Goal: Task Accomplishment & Management: Use online tool/utility

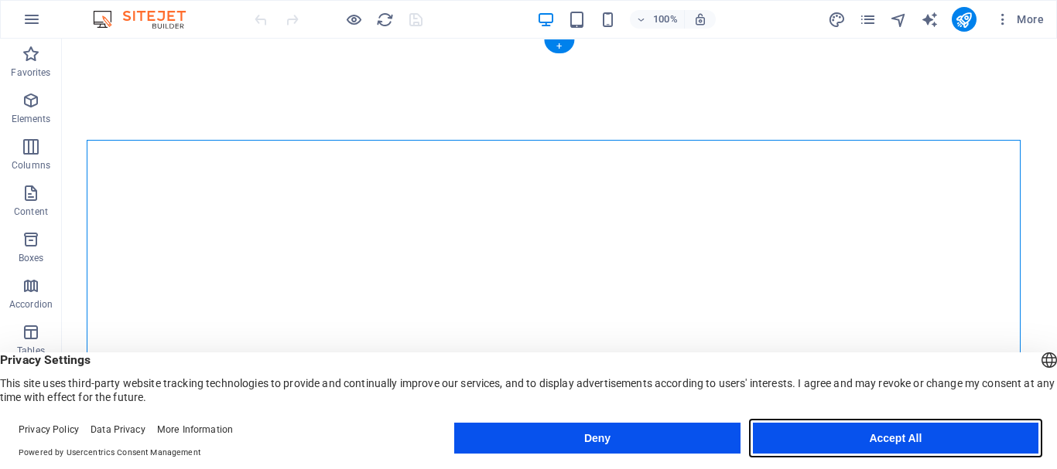
click at [835, 432] on button "Accept All" at bounding box center [895, 438] width 285 height 31
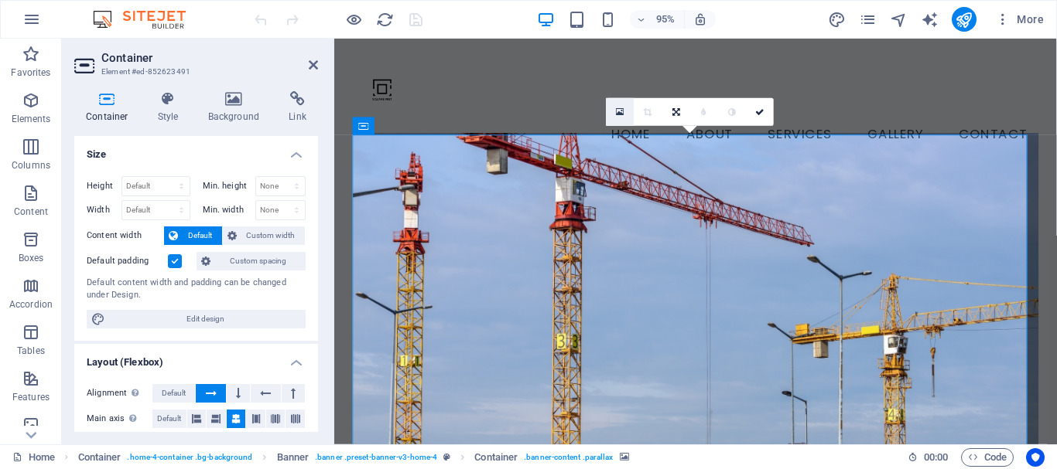
click at [619, 117] on icon at bounding box center [620, 113] width 9 height 10
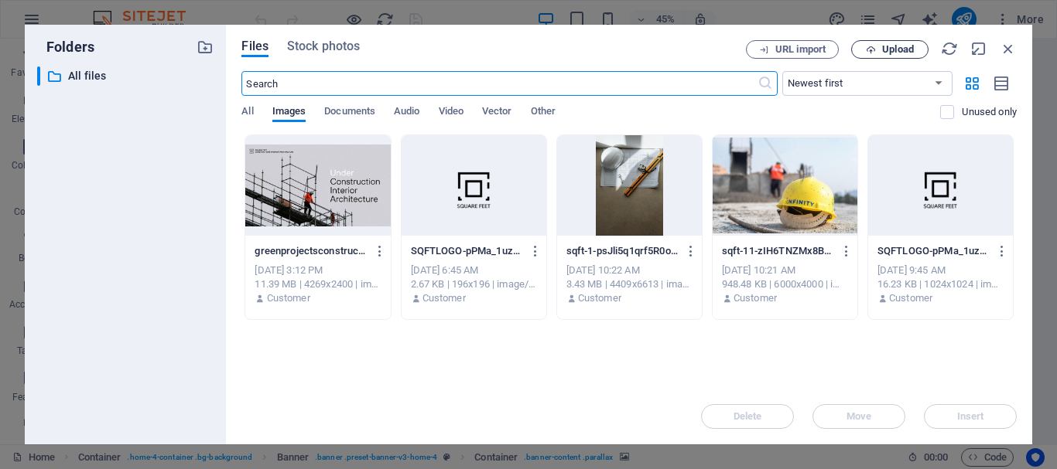
click at [897, 43] on button "Upload" at bounding box center [889, 49] width 77 height 19
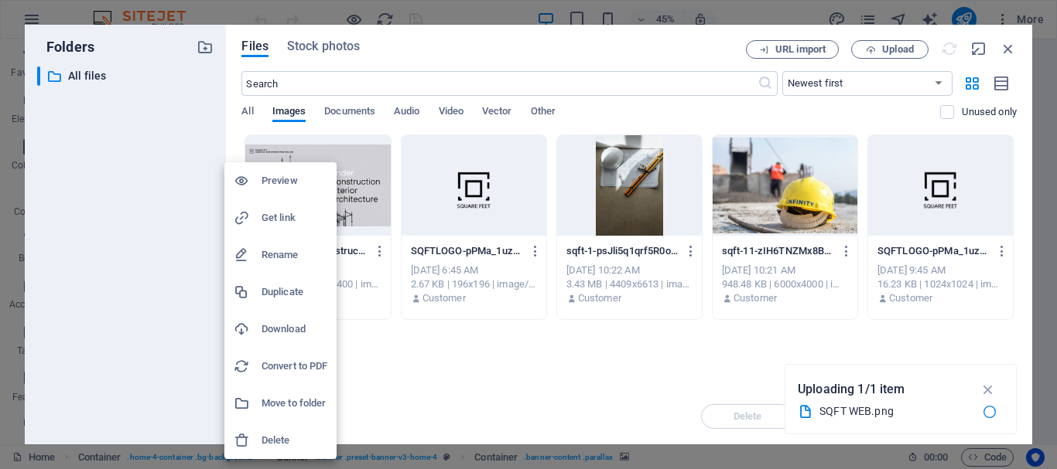
click at [283, 442] on h6 "Delete" at bounding box center [294, 441] width 66 height 19
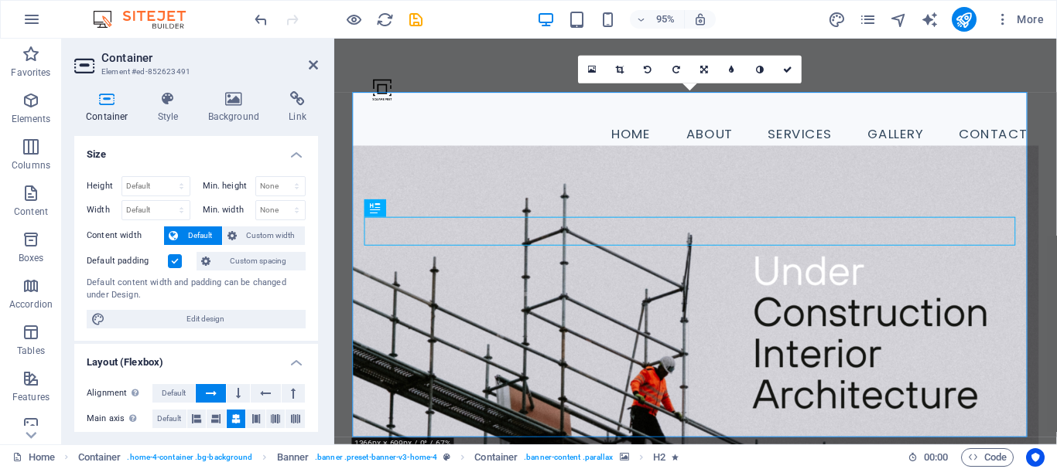
scroll to position [118, 0]
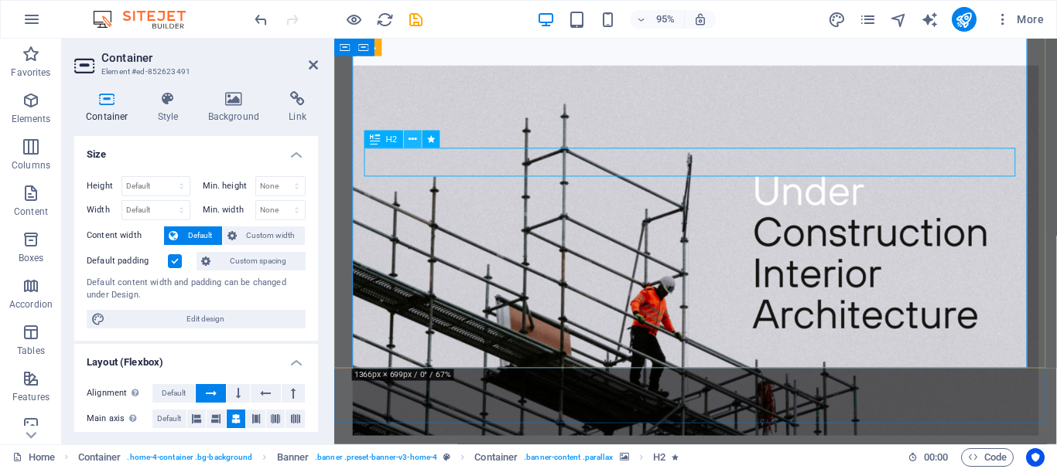
click at [410, 140] on icon at bounding box center [412, 139] width 8 height 15
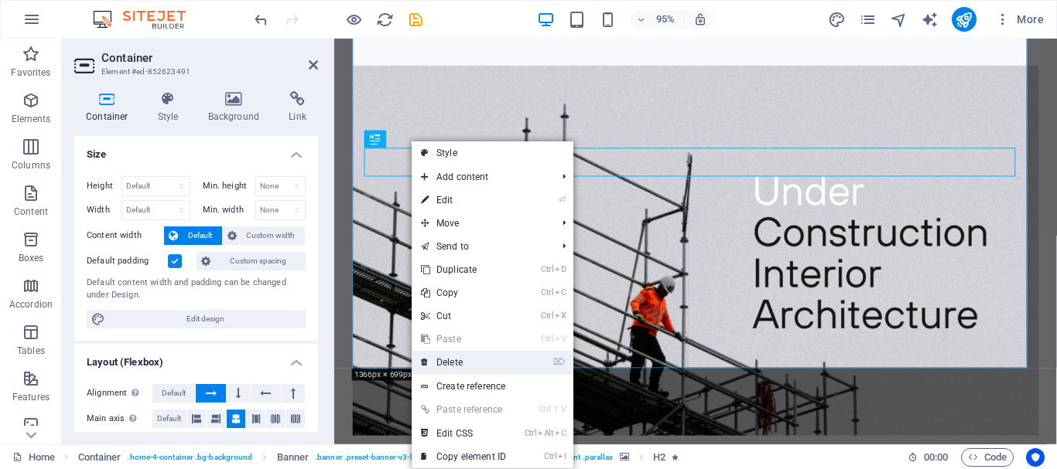
click at [476, 358] on link "⌦ Delete" at bounding box center [463, 362] width 104 height 23
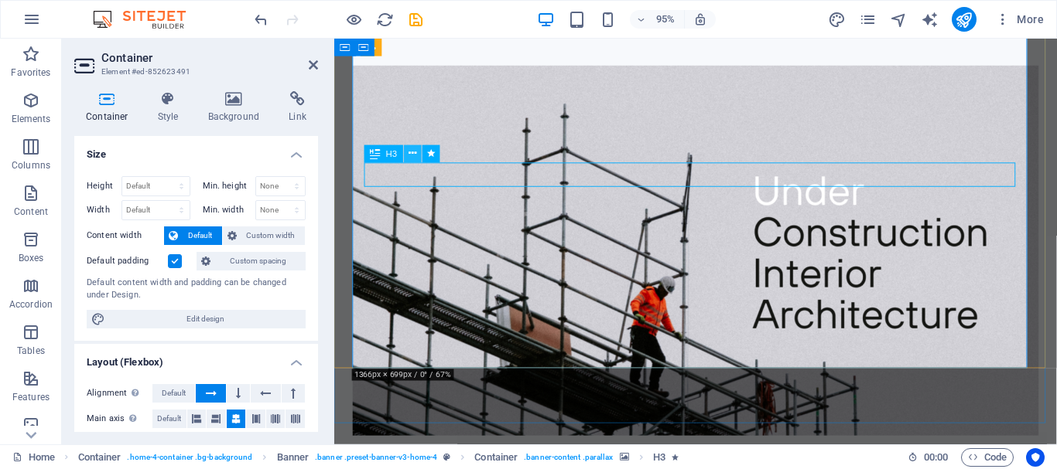
click at [412, 148] on icon at bounding box center [412, 153] width 8 height 15
click at [410, 155] on icon at bounding box center [412, 153] width 8 height 15
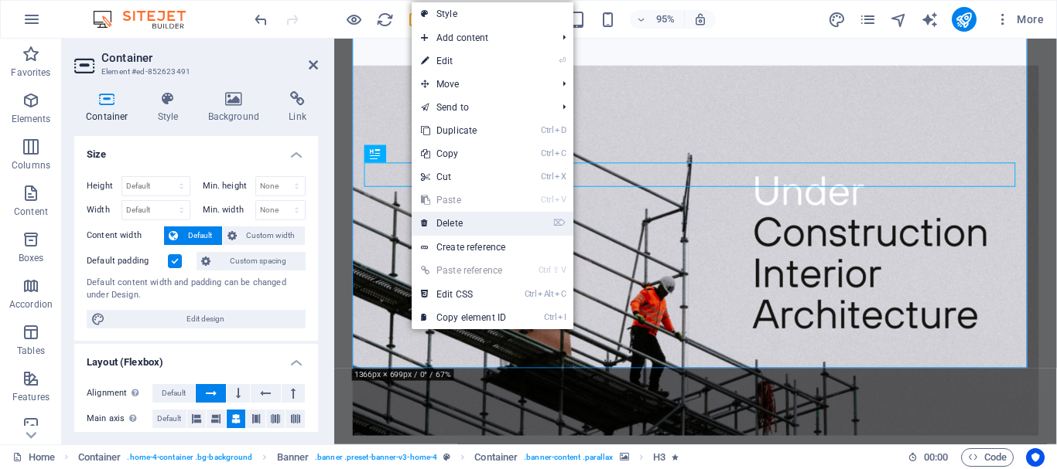
click at [472, 218] on link "⌦ Delete" at bounding box center [463, 223] width 104 height 23
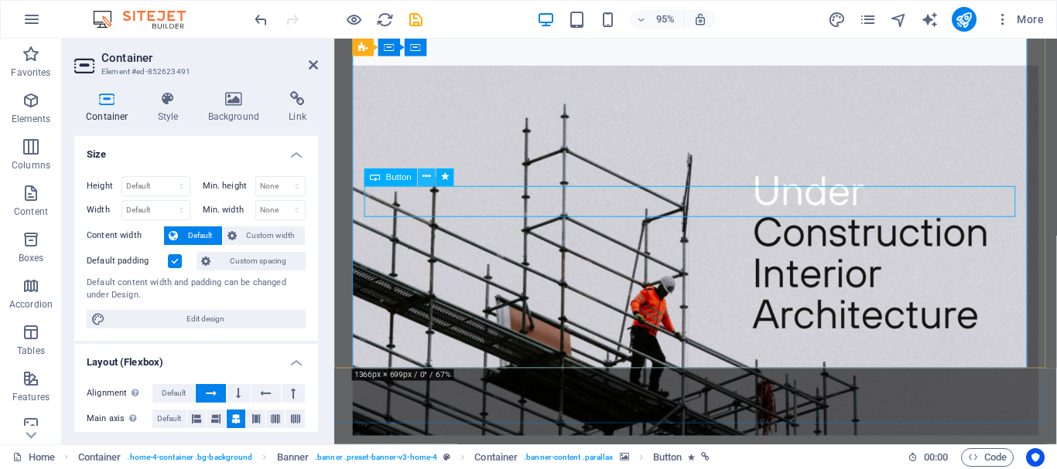
click at [428, 182] on icon at bounding box center [427, 176] width 8 height 15
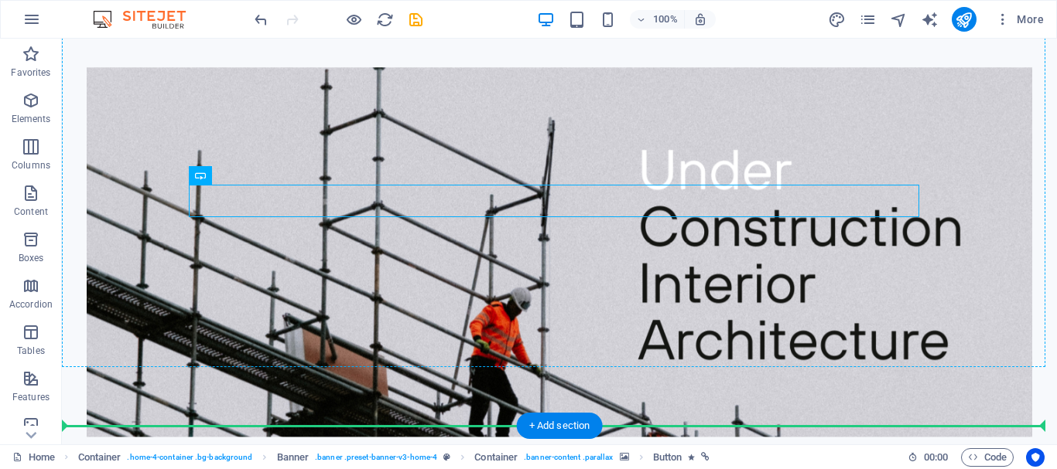
drag, startPoint x: 457, startPoint y: 208, endPoint x: 723, endPoint y: 224, distance: 266.6
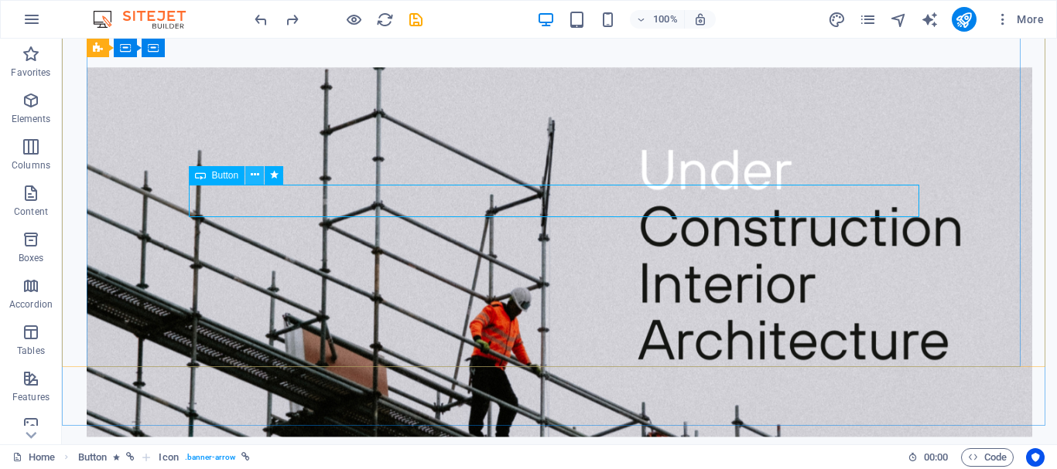
click at [246, 174] on button at bounding box center [254, 175] width 19 height 19
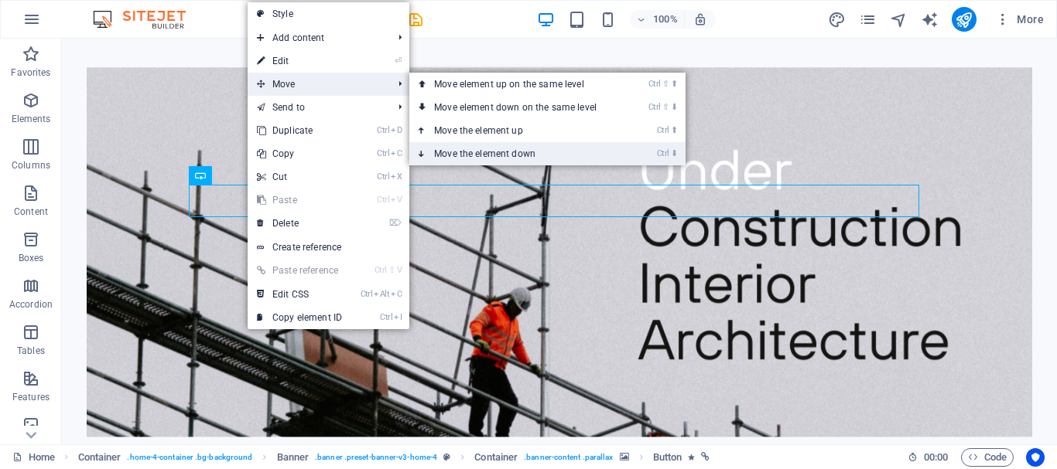
click at [517, 152] on link "Ctrl ⬇ Move the element down" at bounding box center [518, 153] width 218 height 23
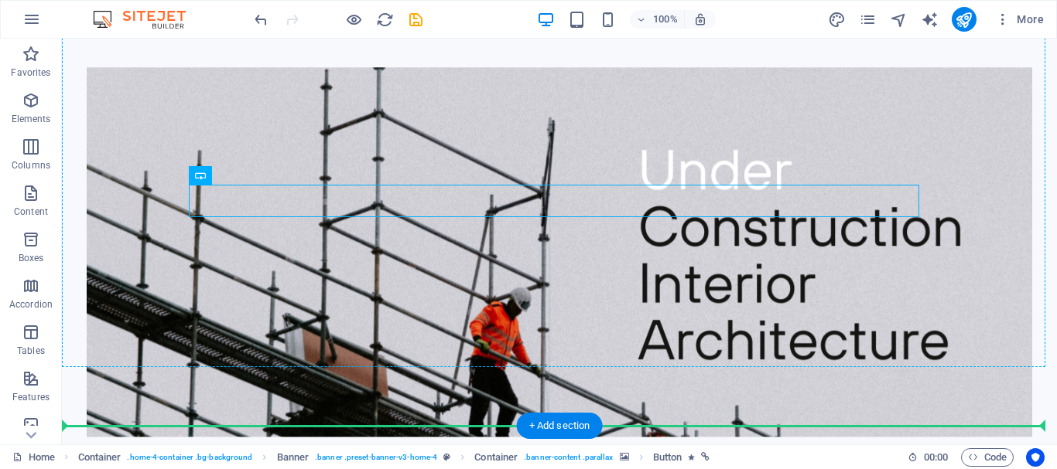
drag, startPoint x: 555, startPoint y: 199, endPoint x: 744, endPoint y: 336, distance: 233.6
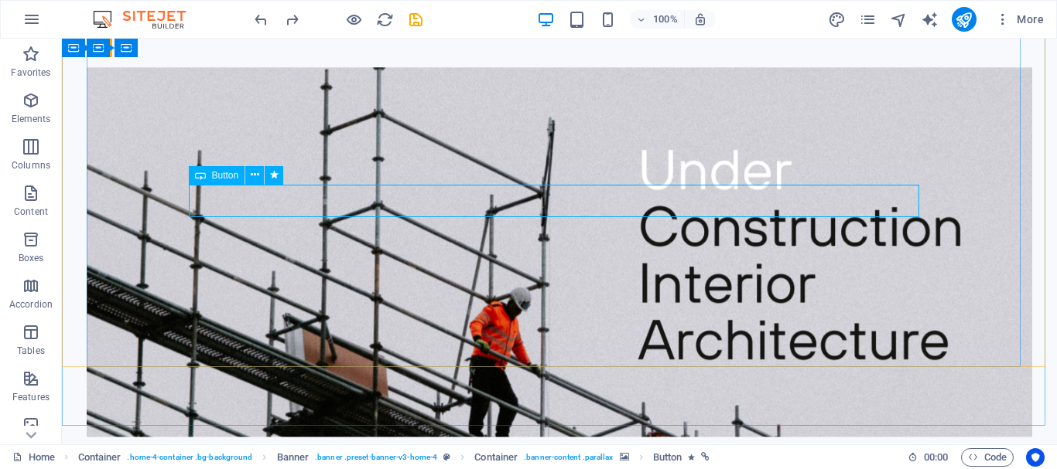
click at [197, 177] on icon at bounding box center [200, 175] width 11 height 19
click at [254, 173] on icon at bounding box center [255, 175] width 9 height 16
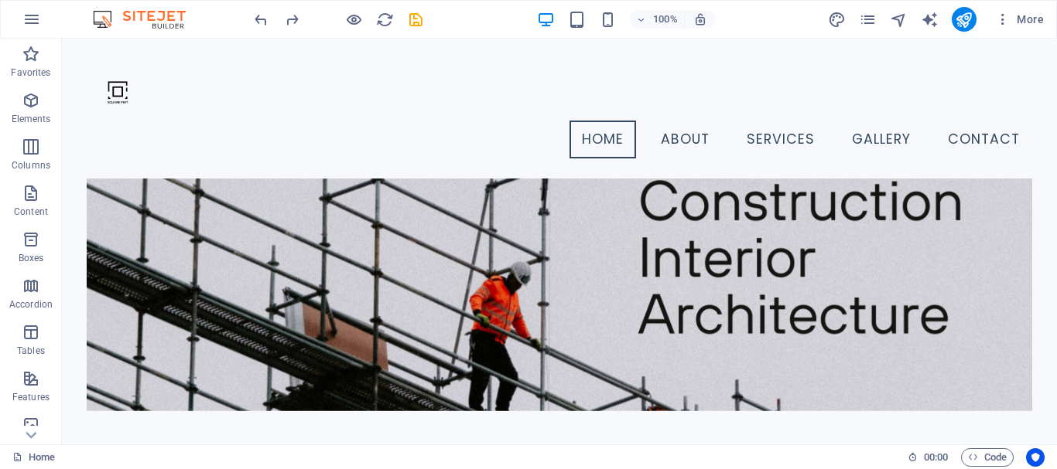
scroll to position [0, 0]
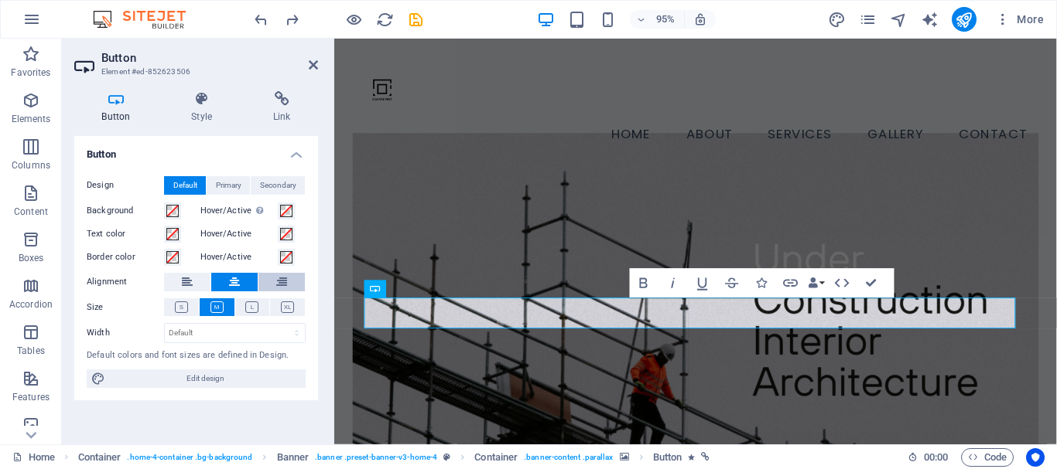
click at [292, 278] on button at bounding box center [281, 282] width 46 height 19
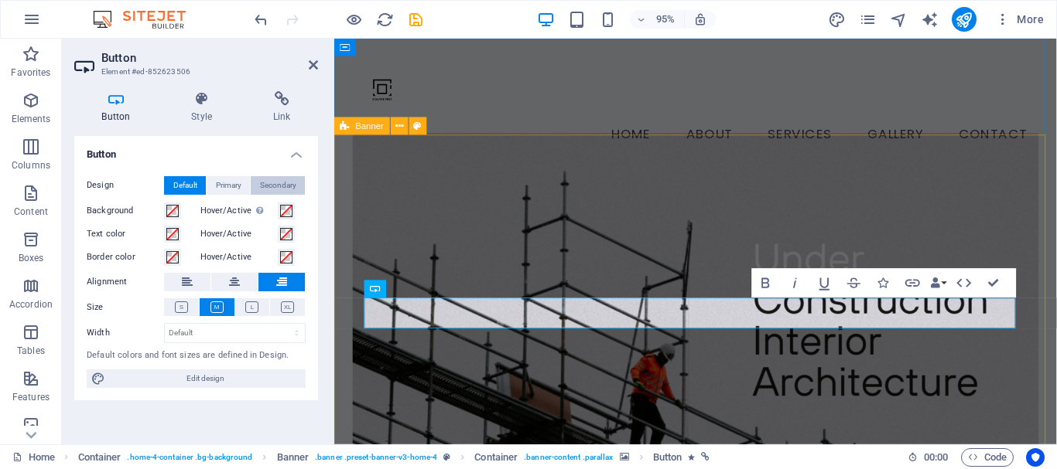
click at [271, 186] on span "Secondary" at bounding box center [278, 185] width 36 height 19
click at [183, 192] on span "Default" at bounding box center [185, 185] width 24 height 19
click at [252, 306] on icon at bounding box center [251, 308] width 13 height 12
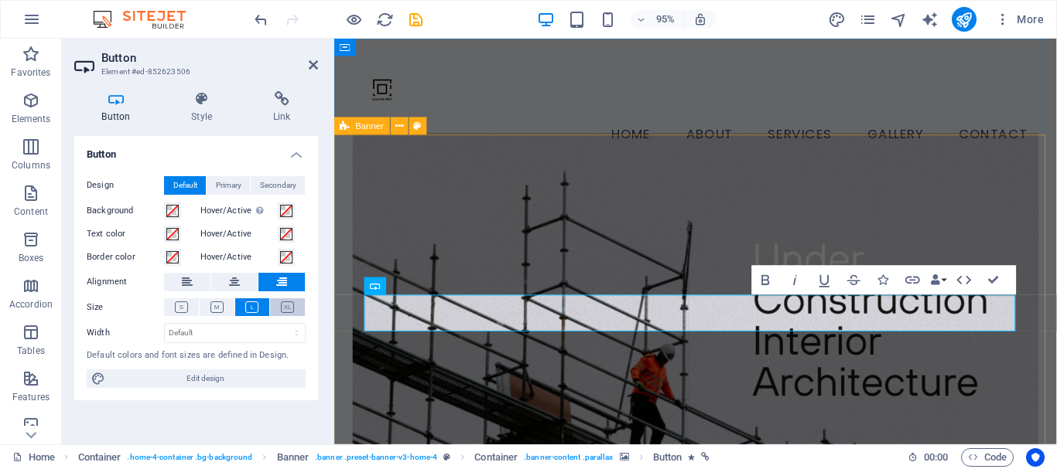
click at [292, 309] on icon at bounding box center [287, 308] width 13 height 12
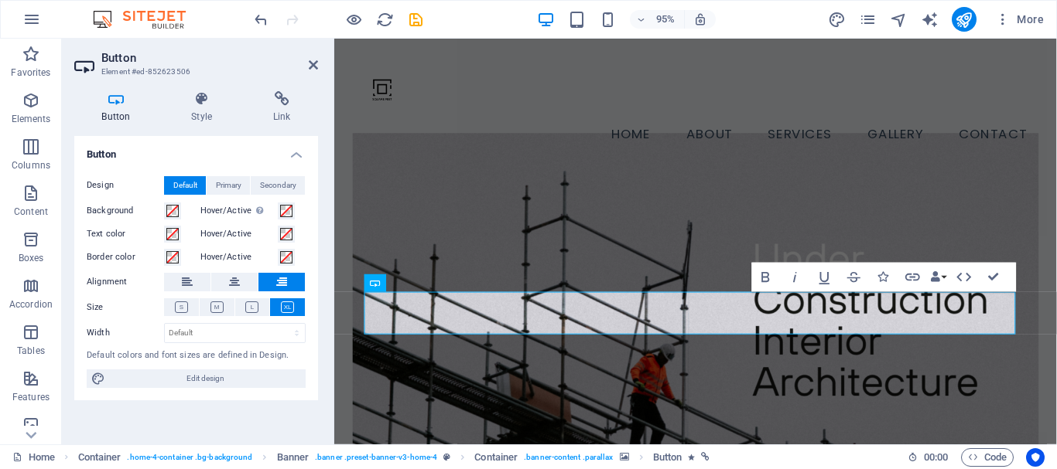
click at [807, 249] on figure at bounding box center [714, 333] width 722 height 390
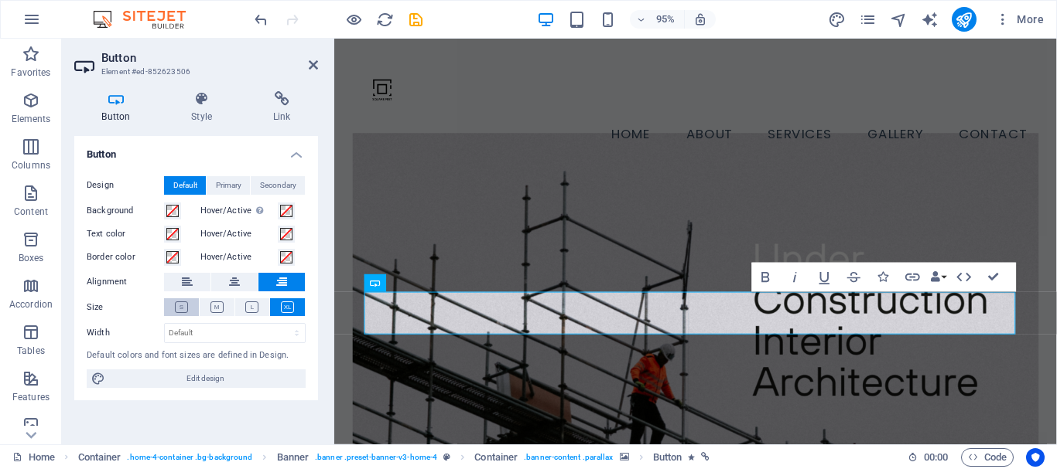
click at [184, 302] on icon at bounding box center [181, 308] width 13 height 12
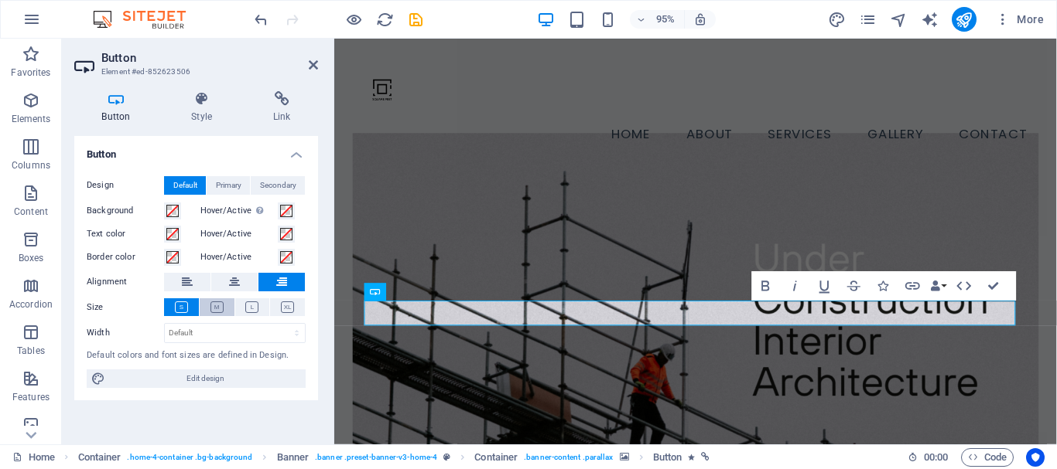
click at [222, 312] on icon at bounding box center [216, 308] width 13 height 12
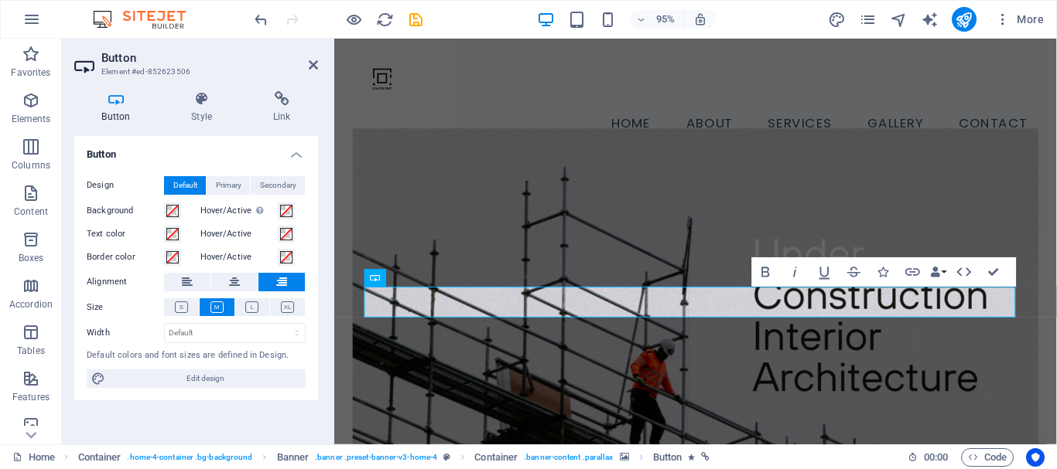
scroll to position [16, 0]
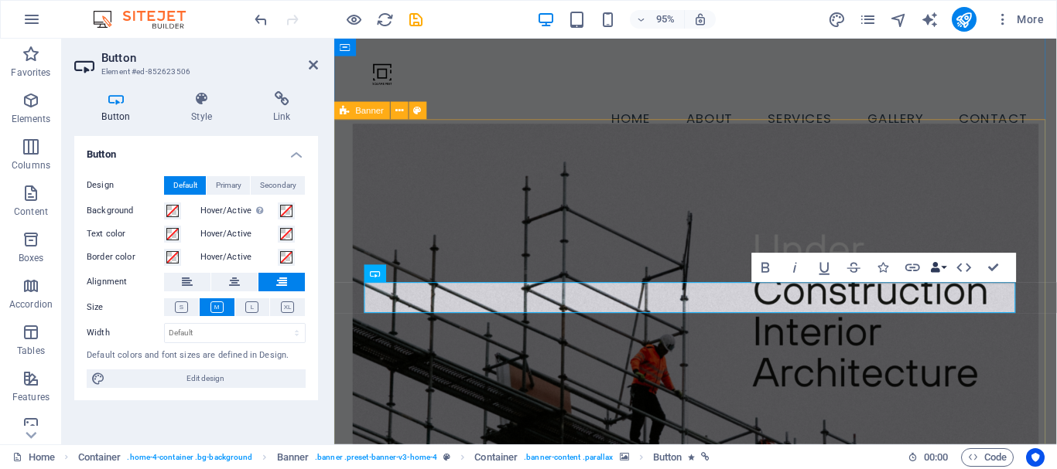
click at [944, 266] on button "Data Bindings" at bounding box center [937, 267] width 21 height 29
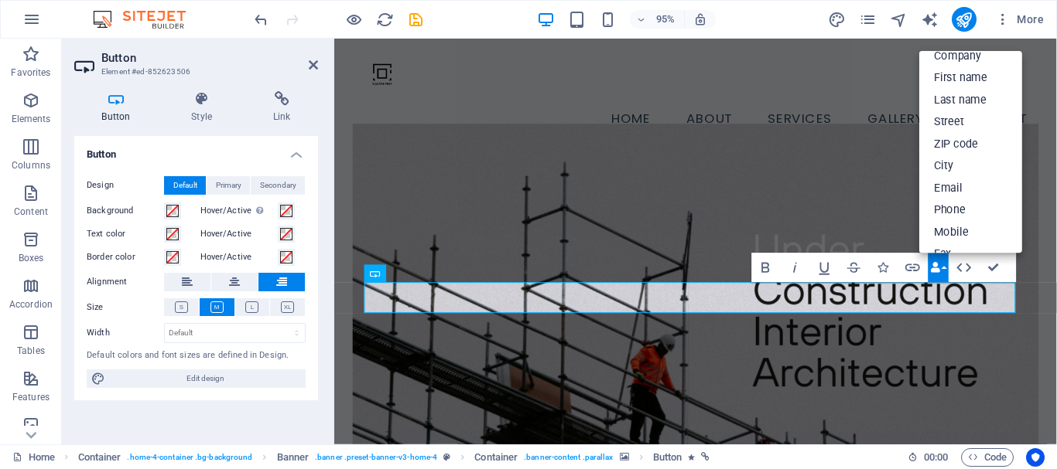
scroll to position [0, 0]
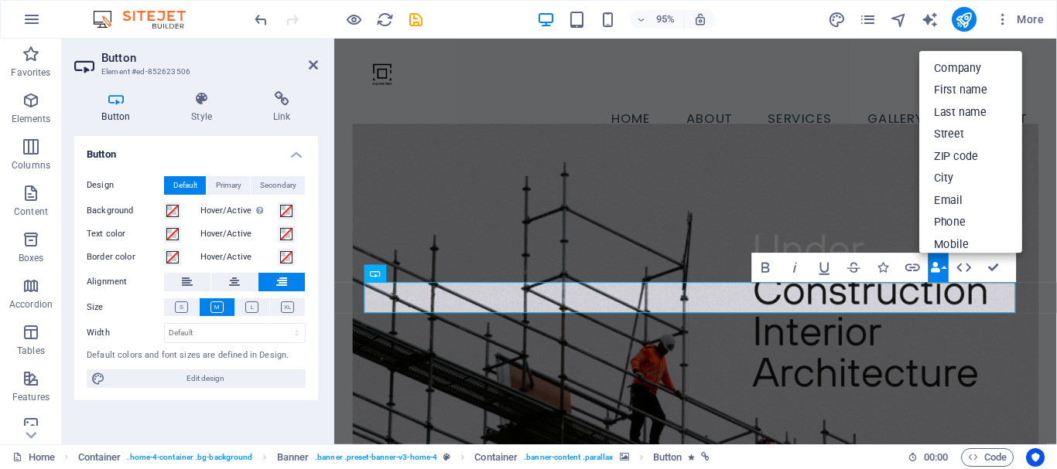
click at [809, 373] on figure at bounding box center [714, 323] width 722 height 390
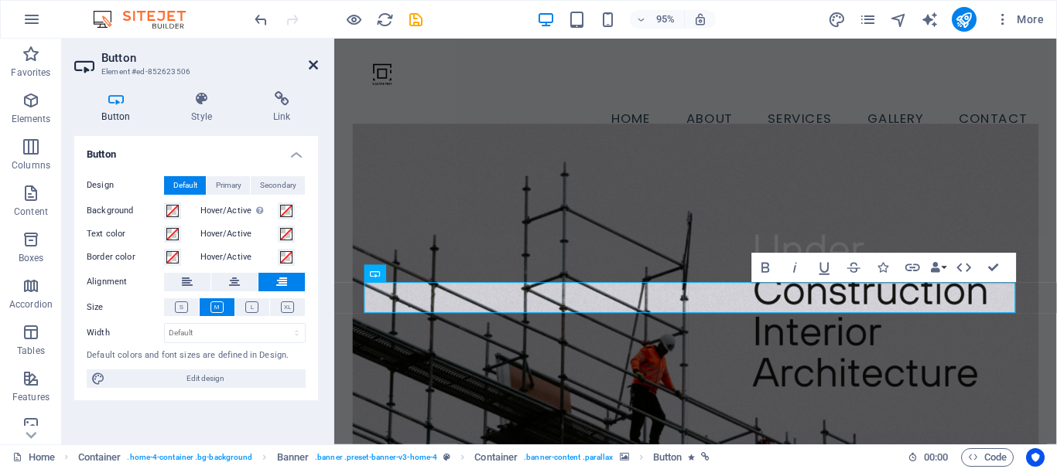
drag, startPoint x: 308, startPoint y: 64, endPoint x: 249, endPoint y: 35, distance: 65.7
click at [309, 64] on icon at bounding box center [313, 65] width 9 height 12
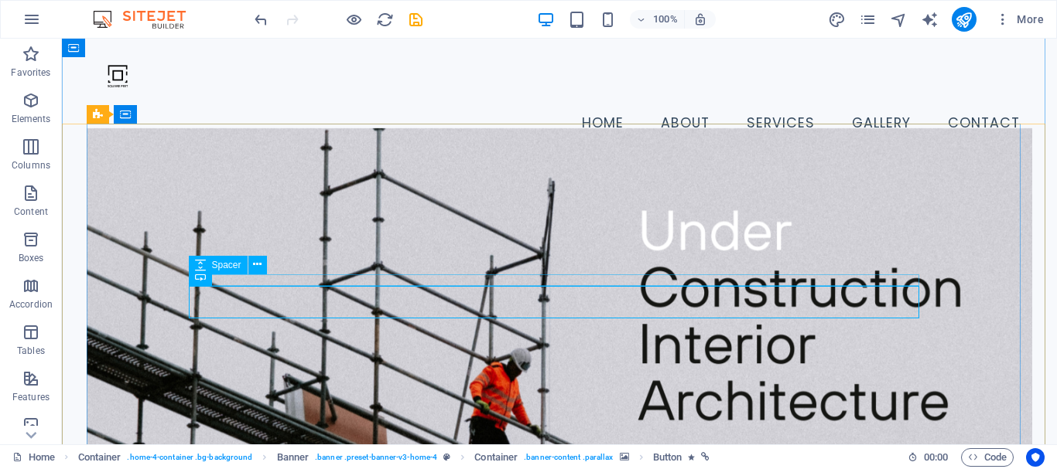
click at [256, 263] on icon at bounding box center [257, 265] width 9 height 16
select select "px"
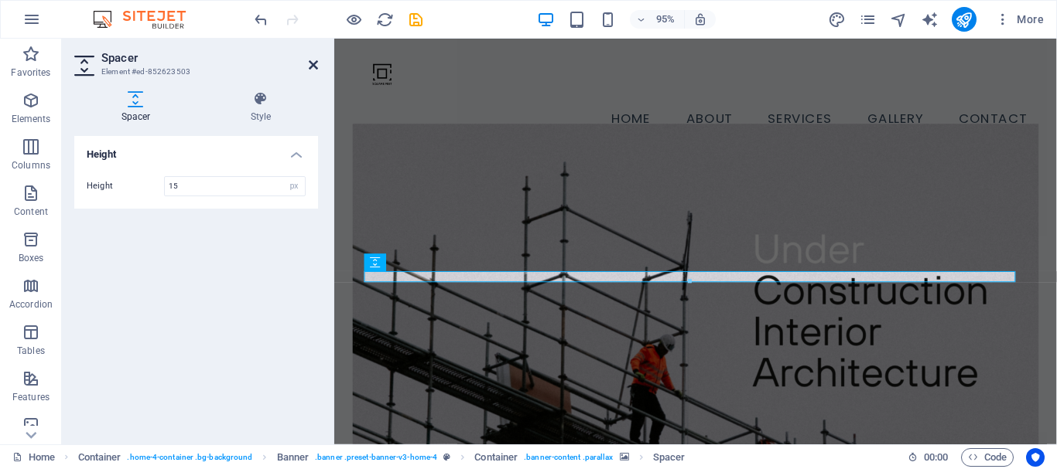
click at [309, 67] on icon at bounding box center [313, 65] width 9 height 12
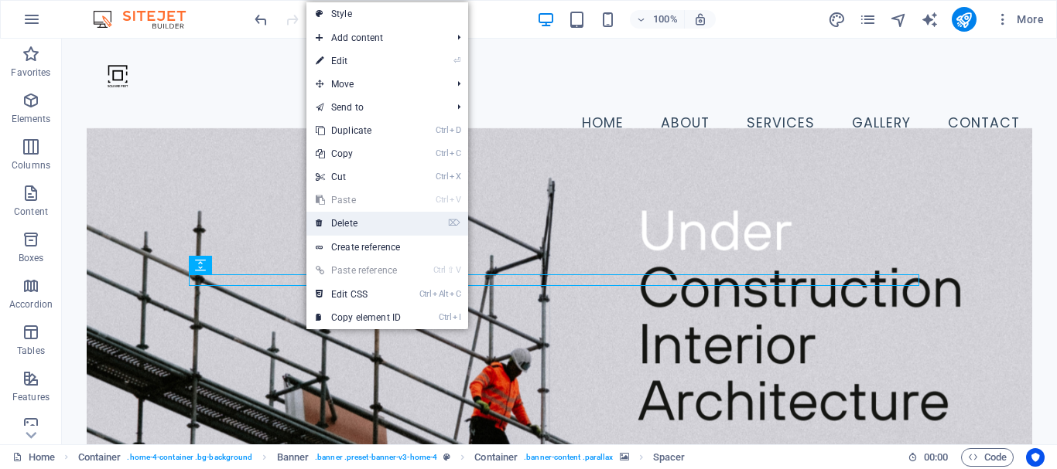
click at [356, 224] on link "⌦ Delete" at bounding box center [358, 223] width 104 height 23
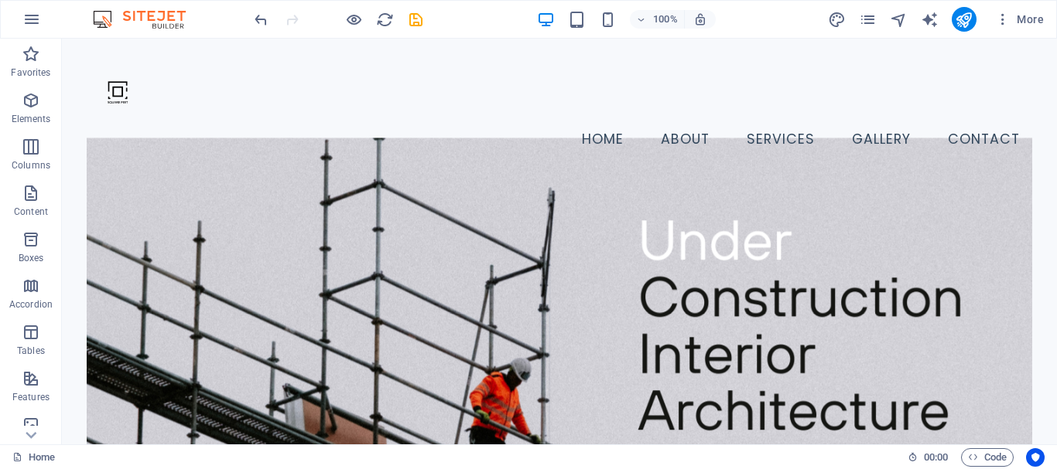
drag, startPoint x: 1053, startPoint y: 95, endPoint x: 1118, endPoint y: 68, distance: 69.7
click at [44, 181] on button "Content" at bounding box center [31, 201] width 62 height 46
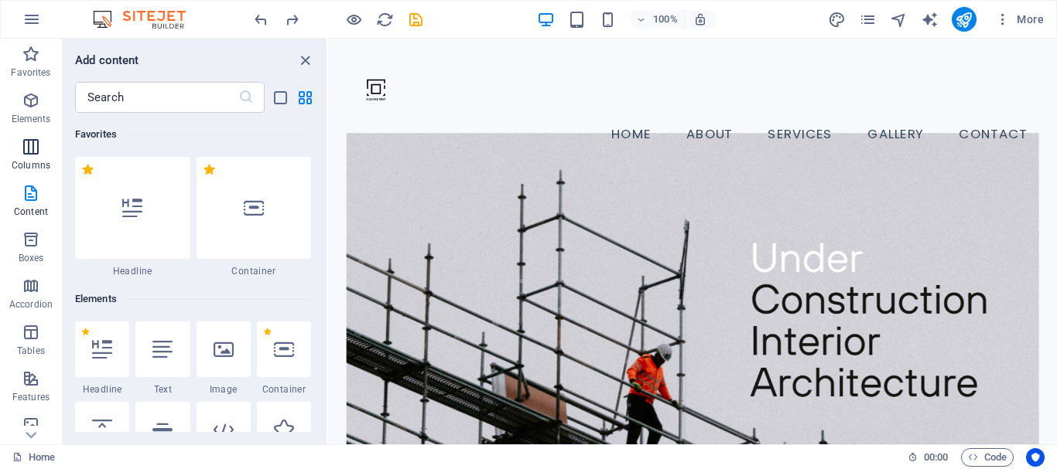
click at [38, 155] on icon "button" at bounding box center [31, 147] width 19 height 19
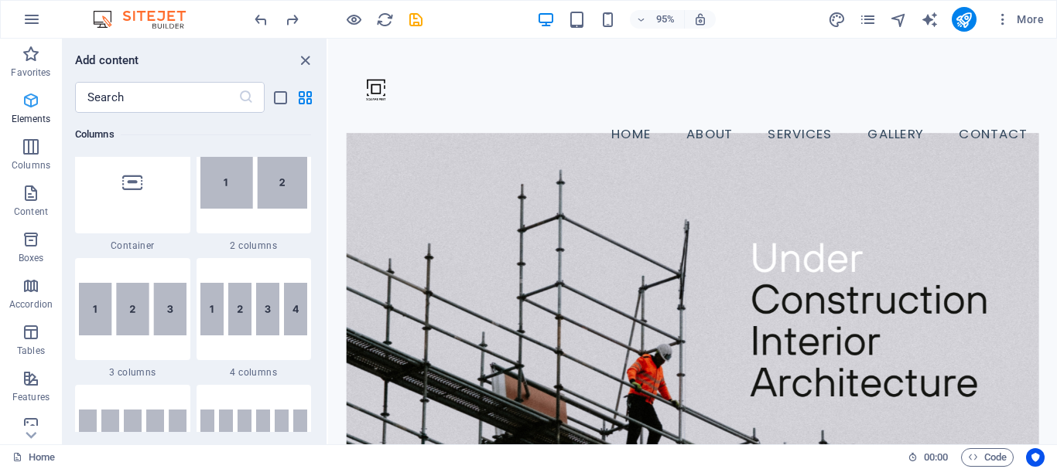
scroll to position [766, 0]
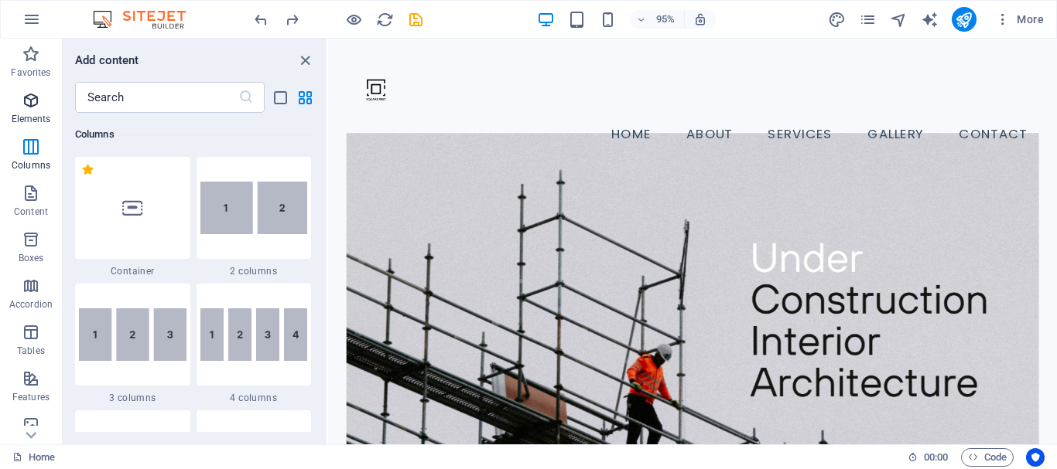
click at [43, 118] on p "Elements" at bounding box center [31, 119] width 39 height 12
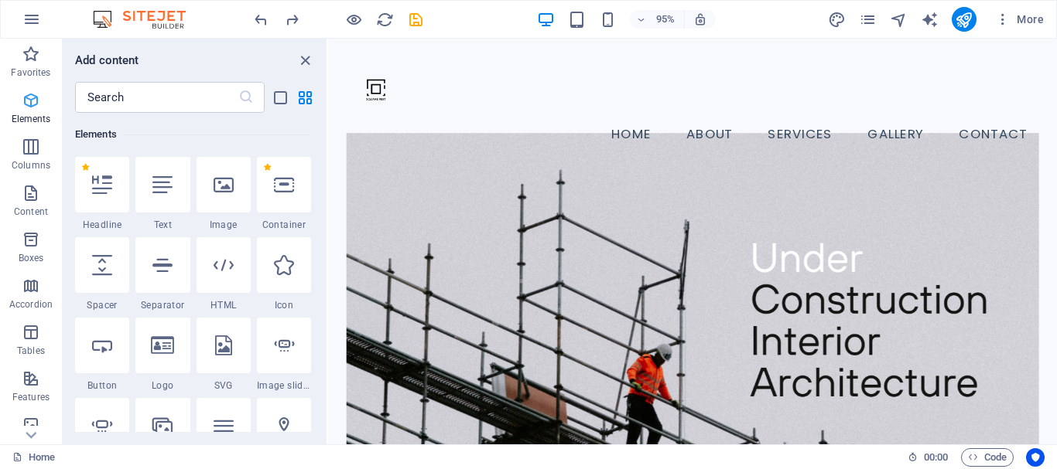
scroll to position [165, 0]
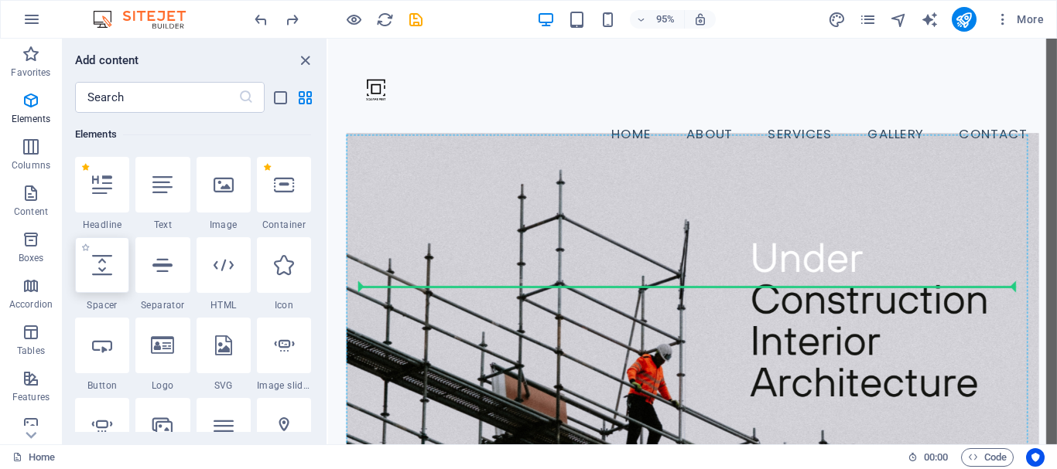
select select "px"
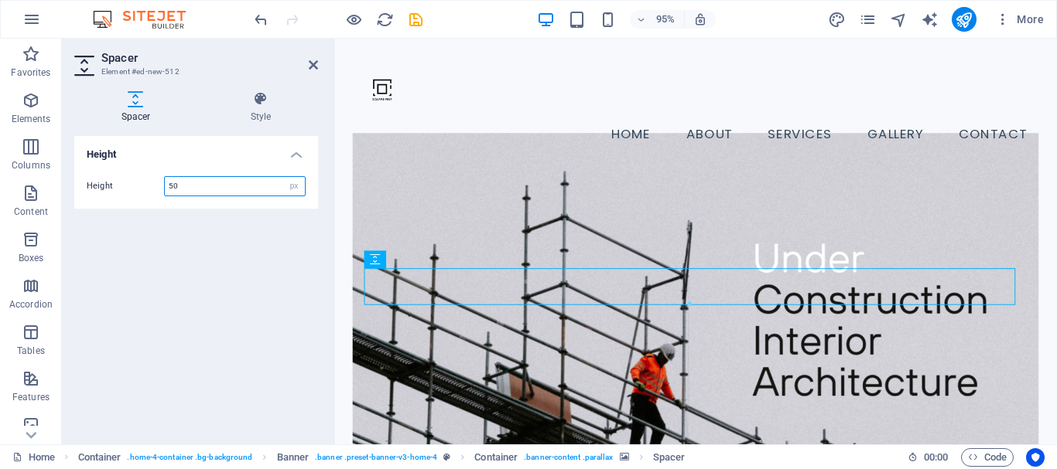
click at [224, 193] on input "50" at bounding box center [235, 186] width 140 height 19
type input "500"
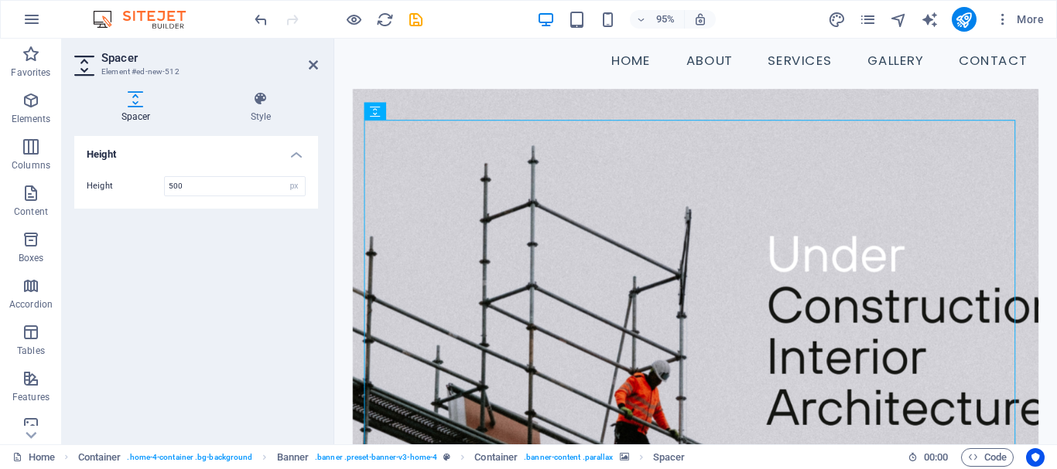
scroll to position [60, 0]
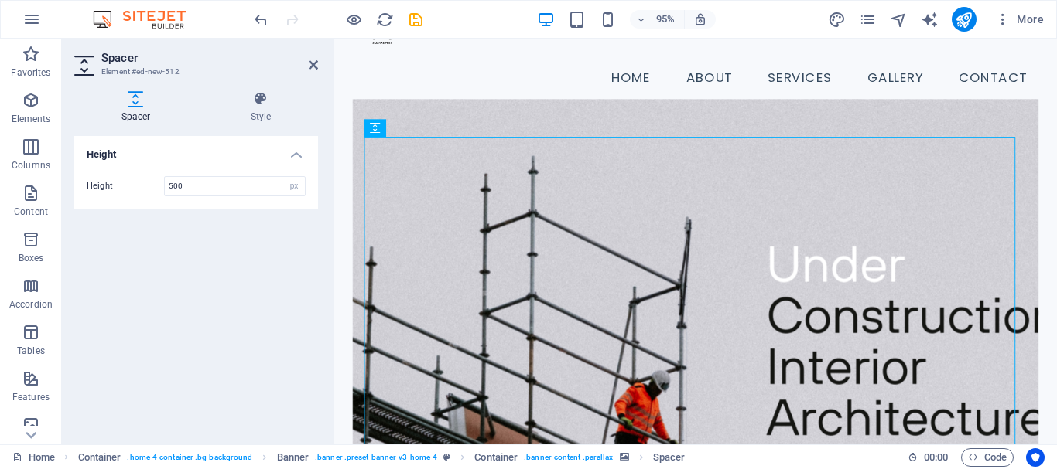
click at [321, 67] on aside "Spacer Element #ed-new-512 Spacer Style Height Height 500 px rem vh vw Banner E…" at bounding box center [198, 242] width 272 height 406
click at [312, 67] on icon at bounding box center [313, 65] width 9 height 12
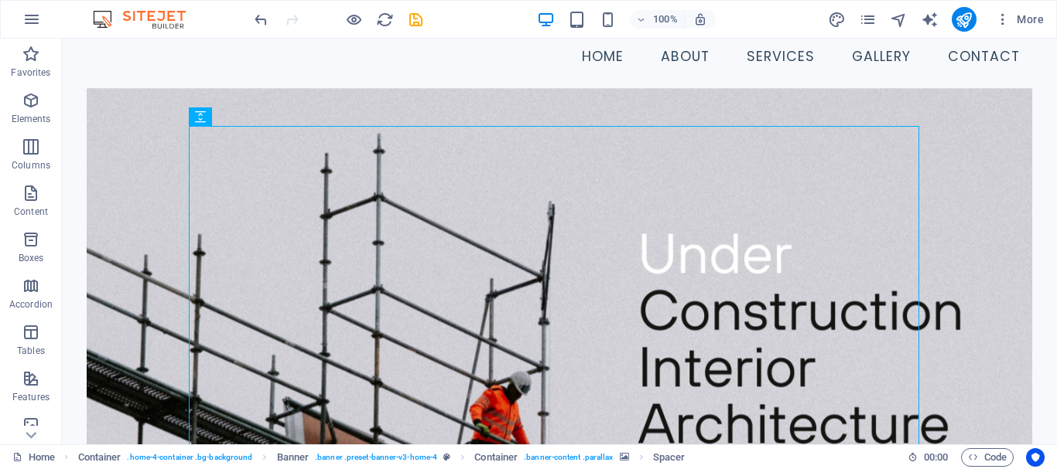
scroll to position [0, 0]
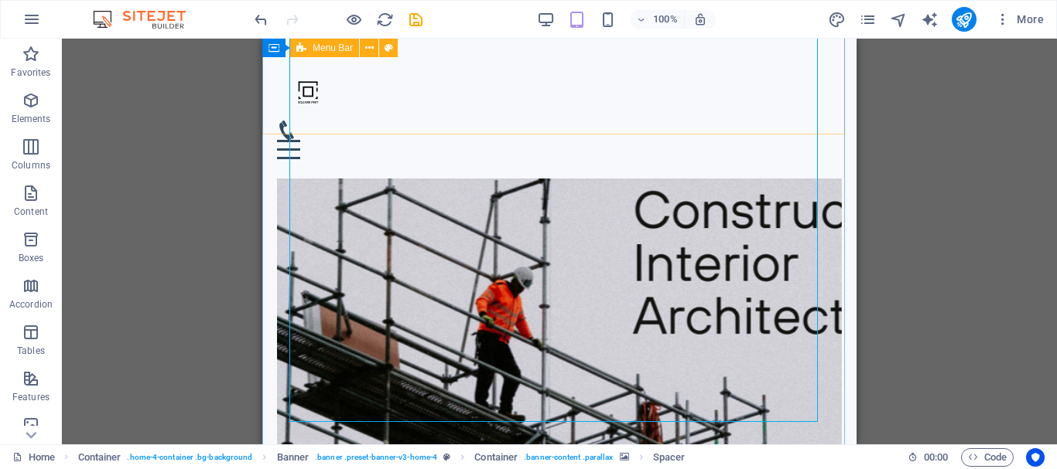
scroll to position [166, 0]
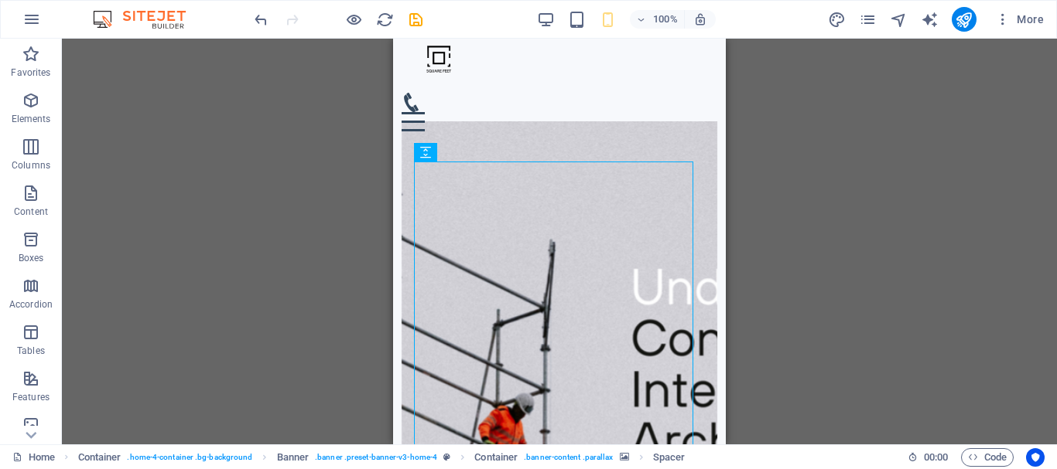
scroll to position [30, 0]
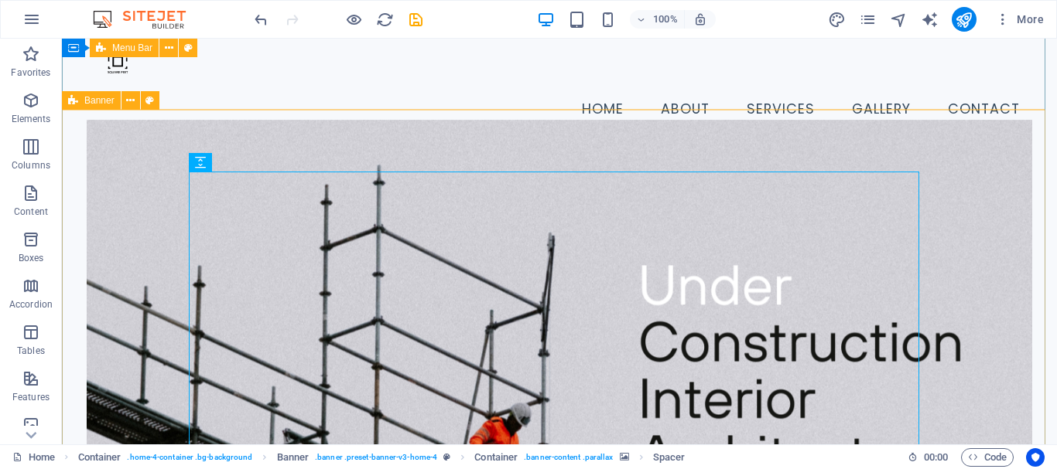
click at [999, 99] on div "Menu Home About Services Gallery Contact" at bounding box center [559, 79] width 995 height 140
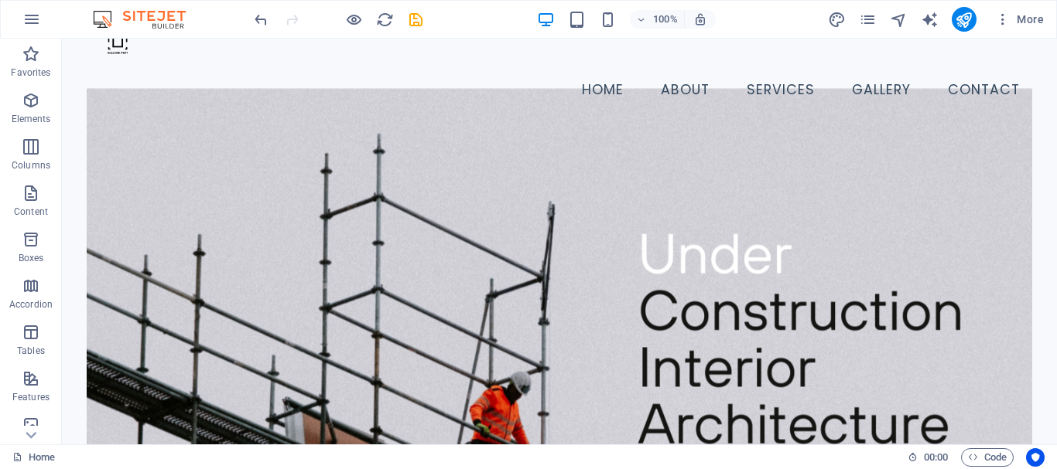
scroll to position [0, 0]
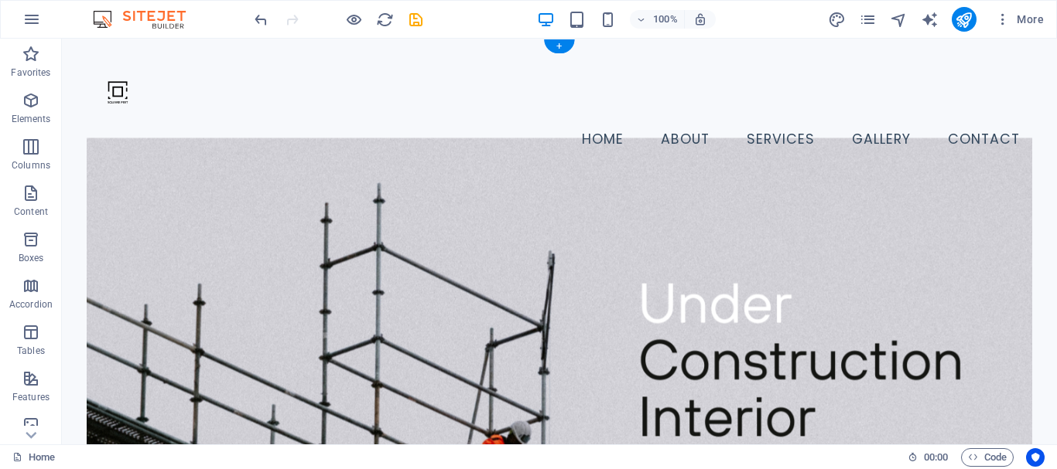
click at [824, 169] on figure at bounding box center [559, 386] width 945 height 496
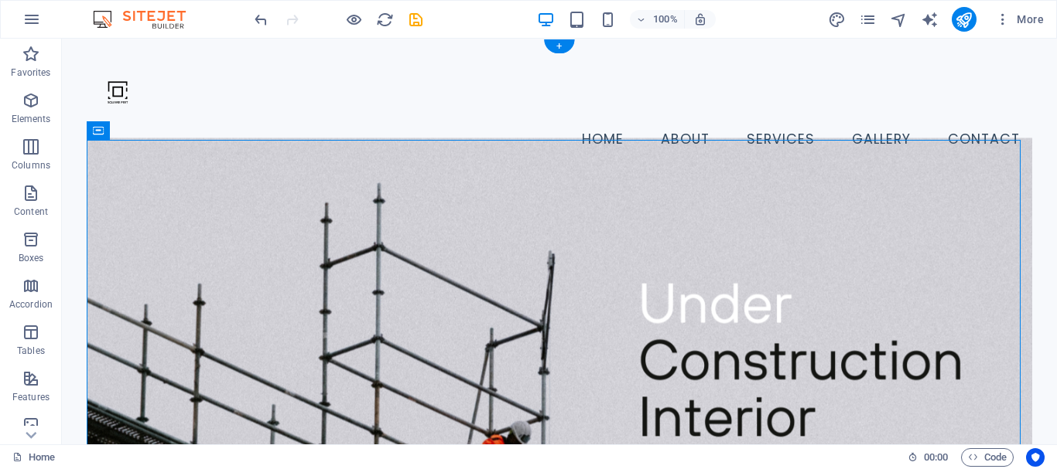
click at [824, 169] on figure at bounding box center [559, 386] width 945 height 496
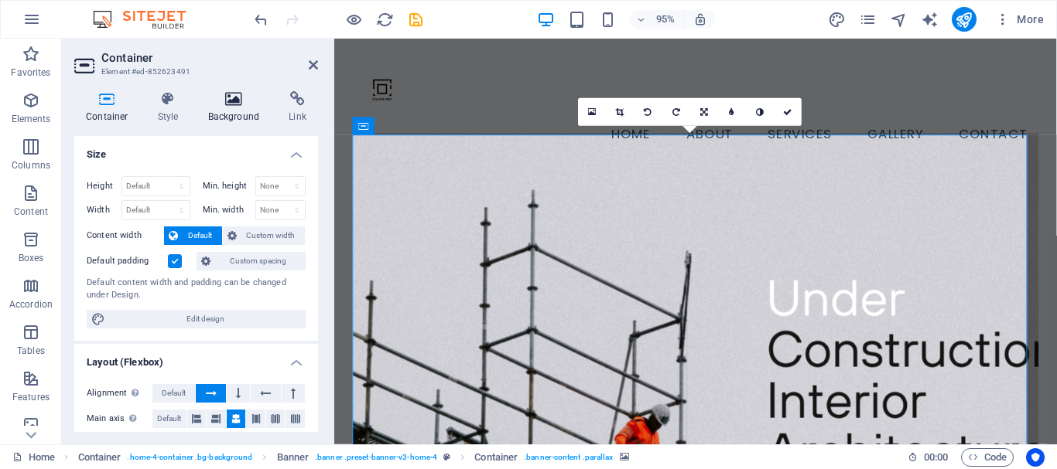
click at [231, 97] on icon at bounding box center [233, 98] width 75 height 15
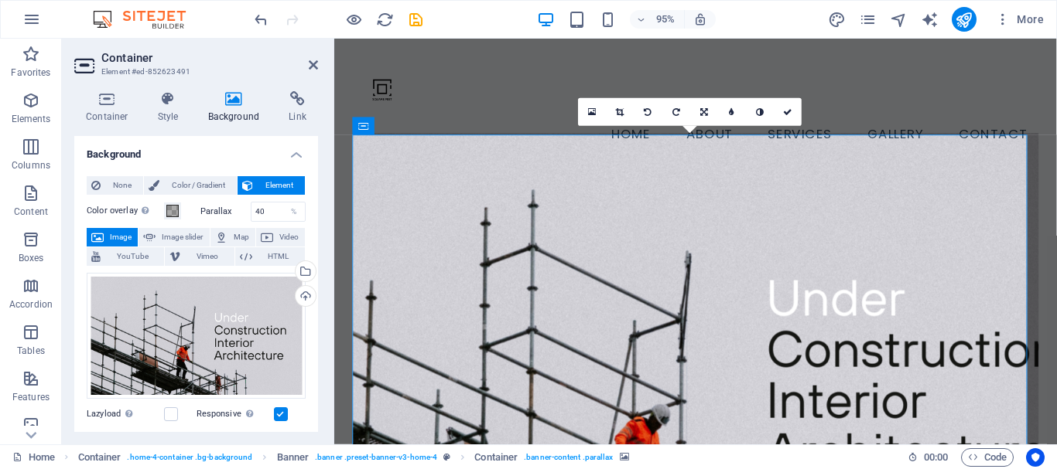
click at [241, 116] on h4 "Background" at bounding box center [236, 107] width 81 height 32
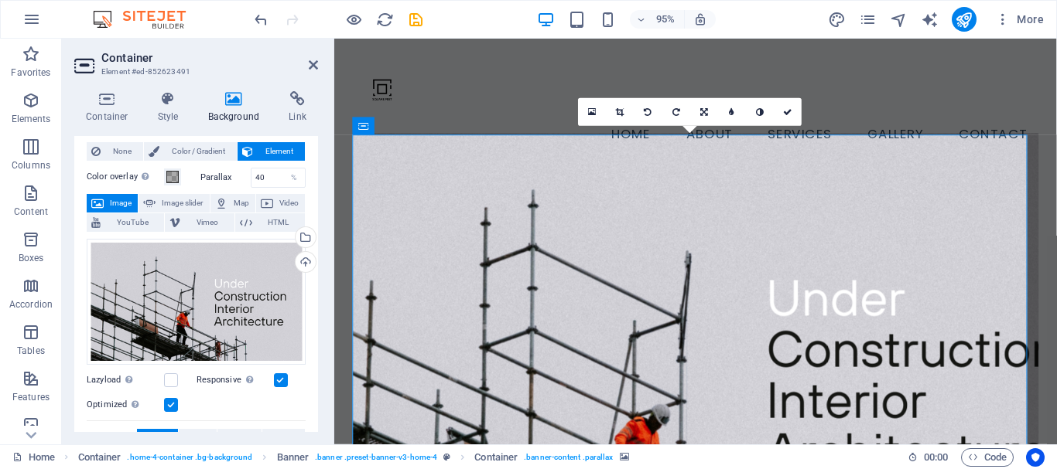
click at [316, 230] on div "Background None Color / Gradient Element Stretch background to full-width Color…" at bounding box center [196, 284] width 244 height 296
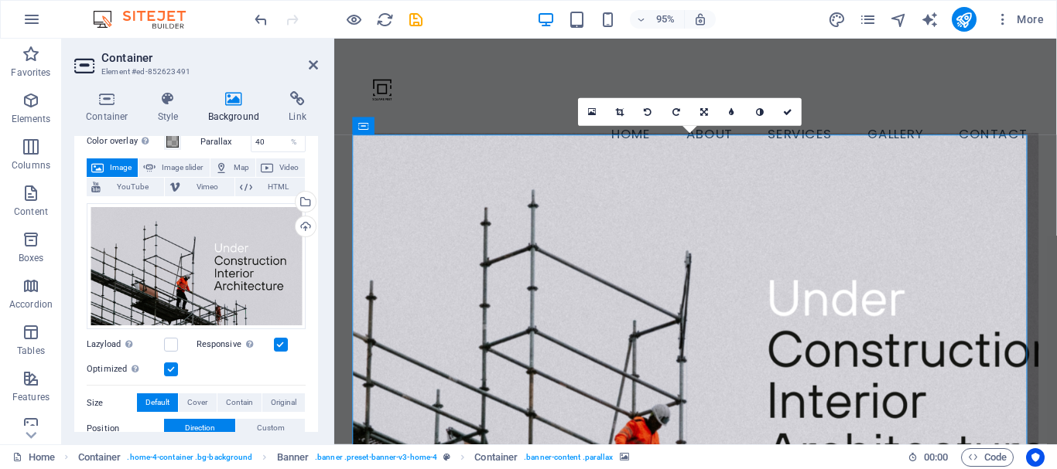
scroll to position [190, 0]
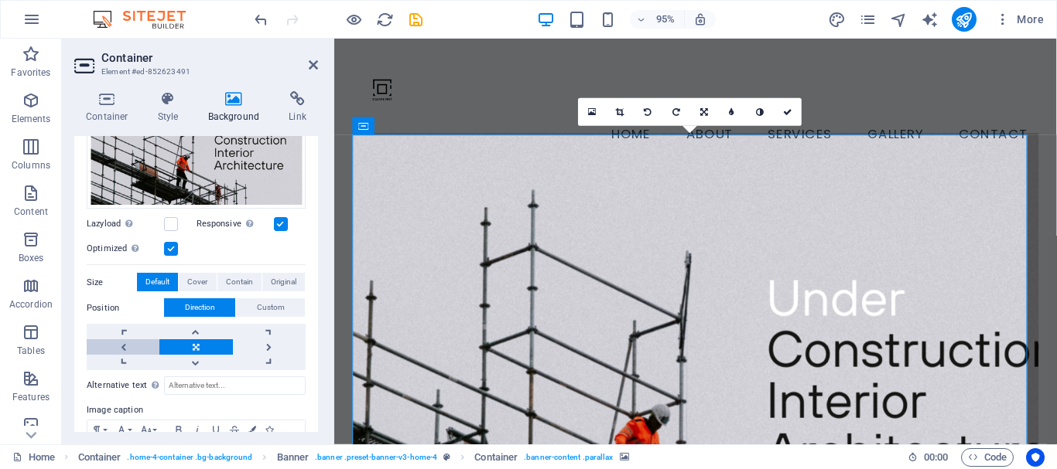
click at [124, 347] on link at bounding box center [123, 347] width 73 height 15
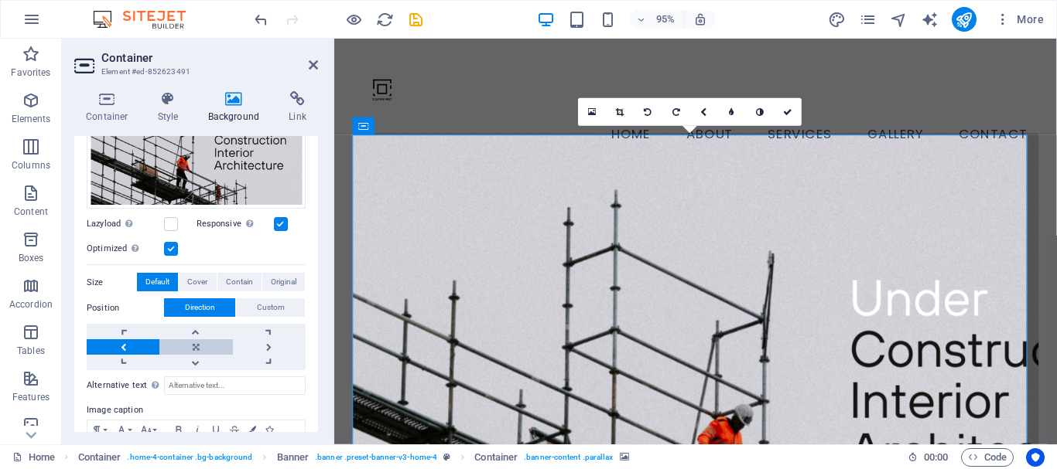
click at [200, 346] on link at bounding box center [195, 347] width 73 height 15
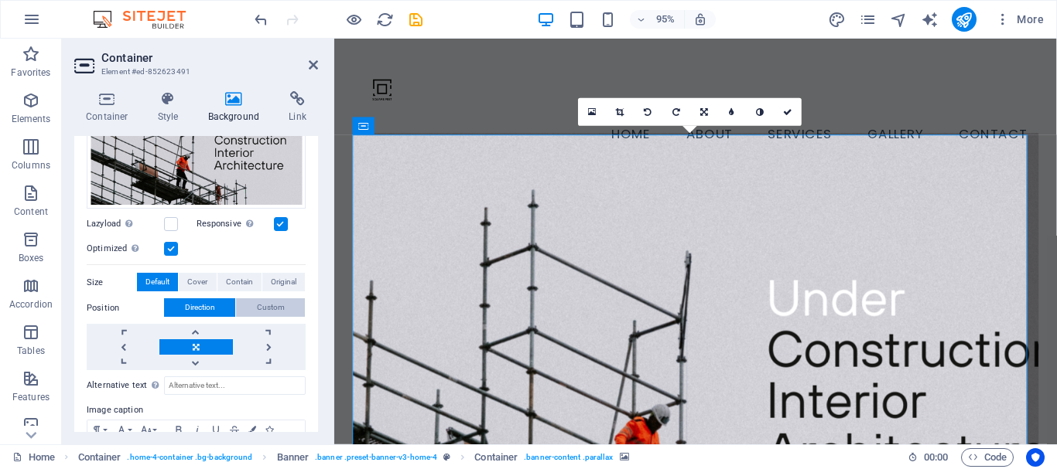
click at [273, 312] on span "Custom" at bounding box center [271, 308] width 28 height 19
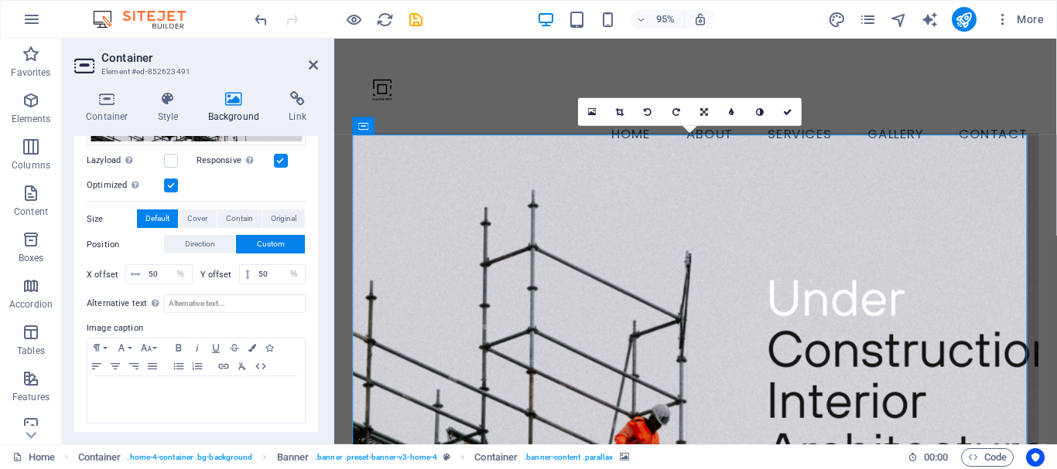
scroll to position [257, 0]
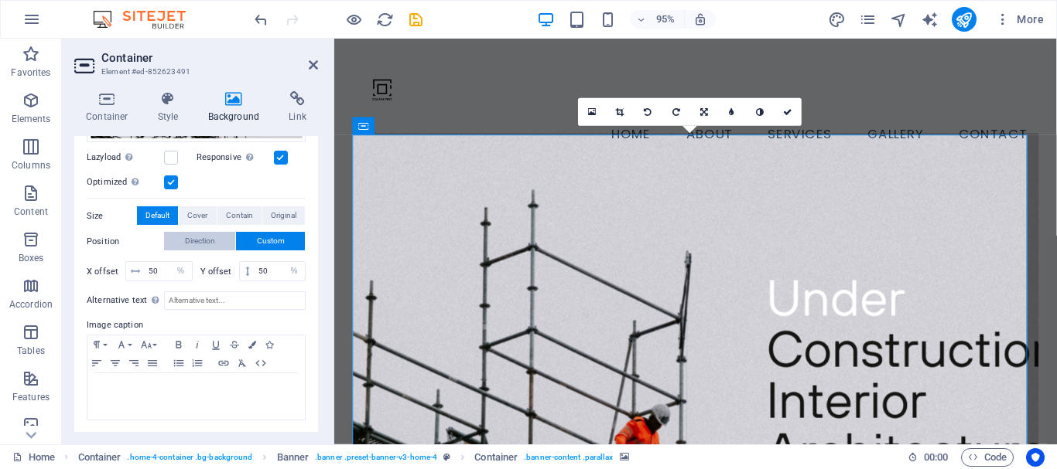
click at [213, 244] on span "Direction" at bounding box center [200, 241] width 30 height 19
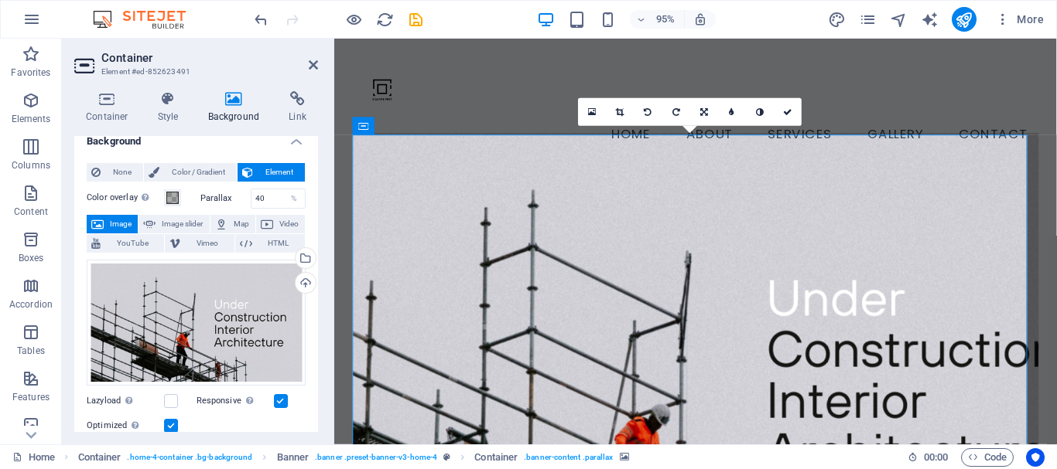
scroll to position [0, 0]
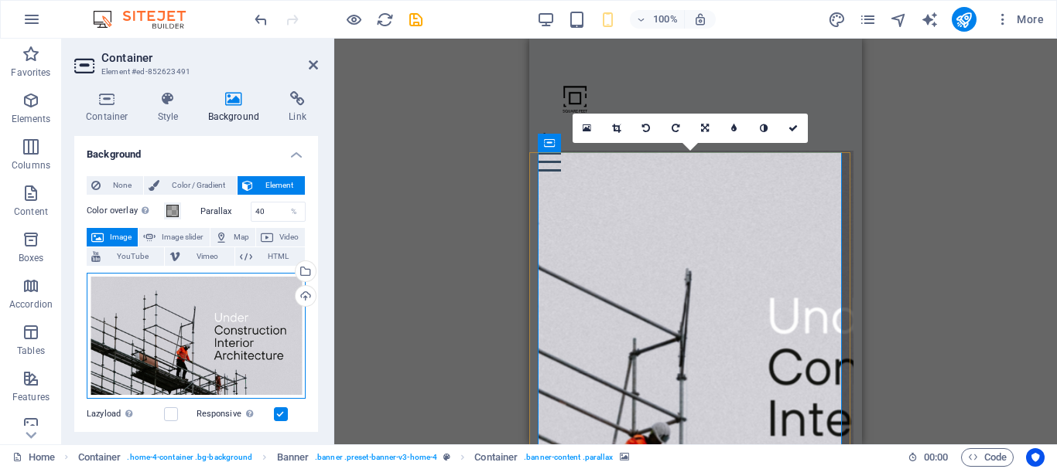
click at [260, 316] on div "Drag files here, click to choose files or select files from Files or our free s…" at bounding box center [196, 336] width 219 height 127
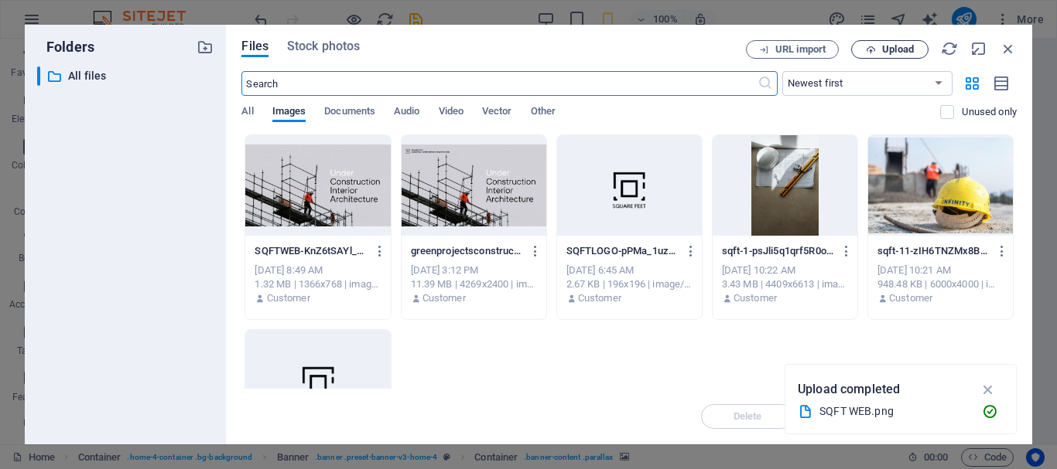
click at [872, 53] on icon "button" at bounding box center [870, 50] width 10 height 10
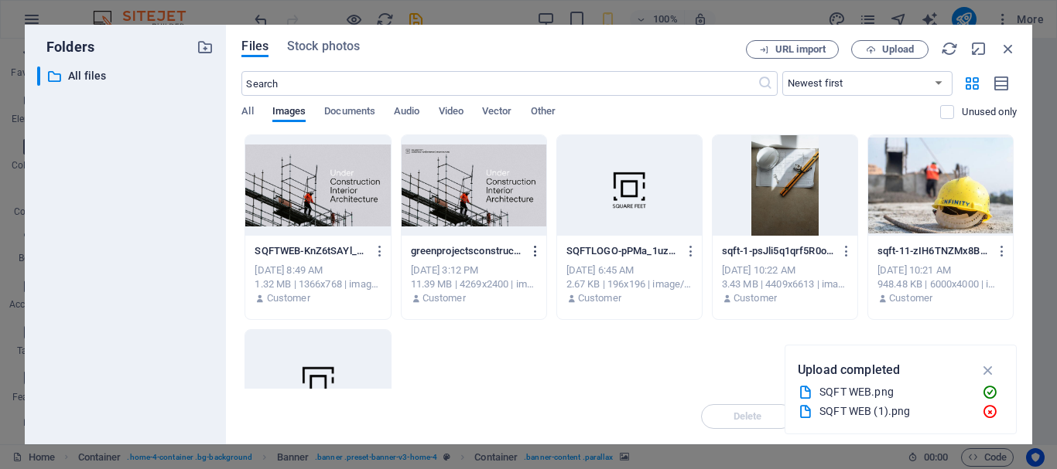
click at [534, 247] on icon "button" at bounding box center [535, 251] width 15 height 14
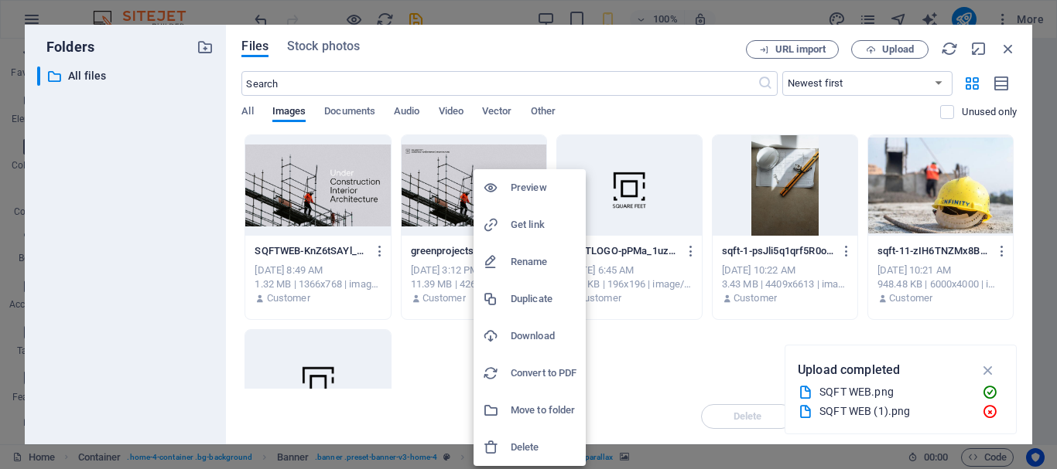
click at [528, 442] on h6 "Delete" at bounding box center [543, 448] width 66 height 19
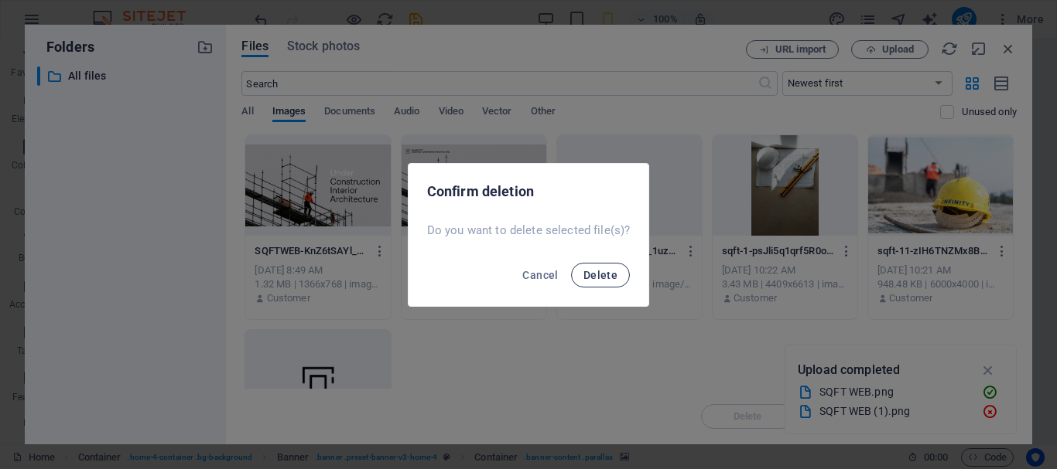
click at [619, 273] on button "Delete" at bounding box center [600, 275] width 59 height 25
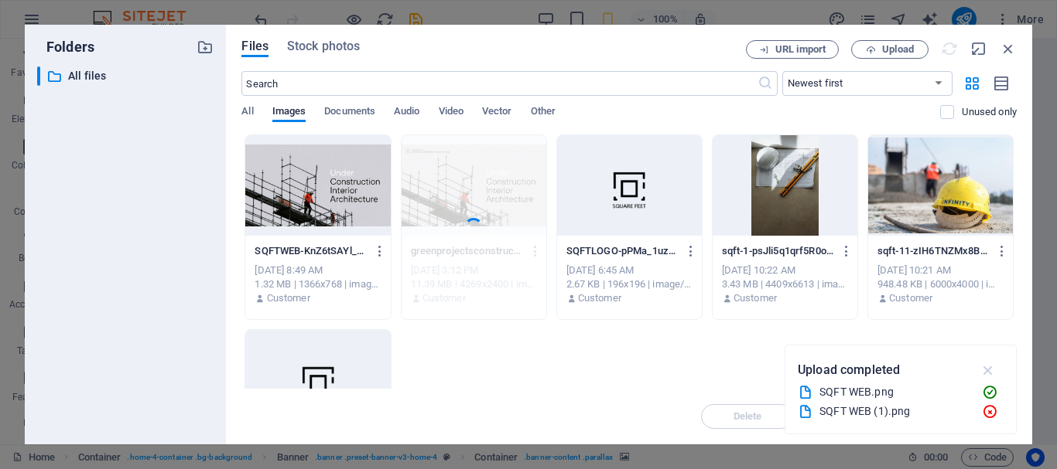
click at [990, 368] on icon "button" at bounding box center [988, 370] width 18 height 17
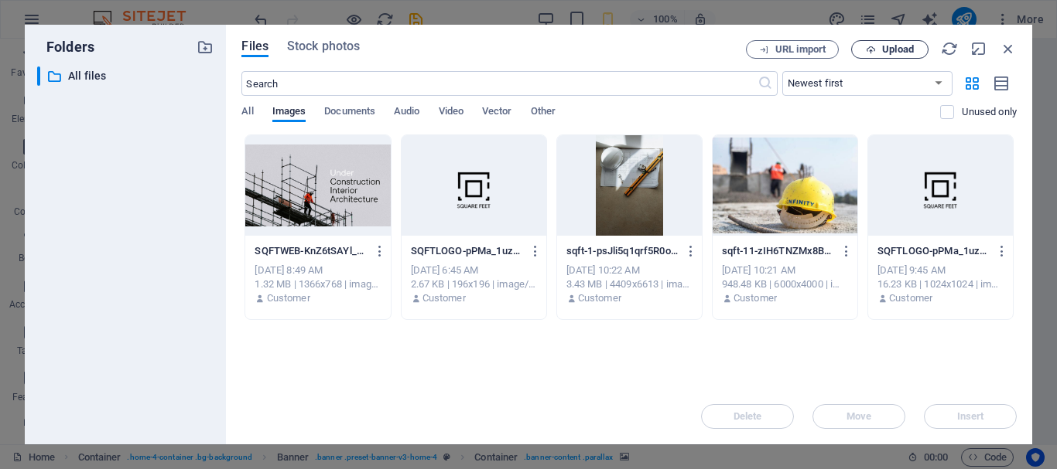
click at [899, 50] on span "Upload" at bounding box center [898, 49] width 32 height 9
click at [896, 54] on span "Upload" at bounding box center [898, 49] width 32 height 9
click at [947, 46] on icon "button" at bounding box center [949, 48] width 17 height 17
click at [945, 48] on icon "button" at bounding box center [949, 48] width 17 height 17
click at [1003, 48] on icon "button" at bounding box center [1007, 48] width 17 height 17
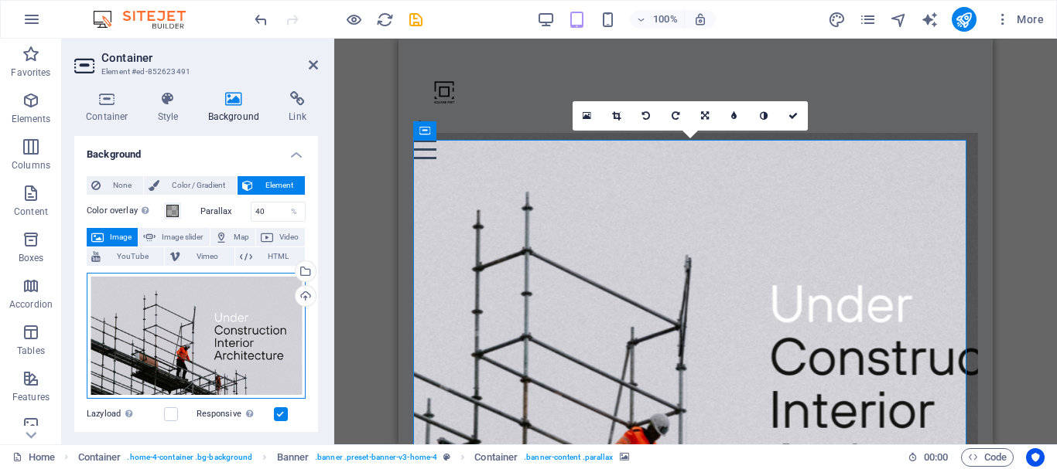
click at [256, 346] on div "Drag files here, click to choose files or select files from Files or our free s…" at bounding box center [196, 336] width 219 height 127
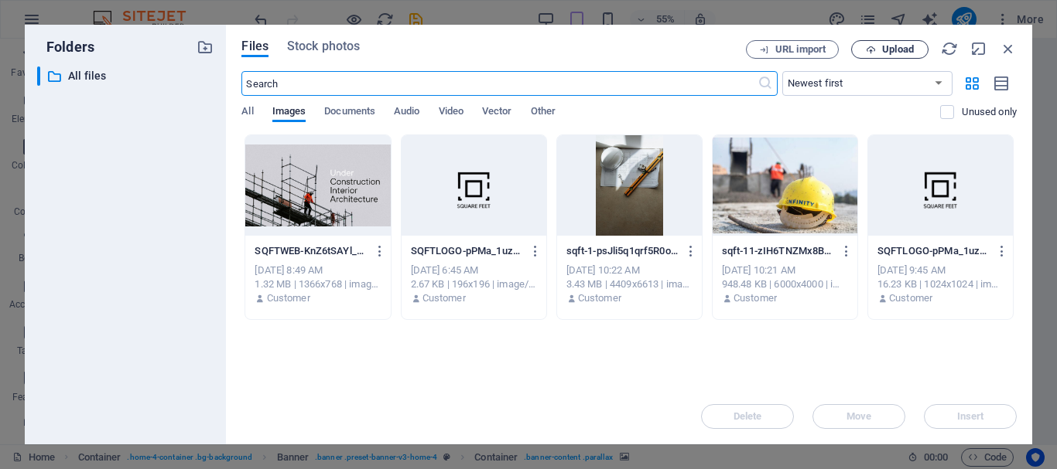
click at [875, 50] on icon "button" at bounding box center [870, 50] width 10 height 10
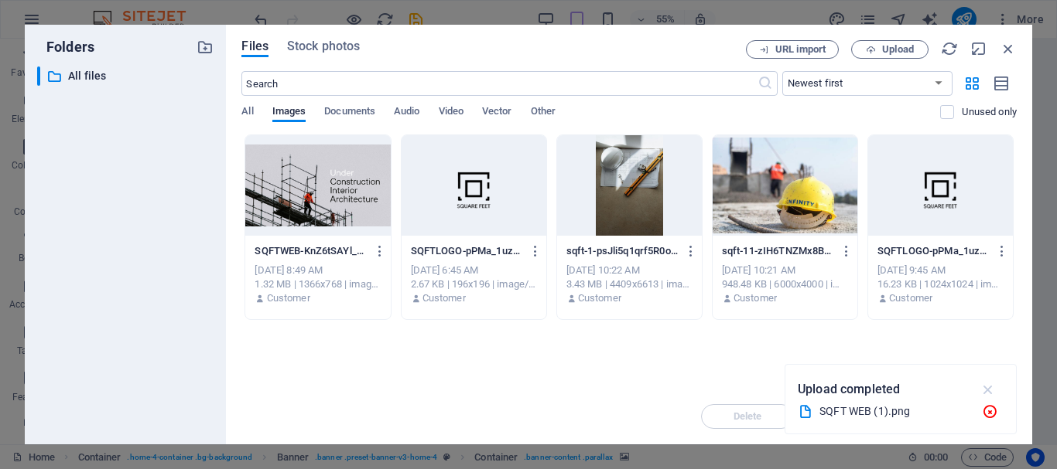
click at [986, 387] on icon "button" at bounding box center [988, 389] width 18 height 17
click at [379, 254] on icon "button" at bounding box center [380, 251] width 15 height 14
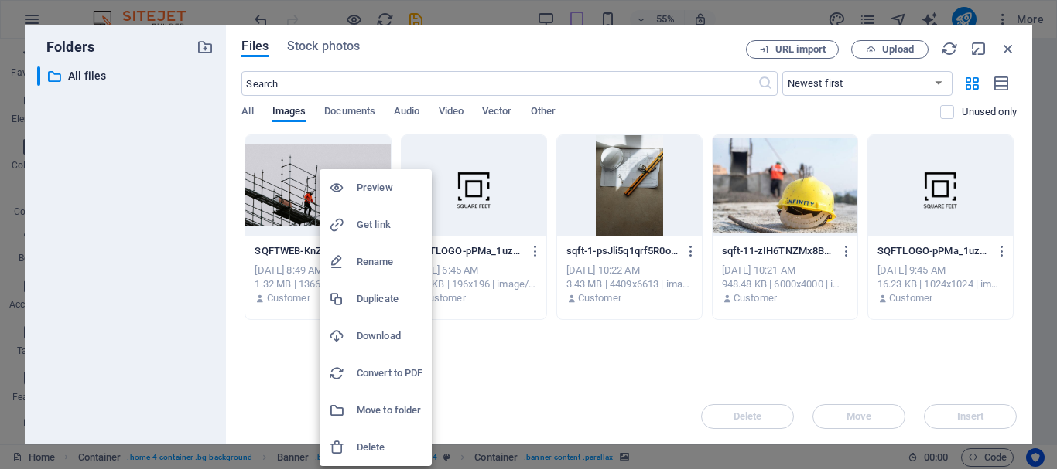
click at [387, 268] on h6 "Rename" at bounding box center [390, 262] width 66 height 19
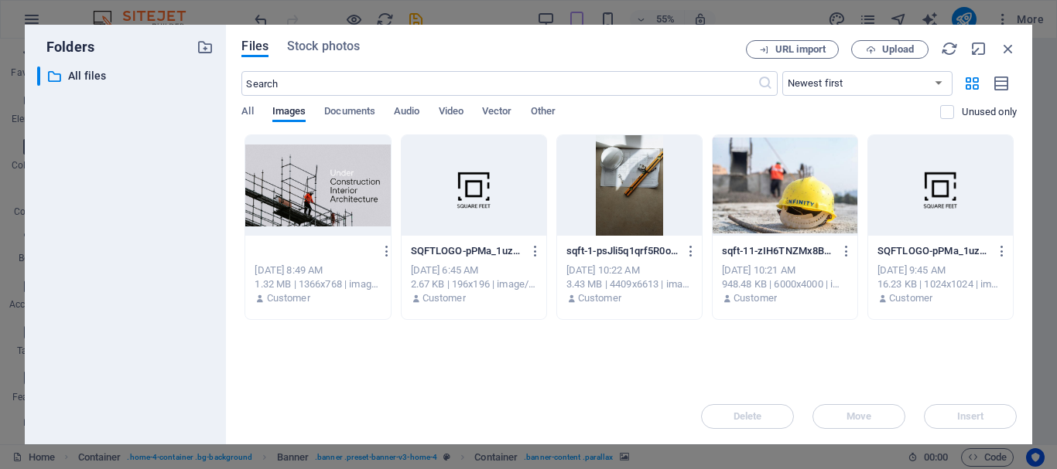
scroll to position [0, 82]
click at [284, 260] on div "SQFTWEB-KnZ6tSAYl_kK1qZnTM8C5g.png SQFTWEB-KnZ6tSAYl_kK1qZnTM8C5g.png" at bounding box center [317, 251] width 126 height 25
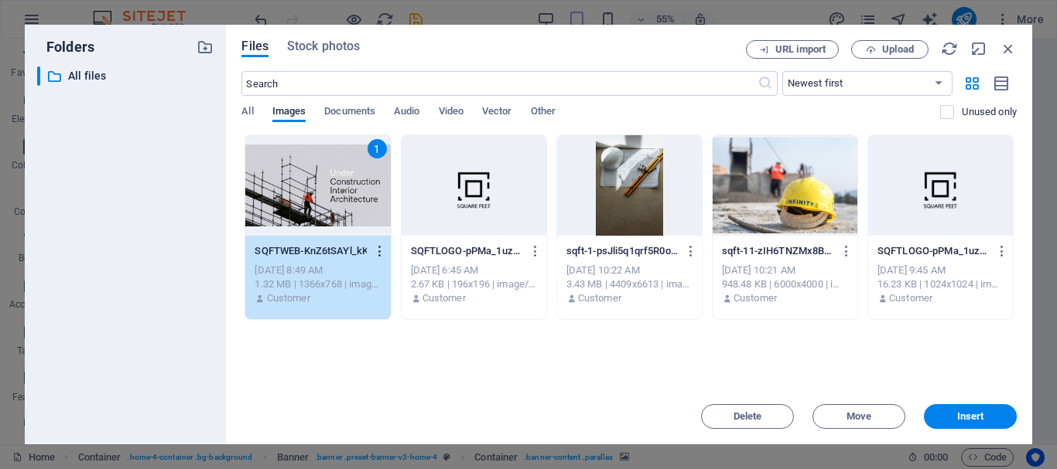
click at [381, 247] on icon "button" at bounding box center [380, 251] width 15 height 14
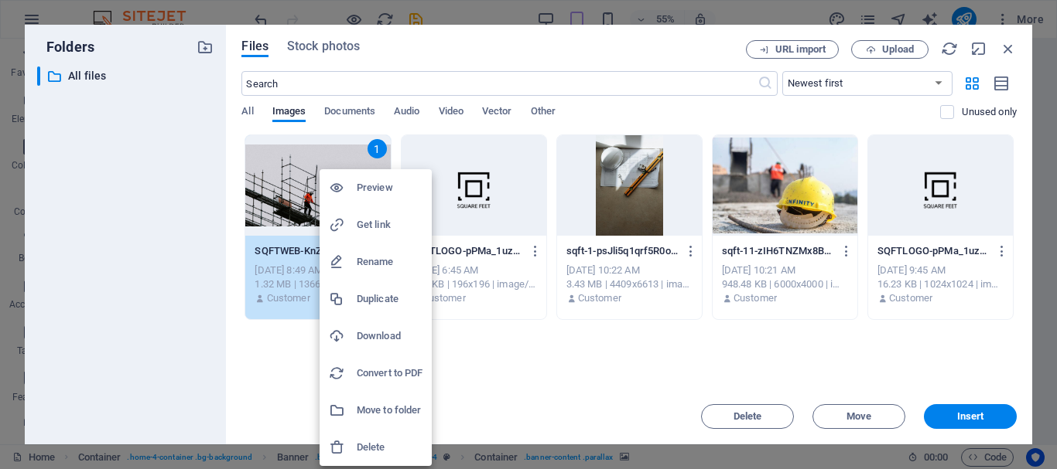
click at [387, 265] on h6 "Rename" at bounding box center [390, 262] width 66 height 19
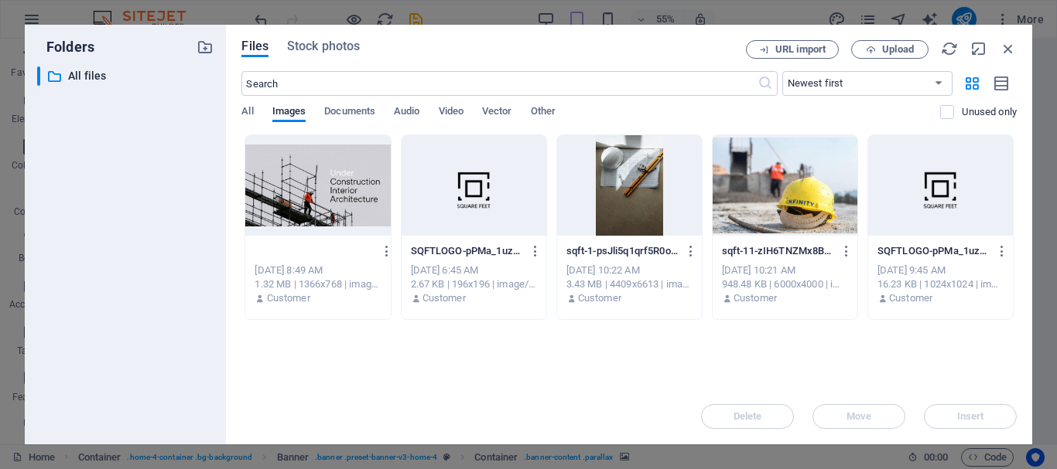
scroll to position [0, 63]
type input "SQFTWEB-KnZ6tSAYl_kK1qZnTM8CS.png"
click at [385, 249] on icon "button" at bounding box center [387, 251] width 15 height 14
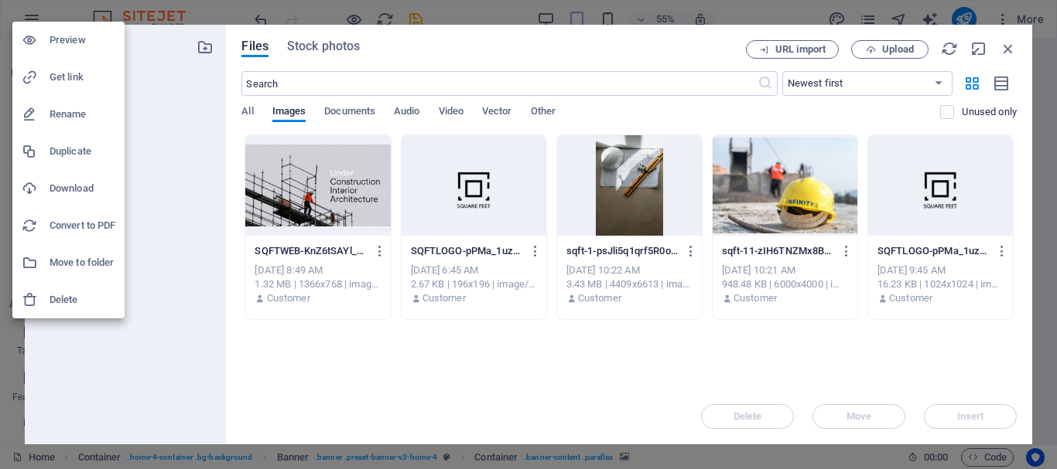
click at [378, 258] on div at bounding box center [528, 234] width 1057 height 469
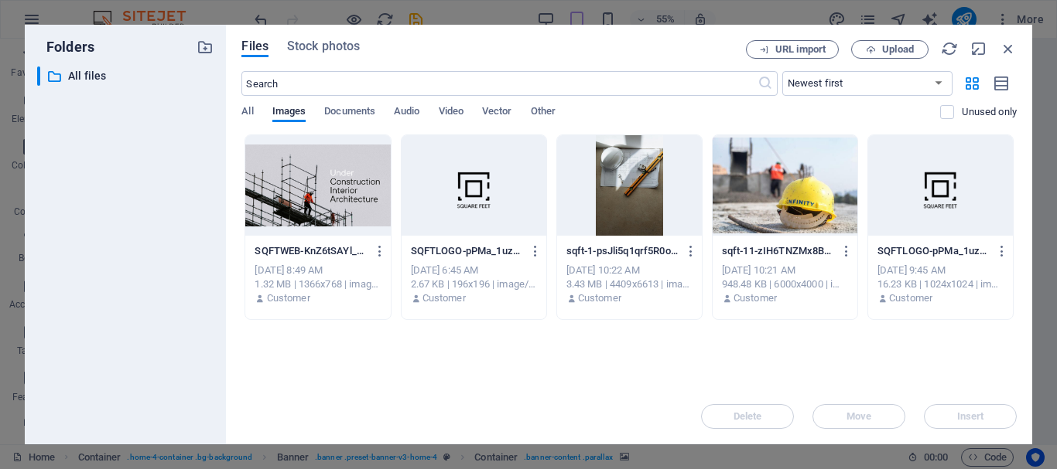
click at [378, 253] on icon "button" at bounding box center [380, 251] width 15 height 14
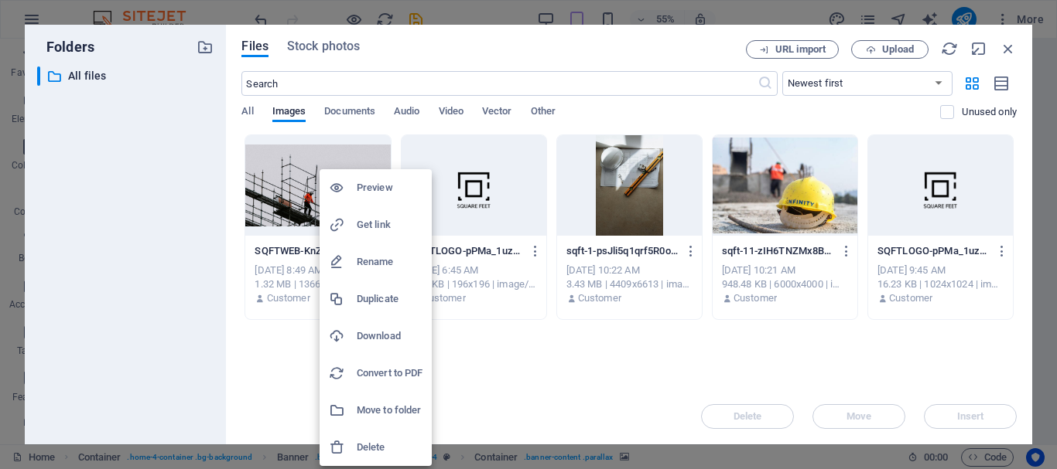
click at [375, 260] on h6 "Rename" at bounding box center [390, 262] width 66 height 19
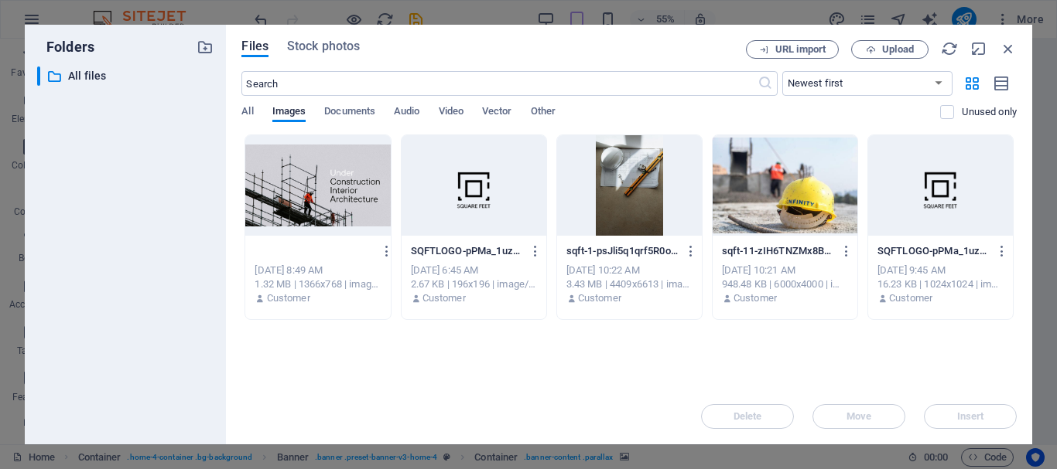
type input "S.png"
click at [736, 431] on div "Files Stock photos URL import Upload ​ Newest first Oldest first Name (A-Z) Nam…" at bounding box center [629, 235] width 806 height 420
click at [1007, 46] on icon "button" at bounding box center [1007, 48] width 17 height 17
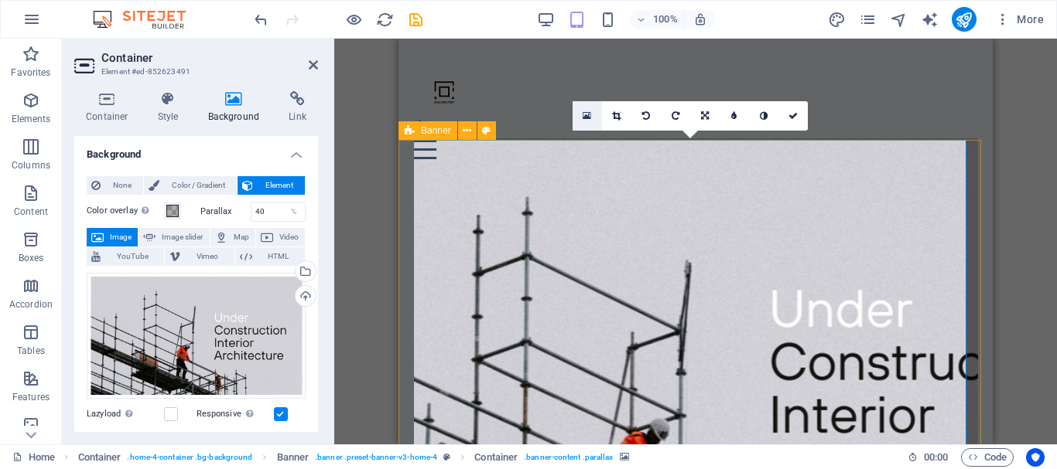
click at [591, 118] on link at bounding box center [586, 115] width 29 height 29
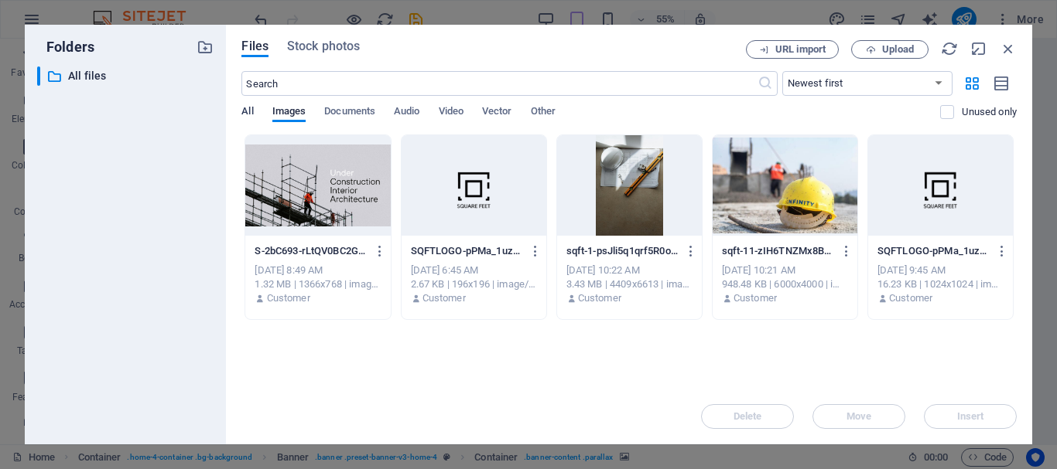
click at [244, 111] on span "All" at bounding box center [247, 113] width 12 height 22
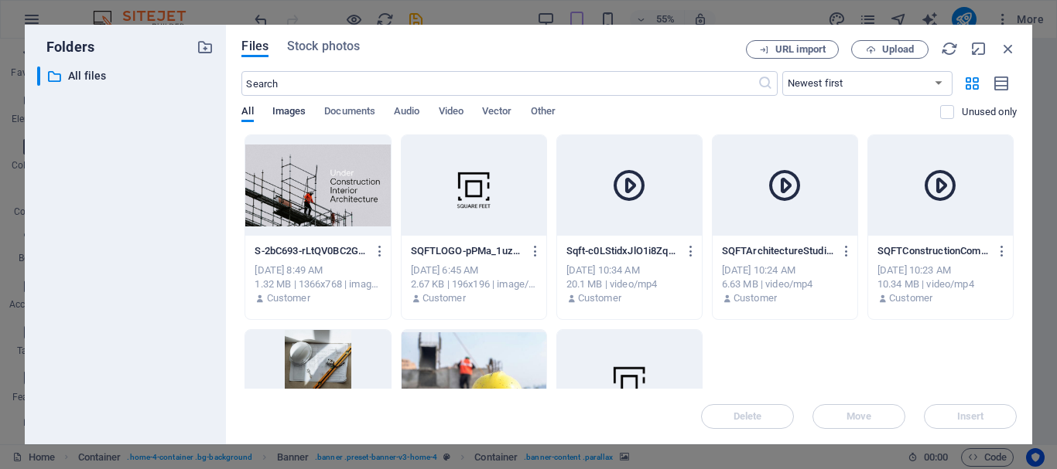
click at [296, 107] on span "Images" at bounding box center [289, 113] width 34 height 22
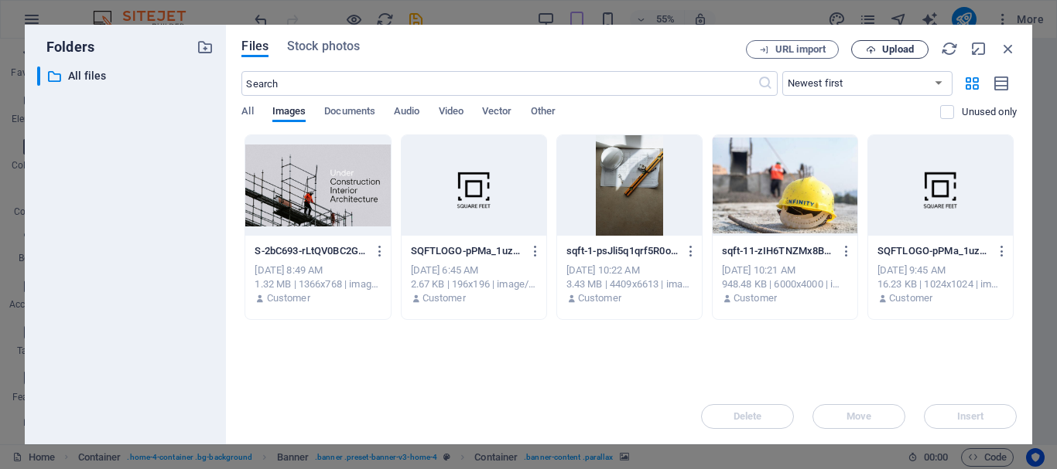
click at [885, 45] on span "Upload" at bounding box center [898, 49] width 32 height 9
click at [890, 47] on span "Upload" at bounding box center [898, 49] width 32 height 9
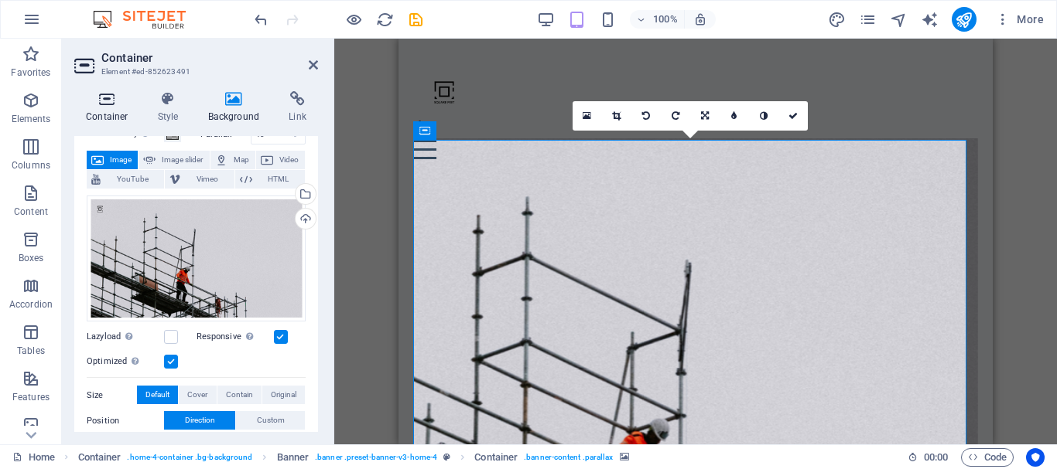
click at [91, 109] on h4 "Container" at bounding box center [110, 107] width 72 height 32
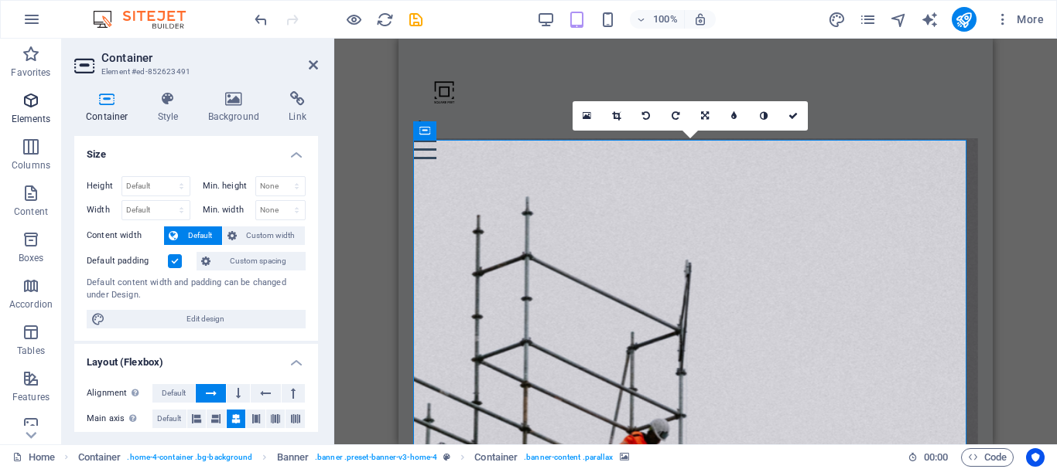
click at [48, 116] on p "Elements" at bounding box center [31, 119] width 39 height 12
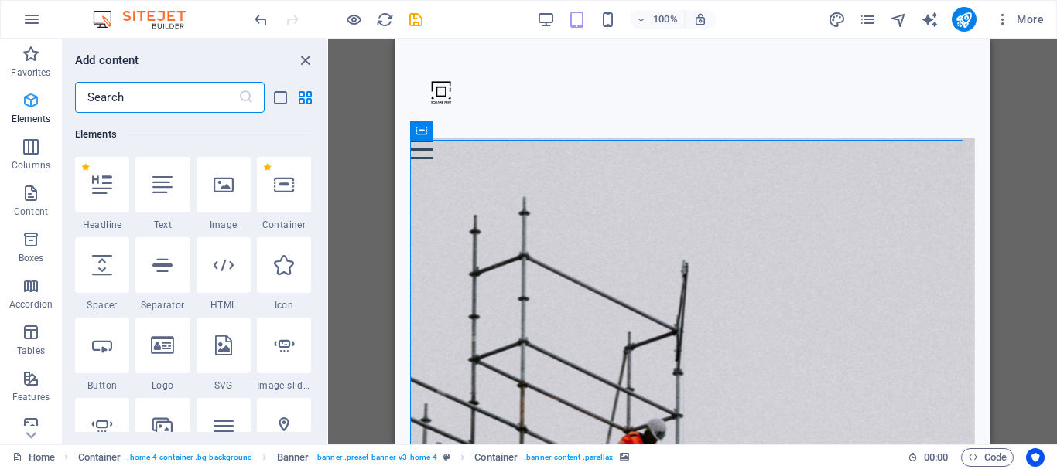
scroll to position [165, 0]
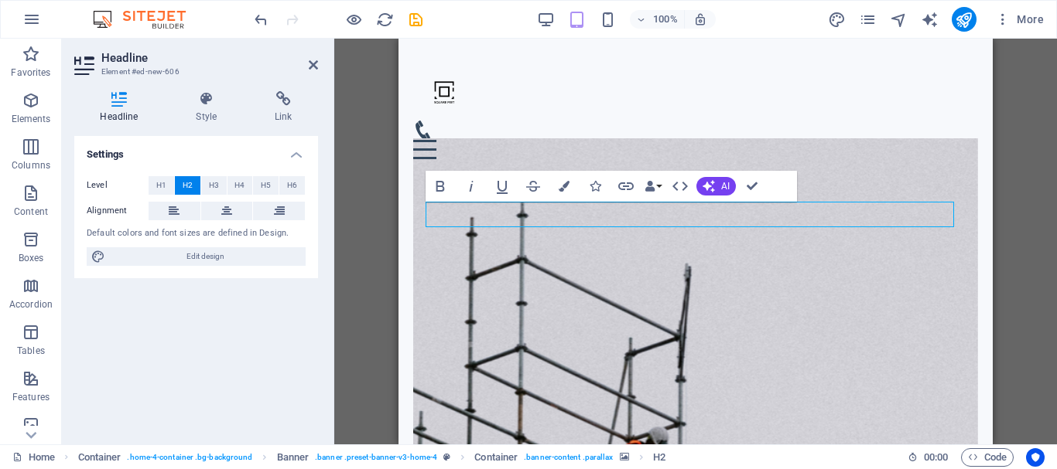
drag, startPoint x: 787, startPoint y: 219, endPoint x: 793, endPoint y: 265, distance: 46.0
click at [562, 193] on button "Colors" at bounding box center [563, 186] width 29 height 31
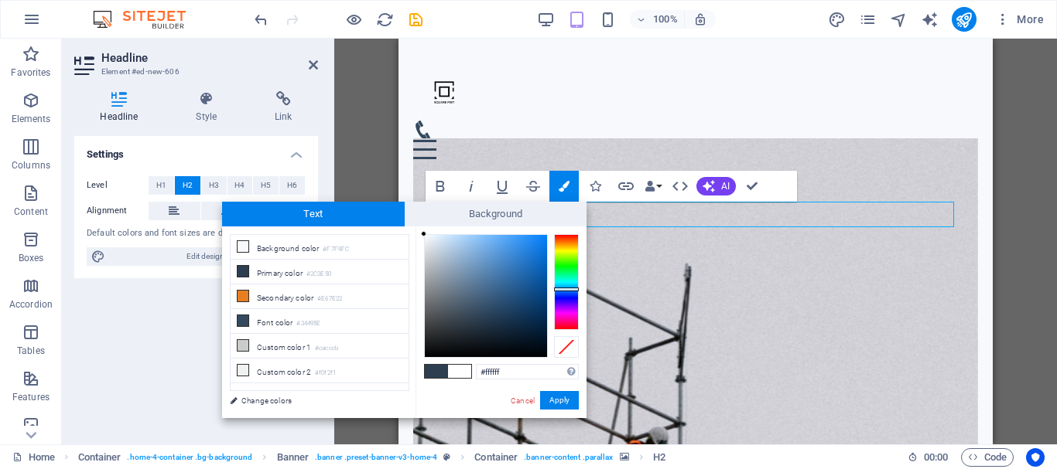
drag, startPoint x: 437, startPoint y: 243, endPoint x: 408, endPoint y: 233, distance: 31.1
click at [408, 233] on div "less Background color #F7F9FC Primary color #2C3E50 Secondary color #E67E22 Fon…" at bounding box center [404, 323] width 364 height 192
click at [555, 398] on button "Apply" at bounding box center [559, 400] width 39 height 19
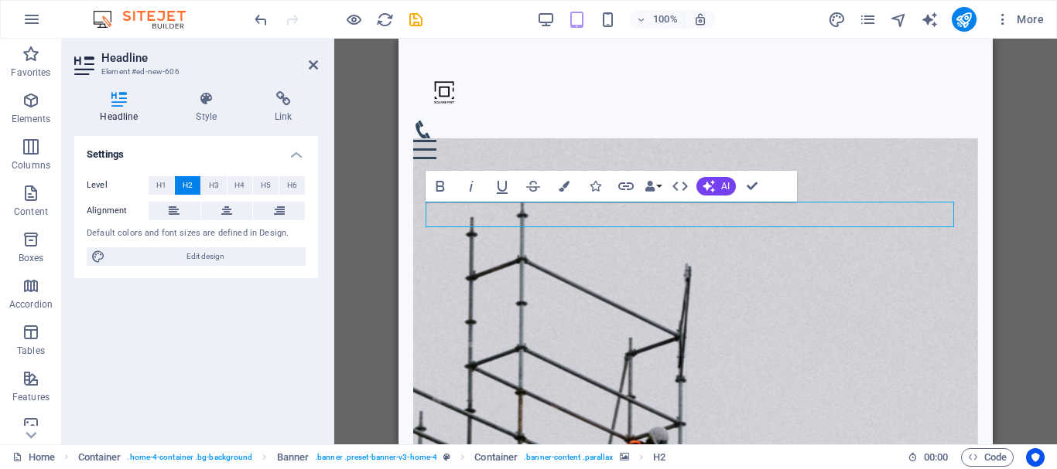
click at [618, 211] on div "H2 Container Banner Container Container Menu Bar Menu H3 Button Spacer Info Bar…" at bounding box center [695, 242] width 594 height 406
drag, startPoint x: 789, startPoint y: 212, endPoint x: 428, endPoint y: 196, distance: 361.6
click at [562, 183] on icon "button" at bounding box center [563, 186] width 11 height 11
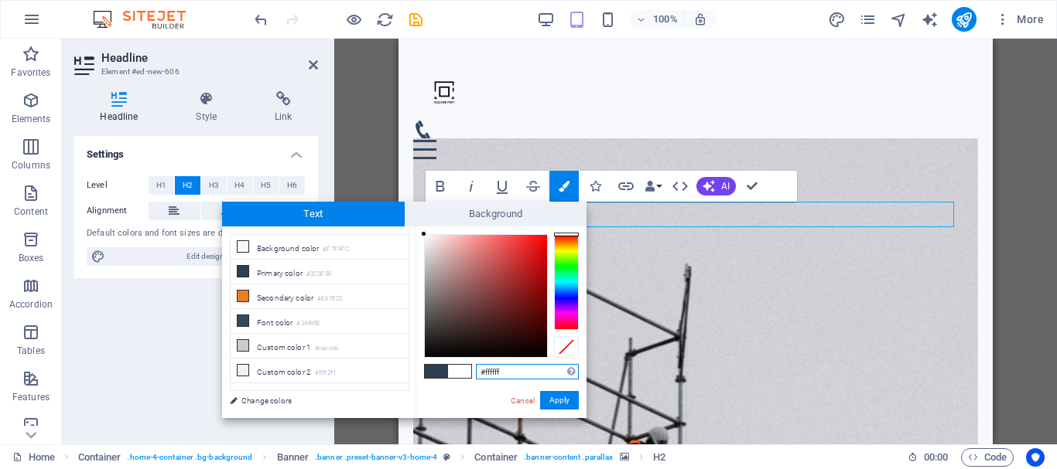
drag, startPoint x: 432, startPoint y: 242, endPoint x: 415, endPoint y: 231, distance: 19.5
click at [415, 231] on div "#ffffff Supported formats #0852ed rgb(8, 82, 237) rgba(8, 82, 237, 90%) hsv(221…" at bounding box center [500, 435] width 171 height 416
click at [420, 244] on div "#ececec Supported formats #0852ed rgb(8, 82, 237) rgba(8, 82, 237, 90%) hsv(221…" at bounding box center [500, 435] width 171 height 416
click at [418, 231] on div "#ffffff Supported formats #0852ed rgb(8, 82, 237) rgba(8, 82, 237, 90%) hsv(221…" at bounding box center [500, 435] width 171 height 416
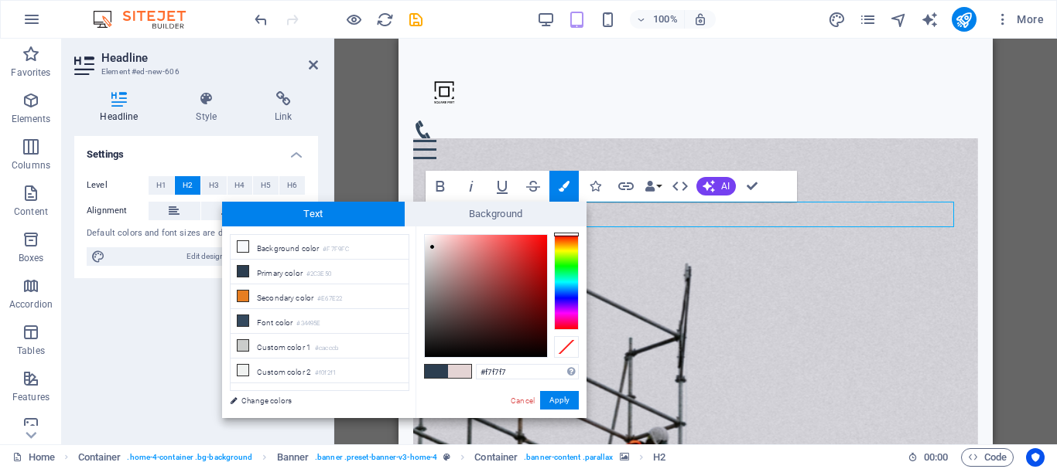
type input "#f9f9f9"
click at [422, 237] on div at bounding box center [423, 236] width 5 height 5
drag, startPoint x: 556, startPoint y: 396, endPoint x: 158, endPoint y: 357, distance: 400.3
click at [556, 396] on button "Apply" at bounding box center [559, 400] width 39 height 19
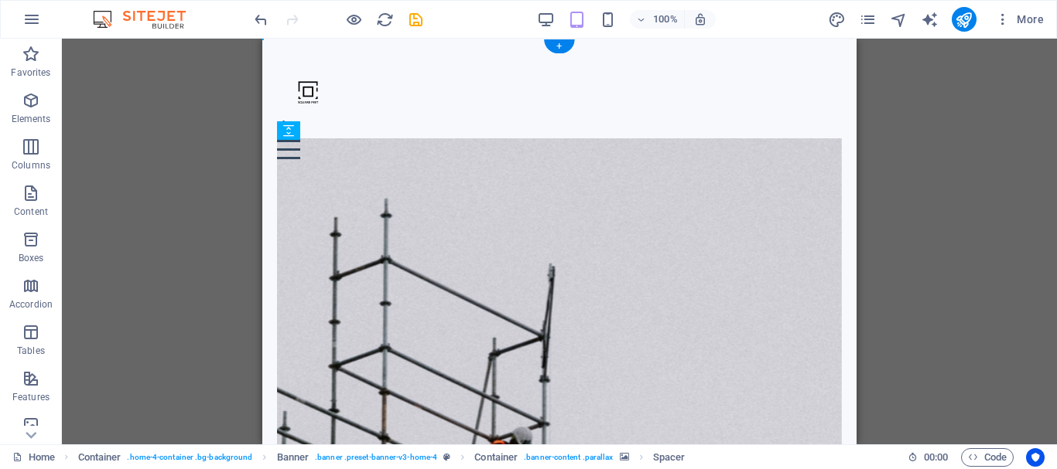
drag, startPoint x: 443, startPoint y: 316, endPoint x: 422, endPoint y: 257, distance: 63.1
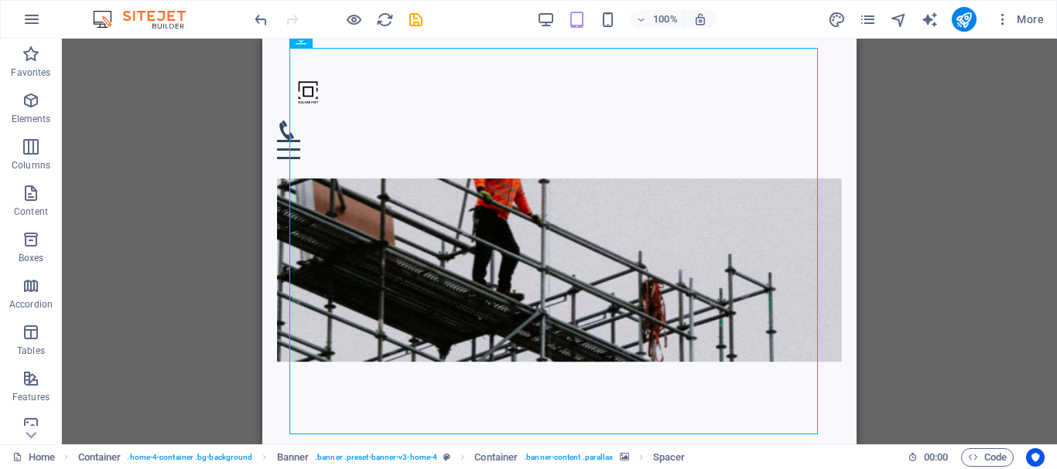
scroll to position [154, 0]
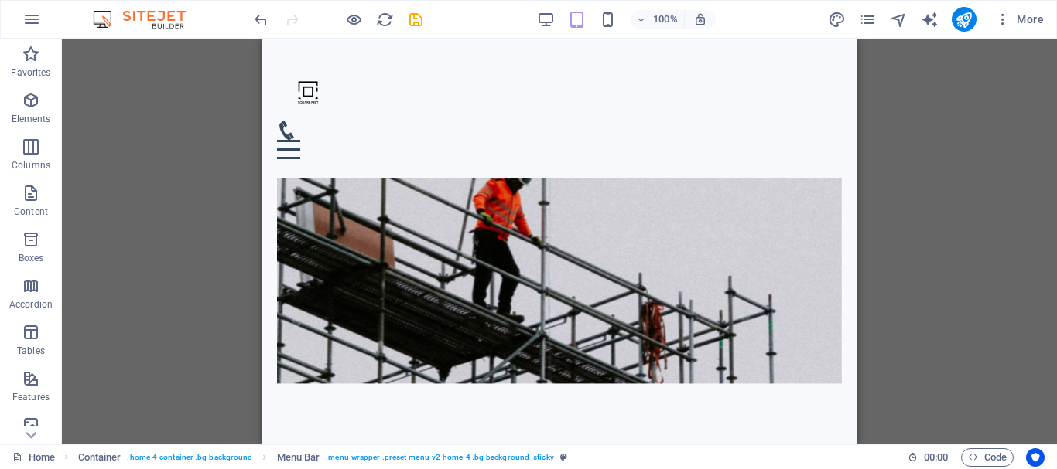
scroll to position [358, 0]
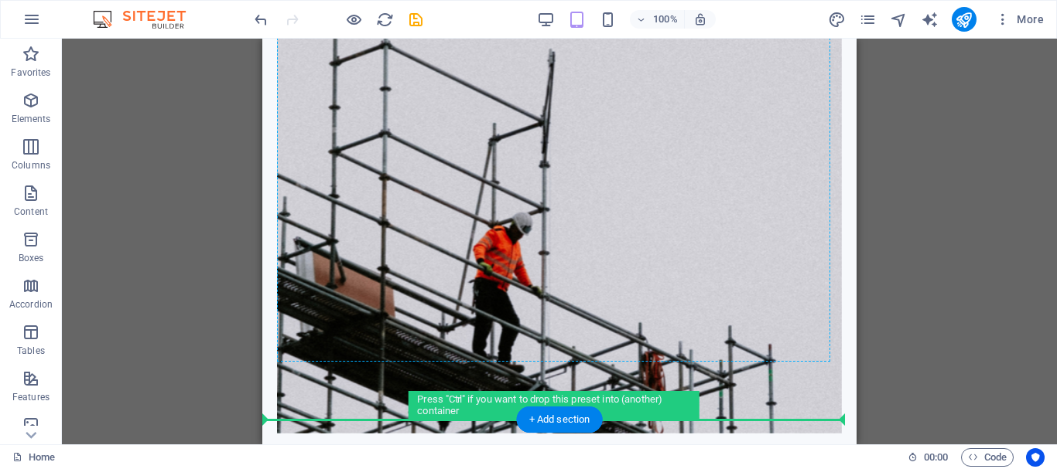
click at [541, 251] on div "Construction | Interior | Architecture Get a Quote" at bounding box center [559, 366] width 565 height 1091
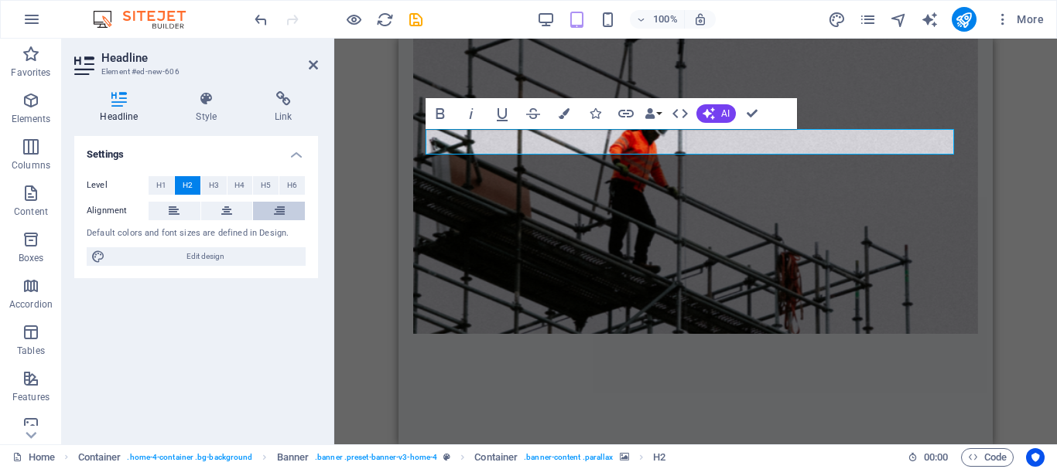
click at [272, 210] on button at bounding box center [279, 211] width 52 height 19
click at [209, 183] on span "H3" at bounding box center [214, 185] width 10 height 19
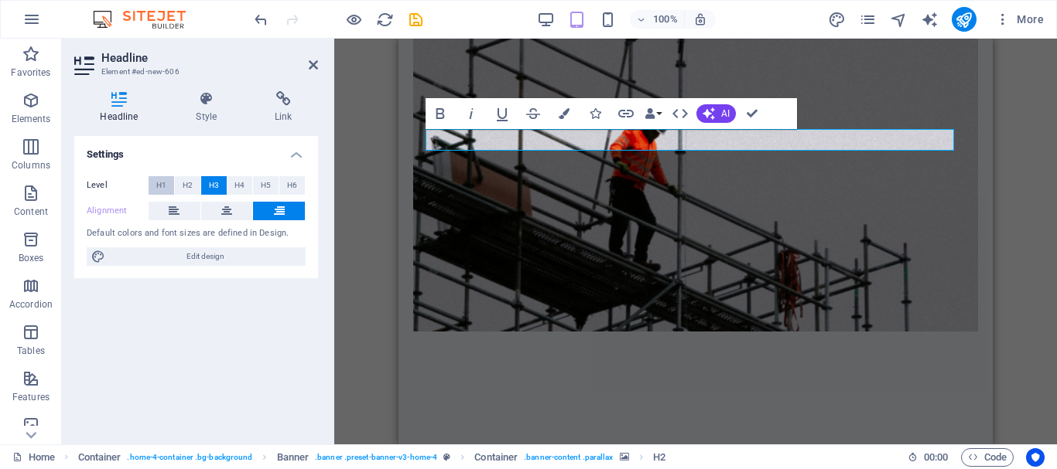
click at [164, 189] on span "H1" at bounding box center [161, 185] width 10 height 19
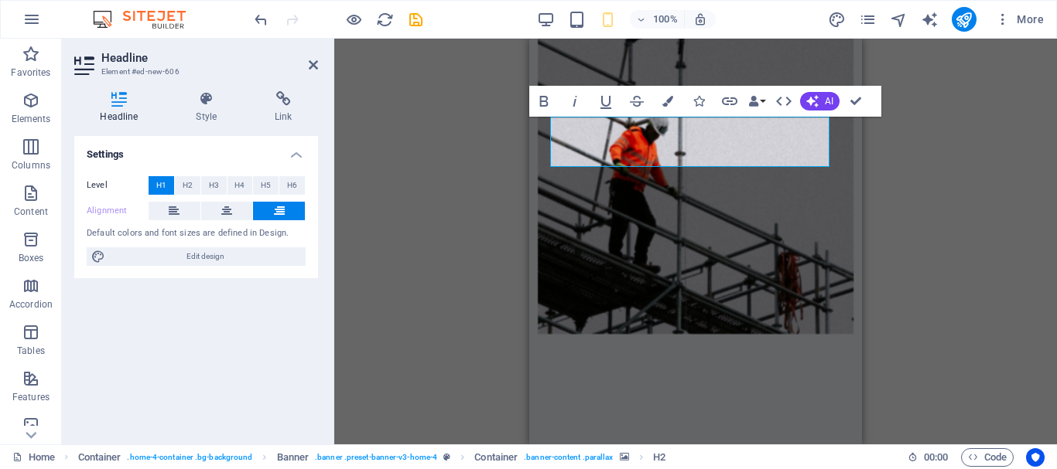
click at [896, 174] on div "H2 Container Container Banner Banner Container Container Container Menu Bar Men…" at bounding box center [695, 242] width 722 height 406
click at [208, 111] on h4 "Style" at bounding box center [209, 107] width 79 height 32
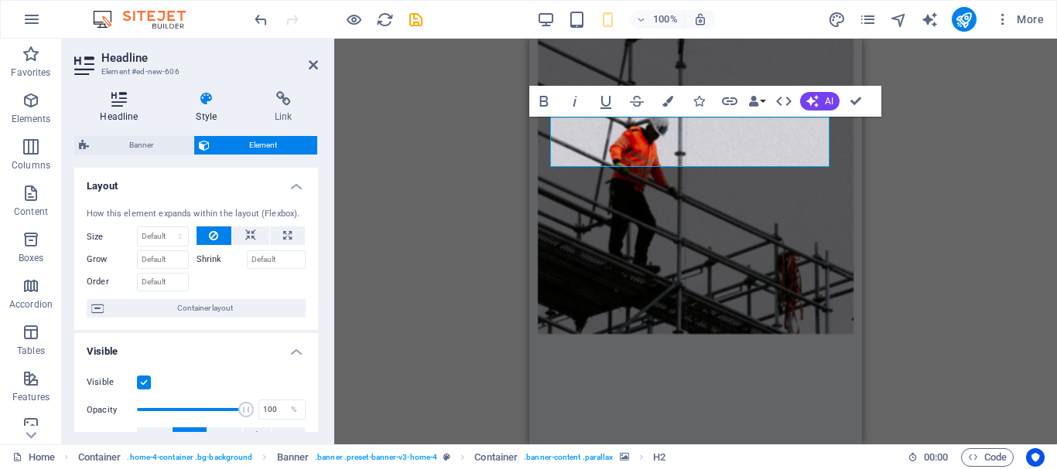
click at [128, 114] on h4 "Headline" at bounding box center [122, 107] width 96 height 32
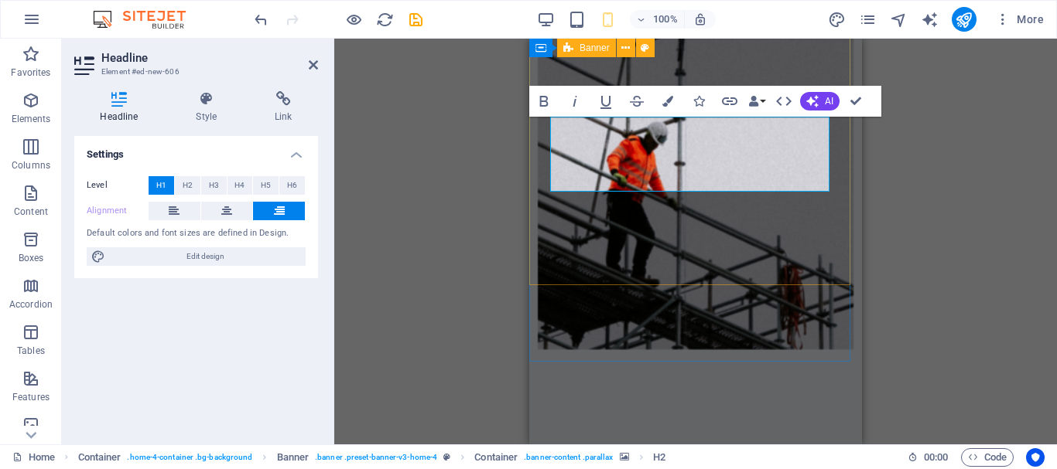
drag, startPoint x: 694, startPoint y: 136, endPoint x: 848, endPoint y: 186, distance: 162.7
click at [848, 186] on div "Construction ‌Interior ‌Architecture Get a Quote" at bounding box center [695, 246] width 333 height 1131
click at [192, 210] on button at bounding box center [175, 211] width 52 height 19
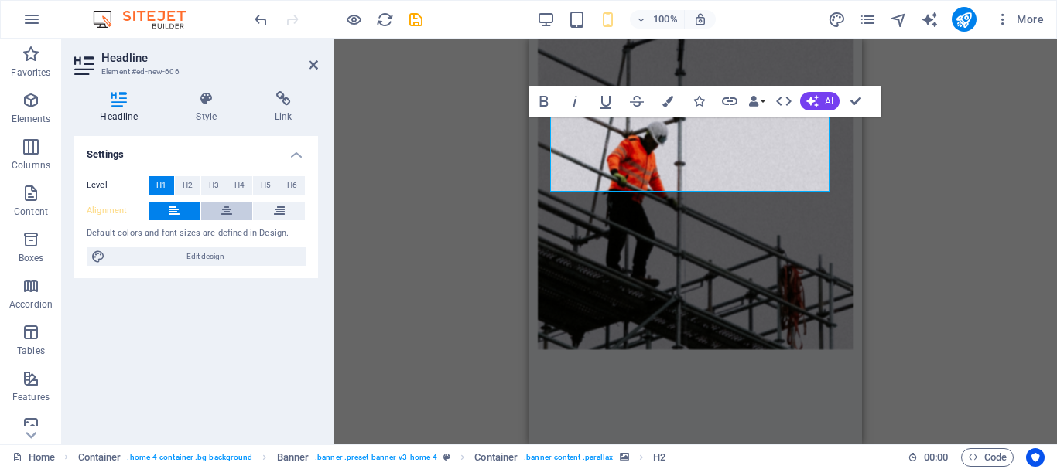
click at [203, 208] on button at bounding box center [227, 211] width 52 height 19
click at [296, 203] on button at bounding box center [279, 211] width 52 height 19
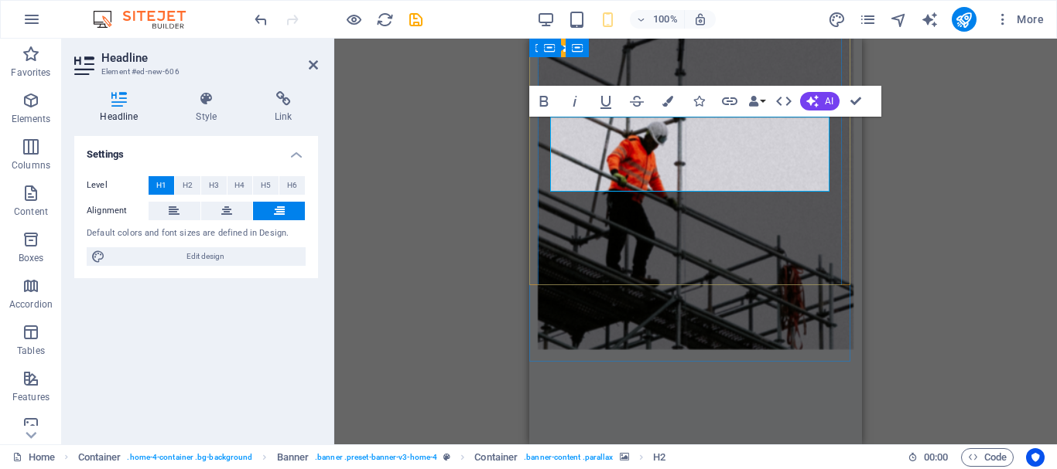
click at [781, 99] on icon "button" at bounding box center [783, 101] width 19 height 19
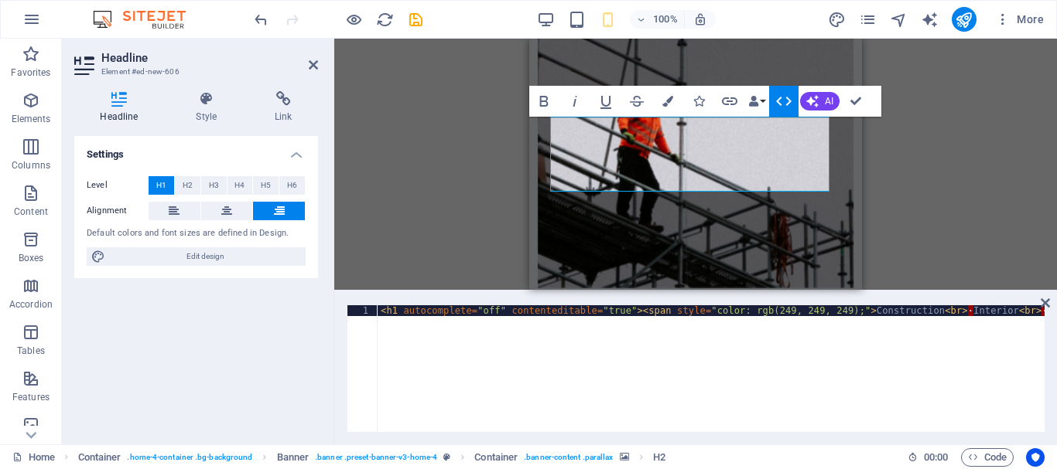
click at [922, 315] on div "< h1 autocomplete = "off" contenteditable = "true" > < span style = "color: rgb…" at bounding box center [747, 378] width 741 height 145
type textarea "<h1 autocomplete="off" contenteditable="true"><span style="color: rgb(249, 249,…"
click at [941, 315] on div "< h1 autocomplete = "off" contenteditable = "true" > < span style = "color: rgb…" at bounding box center [747, 378] width 741 height 145
click at [994, 309] on div "< h1 autocomplete = "off" contenteditable = "true" > < span style = "color: rgb…" at bounding box center [747, 378] width 741 height 145
click at [927, 312] on div "< h1 autocomplete = "off" contenteditable = "true" > < span style = "color: rgb…" at bounding box center [747, 378] width 741 height 145
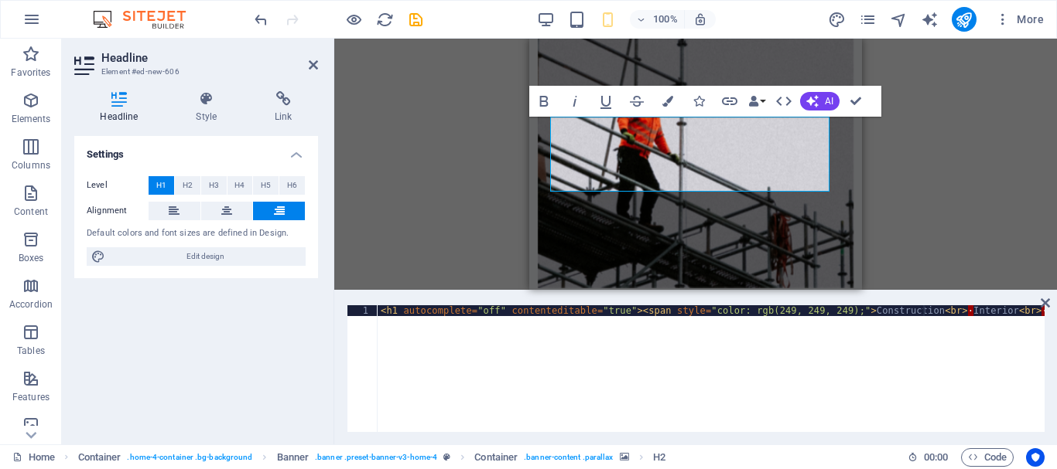
click at [922, 313] on div "< h1 autocomplete = "off" contenteditable = "true" > < span style = "color: rgb…" at bounding box center [747, 378] width 741 height 145
click at [640, 100] on icon "button" at bounding box center [636, 101] width 19 height 19
click at [637, 104] on icon "button" at bounding box center [636, 101] width 19 height 19
click at [1043, 302] on icon at bounding box center [1044, 303] width 9 height 12
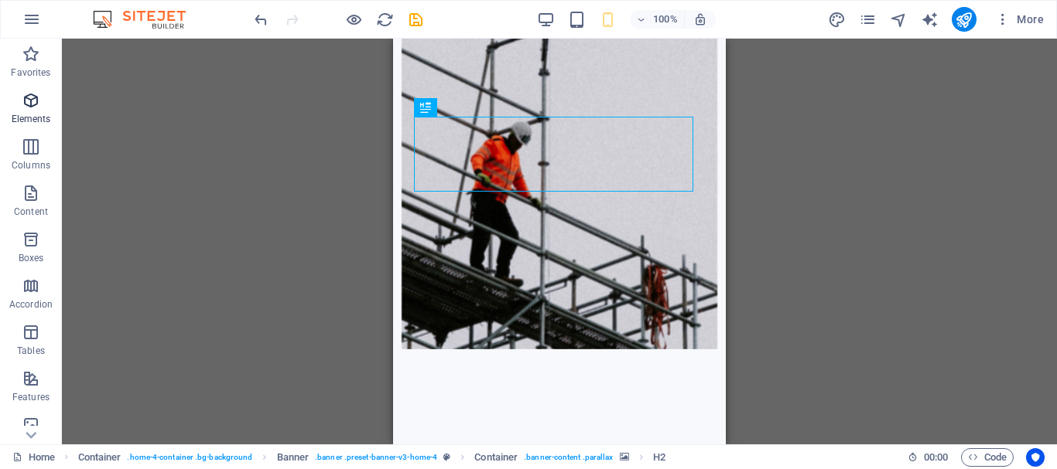
click at [29, 115] on p "Elements" at bounding box center [31, 119] width 39 height 12
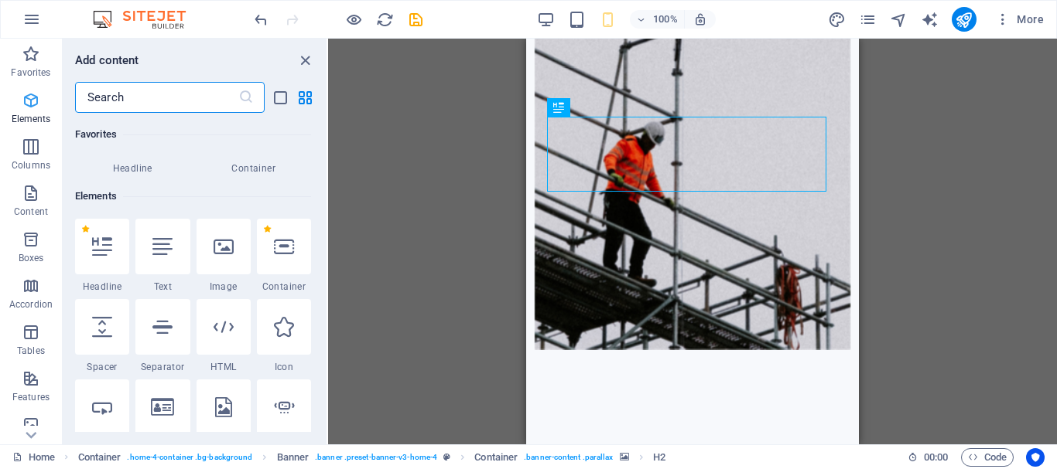
scroll to position [165, 0]
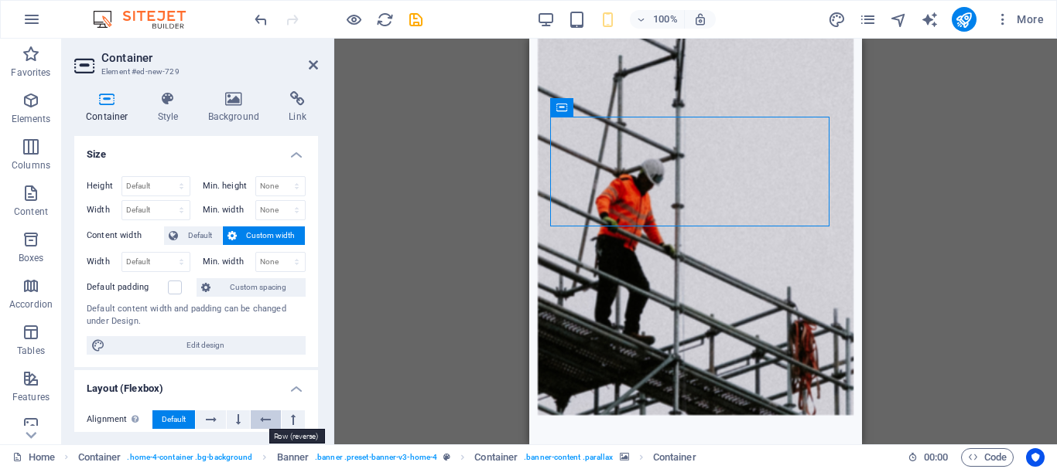
click at [260, 415] on icon at bounding box center [265, 420] width 11 height 19
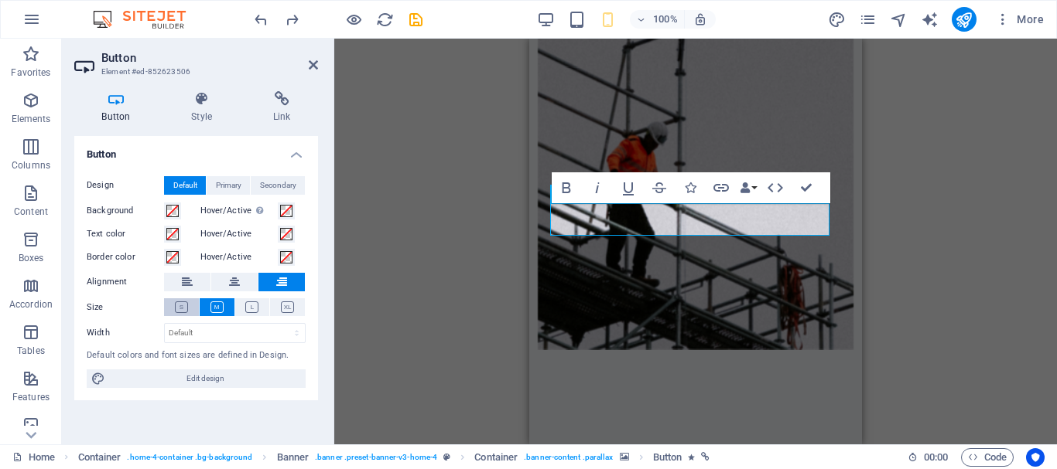
click at [190, 309] on button at bounding box center [181, 308] width 35 height 18
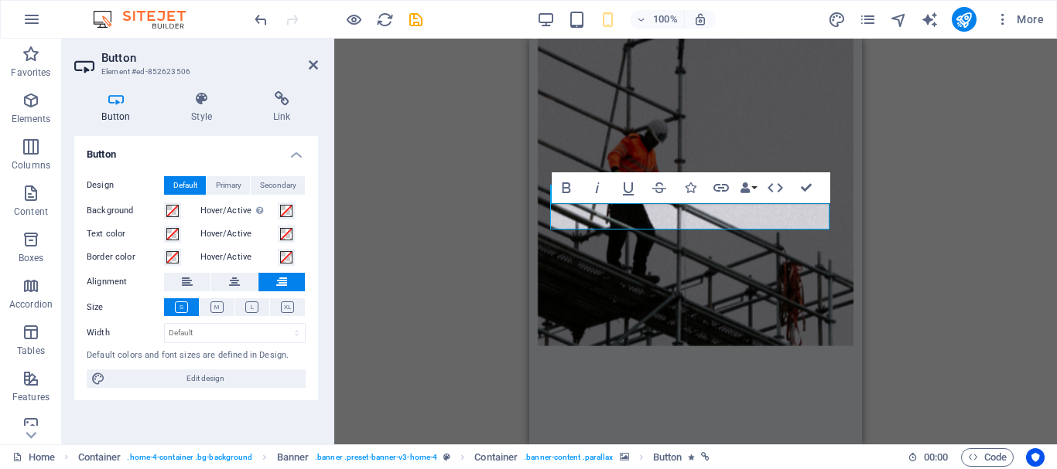
click at [895, 243] on div "H2 Container Container Banner Banner Container Container Menu Bar Menu H3 Butto…" at bounding box center [695, 242] width 722 height 406
click at [794, 258] on figure at bounding box center [696, 85] width 316 height 522
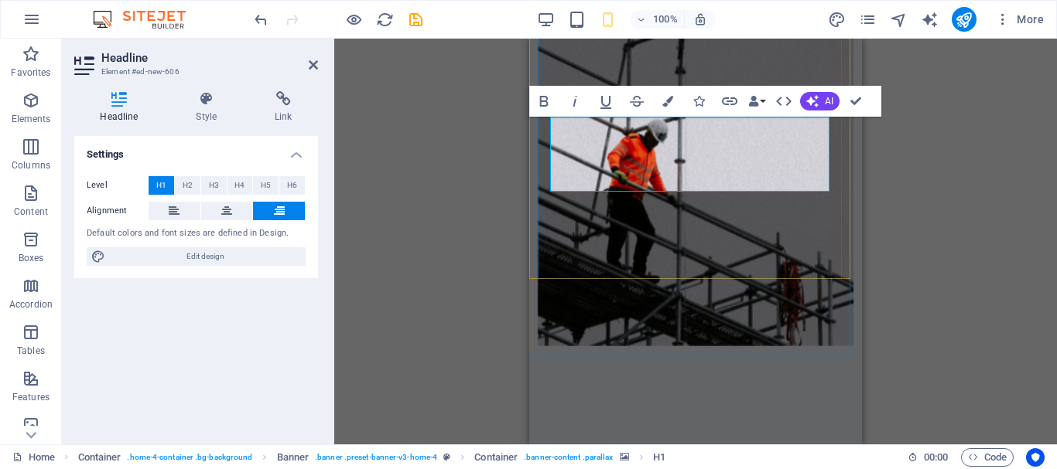
click at [29, 104] on icon "button" at bounding box center [31, 100] width 19 height 19
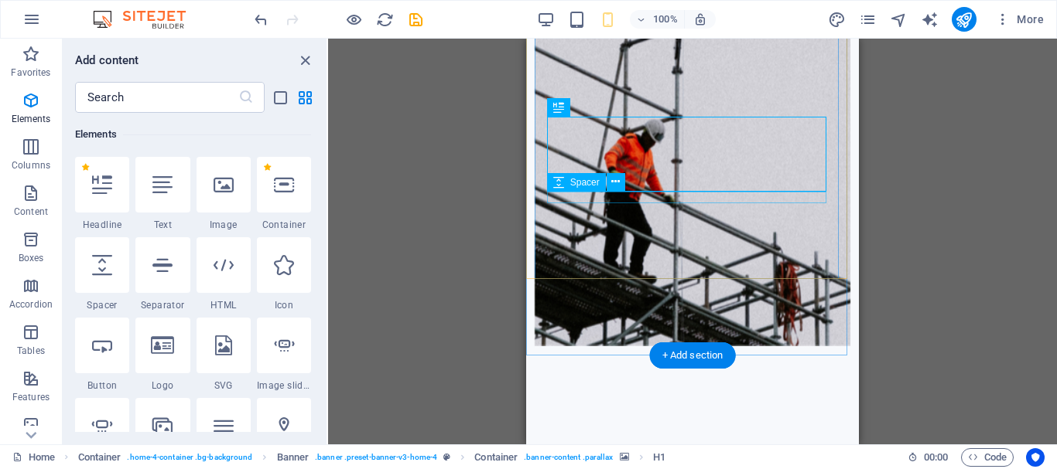
drag, startPoint x: 562, startPoint y: 195, endPoint x: 1384, endPoint y: 183, distance: 822.3
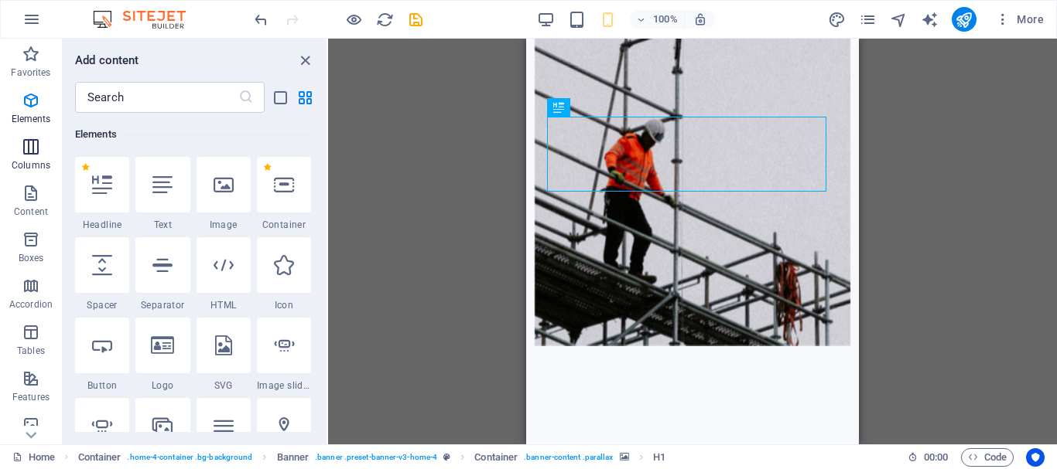
click at [37, 161] on p "Columns" at bounding box center [31, 165] width 39 height 12
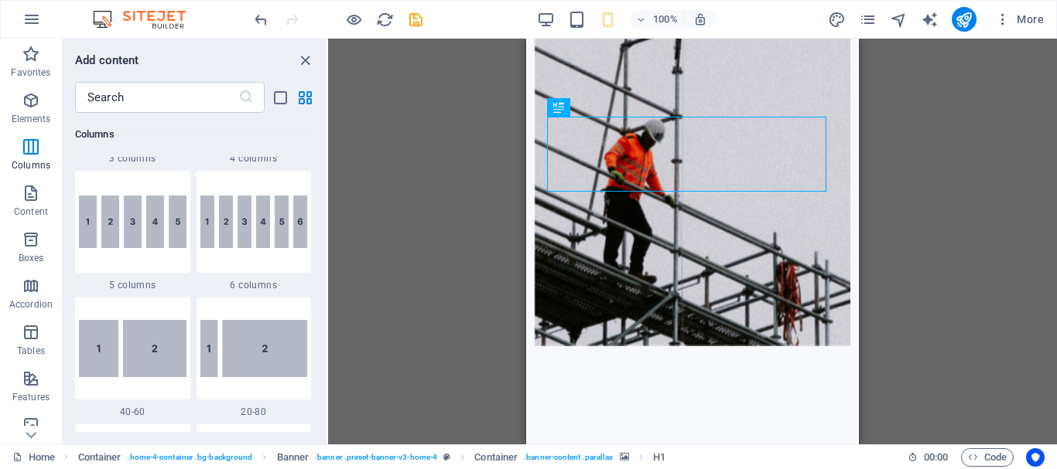
scroll to position [1043, 0]
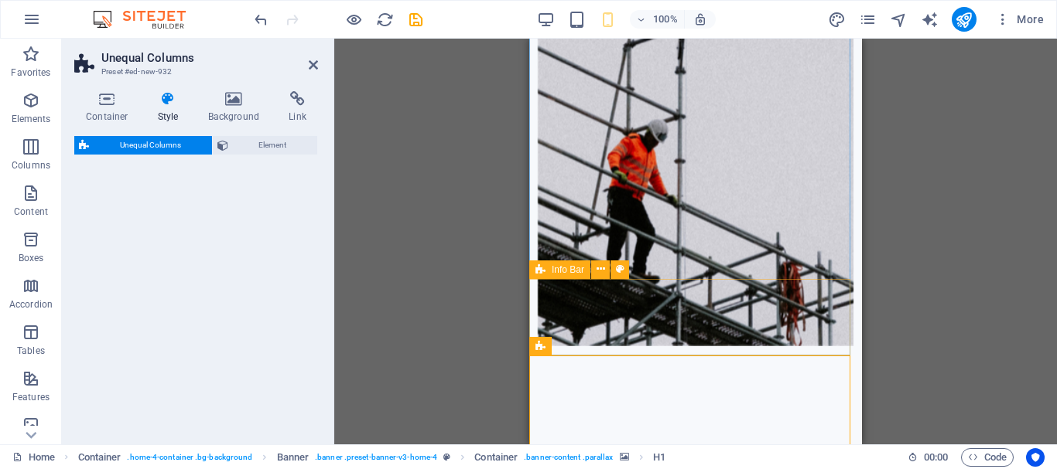
select select "%"
select select "rem"
select select "preset-unequal-columns-v2-2-20-80"
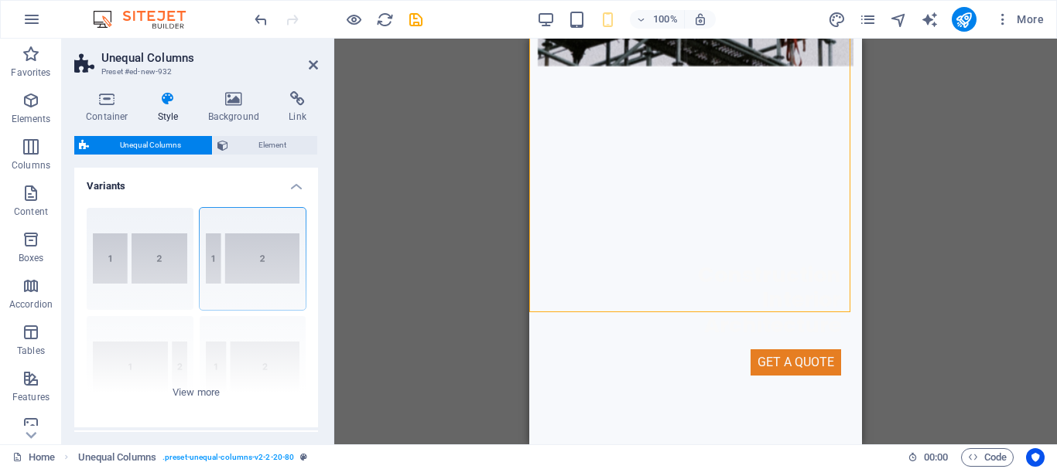
scroll to position [767, 0]
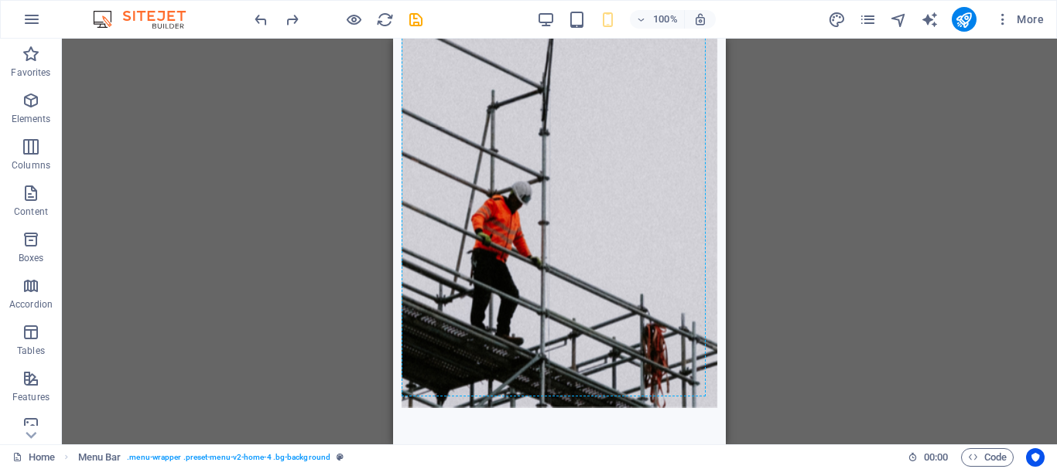
scroll to position [186, 0]
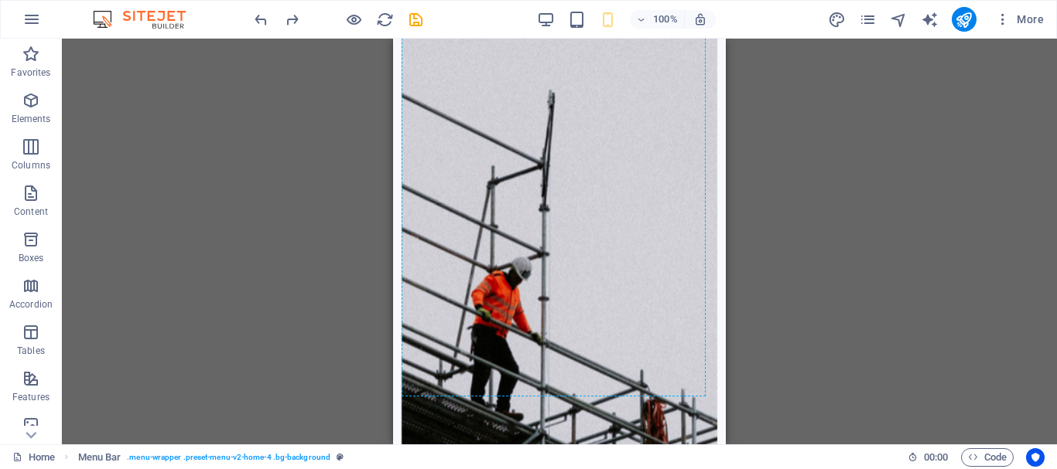
drag, startPoint x: 526, startPoint y: 398, endPoint x: 548, endPoint y: 41, distance: 358.0
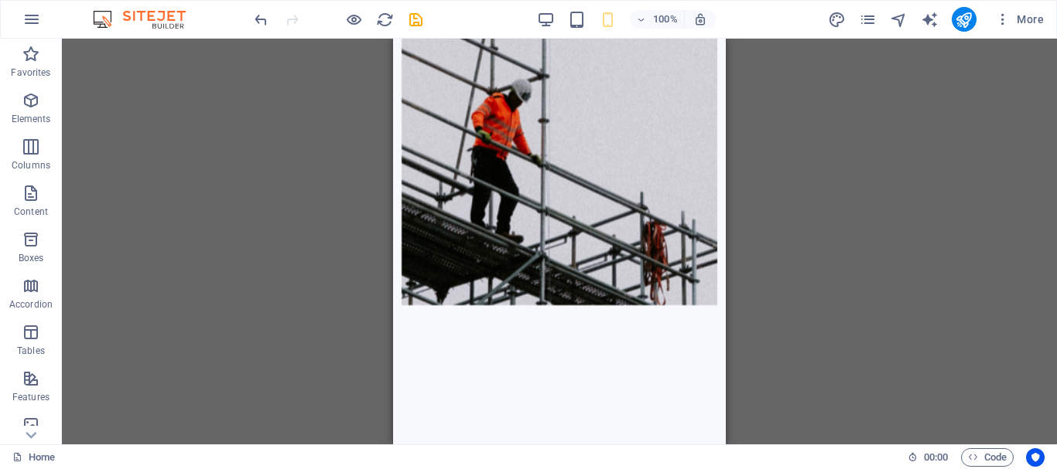
scroll to position [381, 0]
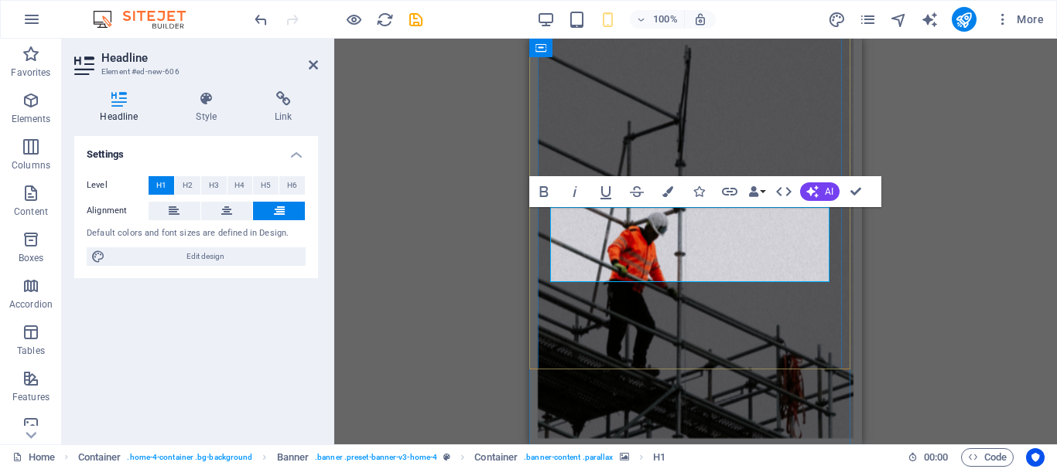
click at [207, 114] on h4 "Style" at bounding box center [209, 107] width 79 height 32
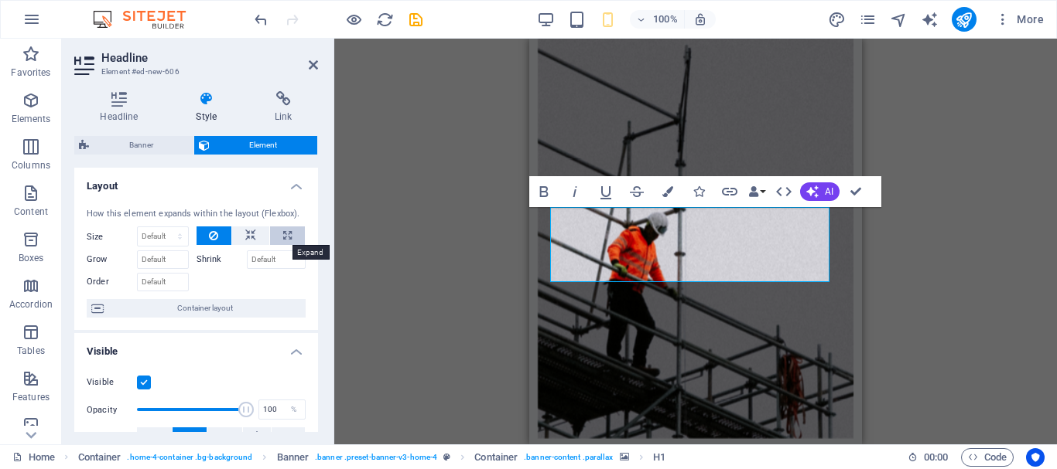
click at [283, 241] on icon at bounding box center [287, 236] width 9 height 19
type input "100"
select select "%"
click at [242, 234] on button at bounding box center [250, 236] width 37 height 19
select select "DISABLED_OPTION_VALUE"
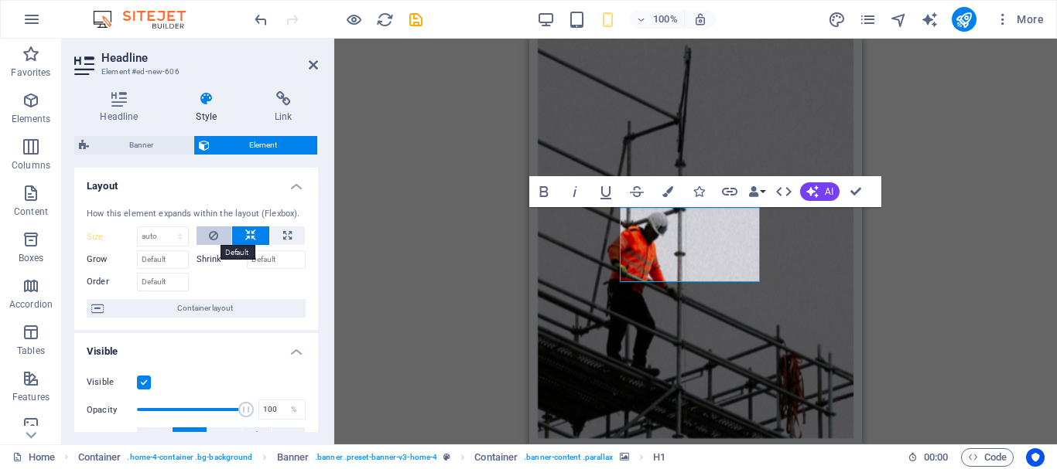
click at [221, 235] on button at bounding box center [214, 236] width 36 height 19
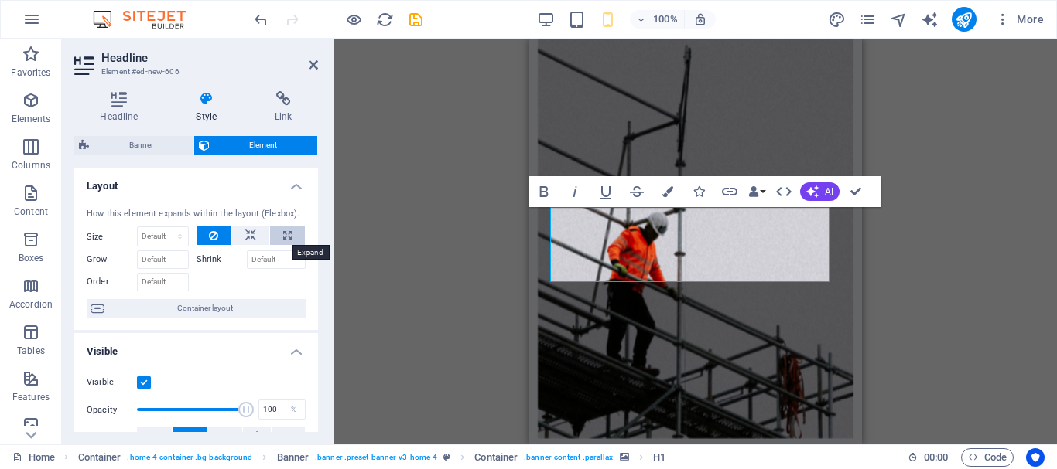
click at [285, 237] on icon at bounding box center [287, 236] width 9 height 19
type input "100"
select select "%"
click at [254, 238] on button at bounding box center [250, 236] width 37 height 19
select select "DISABLED_OPTION_VALUE"
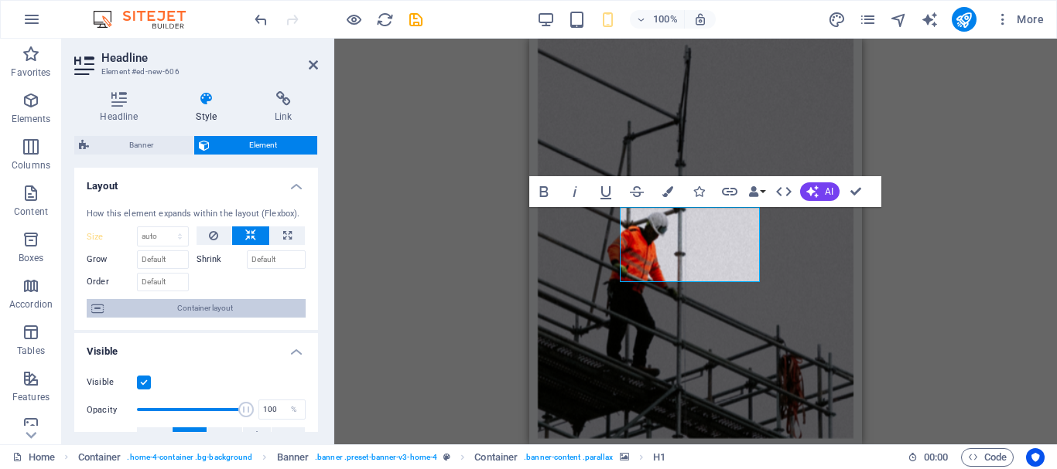
click at [241, 309] on span "Container layout" at bounding box center [204, 308] width 193 height 19
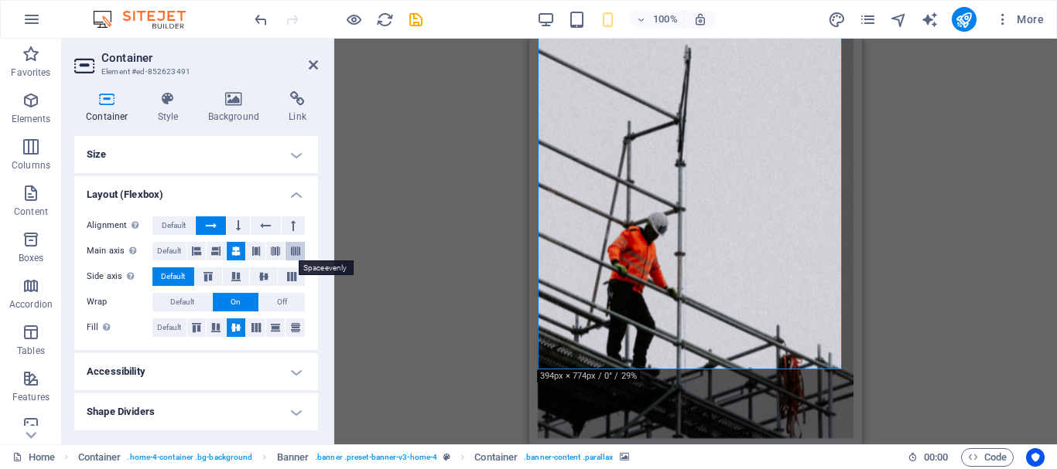
click at [292, 249] on icon at bounding box center [295, 251] width 9 height 19
click at [276, 252] on icon at bounding box center [275, 251] width 9 height 19
click at [219, 254] on icon at bounding box center [215, 251] width 9 height 19
click at [233, 250] on icon at bounding box center [235, 251] width 9 height 19
click at [199, 254] on icon at bounding box center [196, 251] width 9 height 19
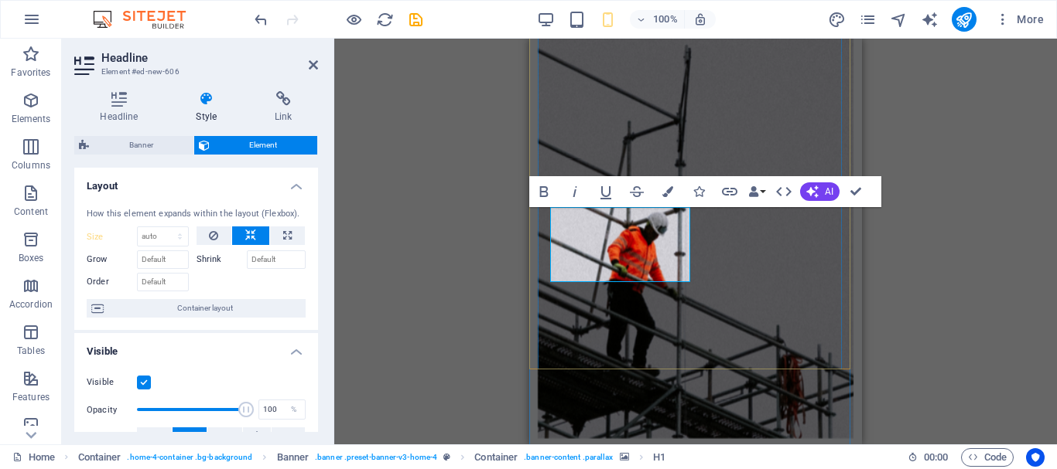
click at [279, 308] on span "Container layout" at bounding box center [204, 308] width 193 height 19
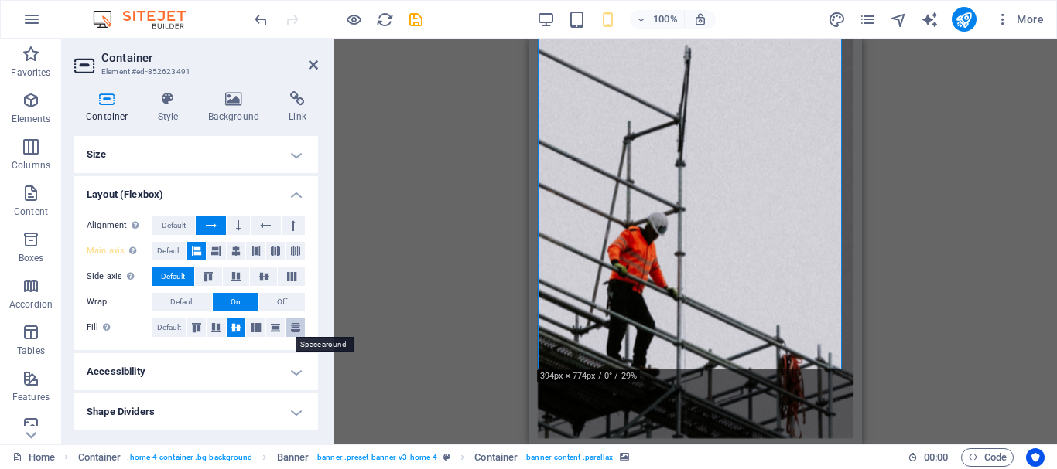
click at [301, 324] on icon at bounding box center [295, 327] width 19 height 9
click at [276, 331] on icon at bounding box center [275, 327] width 19 height 9
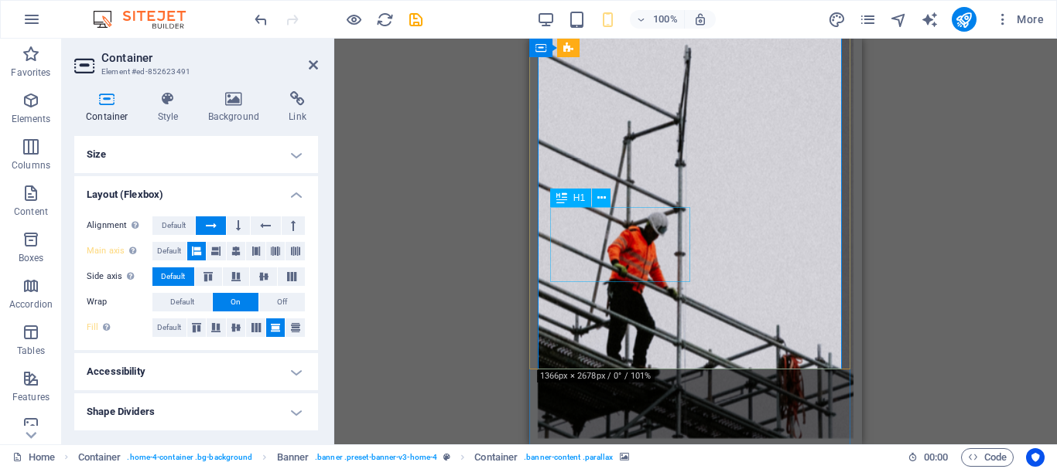
click at [288, 326] on icon at bounding box center [295, 327] width 19 height 9
click at [261, 330] on icon at bounding box center [256, 327] width 19 height 9
click at [238, 326] on icon at bounding box center [236, 327] width 19 height 9
click at [213, 323] on button at bounding box center [216, 328] width 19 height 19
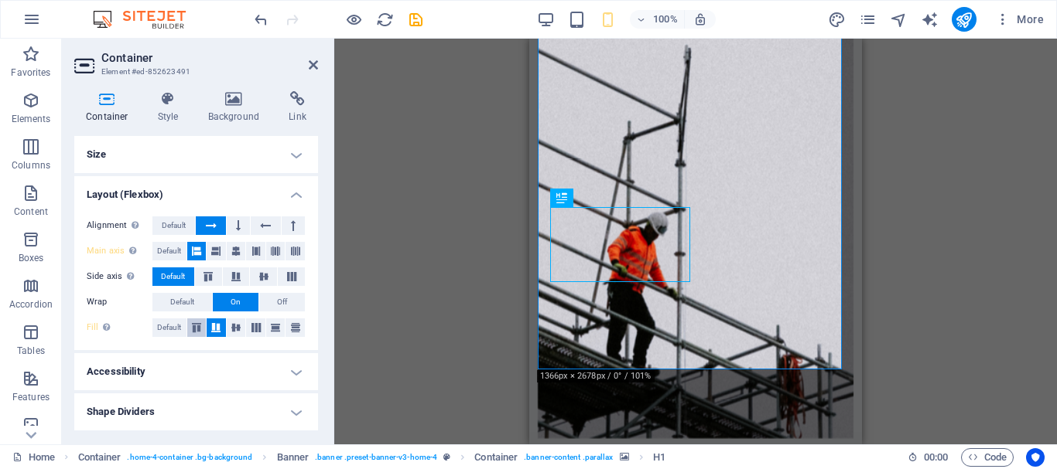
click at [193, 327] on icon at bounding box center [196, 327] width 19 height 9
click at [181, 324] on span "Default" at bounding box center [169, 328] width 24 height 19
click at [276, 252] on icon at bounding box center [275, 251] width 9 height 19
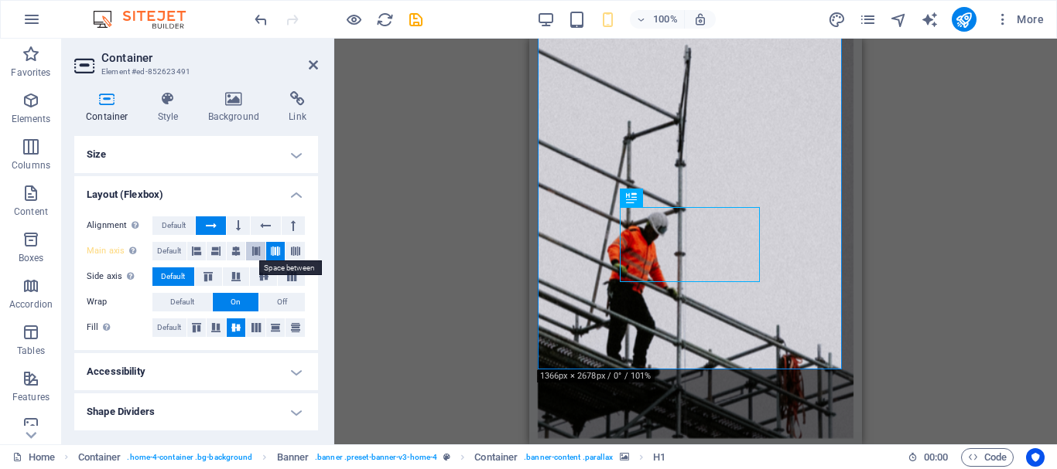
click at [254, 255] on icon at bounding box center [255, 251] width 9 height 19
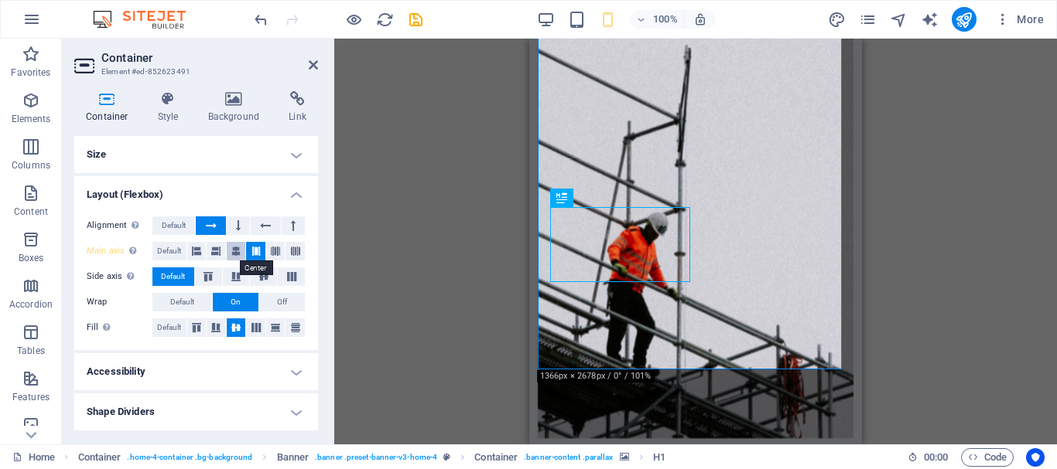
click at [236, 253] on icon at bounding box center [235, 251] width 9 height 19
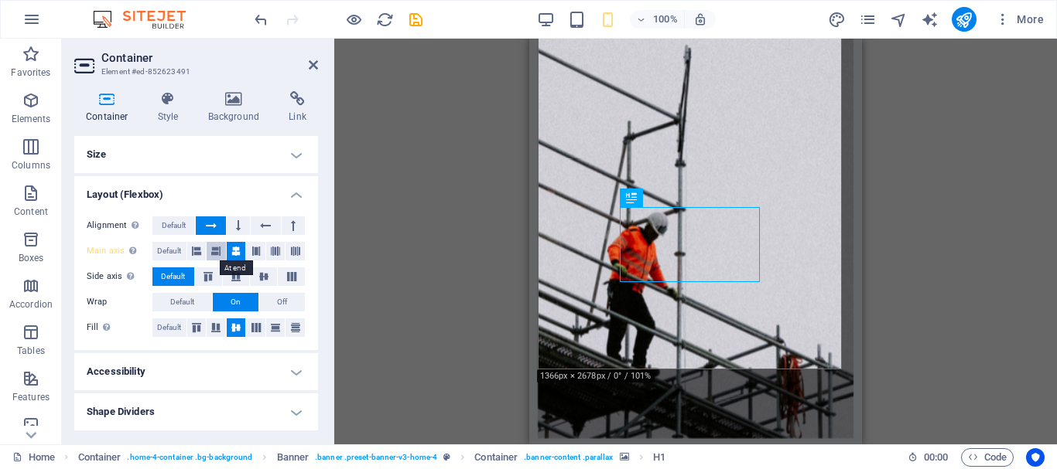
click at [211, 251] on button at bounding box center [216, 251] width 19 height 19
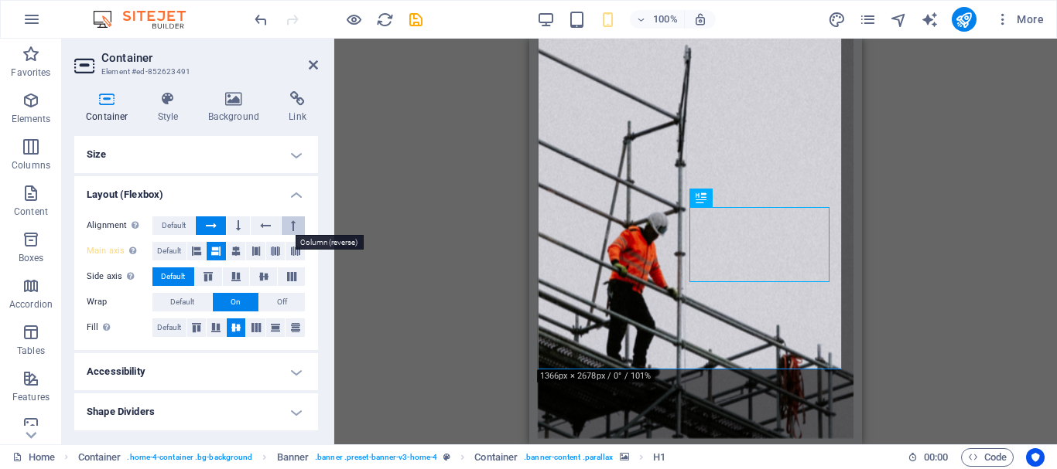
click at [295, 224] on button at bounding box center [293, 226] width 23 height 19
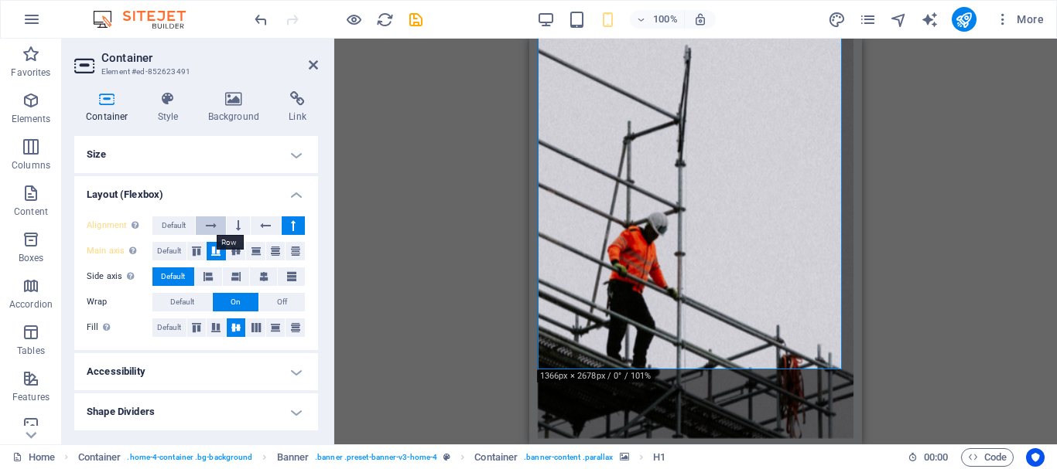
click at [207, 230] on icon at bounding box center [211, 226] width 11 height 19
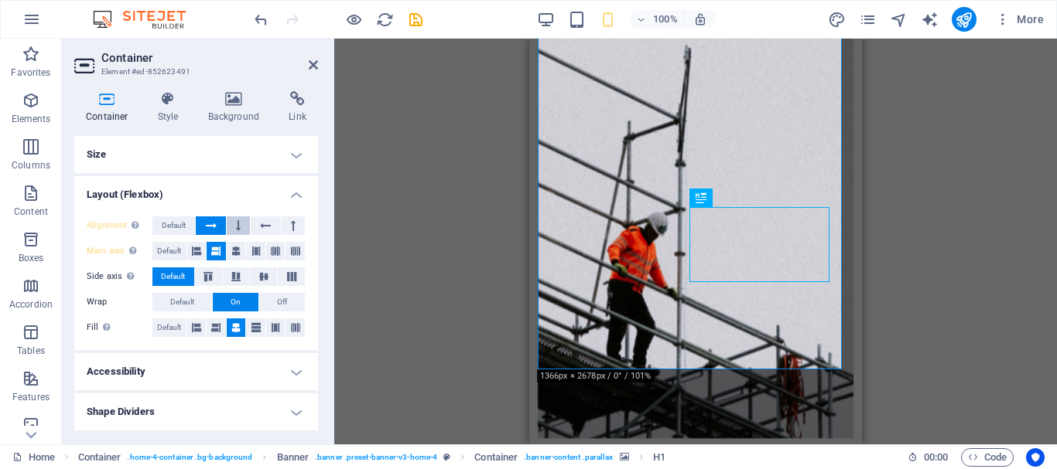
click at [245, 223] on button at bounding box center [238, 226] width 23 height 19
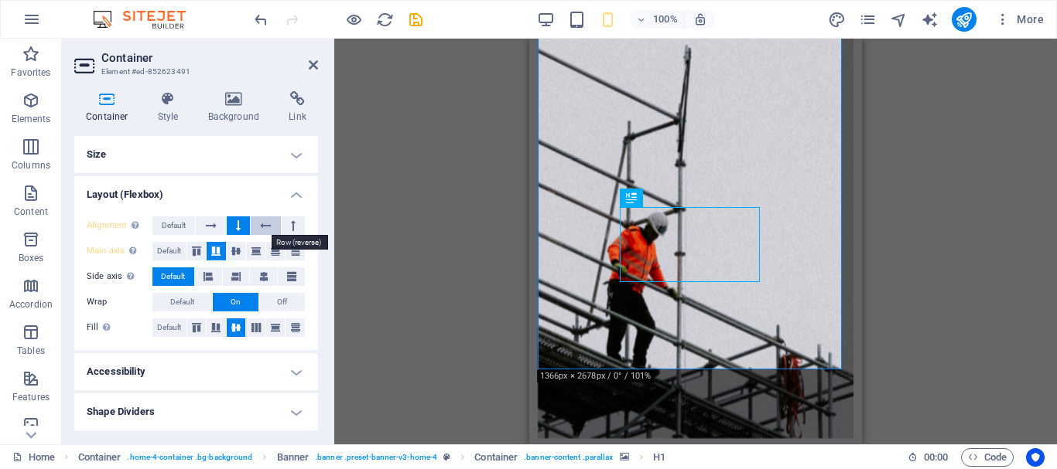
click at [265, 223] on icon at bounding box center [265, 226] width 11 height 19
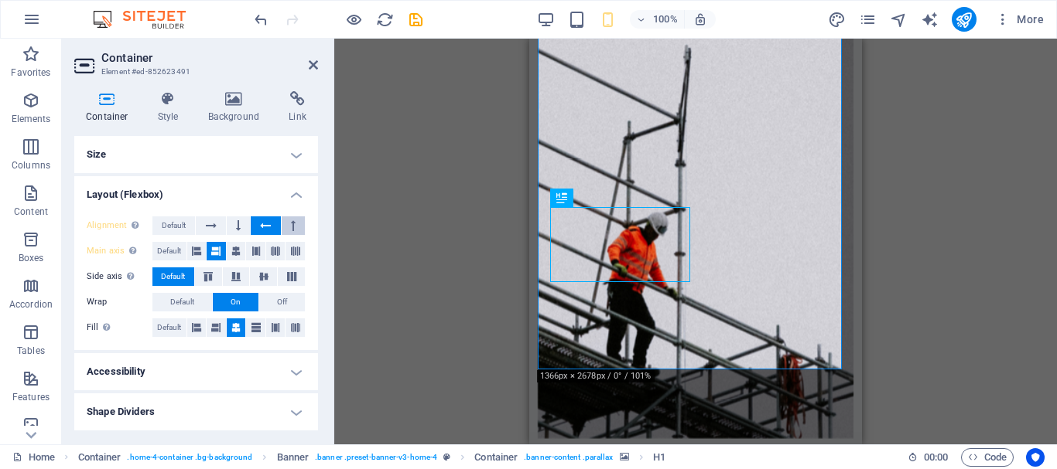
click at [297, 226] on button at bounding box center [293, 226] width 23 height 19
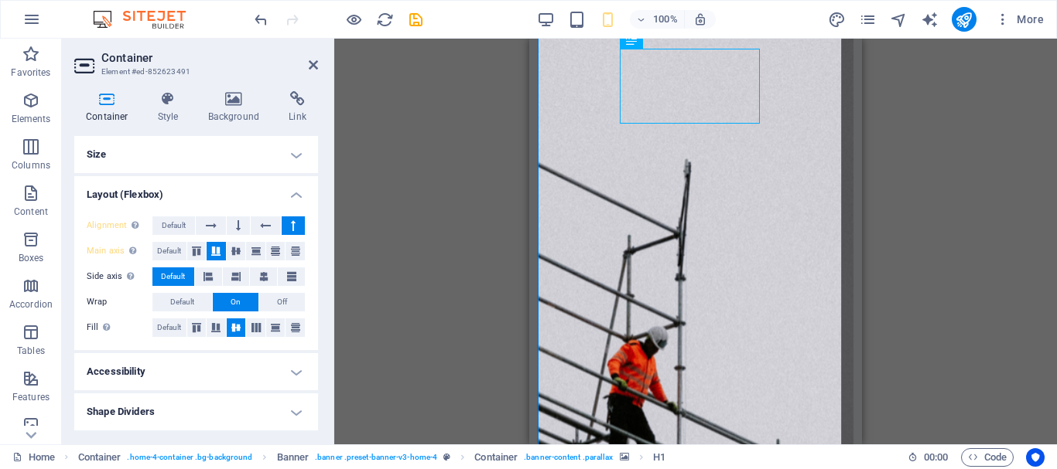
scroll to position [223, 0]
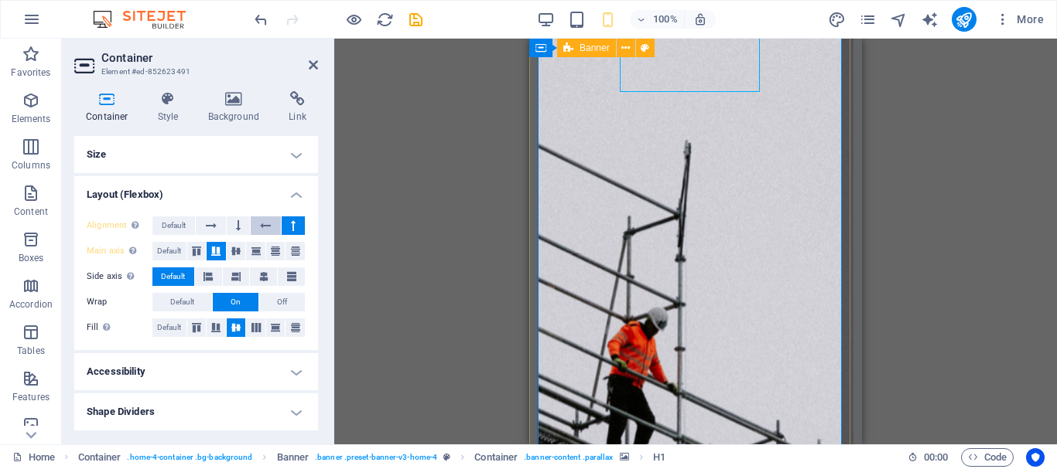
click at [265, 224] on icon at bounding box center [265, 226] width 11 height 19
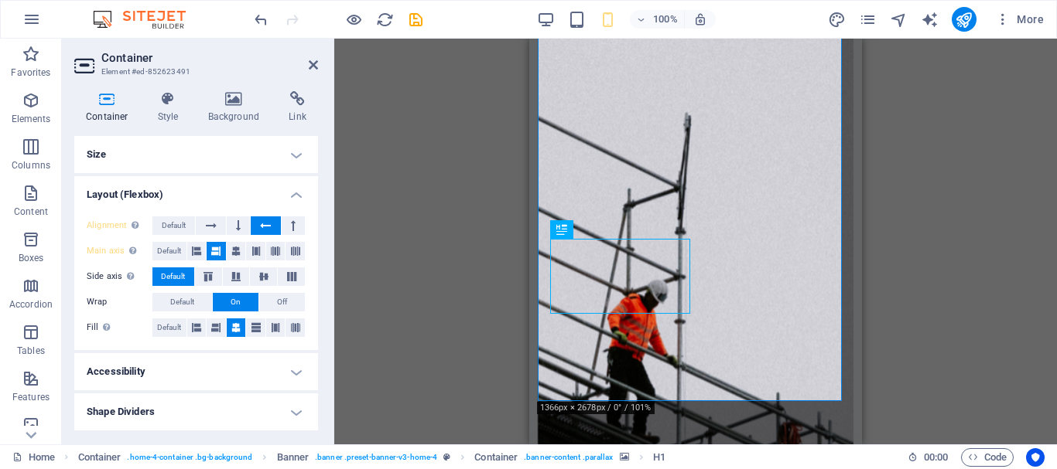
scroll to position [360, 0]
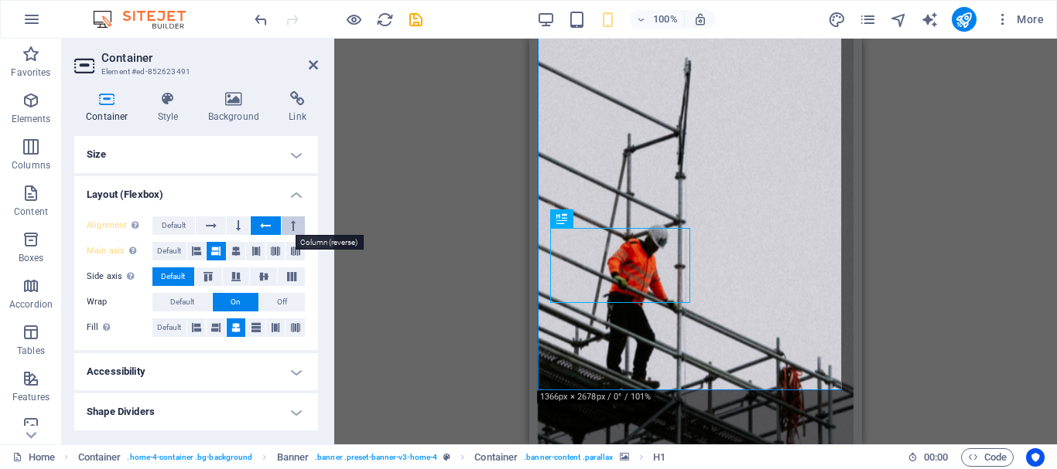
click at [299, 227] on button at bounding box center [293, 226] width 23 height 19
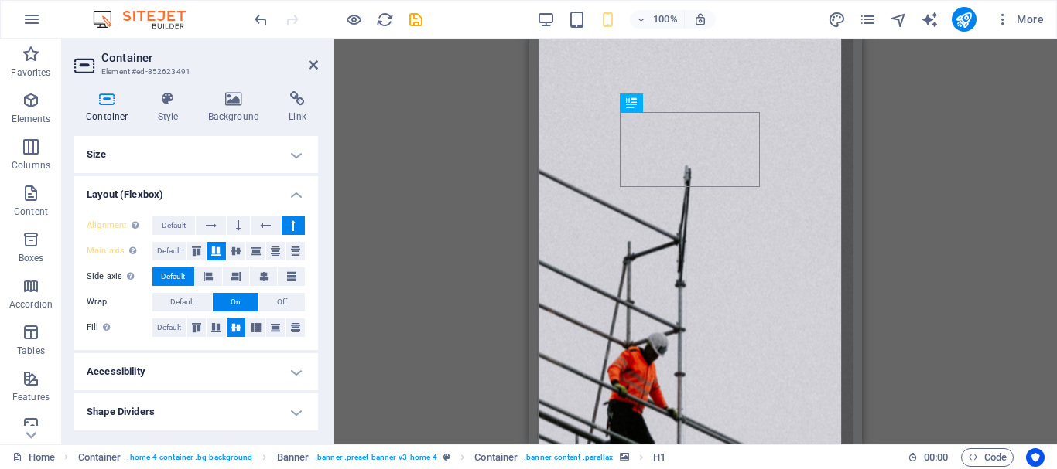
scroll to position [128, 0]
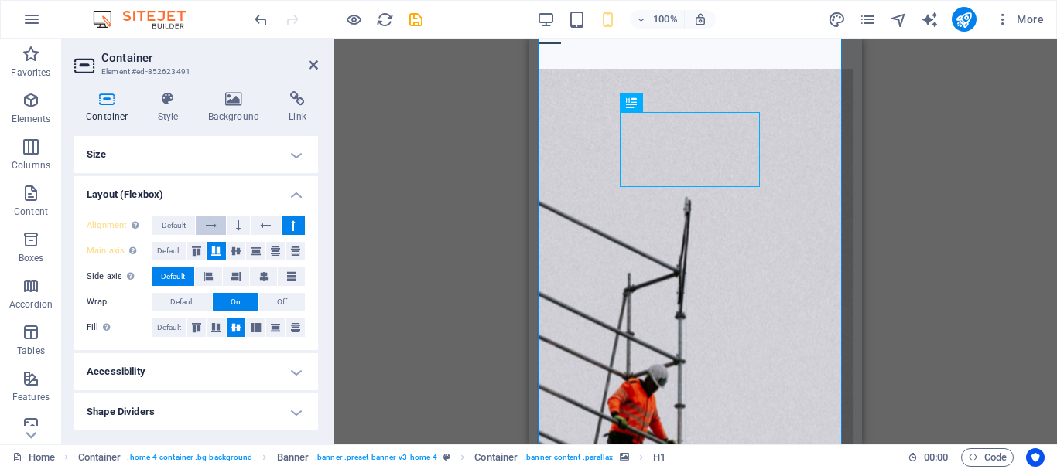
click at [214, 227] on icon at bounding box center [211, 226] width 11 height 19
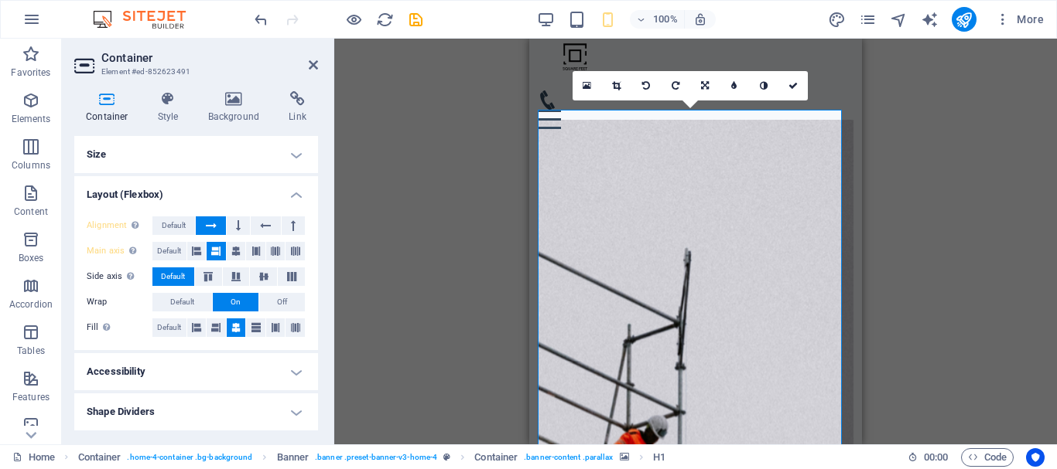
scroll to position [32, 0]
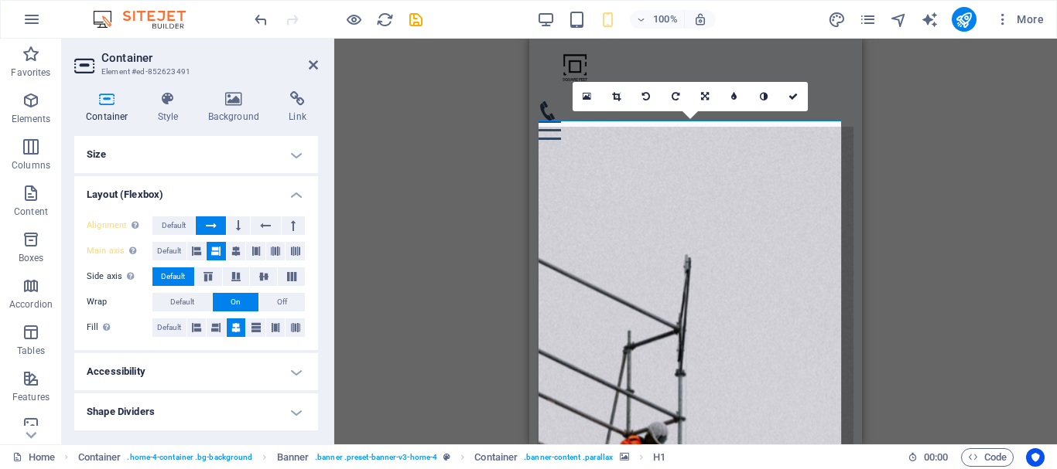
drag, startPoint x: 858, startPoint y: 82, endPoint x: 1392, endPoint y: 117, distance: 535.6
click at [617, 102] on link at bounding box center [616, 96] width 29 height 29
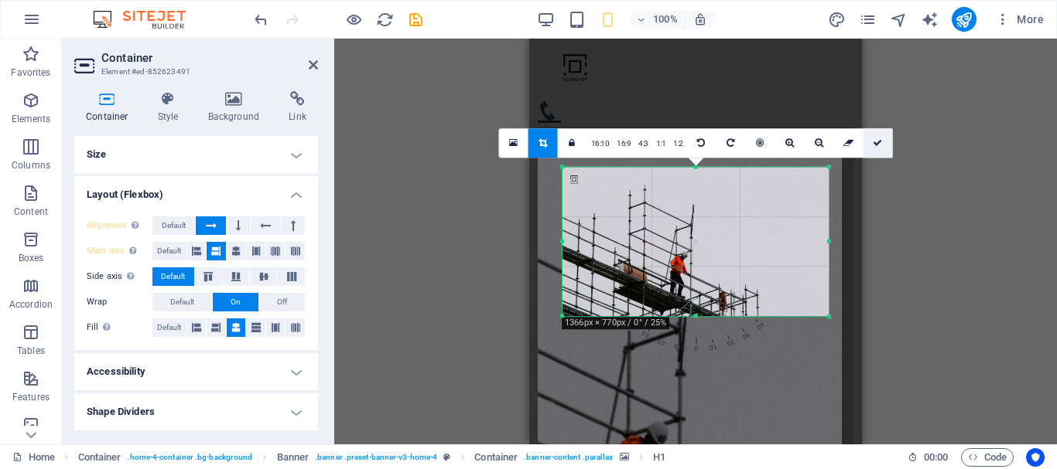
click at [874, 145] on icon at bounding box center [876, 142] width 9 height 9
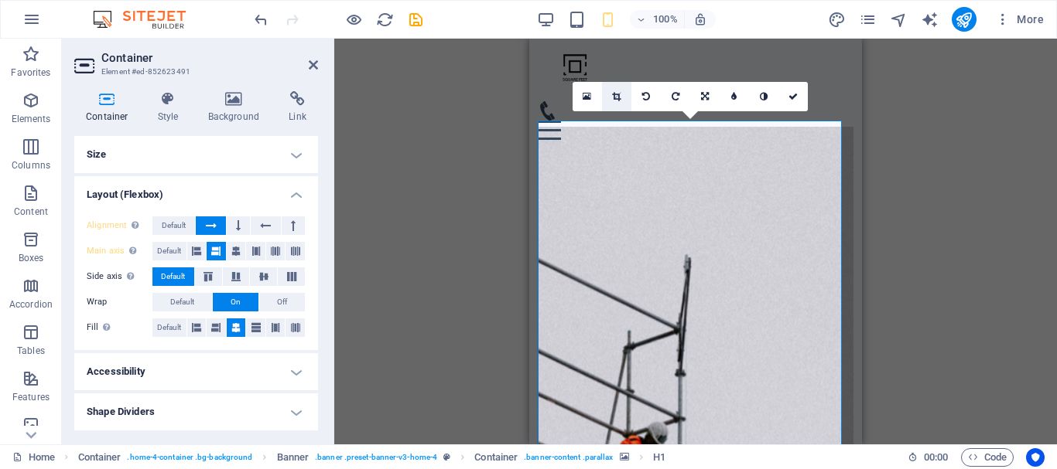
click at [618, 99] on icon at bounding box center [616, 96] width 9 height 9
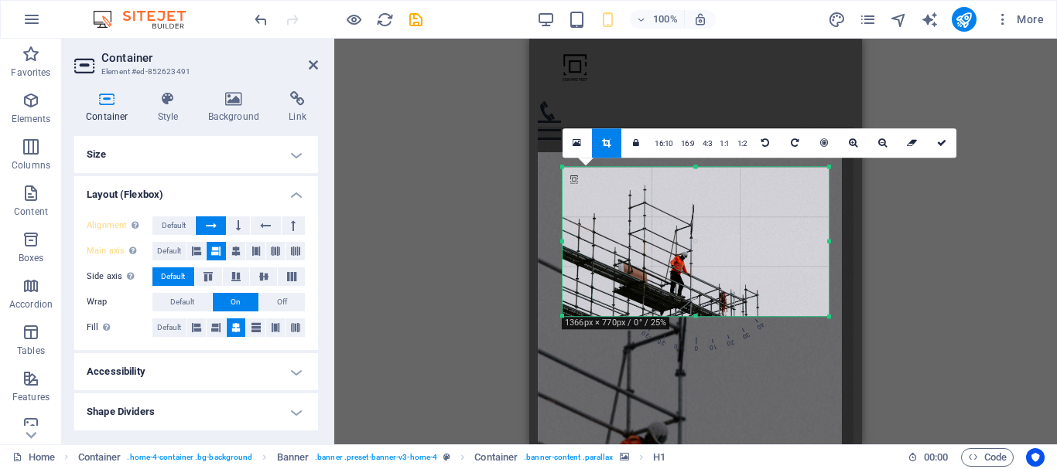
click at [662, 206] on div at bounding box center [695, 241] width 266 height 149
click at [577, 149] on link at bounding box center [576, 142] width 29 height 29
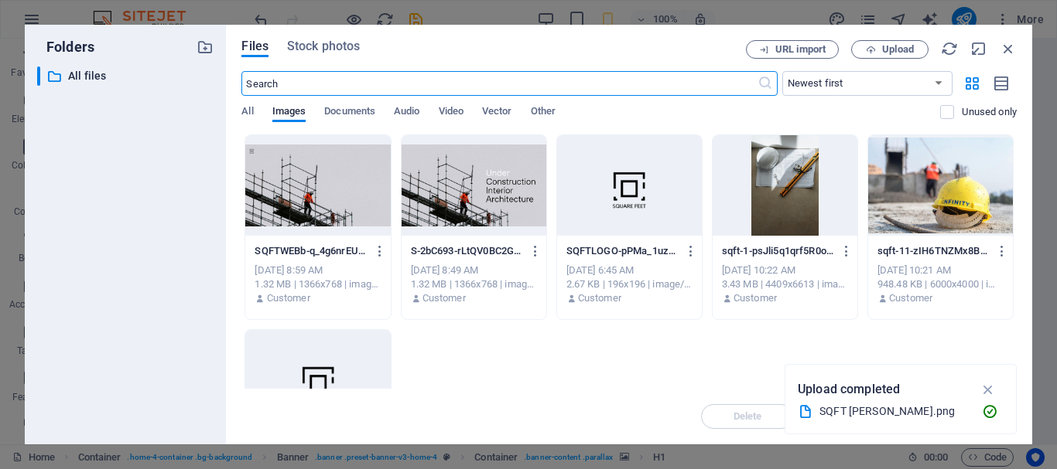
scroll to position [384, 0]
click at [1005, 47] on icon "button" at bounding box center [1007, 48] width 17 height 17
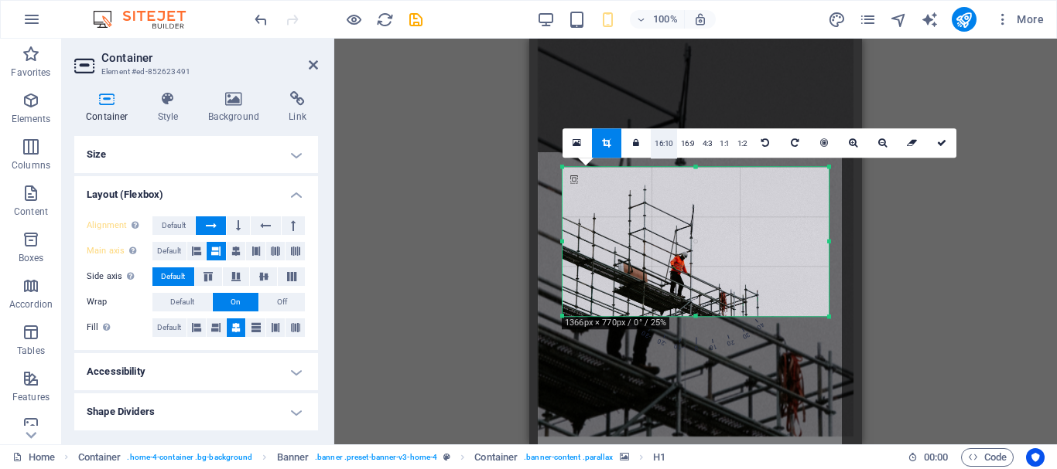
click at [661, 143] on link "16:10" at bounding box center [663, 143] width 26 height 29
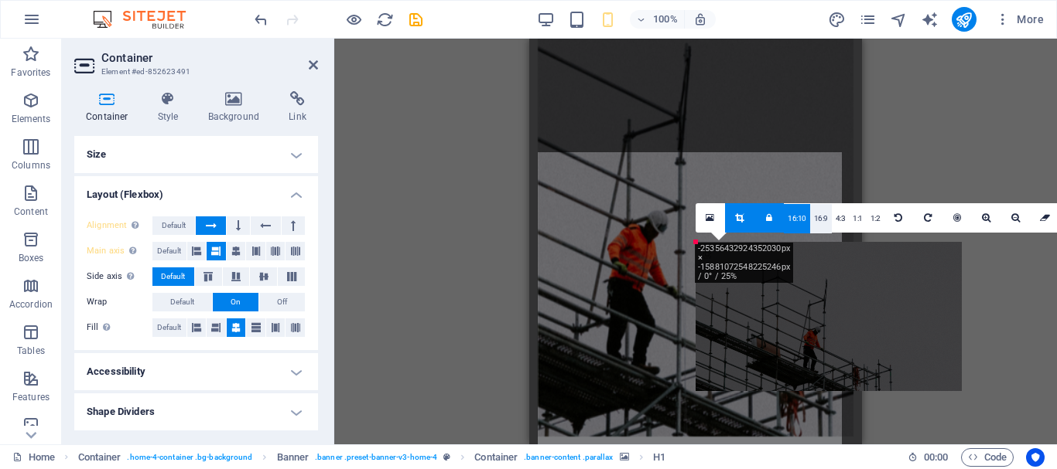
click at [824, 217] on link "16:9" at bounding box center [821, 218] width 22 height 29
click at [840, 219] on link "4:3" at bounding box center [840, 218] width 18 height 29
drag, startPoint x: 855, startPoint y: 220, endPoint x: 873, endPoint y: 217, distance: 18.1
click at [856, 220] on link "1:1" at bounding box center [857, 218] width 18 height 29
click at [876, 217] on link "1:2" at bounding box center [875, 218] width 18 height 29
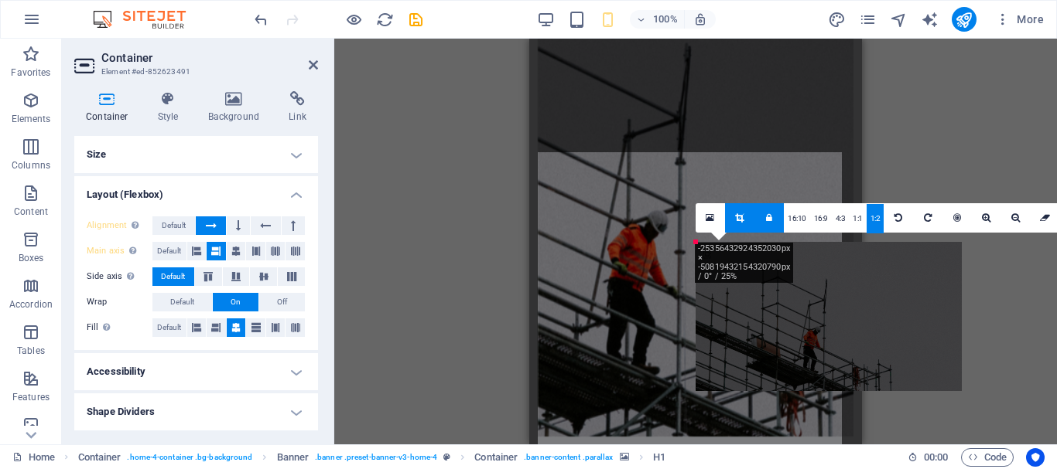
click at [739, 217] on icon at bounding box center [739, 217] width 9 height 9
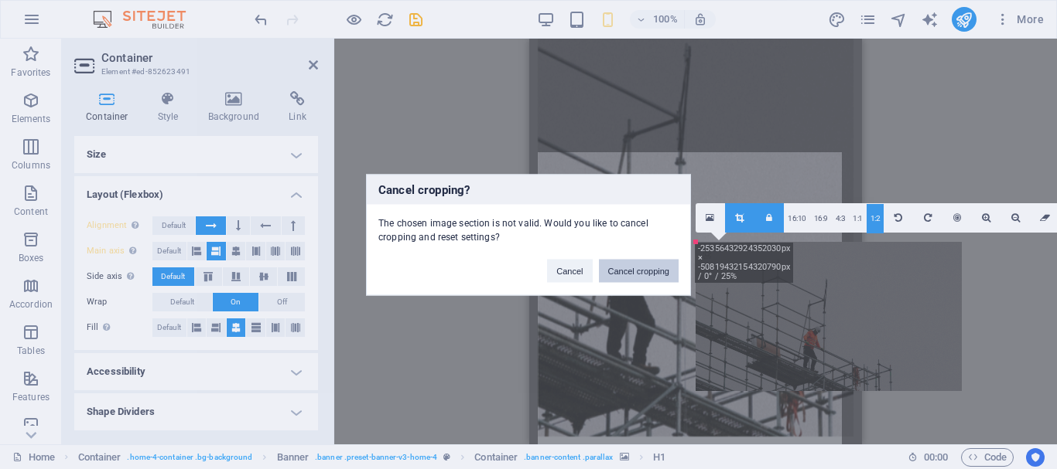
drag, startPoint x: 620, startPoint y: 273, endPoint x: 92, endPoint y: 234, distance: 529.7
click at [620, 273] on button "Cancel cropping" at bounding box center [639, 270] width 80 height 23
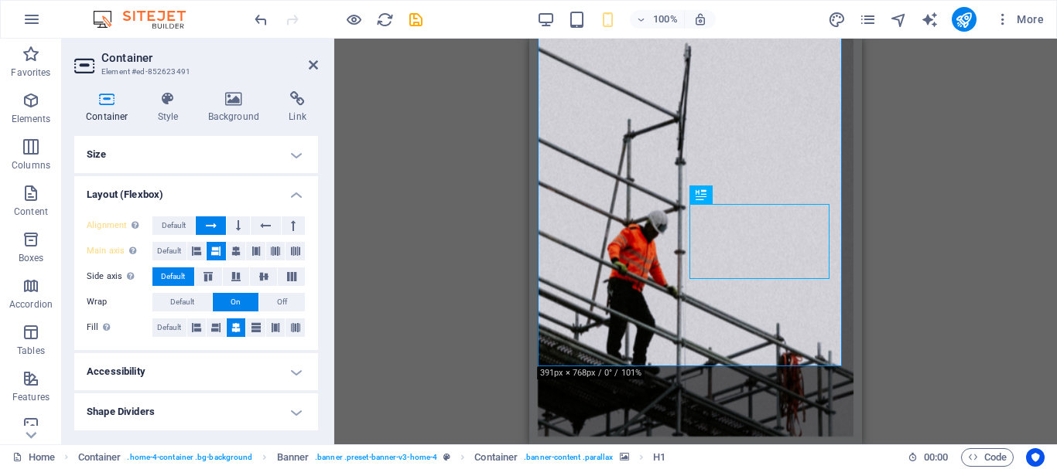
click at [615, 336] on figure at bounding box center [696, 176] width 316 height 522
click at [611, 337] on figure at bounding box center [696, 176] width 316 height 522
drag, startPoint x: 611, startPoint y: 337, endPoint x: 606, endPoint y: 355, distance: 18.4
click at [611, 338] on figure at bounding box center [696, 176] width 316 height 522
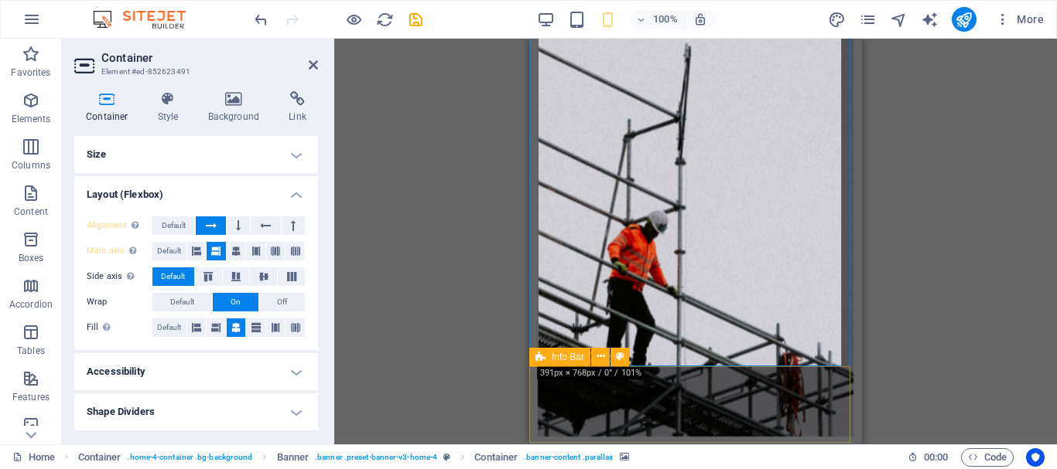
drag, startPoint x: 603, startPoint y: 370, endPoint x: 742, endPoint y: 370, distance: 138.4
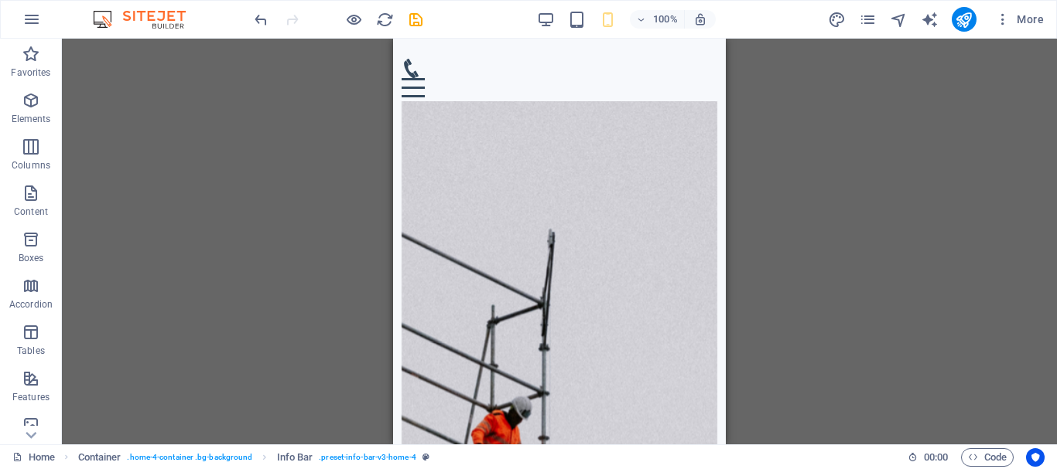
scroll to position [85, 0]
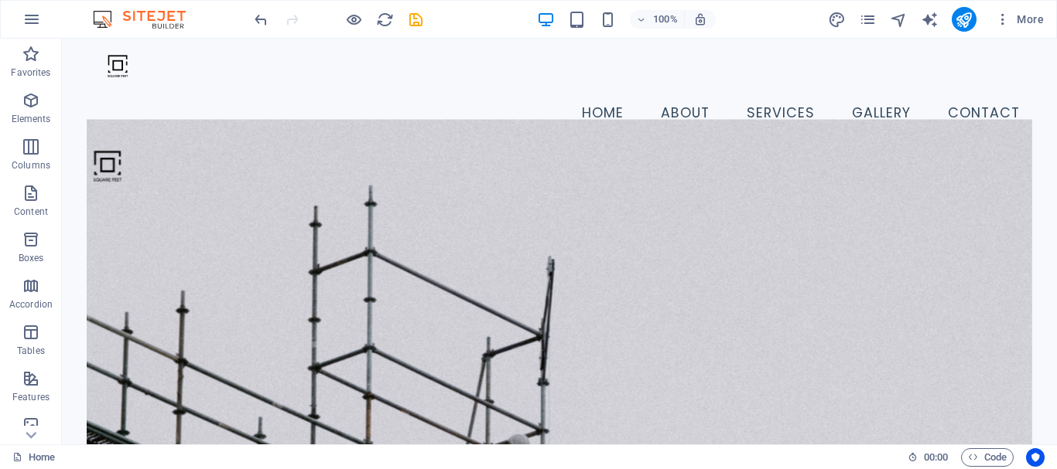
scroll to position [0, 0]
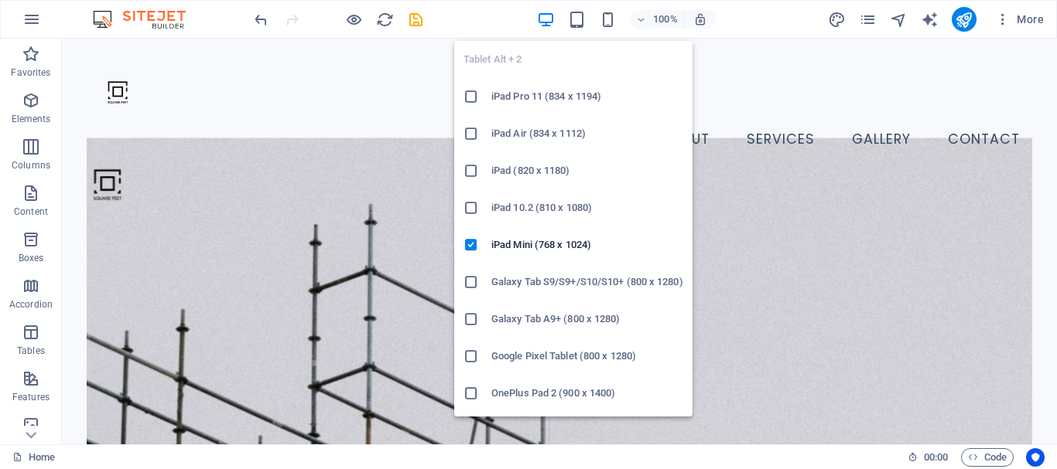
drag, startPoint x: 579, startPoint y: 26, endPoint x: 591, endPoint y: 28, distance: 11.7
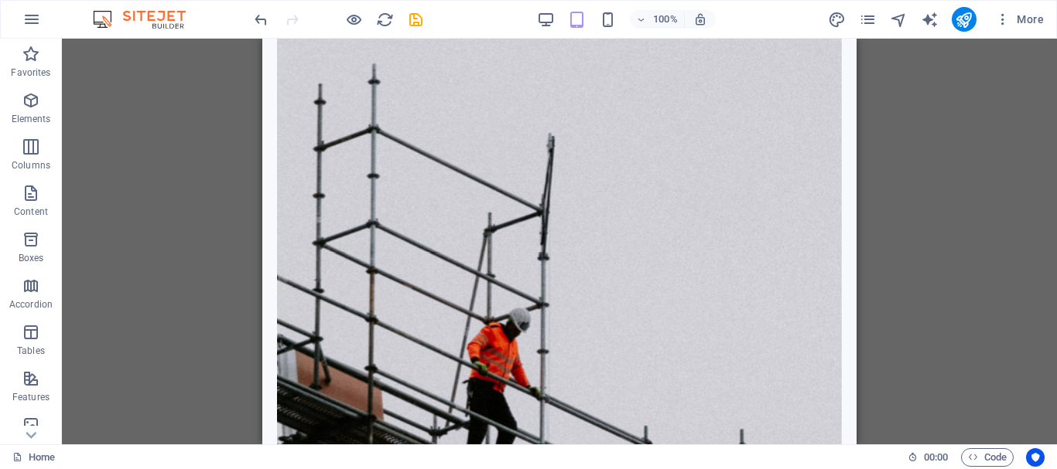
scroll to position [402, 0]
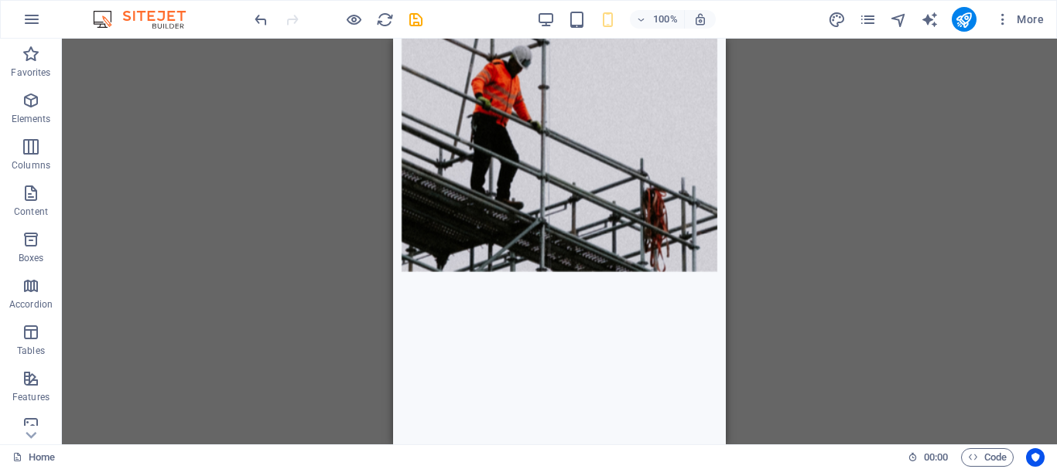
scroll to position [678, 0]
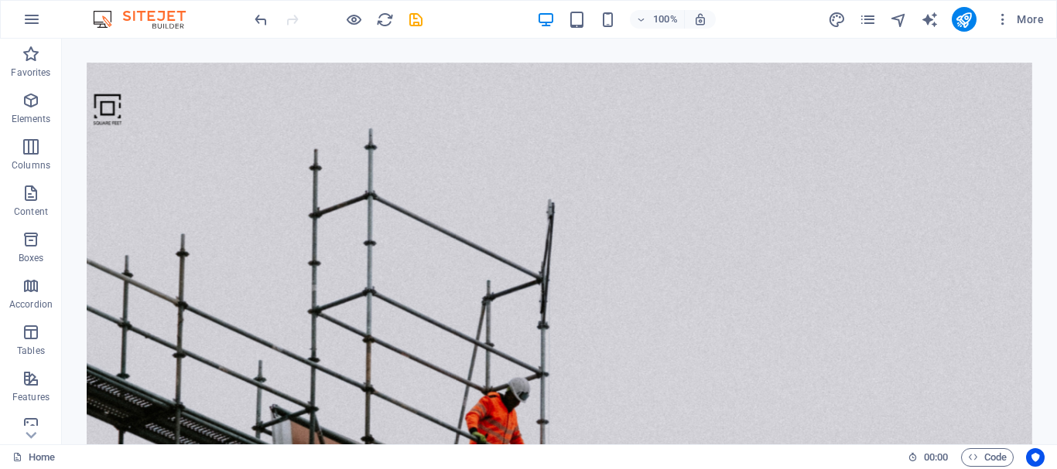
scroll to position [323, 0]
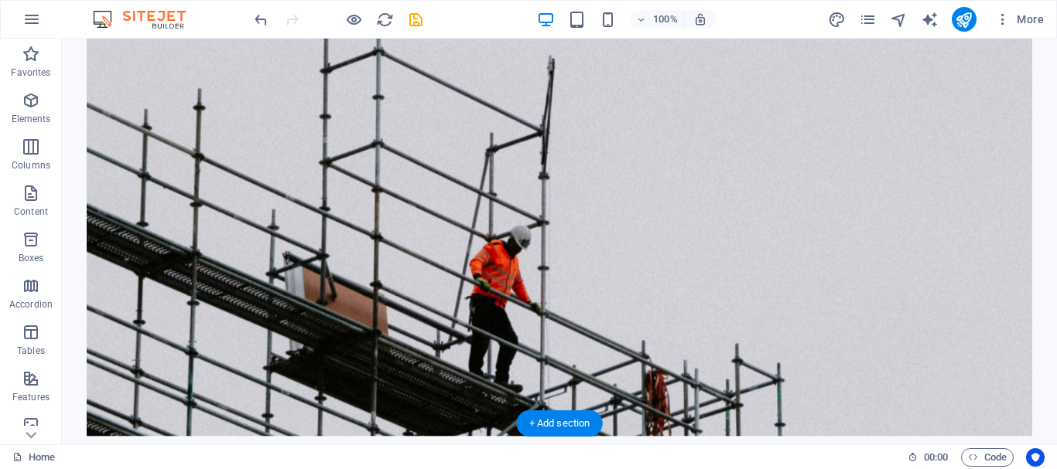
click at [224, 326] on figure at bounding box center [559, 190] width 945 height 492
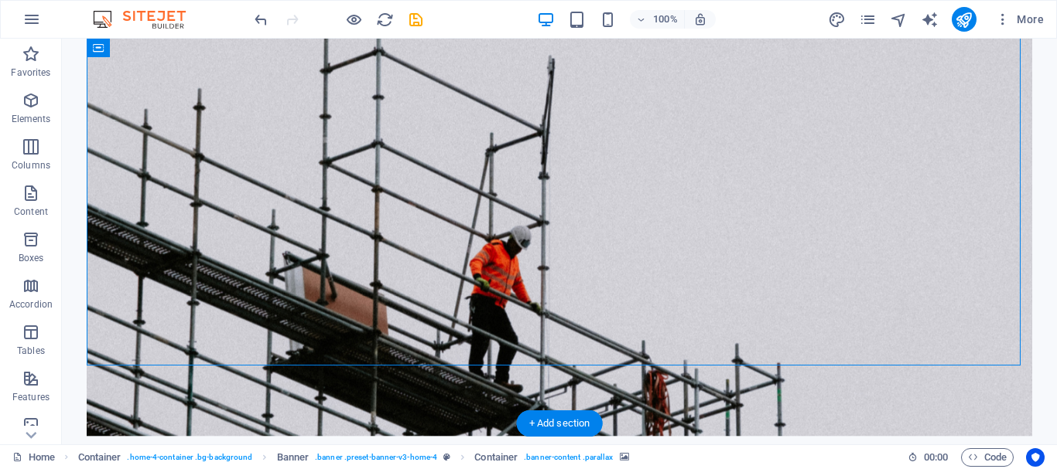
click at [224, 326] on figure at bounding box center [559, 190] width 945 height 492
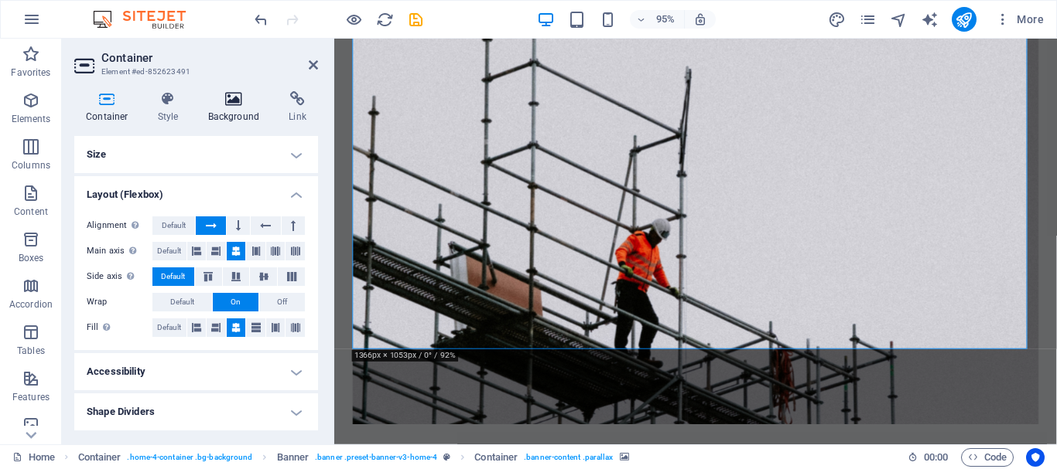
click at [212, 95] on icon at bounding box center [233, 98] width 75 height 15
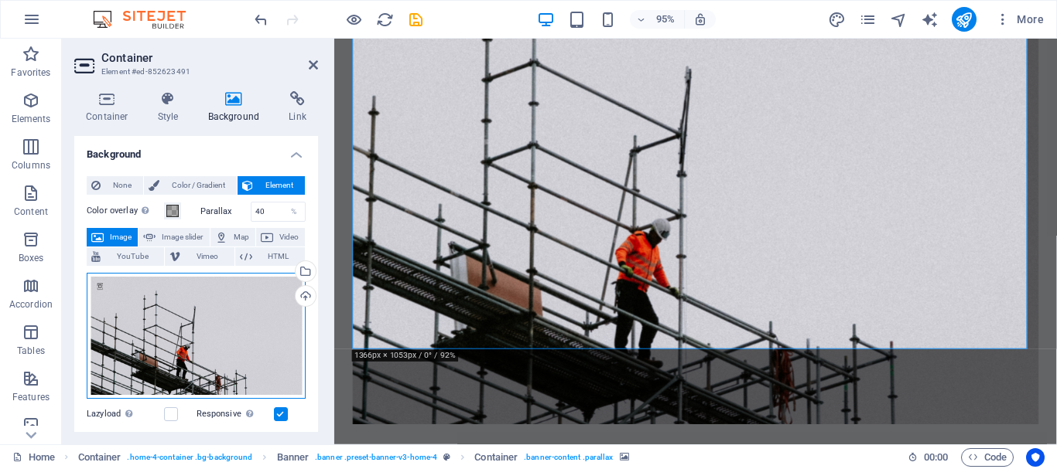
click at [260, 342] on div "Drag files here, click to choose files or select files from Files or our free s…" at bounding box center [196, 336] width 219 height 127
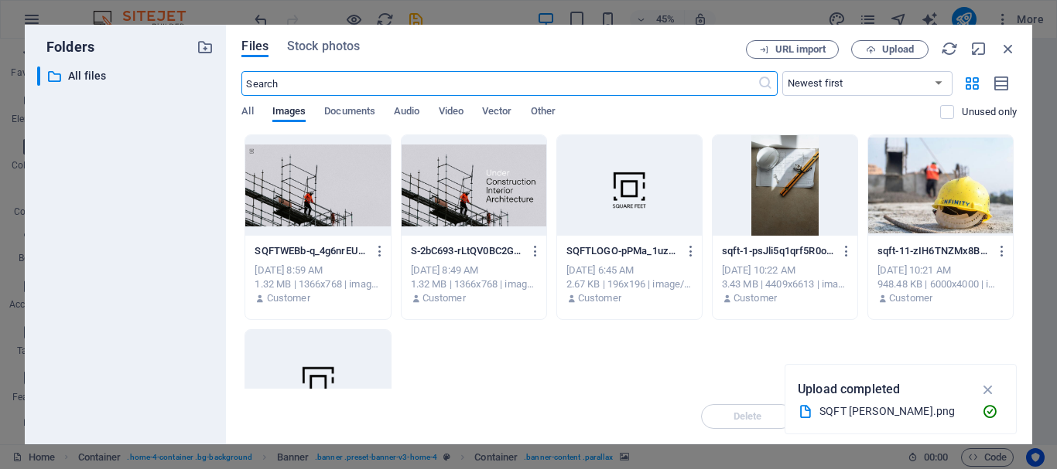
click at [492, 197] on div at bounding box center [473, 185] width 145 height 101
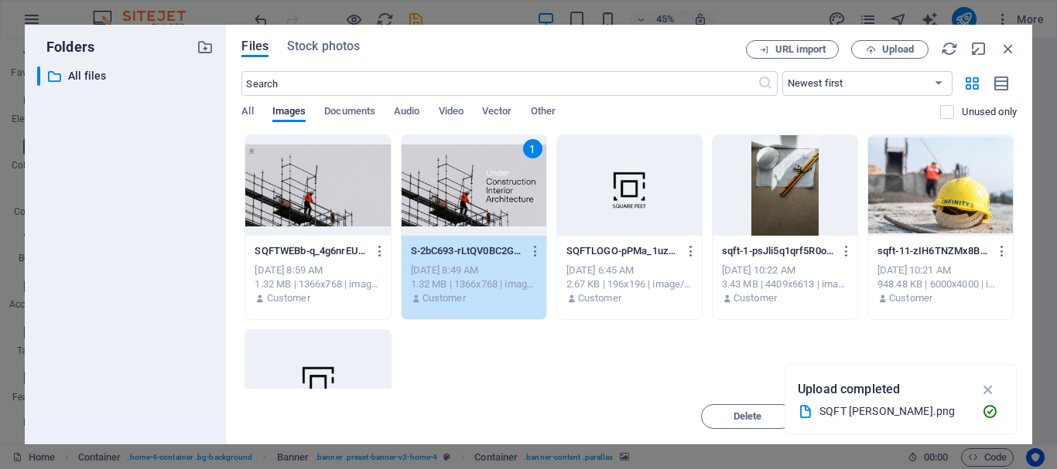
click at [492, 197] on div "1" at bounding box center [473, 185] width 145 height 101
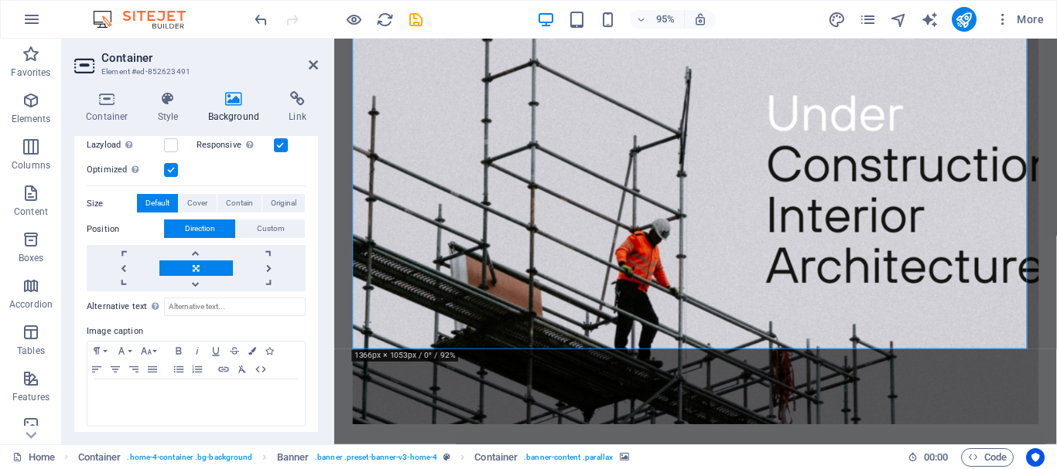
scroll to position [275, 0]
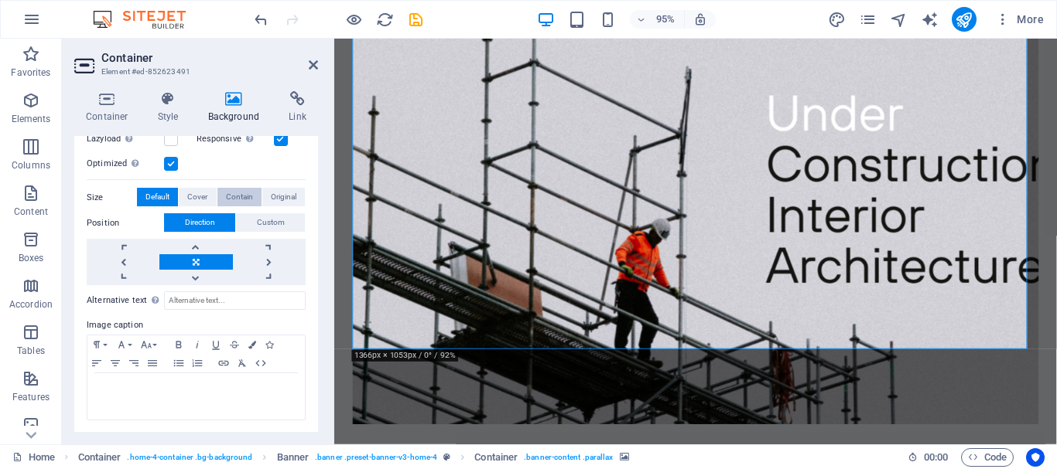
click at [240, 198] on span "Contain" at bounding box center [239, 197] width 27 height 19
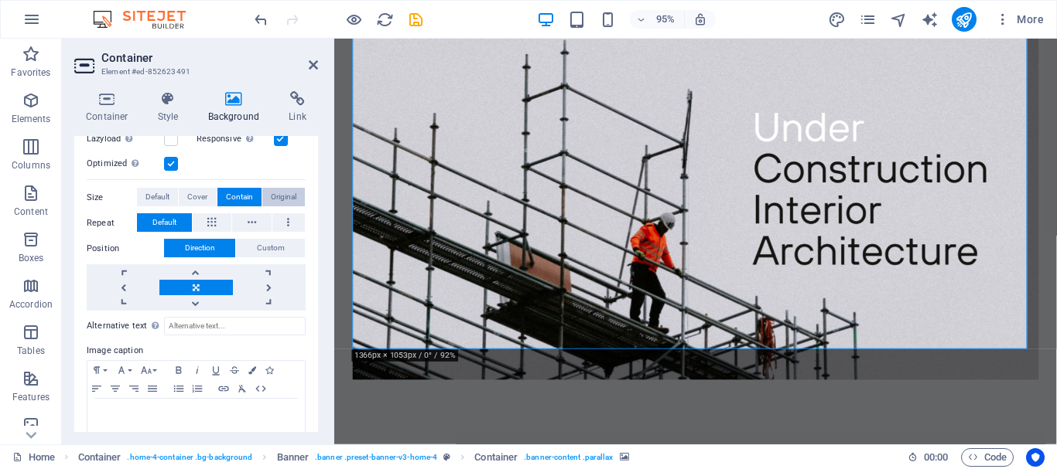
click at [271, 194] on span "Original" at bounding box center [284, 197] width 26 height 19
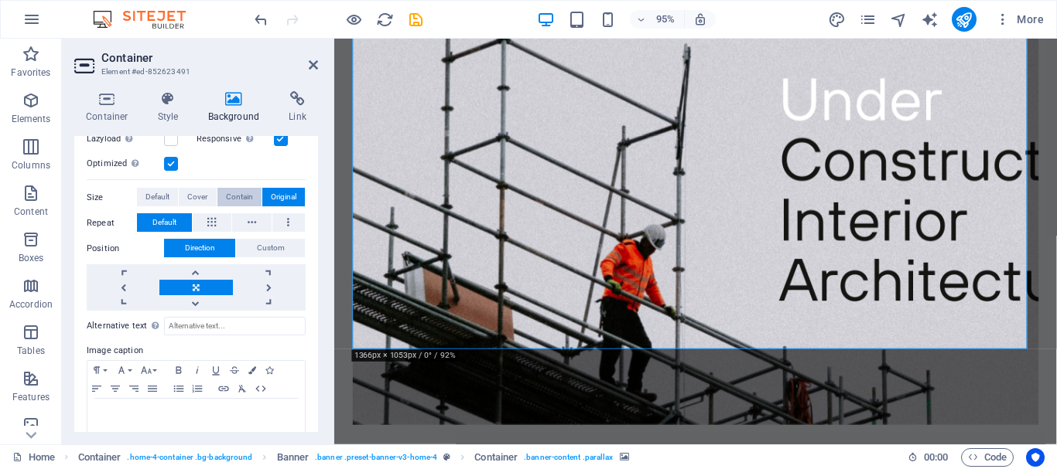
click at [242, 203] on span "Contain" at bounding box center [239, 197] width 27 height 19
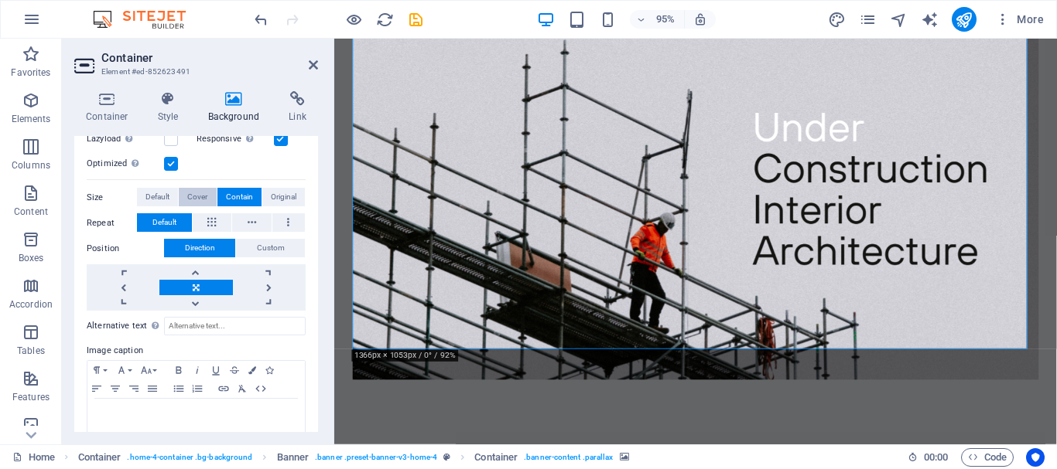
click at [187, 202] on span "Cover" at bounding box center [197, 197] width 20 height 19
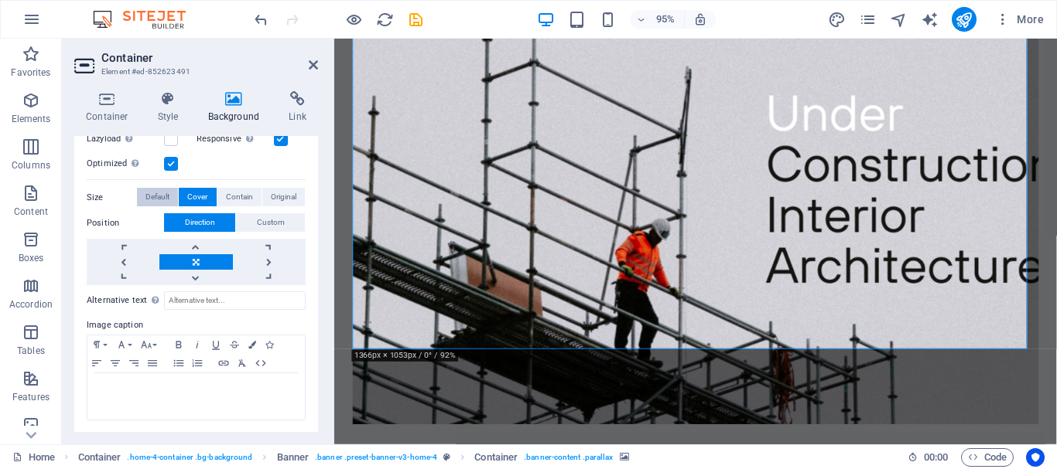
click at [165, 196] on span "Default" at bounding box center [157, 197] width 24 height 19
click at [233, 194] on span "Contain" at bounding box center [239, 197] width 27 height 19
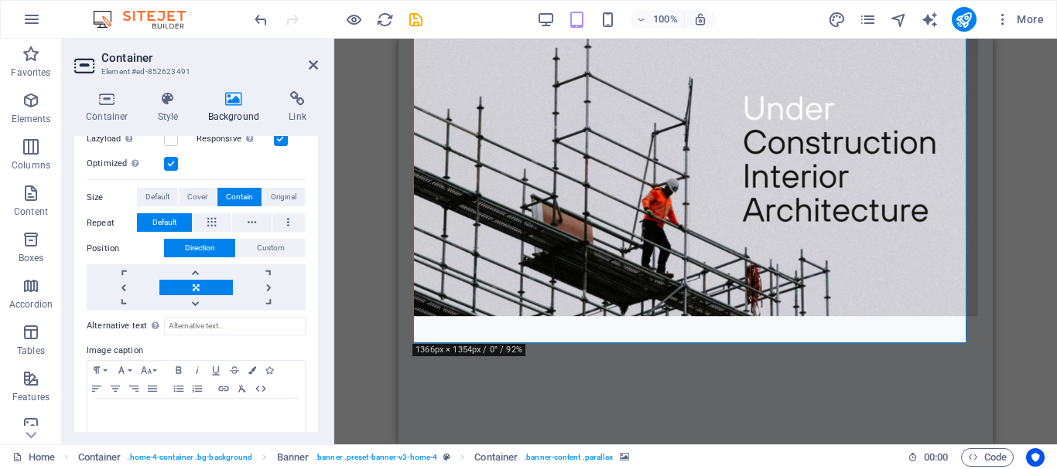
scroll to position [390, 0]
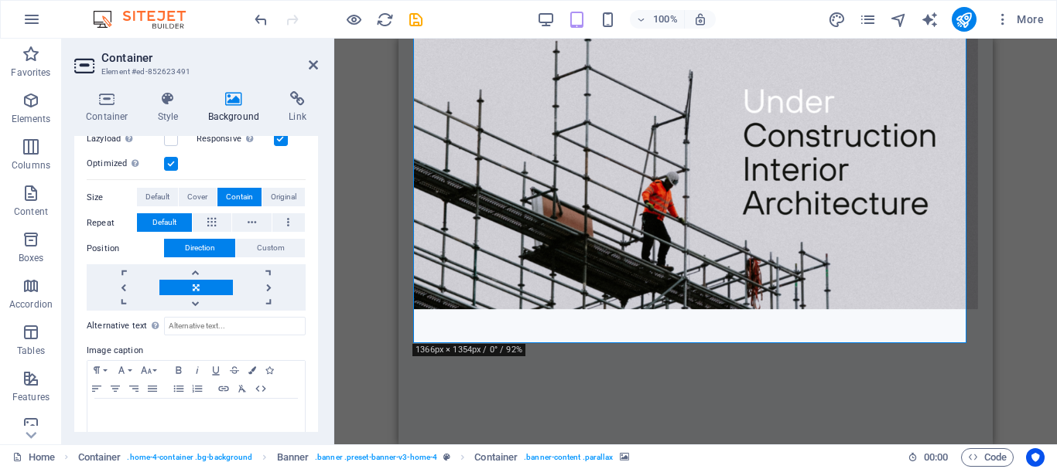
drag, startPoint x: 987, startPoint y: 95, endPoint x: 1392, endPoint y: 141, distance: 407.8
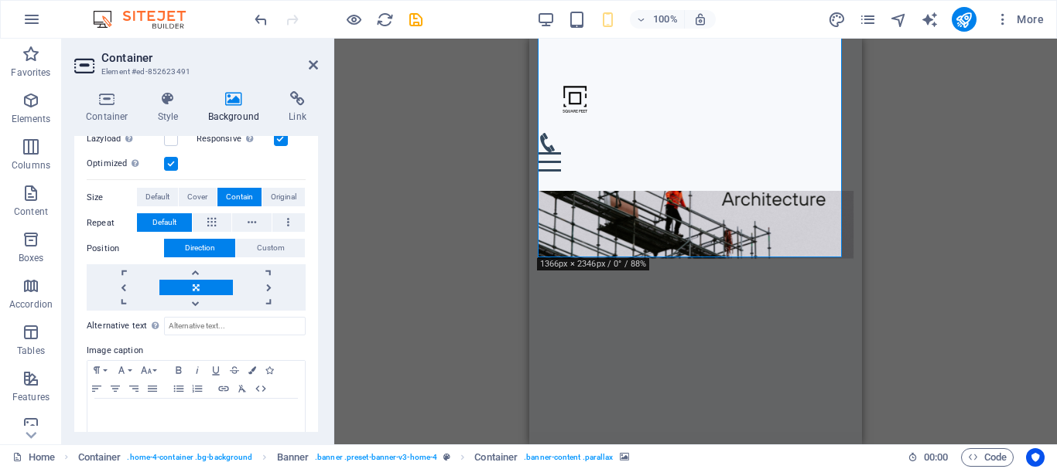
scroll to position [241, 0]
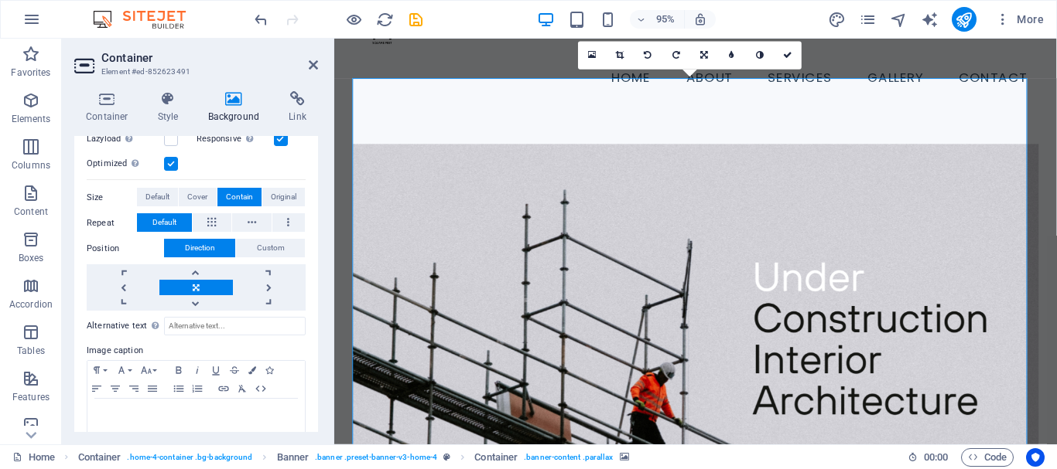
scroll to position [0, 0]
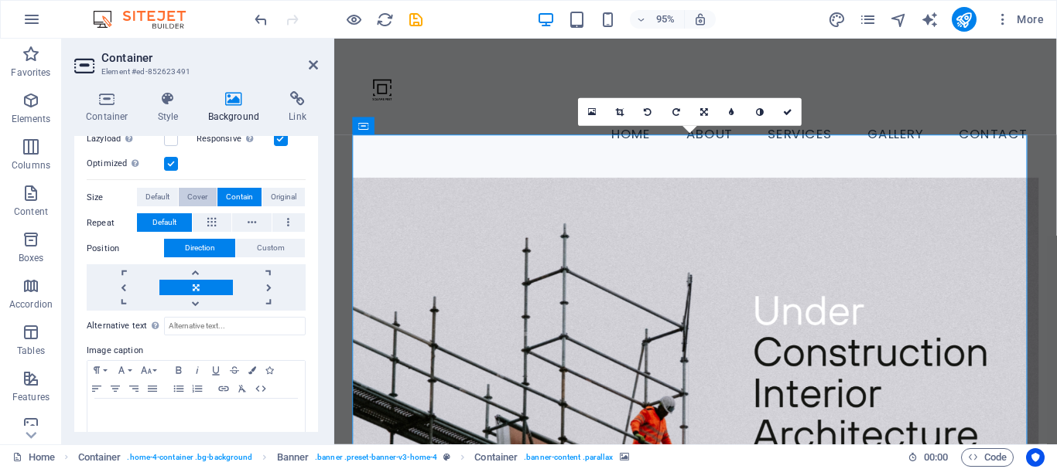
click at [198, 197] on span "Cover" at bounding box center [197, 197] width 20 height 19
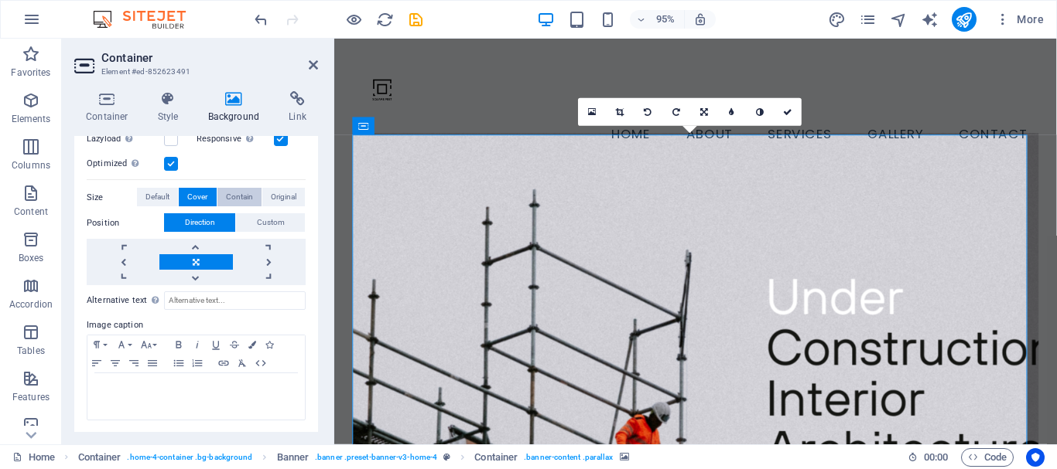
click at [244, 193] on span "Contain" at bounding box center [239, 197] width 27 height 19
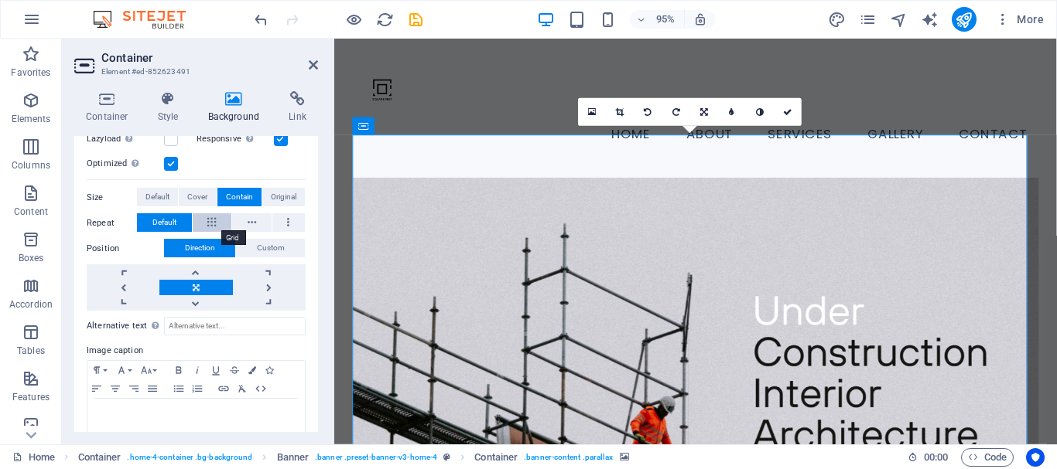
click at [220, 222] on button at bounding box center [212, 222] width 39 height 19
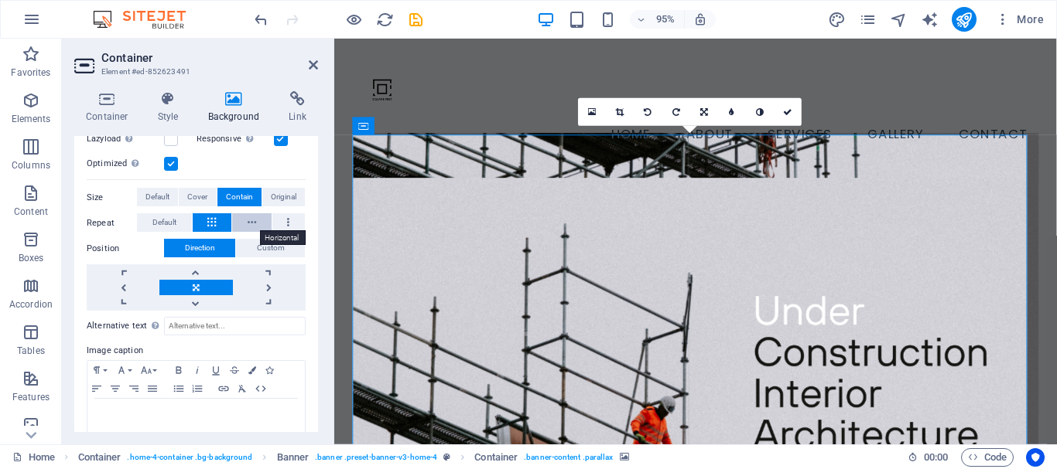
click at [249, 226] on icon at bounding box center [252, 222] width 9 height 19
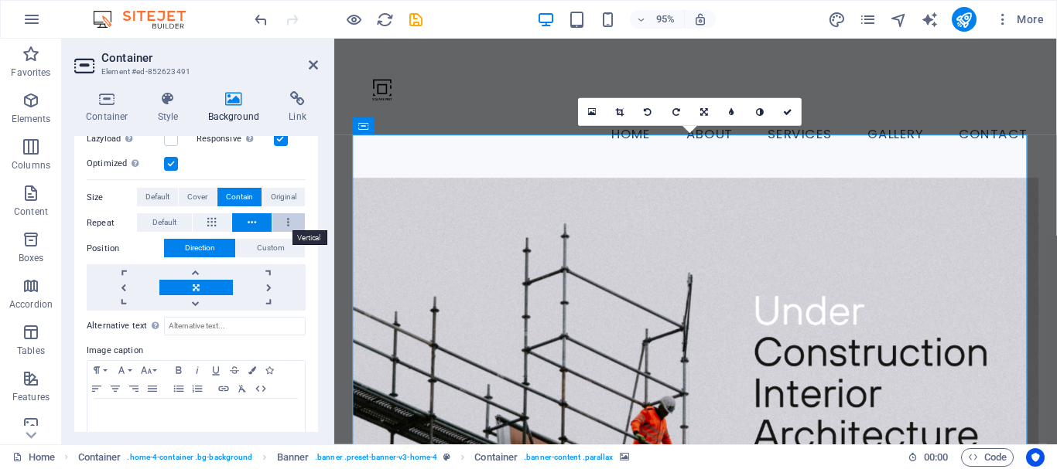
click at [301, 220] on button at bounding box center [288, 222] width 33 height 19
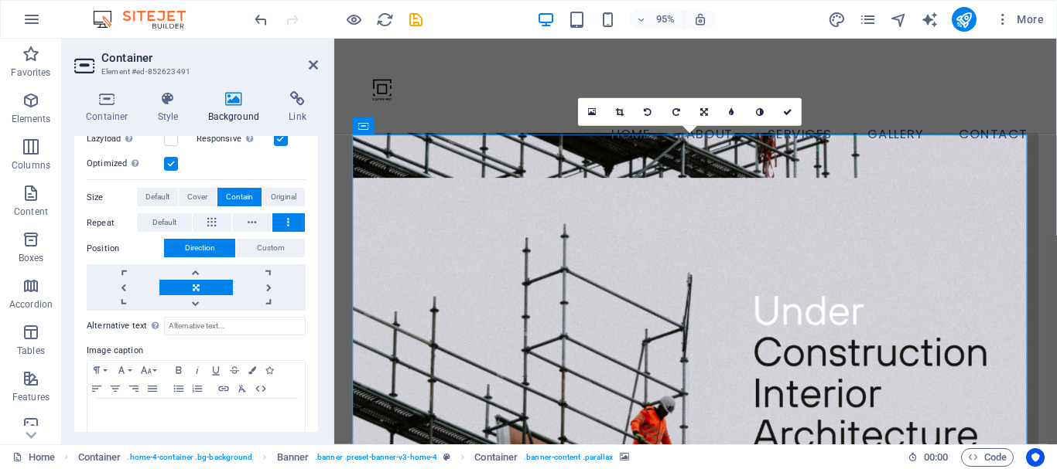
drag, startPoint x: 1088, startPoint y: 64, endPoint x: 1390, endPoint y: 75, distance: 301.8
click at [185, 217] on button "Default" at bounding box center [164, 222] width 55 height 19
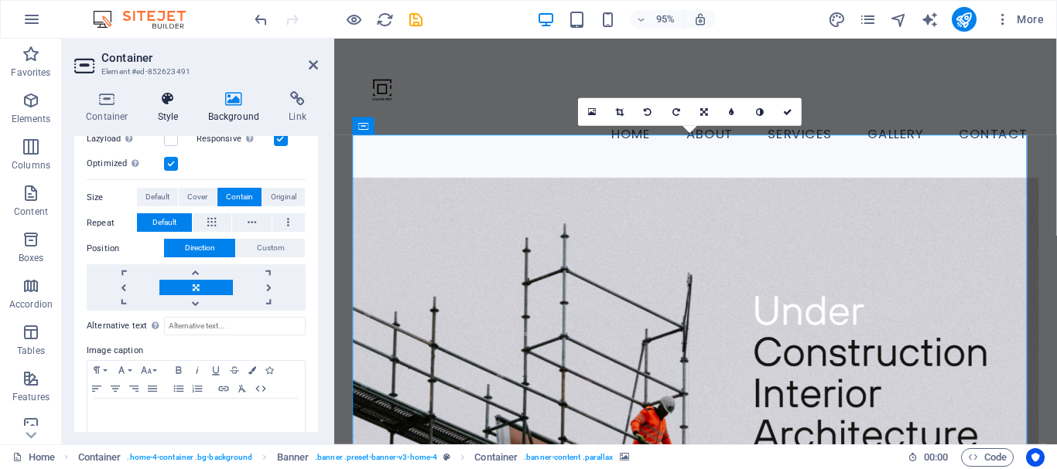
click at [173, 104] on icon at bounding box center [168, 98] width 44 height 15
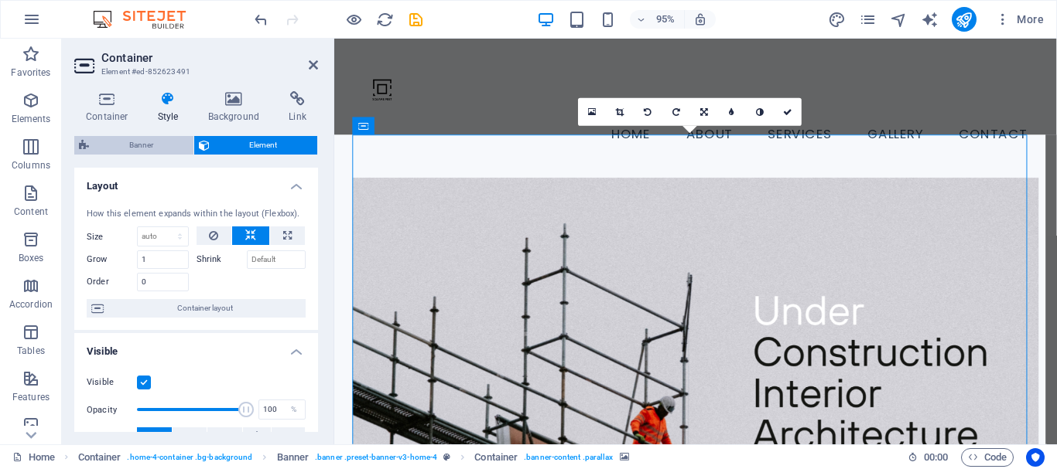
click at [149, 151] on span "Banner" at bounding box center [141, 145] width 95 height 19
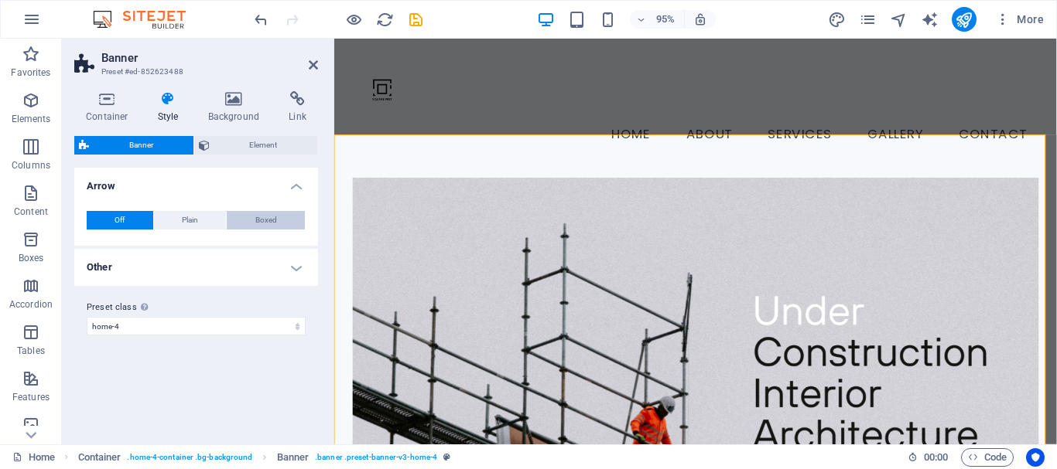
click at [288, 222] on button "Boxed" at bounding box center [266, 220] width 78 height 19
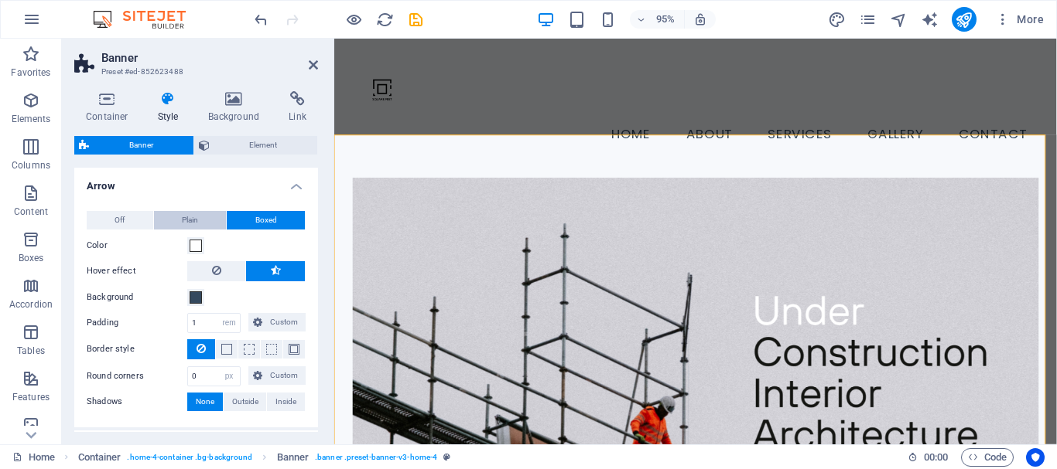
click at [204, 221] on button "Plain" at bounding box center [190, 220] width 73 height 19
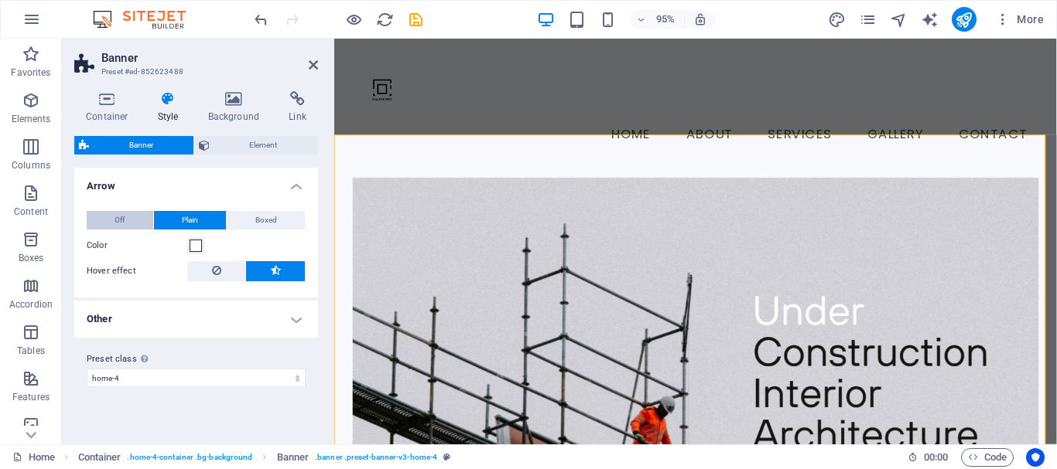
click at [131, 223] on button "Off" at bounding box center [120, 220] width 67 height 19
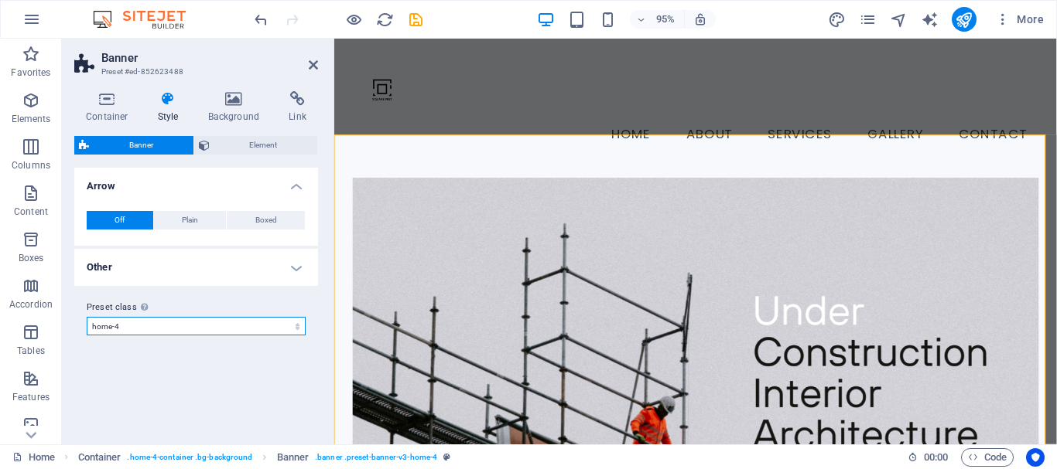
click at [199, 328] on select "default home-hero-logo-nav-h1-slogan home-hero-logo-nav-h1 home-logo-nav-h1-ima…" at bounding box center [196, 326] width 219 height 19
click at [87, 336] on select "default home-hero-logo-nav-h1-slogan home-hero-logo-nav-h1 home-logo-nav-h1-ima…" at bounding box center [196, 326] width 219 height 19
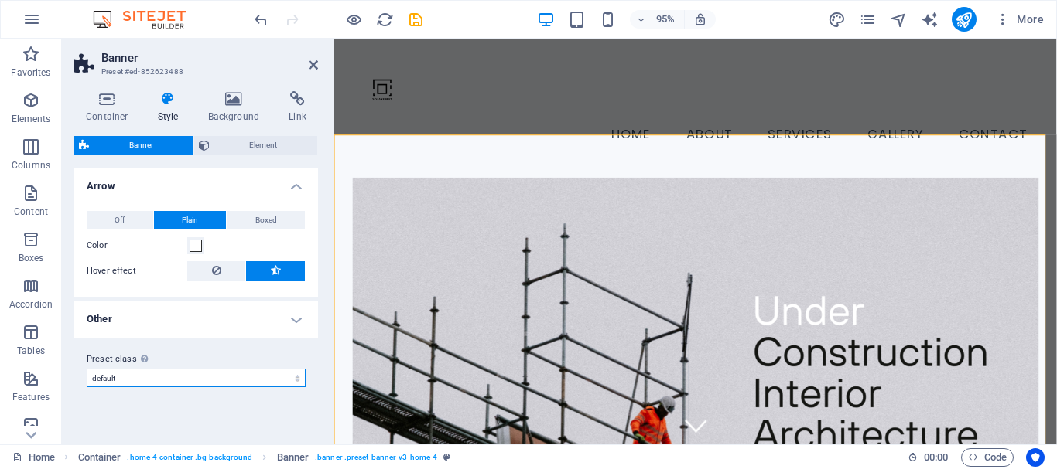
click at [180, 375] on select "default home-hero-logo-nav-h1-slogan home-hero-logo-nav-h1 home-logo-nav-h1-ima…" at bounding box center [196, 378] width 219 height 19
click at [87, 369] on select "default home-hero-logo-nav-h1-slogan home-hero-logo-nav-h1 home-logo-nav-h1-ima…" at bounding box center [196, 378] width 219 height 19
select select "preset-banner-v3-home-4"
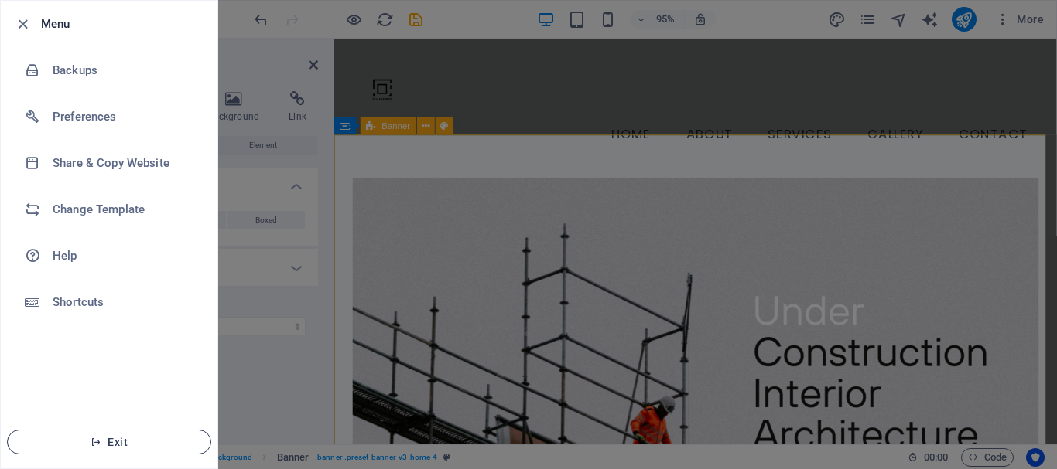
click at [93, 436] on span "Exit" at bounding box center [109, 442] width 178 height 12
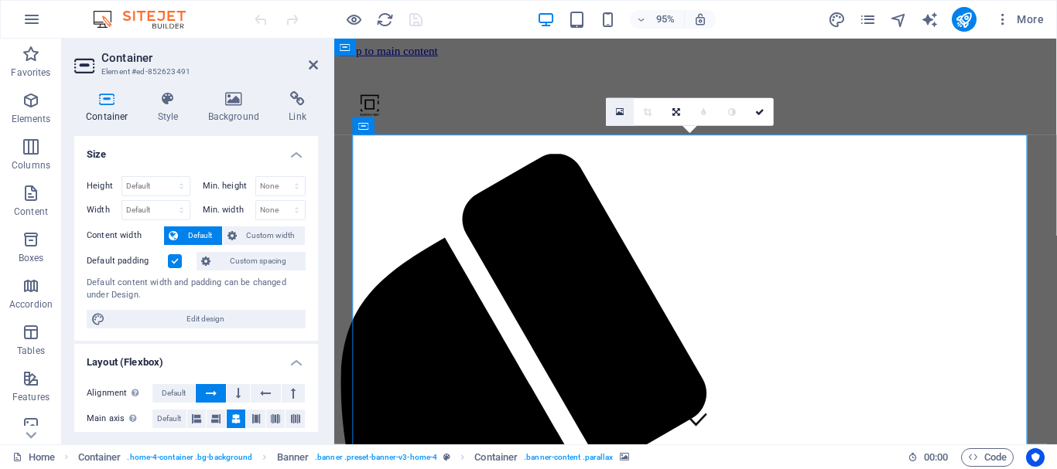
click at [620, 115] on icon at bounding box center [620, 113] width 9 height 10
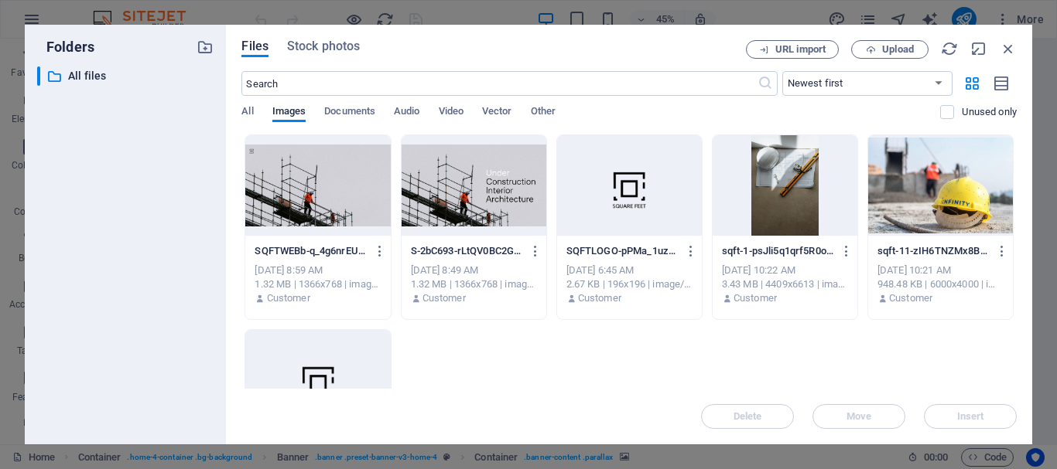
click at [492, 212] on div at bounding box center [473, 185] width 145 height 101
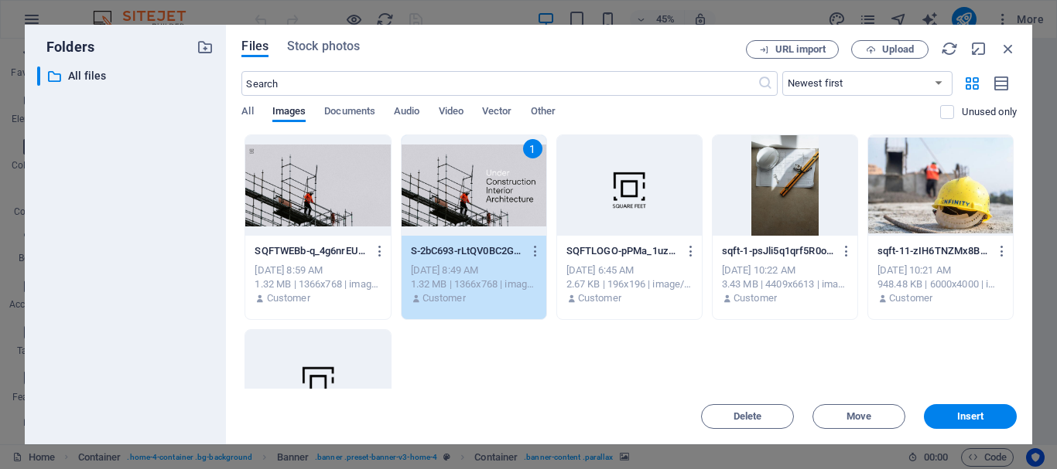
click at [492, 212] on div "1" at bounding box center [473, 185] width 145 height 101
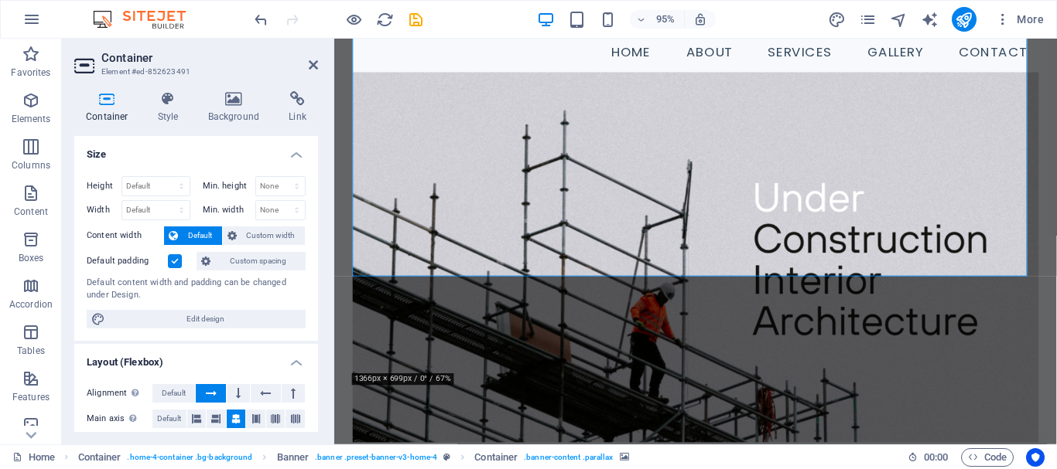
scroll to position [17, 0]
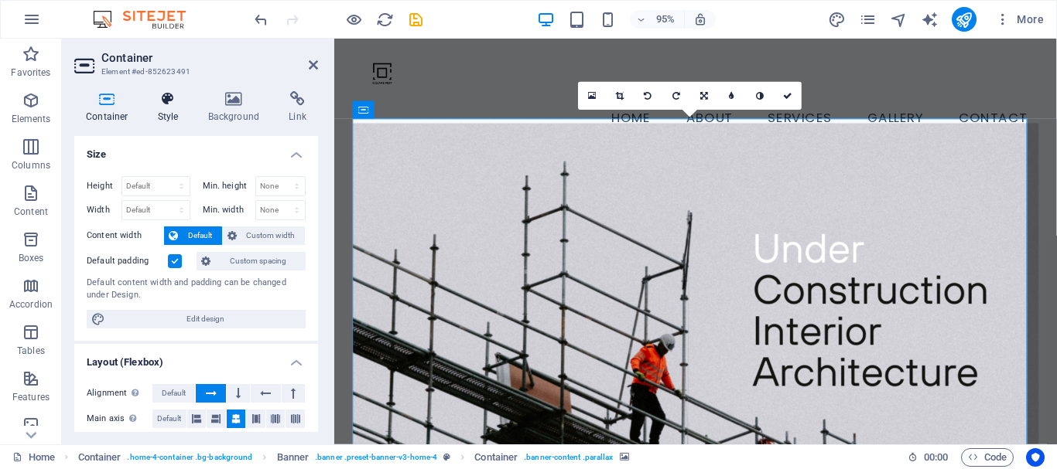
click at [182, 121] on h4 "Style" at bounding box center [171, 107] width 50 height 32
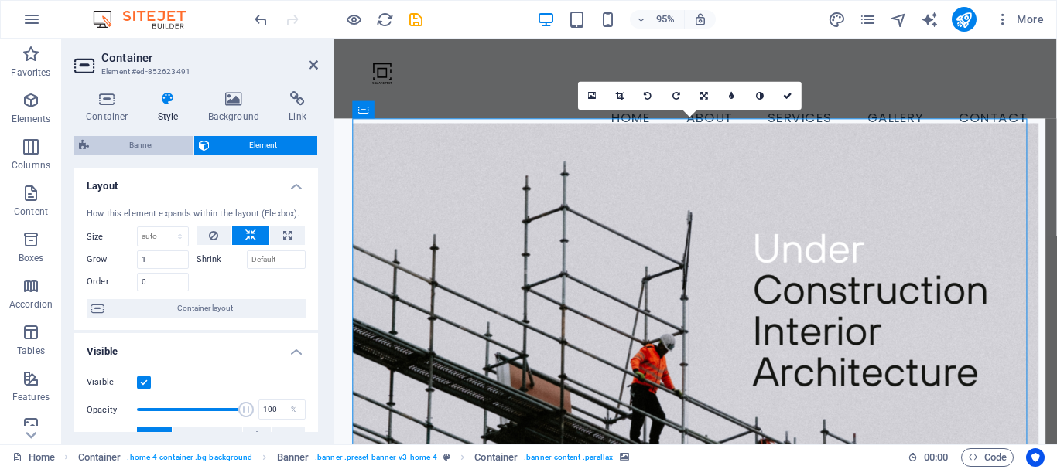
drag, startPoint x: 150, startPoint y: 139, endPoint x: 256, endPoint y: 46, distance: 141.4
click at [150, 139] on span "Banner" at bounding box center [141, 145] width 95 height 19
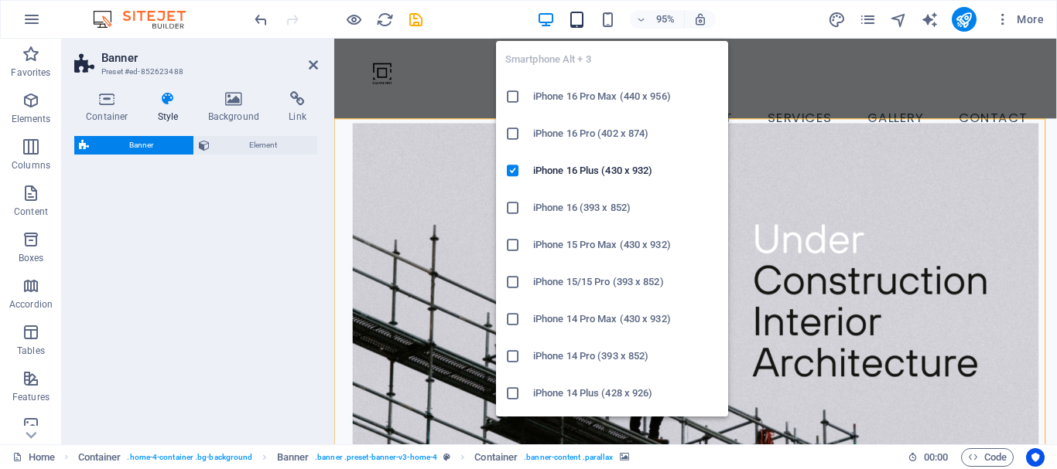
select select "preset-banner-v3-home-4"
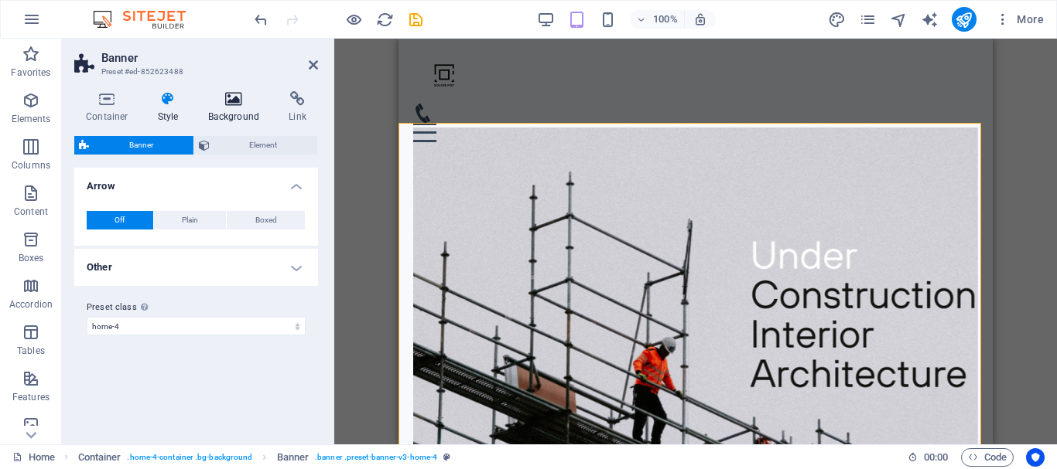
click at [223, 109] on h4 "Background" at bounding box center [236, 107] width 81 height 32
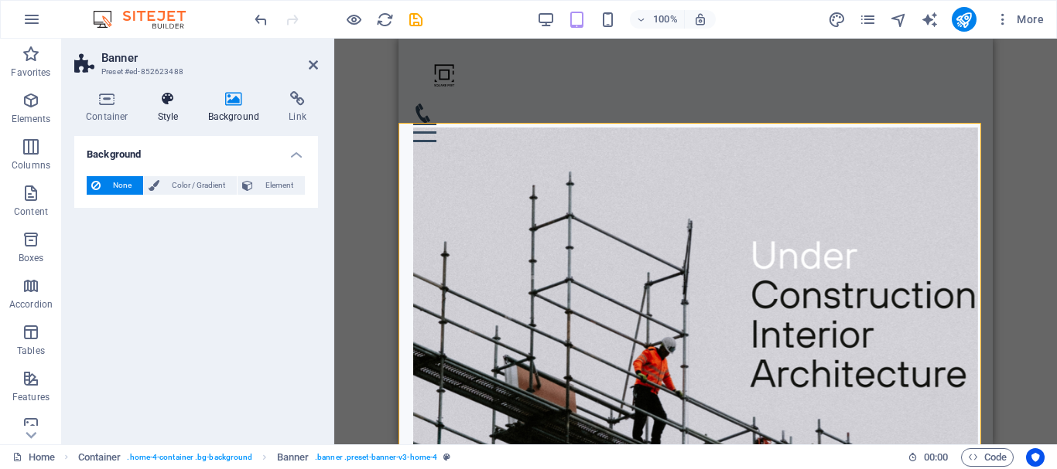
click at [176, 102] on icon at bounding box center [168, 98] width 44 height 15
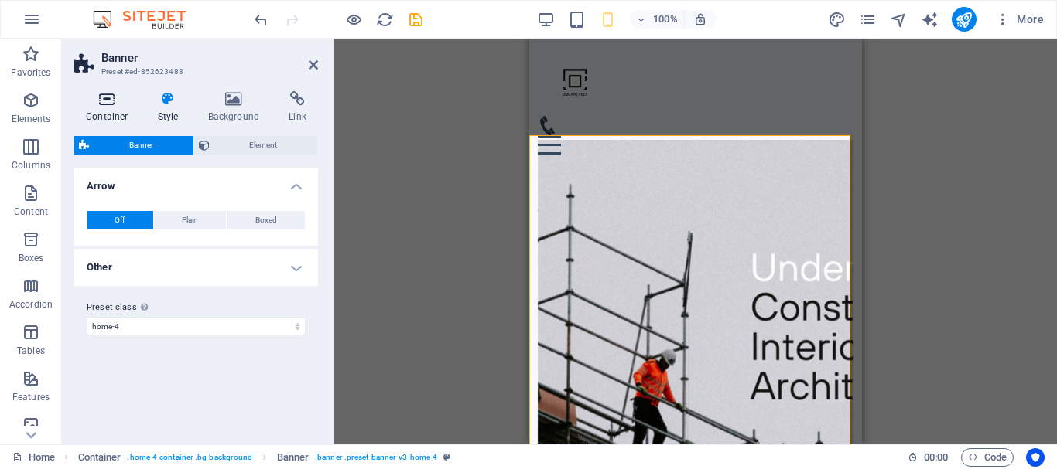
click at [111, 117] on h4 "Container" at bounding box center [110, 107] width 72 height 32
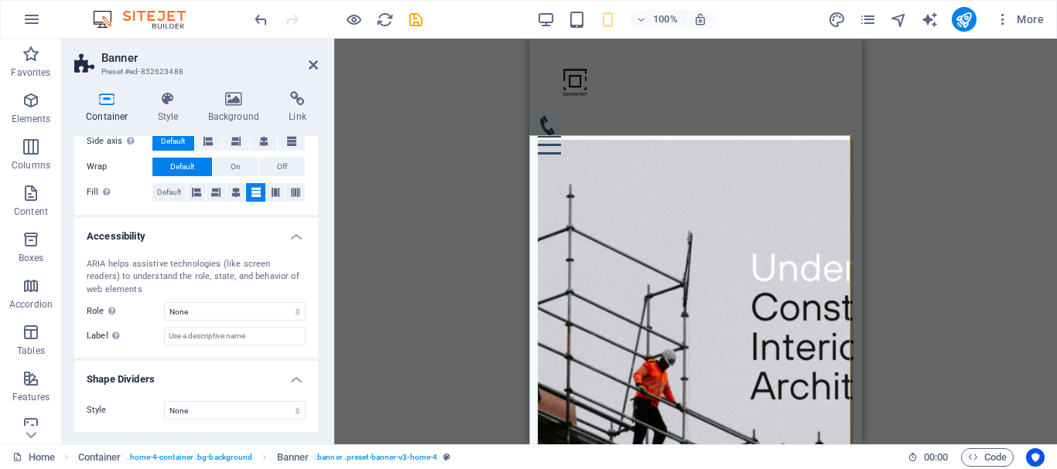
scroll to position [0, 0]
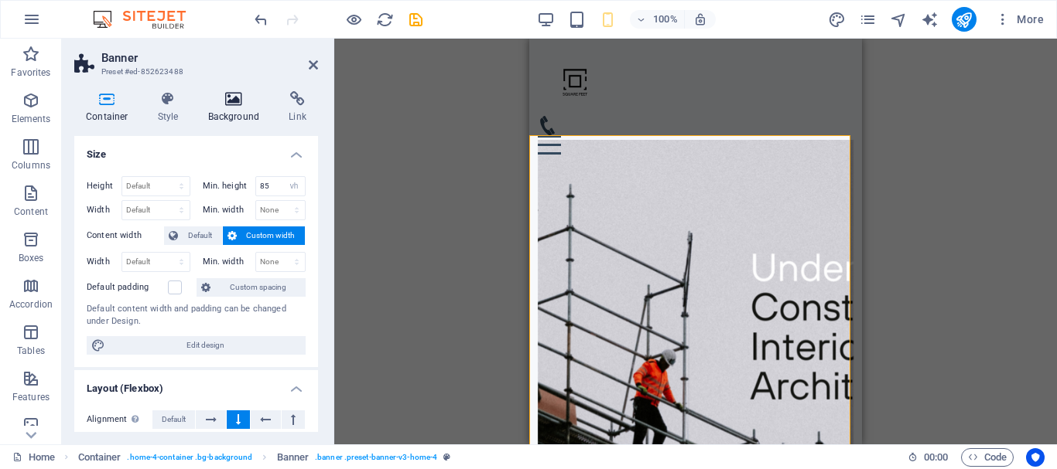
click at [237, 117] on h4 "Background" at bounding box center [236, 107] width 81 height 32
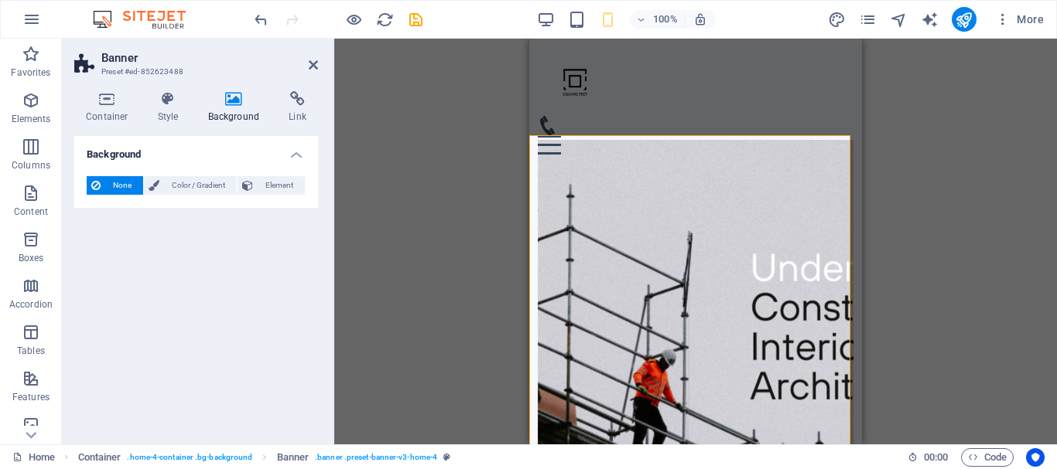
click at [210, 175] on div "None Color / Gradient Element Stretch background to full-width Color overlay Pl…" at bounding box center [196, 186] width 244 height 44
click at [293, 149] on h4 "Background" at bounding box center [196, 150] width 244 height 28
click at [295, 153] on h4 "Background" at bounding box center [196, 154] width 244 height 37
click at [285, 183] on span "Element" at bounding box center [279, 185] width 43 height 19
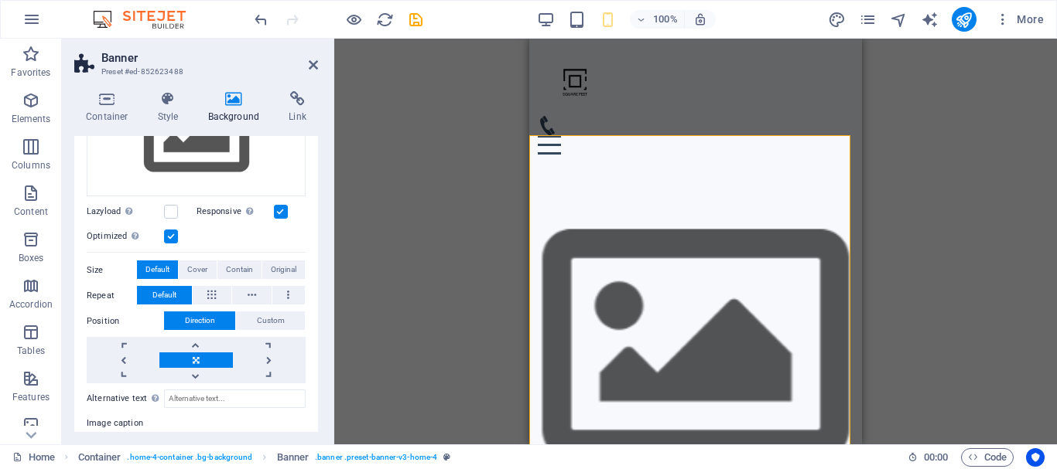
scroll to position [204, 0]
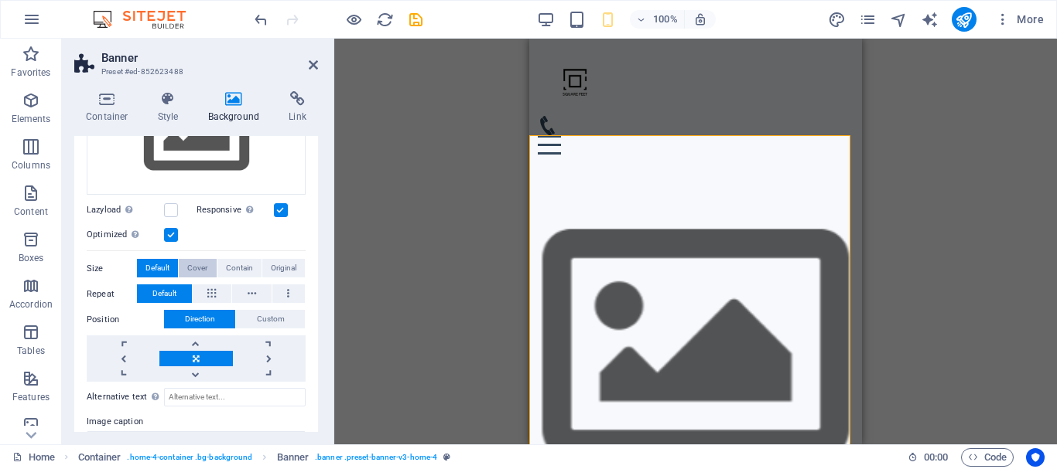
click at [210, 265] on button "Cover" at bounding box center [197, 268] width 37 height 19
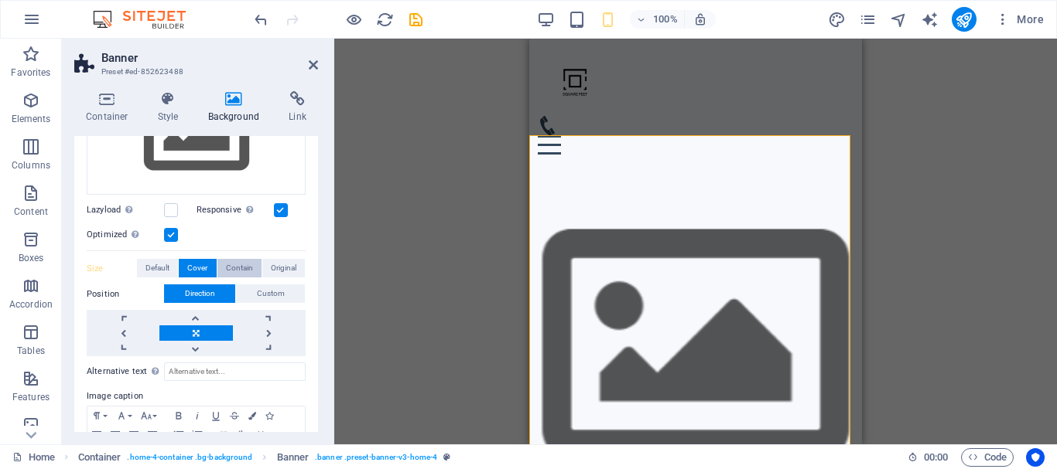
click at [241, 262] on span "Contain" at bounding box center [239, 268] width 27 height 19
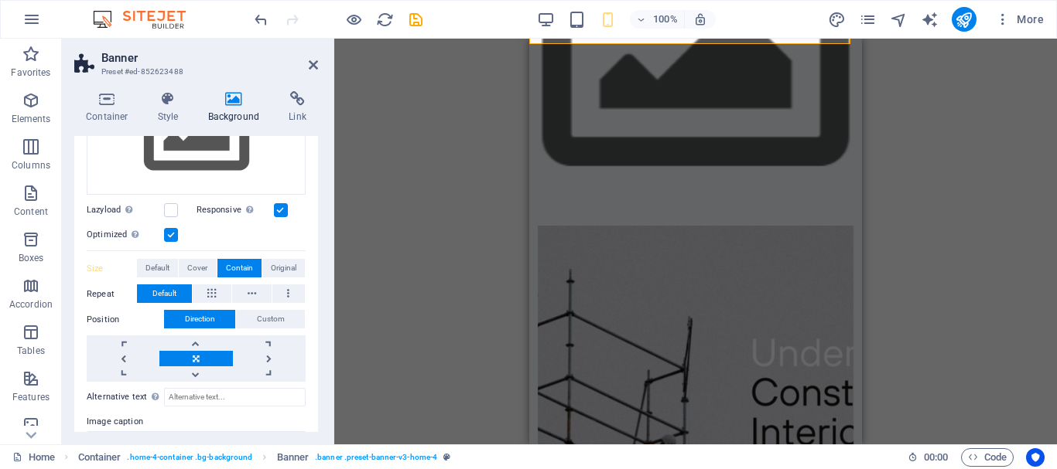
scroll to position [44, 0]
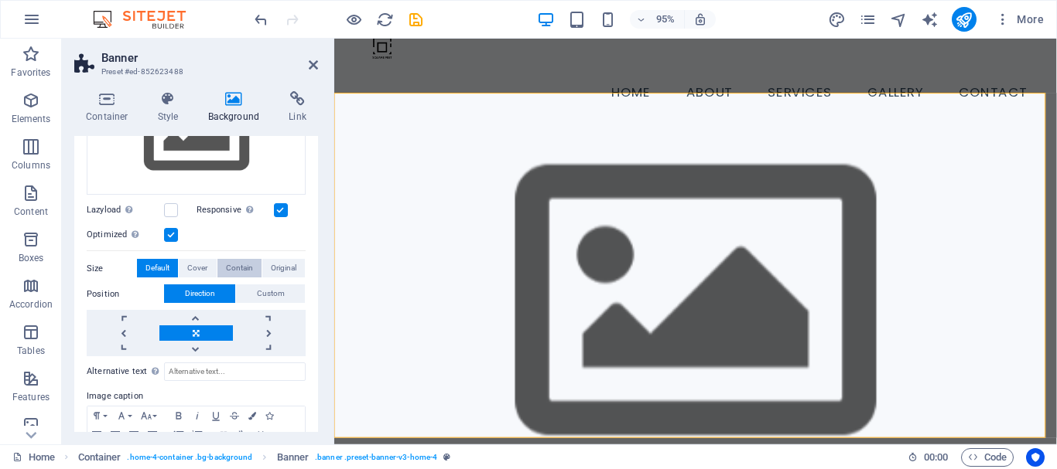
click at [229, 262] on span "Contain" at bounding box center [239, 268] width 27 height 19
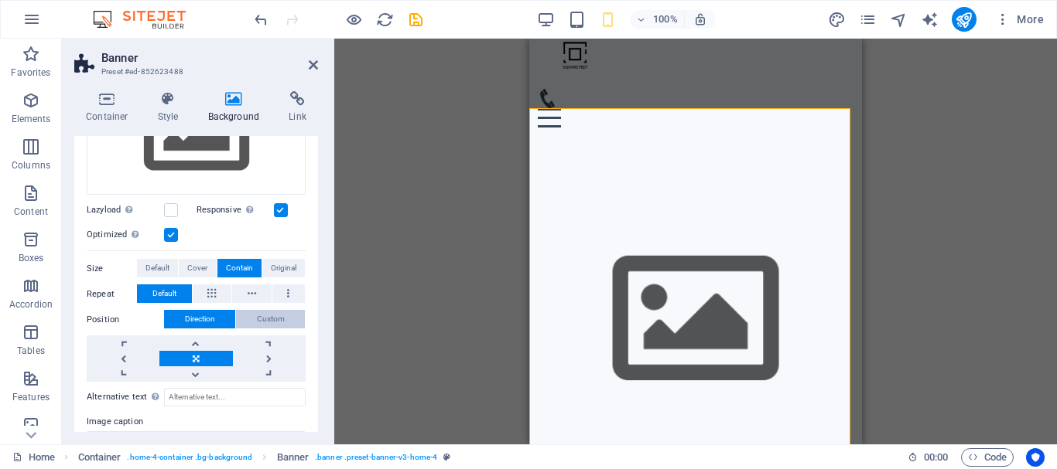
click at [265, 320] on span "Custom" at bounding box center [271, 319] width 28 height 19
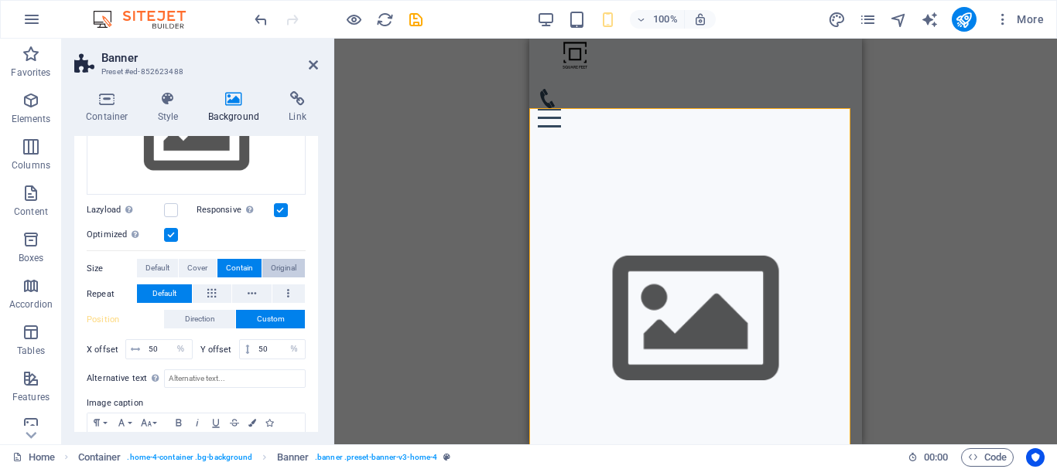
click at [281, 259] on span "Original" at bounding box center [284, 268] width 26 height 19
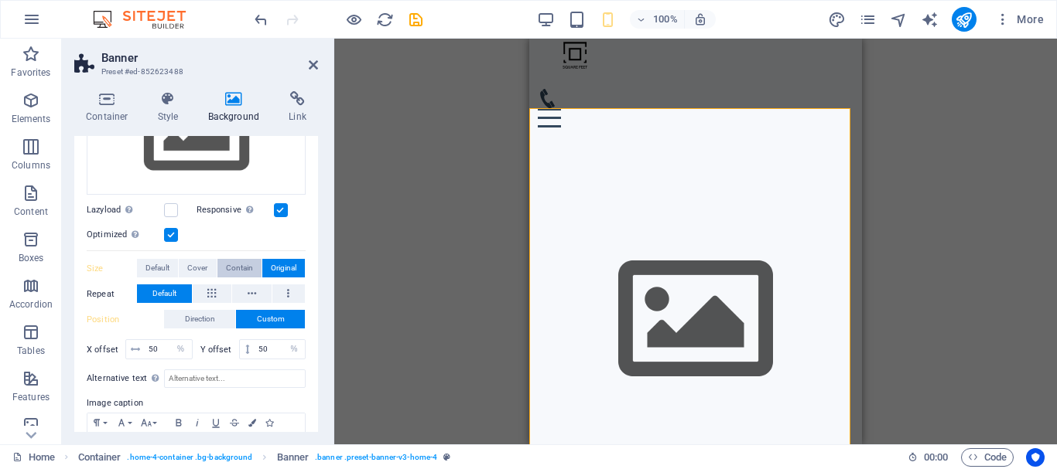
click at [222, 271] on button "Contain" at bounding box center [239, 268] width 44 height 19
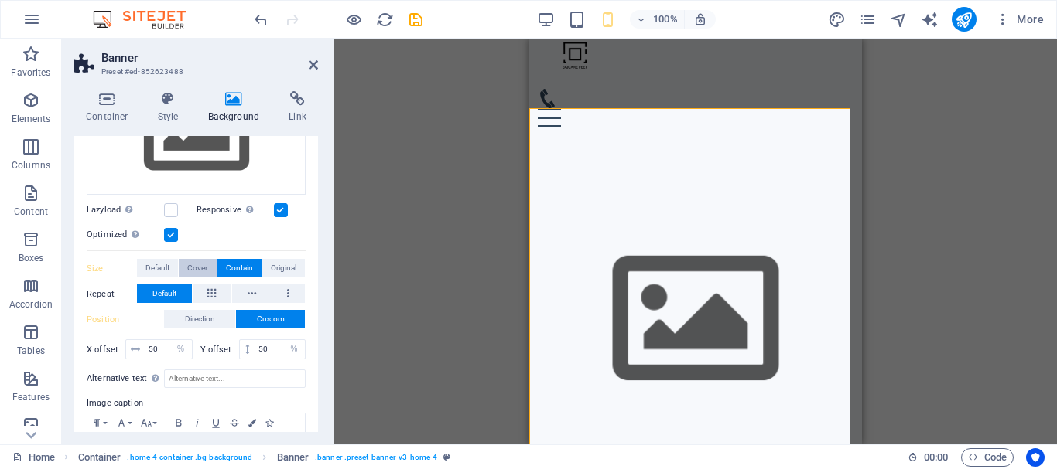
click at [193, 275] on span "Cover" at bounding box center [197, 268] width 20 height 19
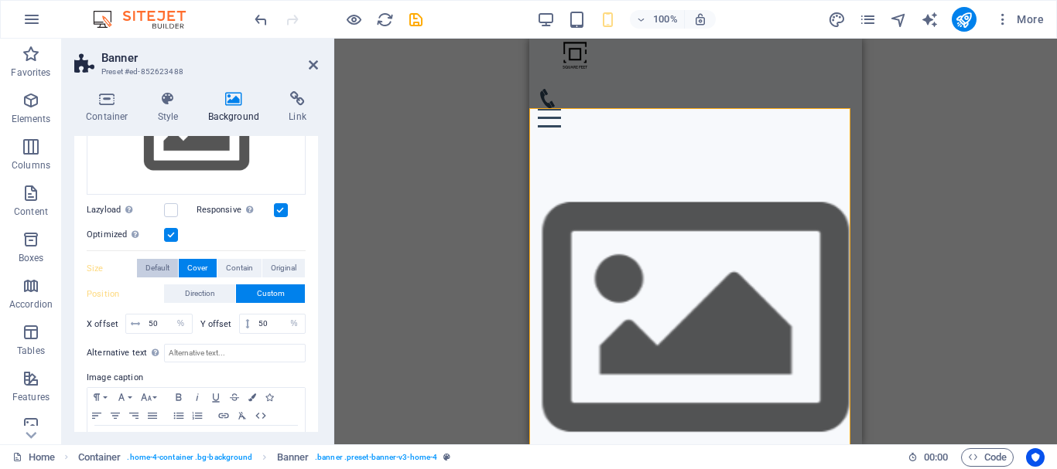
click at [165, 265] on span "Default" at bounding box center [157, 268] width 24 height 19
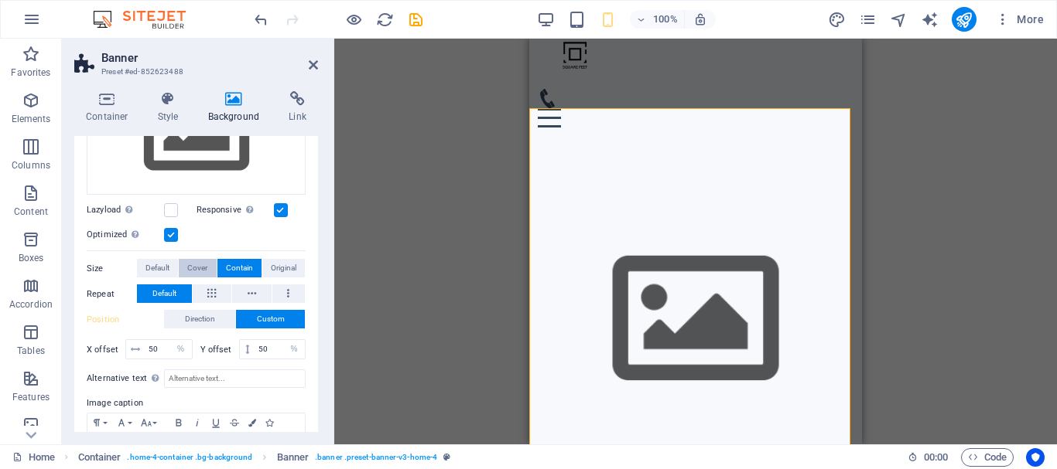
click at [210, 259] on button "Cover" at bounding box center [197, 268] width 37 height 19
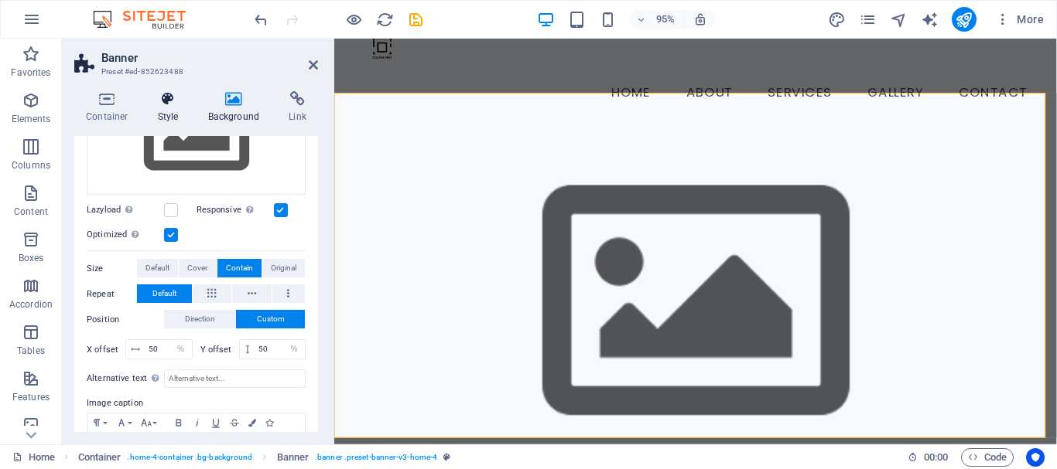
click at [180, 123] on h4 "Style" at bounding box center [171, 107] width 50 height 32
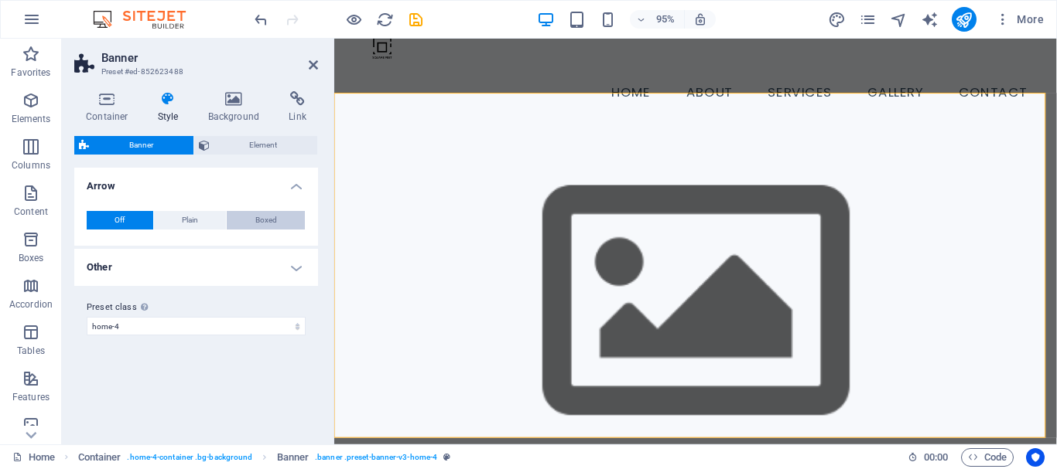
click at [275, 216] on span "Boxed" at bounding box center [266, 220] width 22 height 19
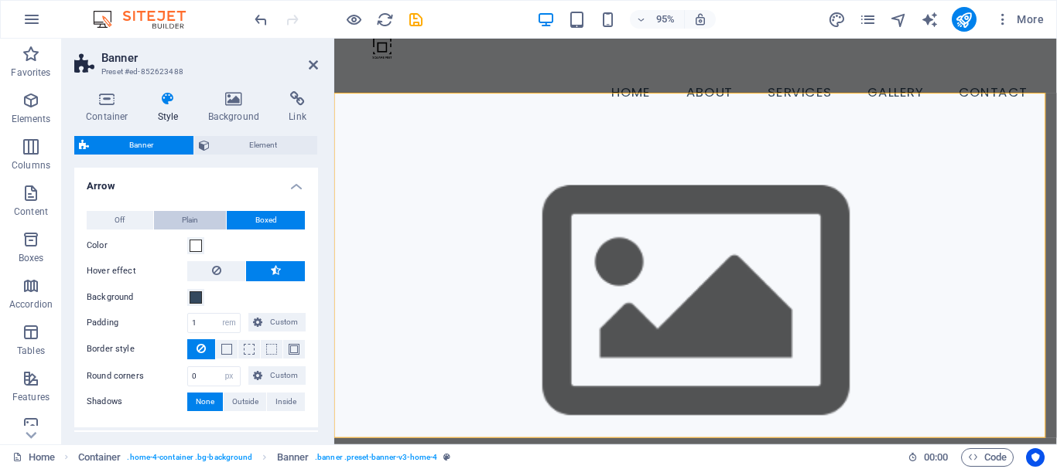
click at [174, 224] on button "Plain" at bounding box center [190, 220] width 73 height 19
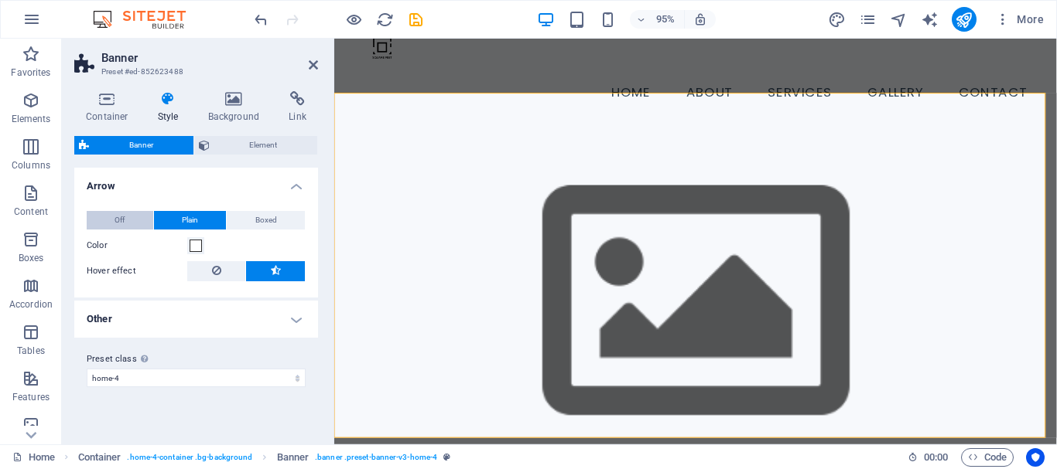
click at [121, 219] on span "Off" at bounding box center [119, 220] width 10 height 19
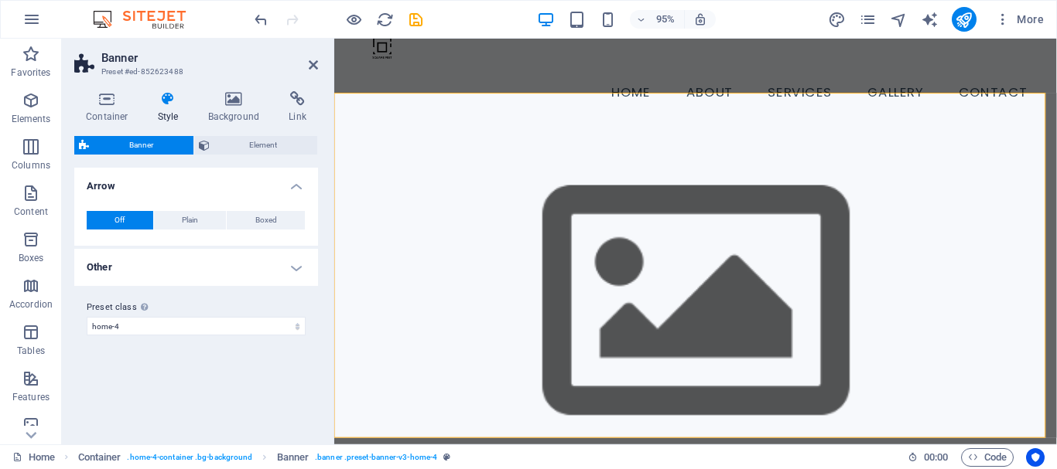
click at [253, 252] on h4 "Other" at bounding box center [196, 267] width 244 height 37
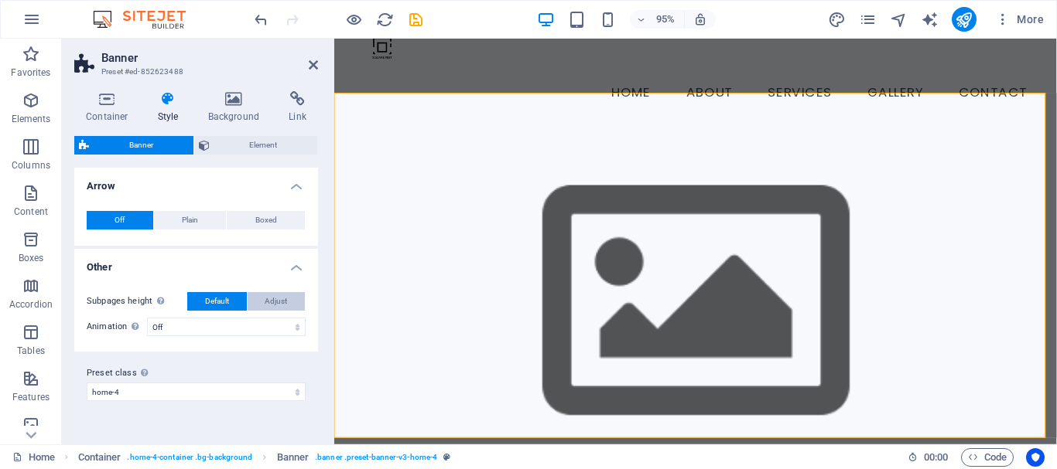
click at [288, 299] on button "Adjust" at bounding box center [277, 301] width 58 height 19
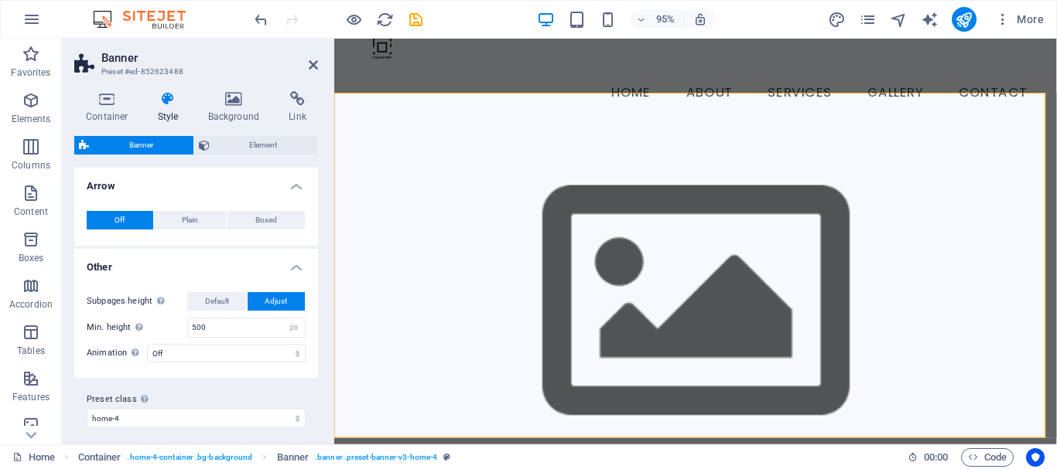
drag, startPoint x: 229, startPoint y: 298, endPoint x: 252, endPoint y: 196, distance: 104.7
click at [230, 298] on button "Default" at bounding box center [217, 301] width 60 height 19
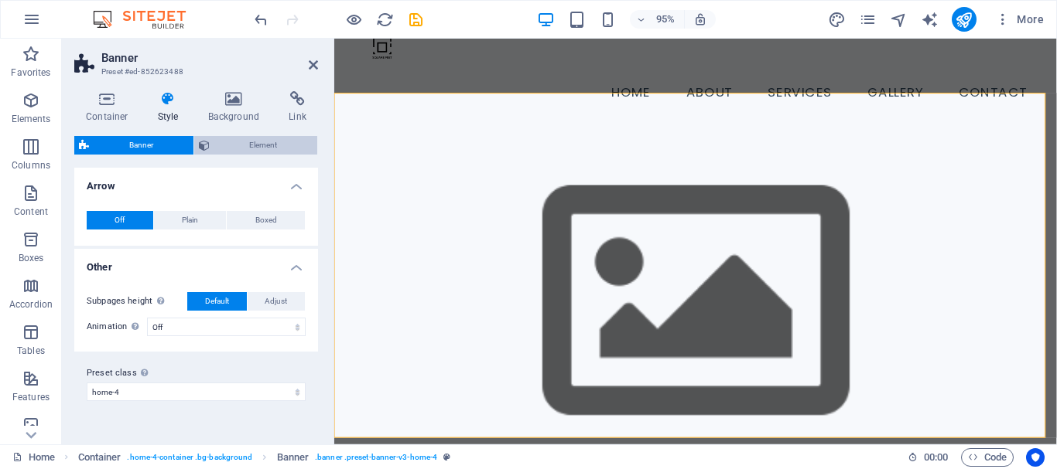
click at [267, 145] on span "Element" at bounding box center [263, 145] width 99 height 19
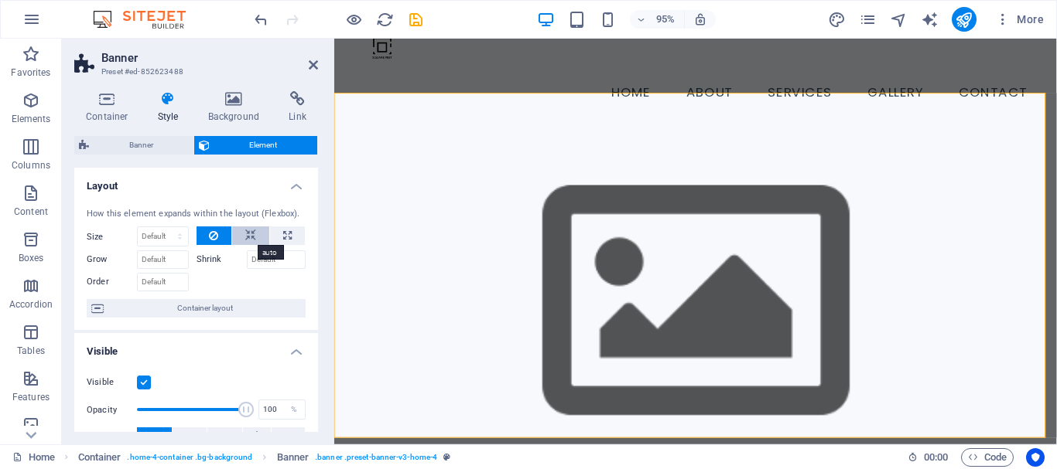
click at [255, 236] on button at bounding box center [250, 236] width 37 height 19
click at [248, 97] on icon at bounding box center [233, 98] width 75 height 15
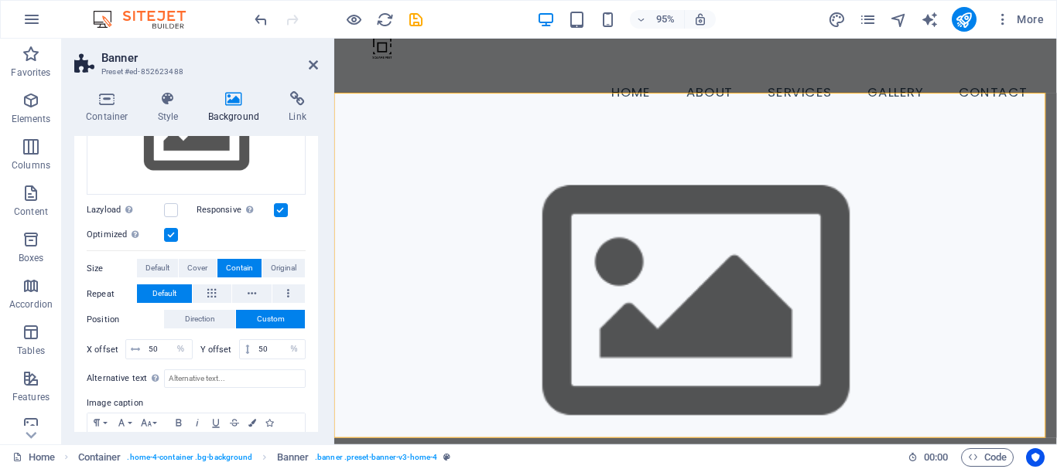
click at [214, 207] on label "Responsive Automatically load retina image and smartphone optimized sizes." at bounding box center [234, 210] width 77 height 19
click at [0, 0] on input "Responsive Automatically load retina image and smartphone optimized sizes." at bounding box center [0, 0] width 0 height 0
click at [173, 206] on label at bounding box center [171, 210] width 14 height 14
click at [0, 0] on input "Lazyload Loading images after the page loads improves page speed." at bounding box center [0, 0] width 0 height 0
click at [282, 210] on label at bounding box center [281, 210] width 14 height 14
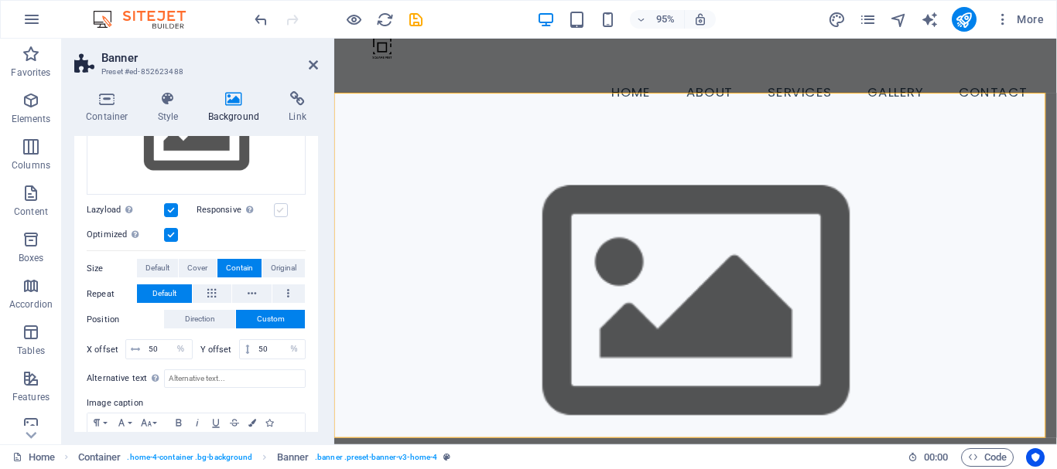
click at [0, 0] on input "Responsive Automatically load retina image and smartphone optimized sizes." at bounding box center [0, 0] width 0 height 0
click at [196, 262] on span "Cover" at bounding box center [197, 268] width 20 height 19
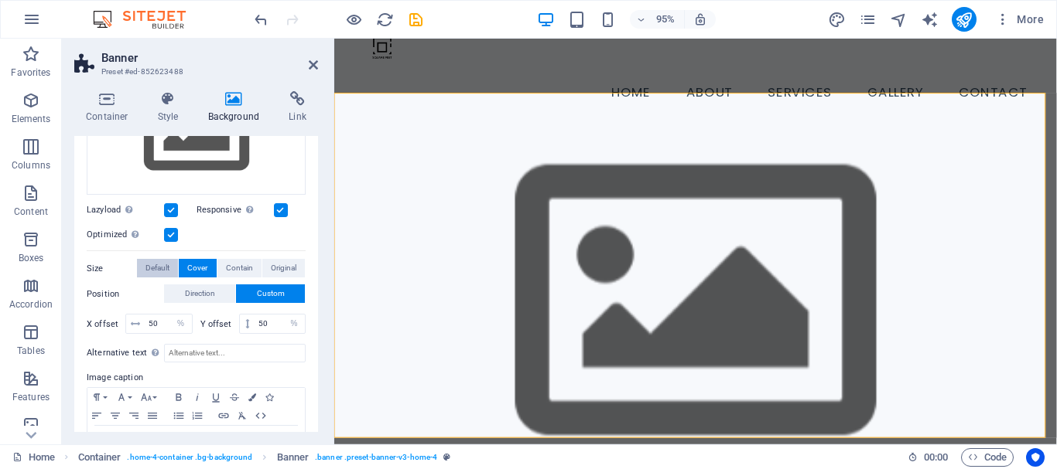
click at [166, 265] on span "Default" at bounding box center [157, 268] width 24 height 19
click at [210, 271] on button "Cover" at bounding box center [197, 268] width 37 height 19
click at [214, 291] on span "Direction" at bounding box center [200, 294] width 30 height 19
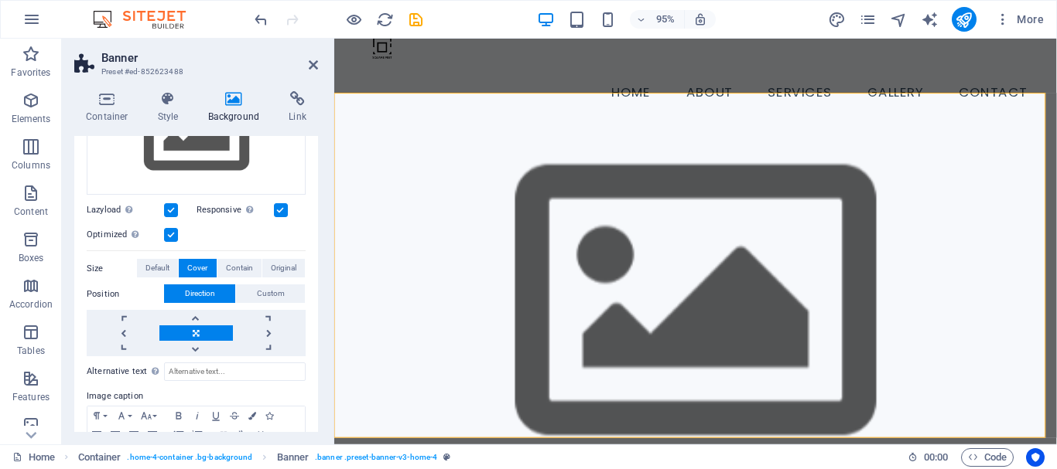
drag, startPoint x: 314, startPoint y: 321, endPoint x: 314, endPoint y: 413, distance: 92.0
click at [316, 418] on div "Background None Color / Gradient Element Stretch background to full-width Color…" at bounding box center [196, 284] width 244 height 296
click at [314, 413] on div "None Color / Gradient Element Stretch background to full-width Color overlay Pl…" at bounding box center [196, 233] width 244 height 546
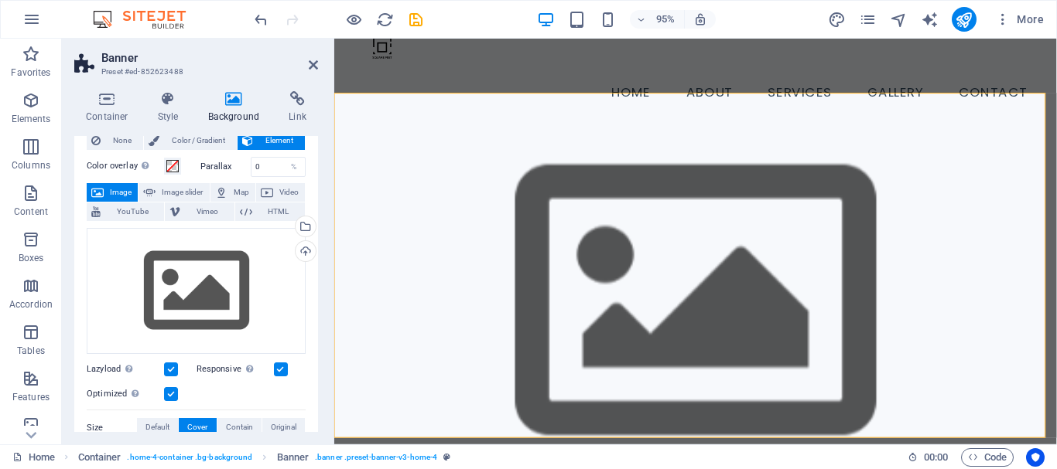
scroll to position [0, 0]
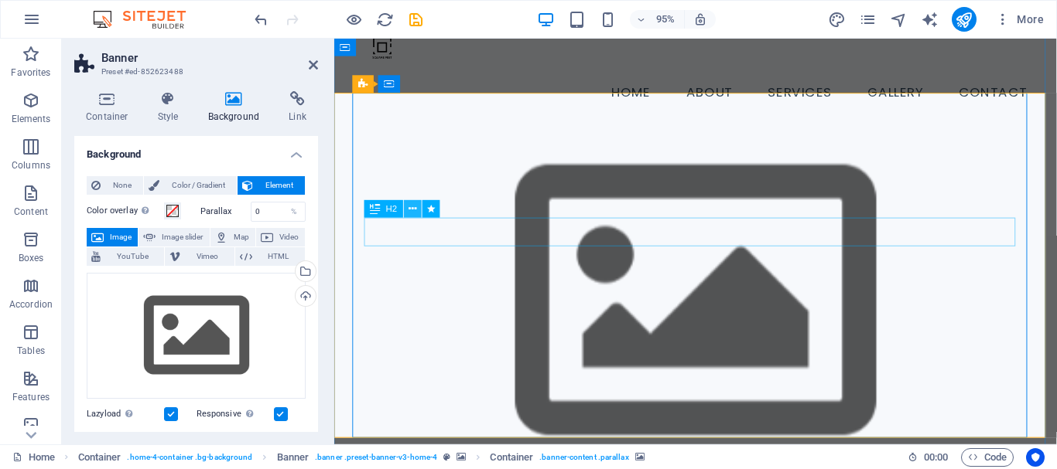
drag, startPoint x: 413, startPoint y: 206, endPoint x: 411, endPoint y: 213, distance: 7.9
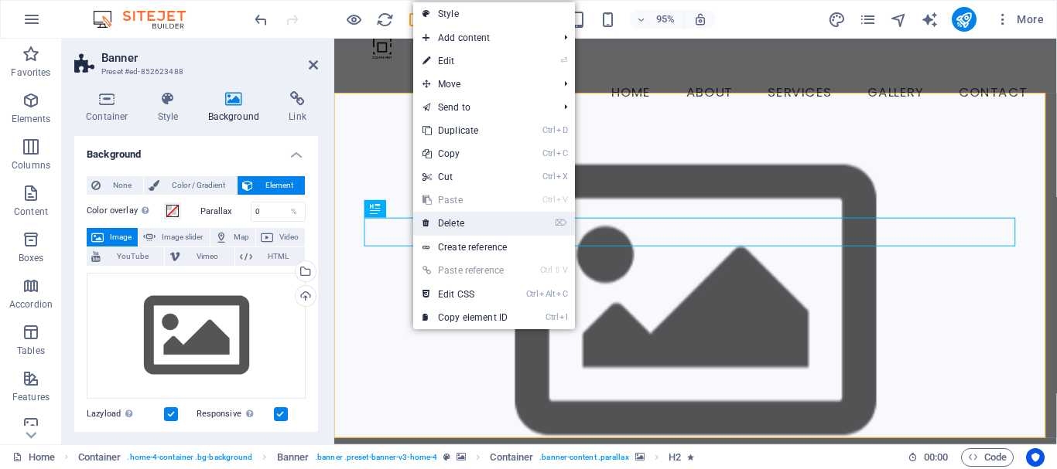
drag, startPoint x: 454, startPoint y: 222, endPoint x: 90, endPoint y: 183, distance: 366.3
click at [454, 222] on link "⌦ Delete" at bounding box center [465, 223] width 104 height 23
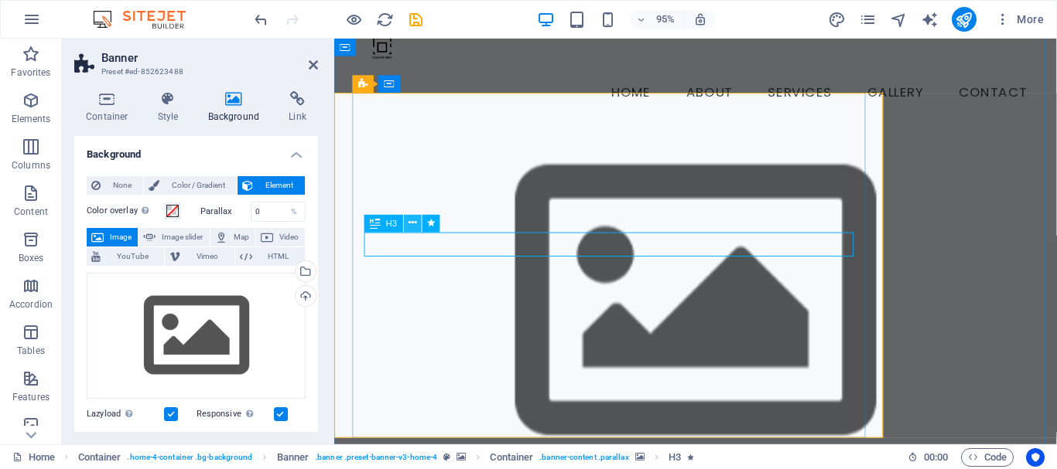
click at [0, 0] on button at bounding box center [0, 0] width 0 height 0
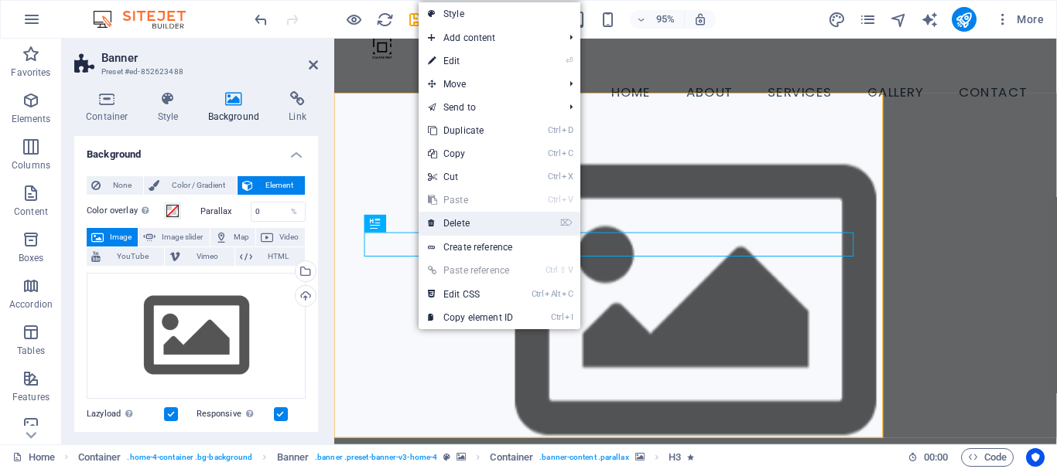
drag, startPoint x: 450, startPoint y: 225, endPoint x: 121, endPoint y: 197, distance: 329.9
click at [450, 225] on link "⌦ Delete" at bounding box center [470, 223] width 104 height 23
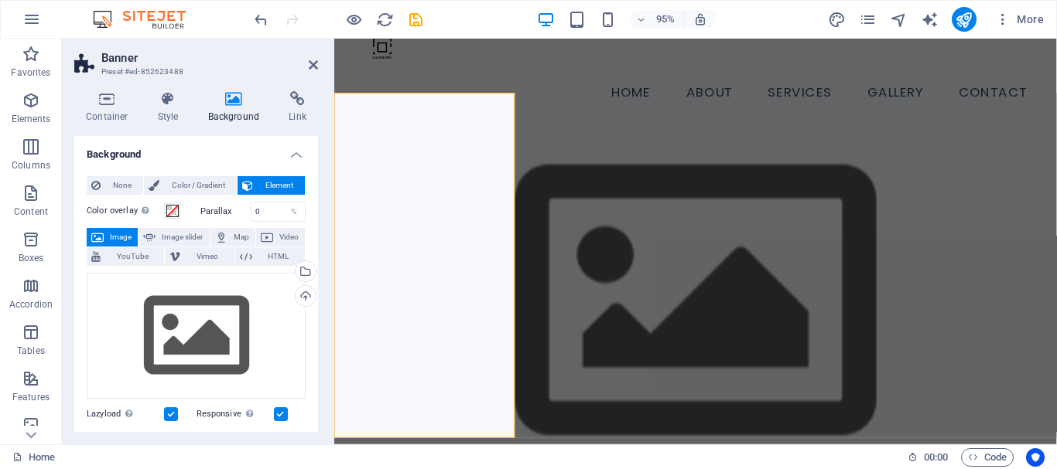
drag, startPoint x: 313, startPoint y: 196, endPoint x: 309, endPoint y: 224, distance: 28.1
click at [309, 224] on div "None Color / Gradient Element Stretch background to full-width Color overlay Pl…" at bounding box center [196, 437] width 244 height 546
click at [172, 413] on label at bounding box center [171, 415] width 14 height 14
click at [0, 0] on input "Lazyload Loading images after the page loads improves page speed." at bounding box center [0, 0] width 0 height 0
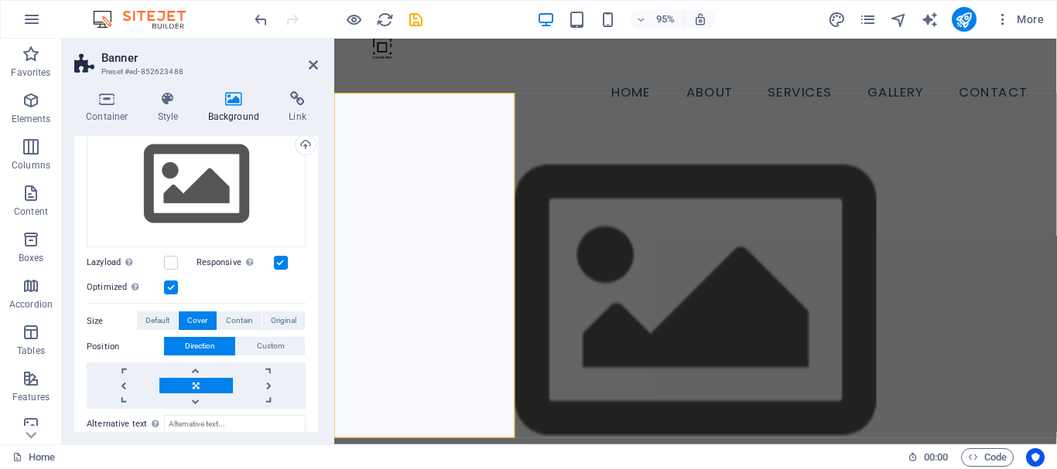
scroll to position [156, 0]
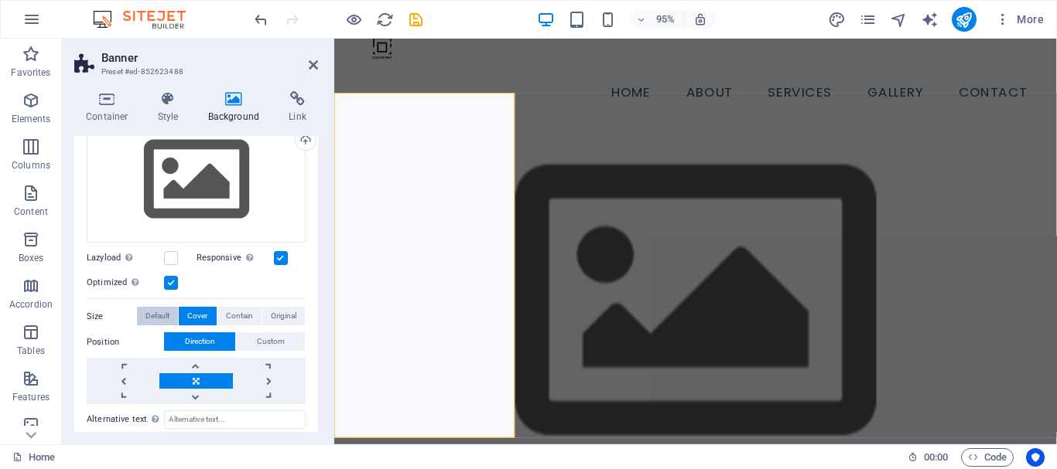
click at [160, 319] on span "Default" at bounding box center [157, 316] width 24 height 19
click at [226, 312] on span "Contain" at bounding box center [239, 316] width 27 height 19
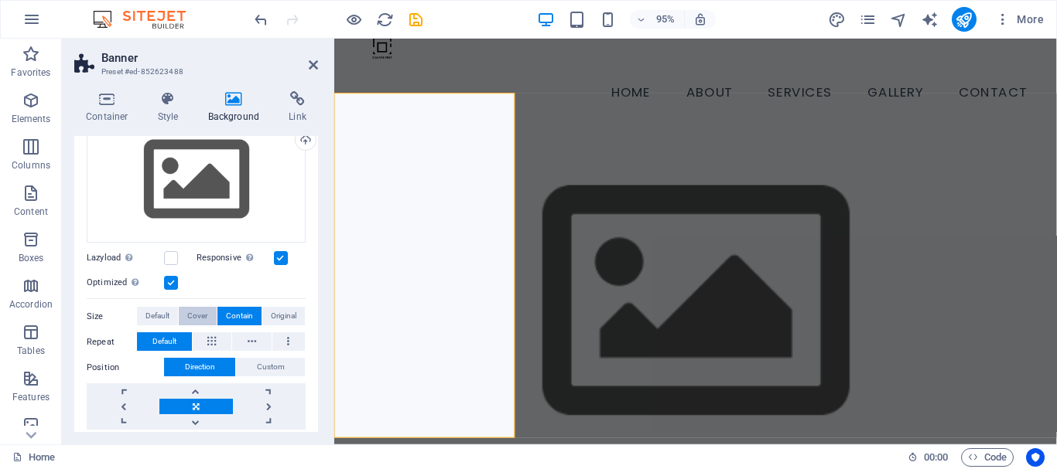
click at [201, 316] on span "Cover" at bounding box center [197, 316] width 20 height 19
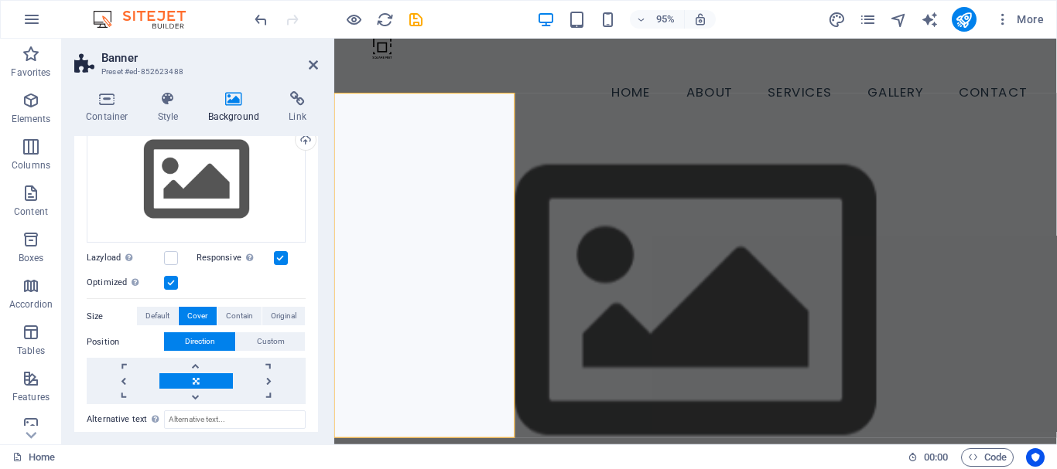
scroll to position [275, 0]
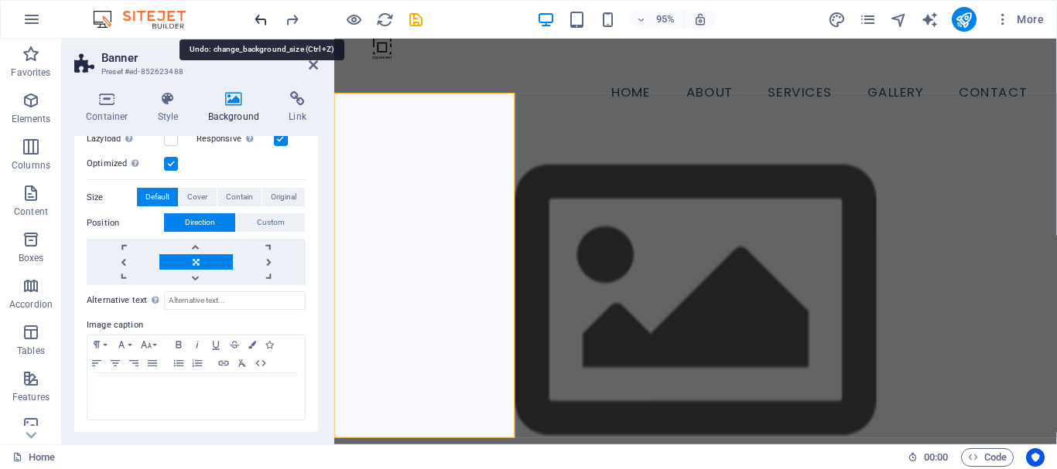
click at [0, 0] on div at bounding box center [0, 0] width 0 height 0
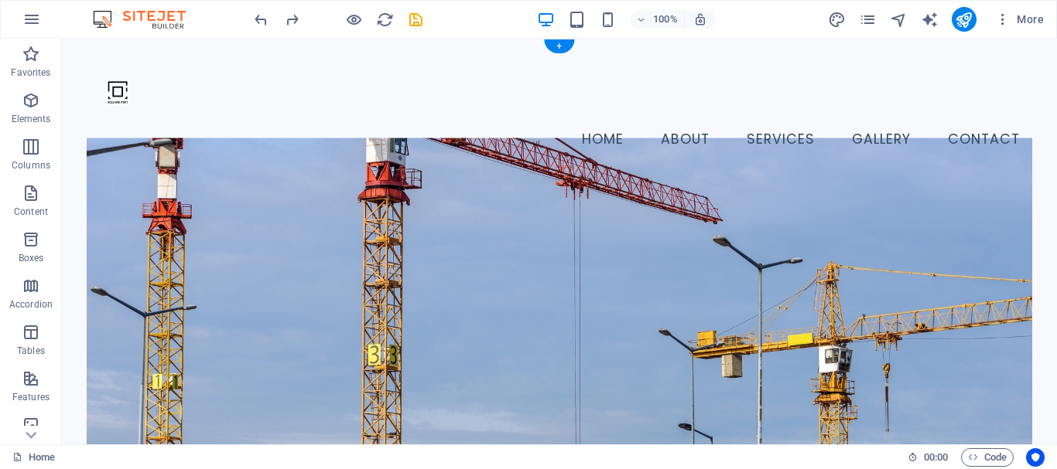
click at [447, 223] on figure at bounding box center [559, 323] width 945 height 370
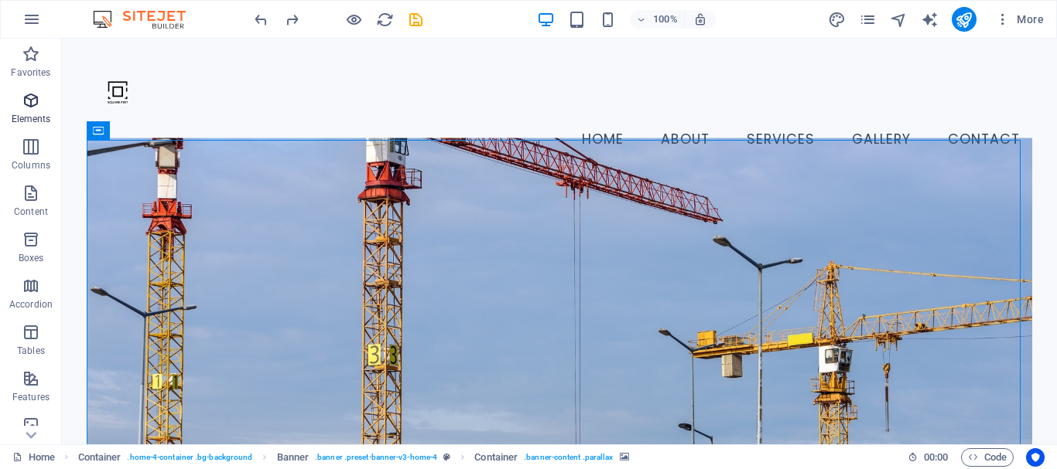
click at [24, 115] on p "Elements" at bounding box center [31, 119] width 39 height 12
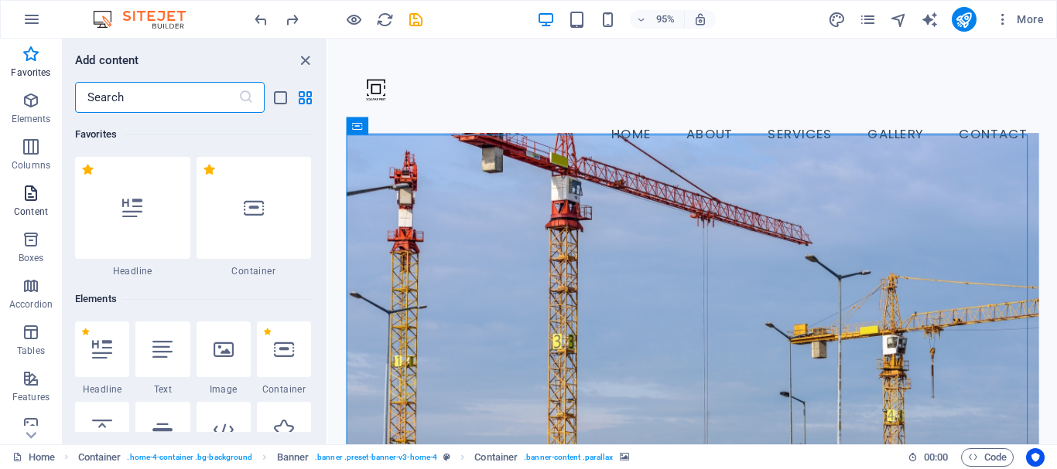
click at [39, 186] on icon "button" at bounding box center [31, 193] width 19 height 19
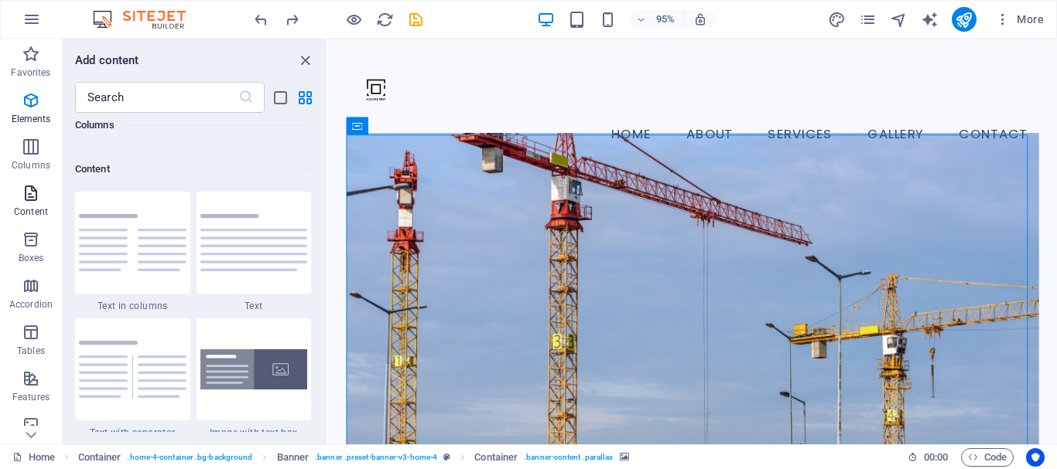
scroll to position [2706, 0]
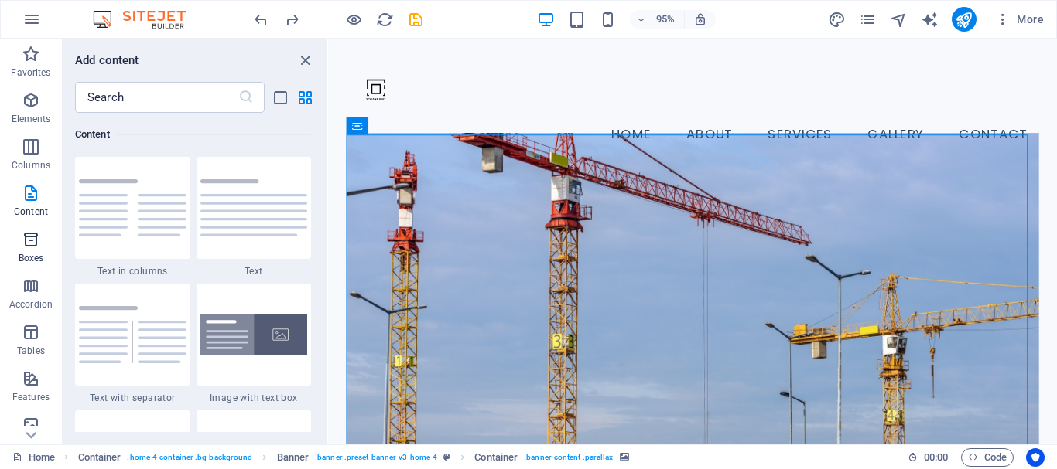
click at [29, 238] on icon "button" at bounding box center [31, 239] width 19 height 19
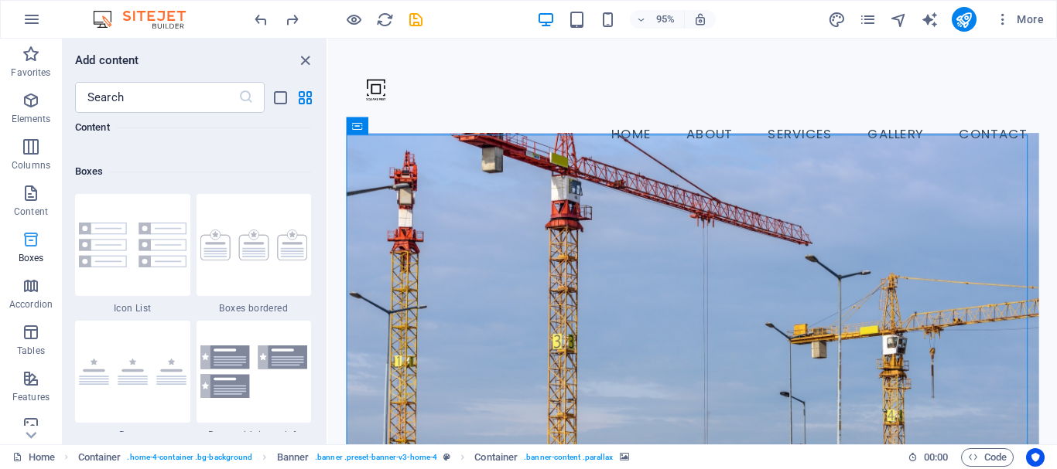
scroll to position [4266, 0]
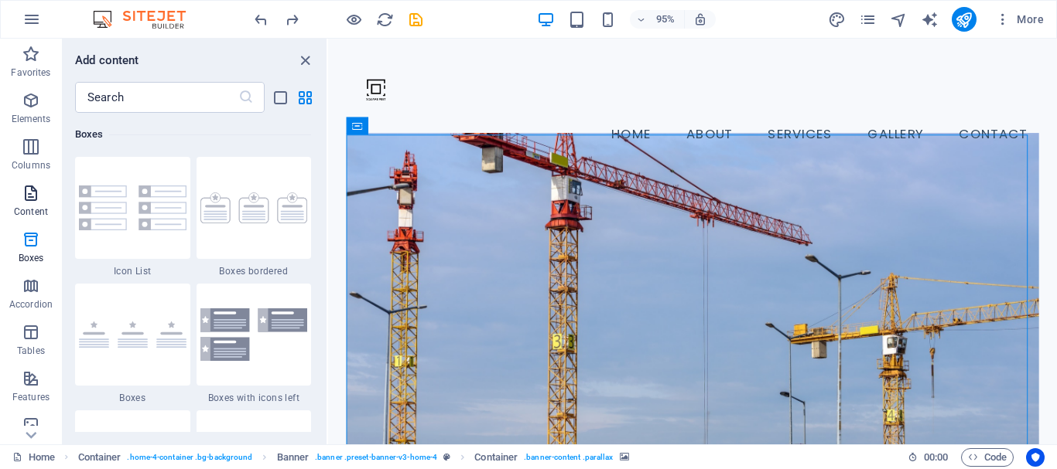
click at [39, 193] on icon "button" at bounding box center [31, 193] width 19 height 19
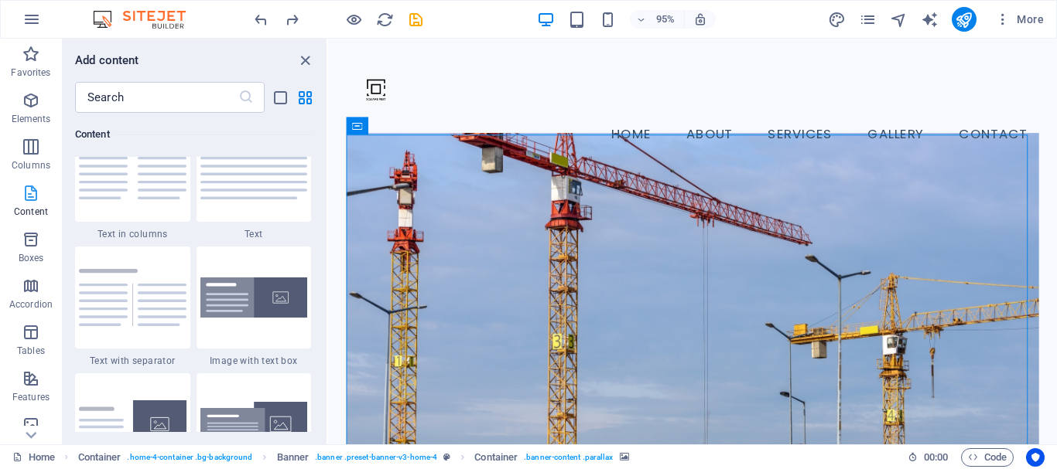
scroll to position [2706, 0]
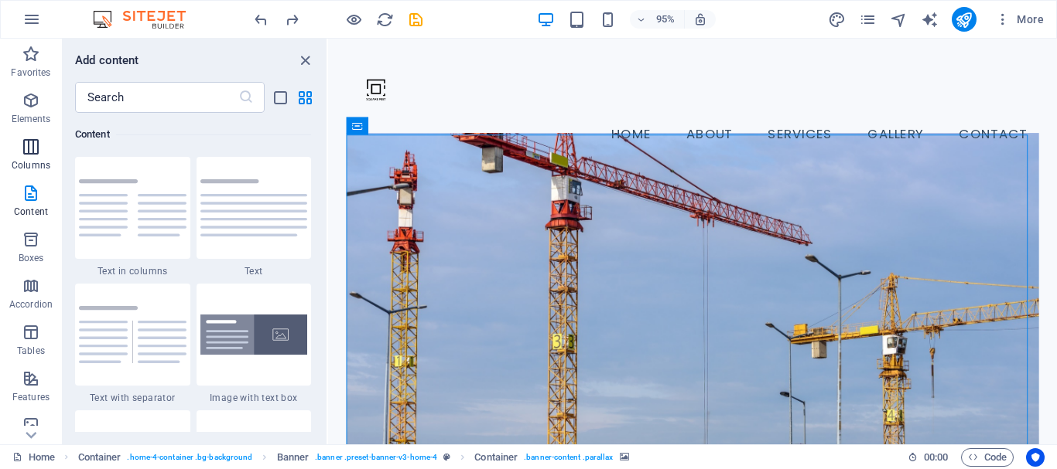
click at [46, 169] on p "Columns" at bounding box center [31, 165] width 39 height 12
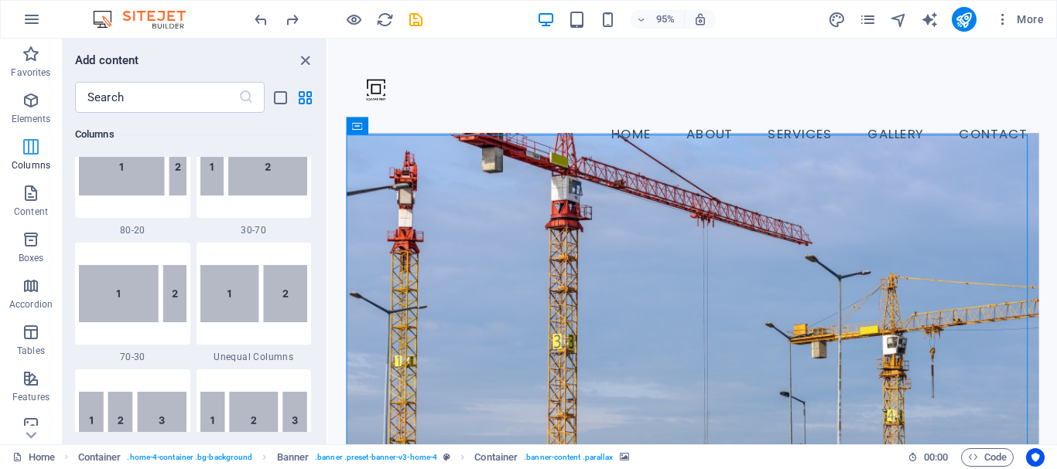
scroll to position [766, 0]
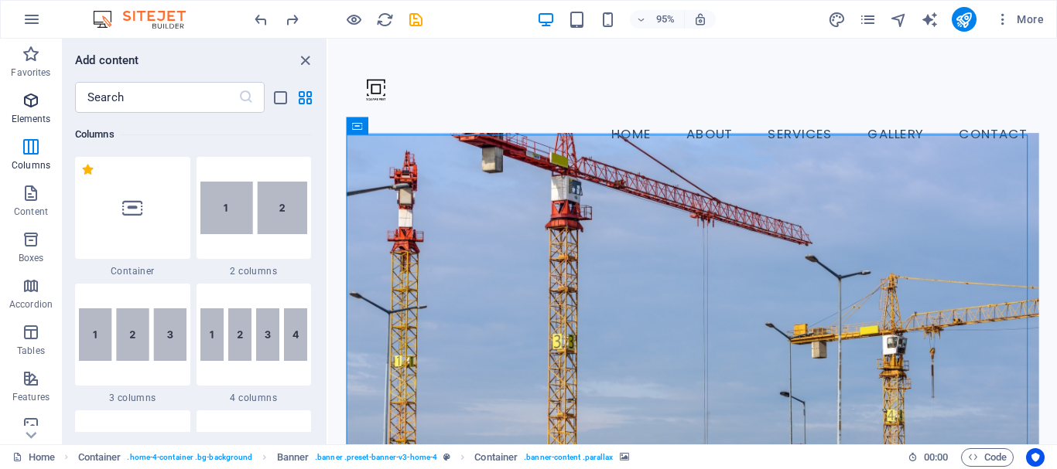
click at [31, 122] on p "Elements" at bounding box center [31, 119] width 39 height 12
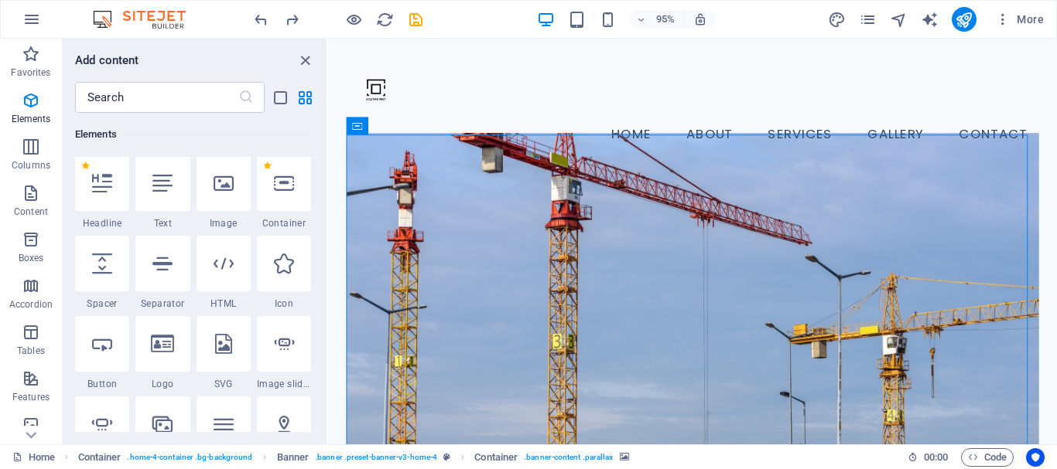
scroll to position [165, 0]
click at [233, 207] on div at bounding box center [223, 185] width 54 height 56
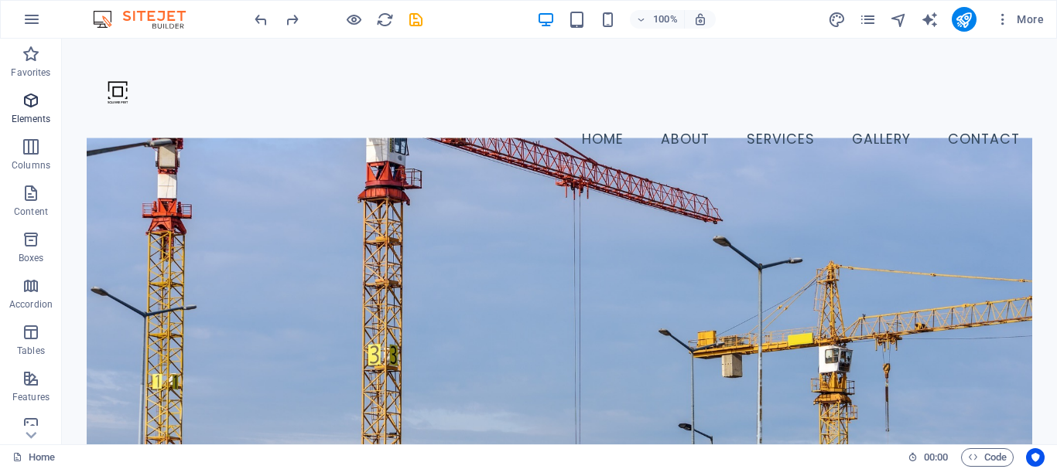
click at [25, 121] on p "Elements" at bounding box center [31, 119] width 39 height 12
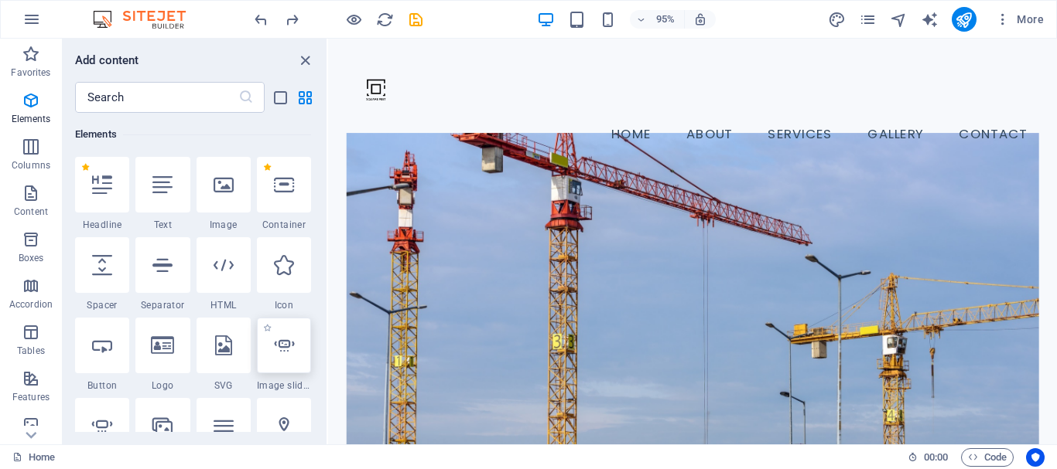
click at [285, 360] on div at bounding box center [284, 346] width 54 height 56
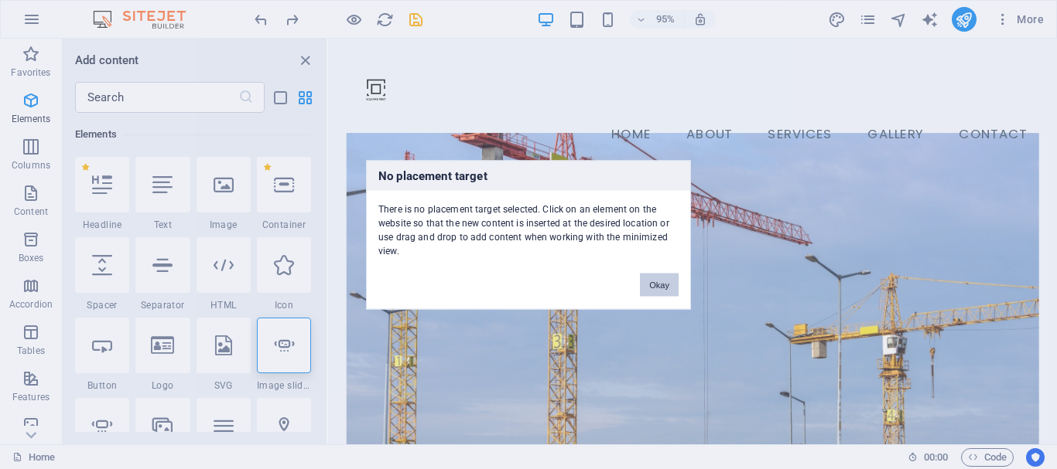
click at [661, 278] on button "Okay" at bounding box center [659, 284] width 39 height 23
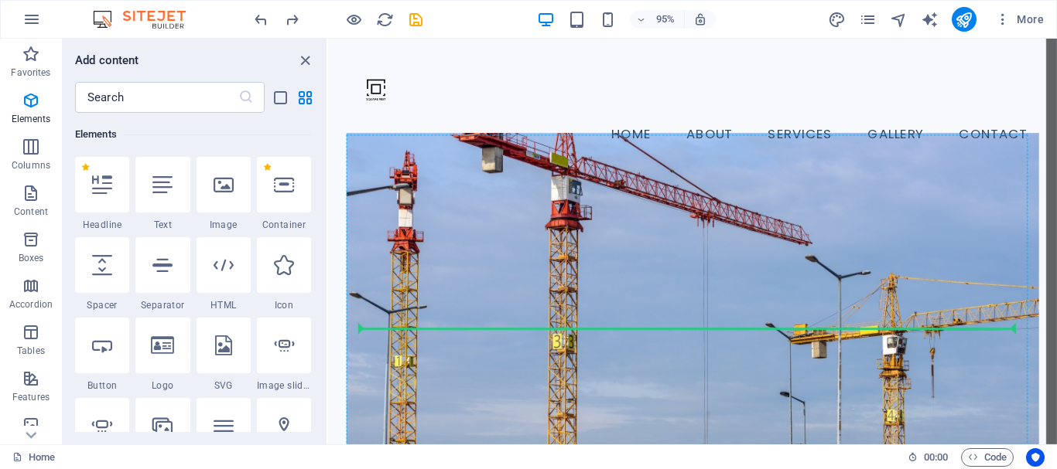
select select "ms"
select select "s"
select select "progressive"
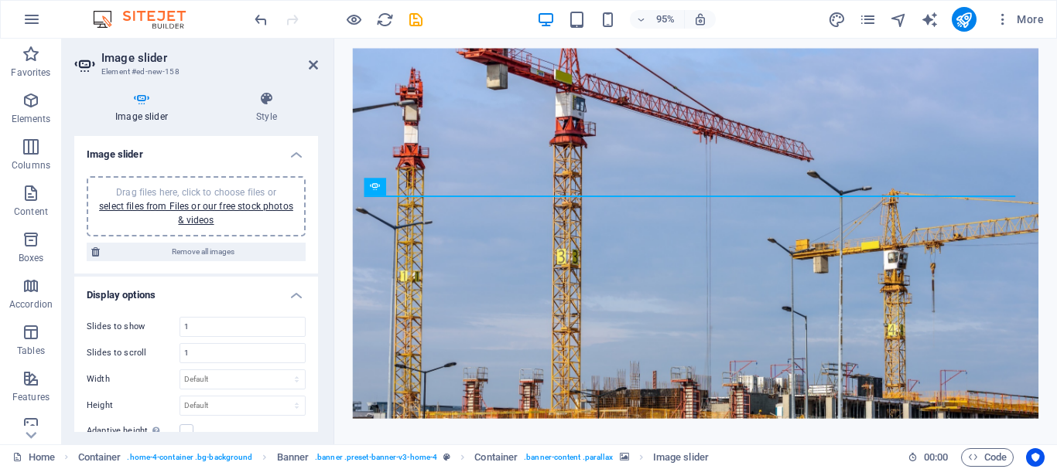
scroll to position [140, 0]
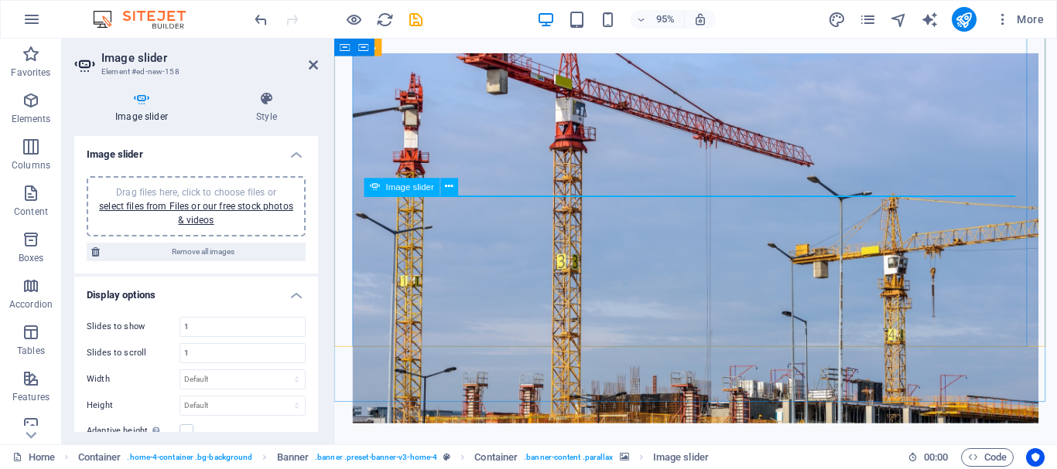
click at [371, 191] on icon at bounding box center [375, 187] width 10 height 18
click at [845, 89] on figure at bounding box center [714, 249] width 722 height 390
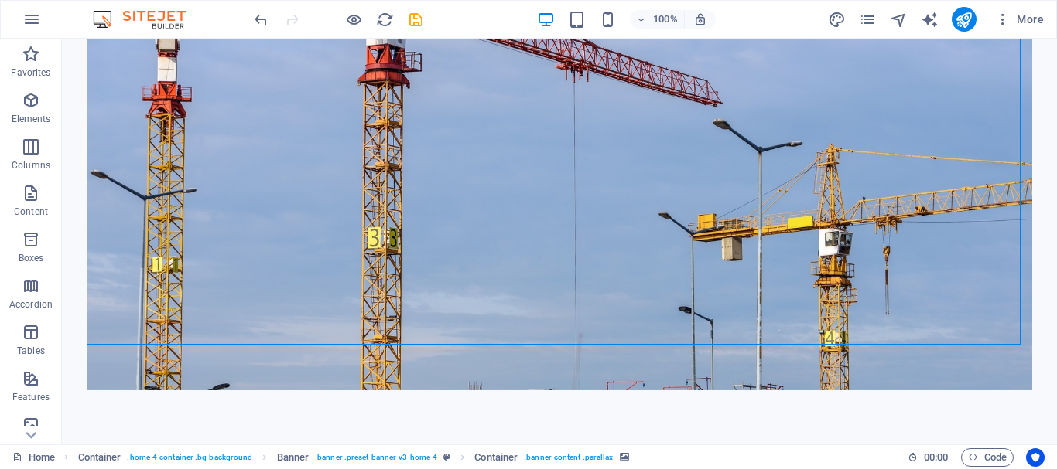
scroll to position [0, 0]
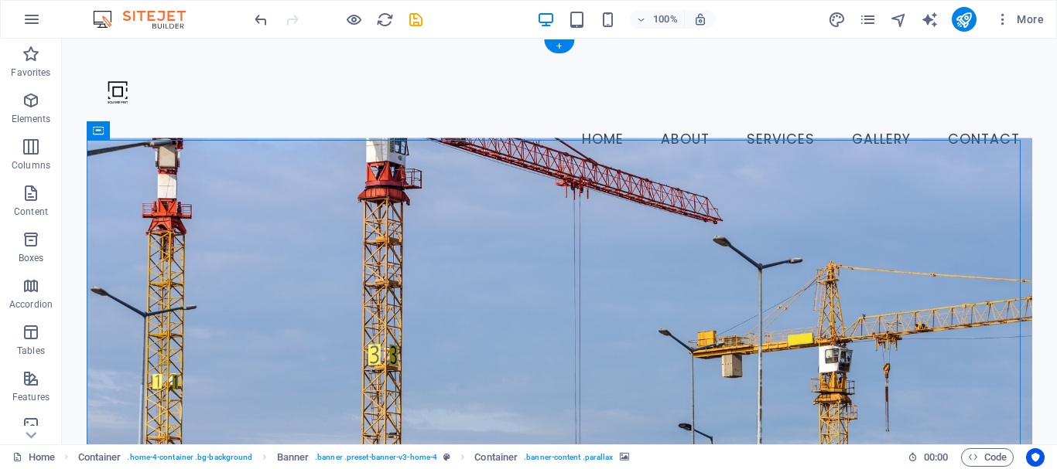
click at [787, 184] on figure at bounding box center [559, 323] width 945 height 370
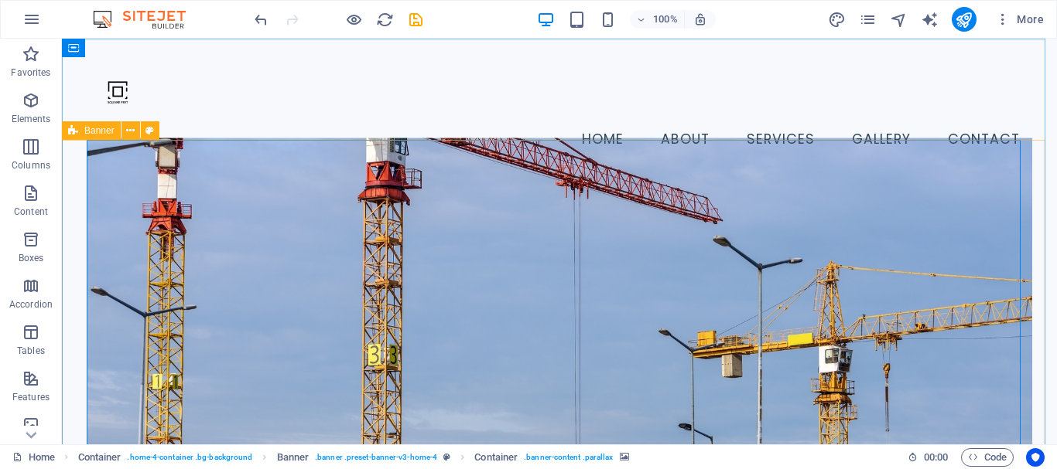
drag, startPoint x: 130, startPoint y: 131, endPoint x: 375, endPoint y: 467, distance: 415.7
click at [551, 222] on figure at bounding box center [559, 323] width 945 height 370
click at [161, 121] on nav "Home About Services Gallery Contact" at bounding box center [559, 140] width 945 height 39
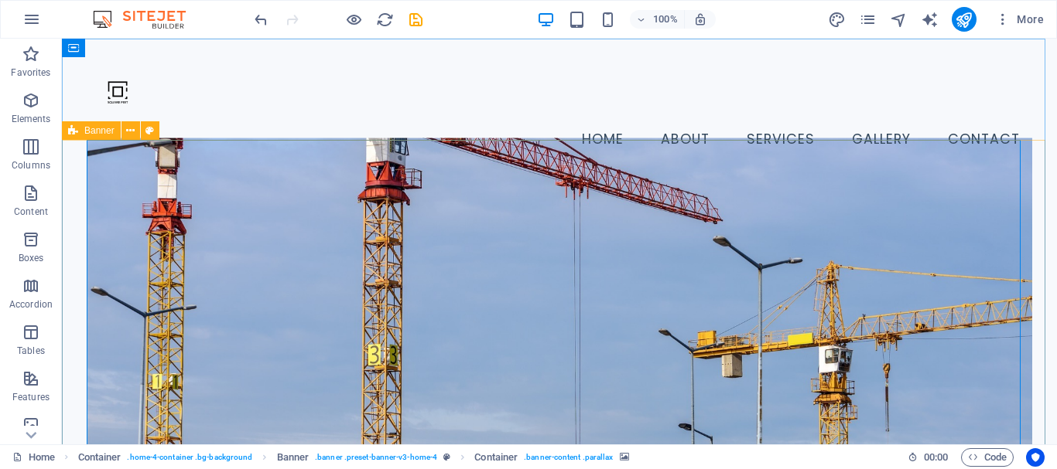
click at [161, 121] on nav "Home About Services Gallery Contact" at bounding box center [559, 140] width 945 height 39
click at [125, 129] on div "H2 Container Banner Container H3 Spacer Button Container Image Container Menu B…" at bounding box center [559, 242] width 995 height 406
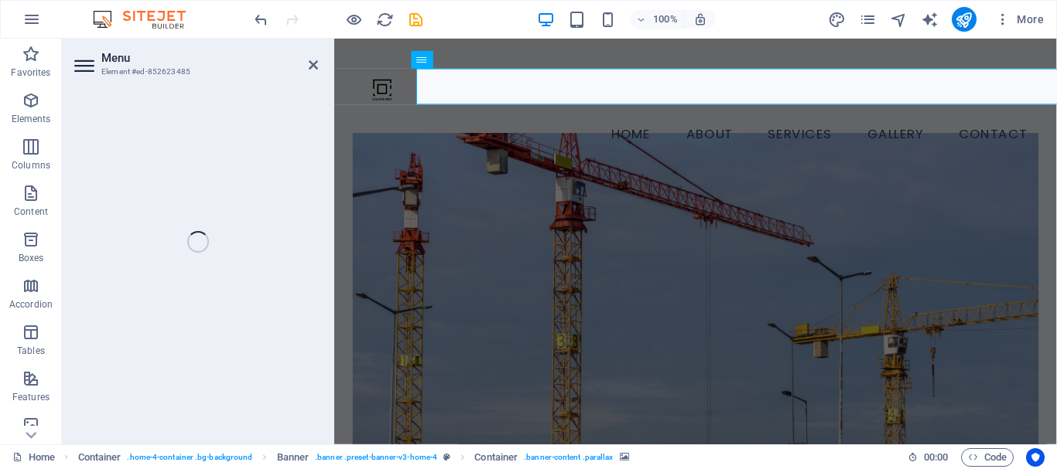
click at [596, 145] on figure at bounding box center [714, 333] width 722 height 390
select select
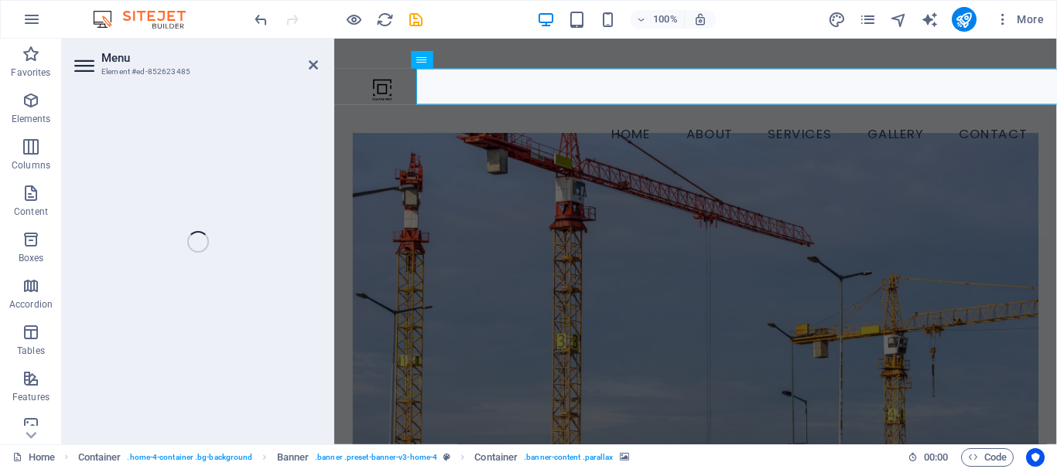
select select
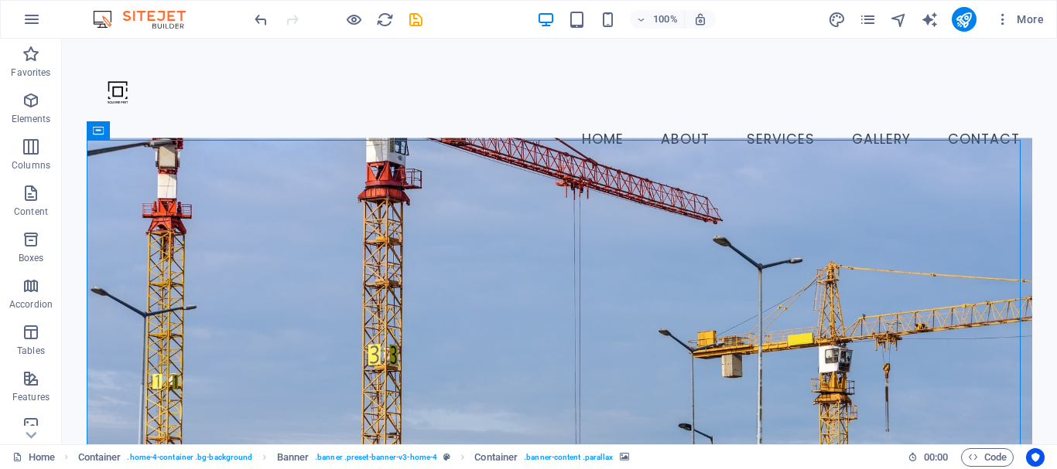
click at [460, 200] on figure at bounding box center [559, 323] width 945 height 370
drag, startPoint x: 460, startPoint y: 200, endPoint x: 200, endPoint y: 214, distance: 260.3
click at [460, 201] on figure at bounding box center [559, 323] width 945 height 370
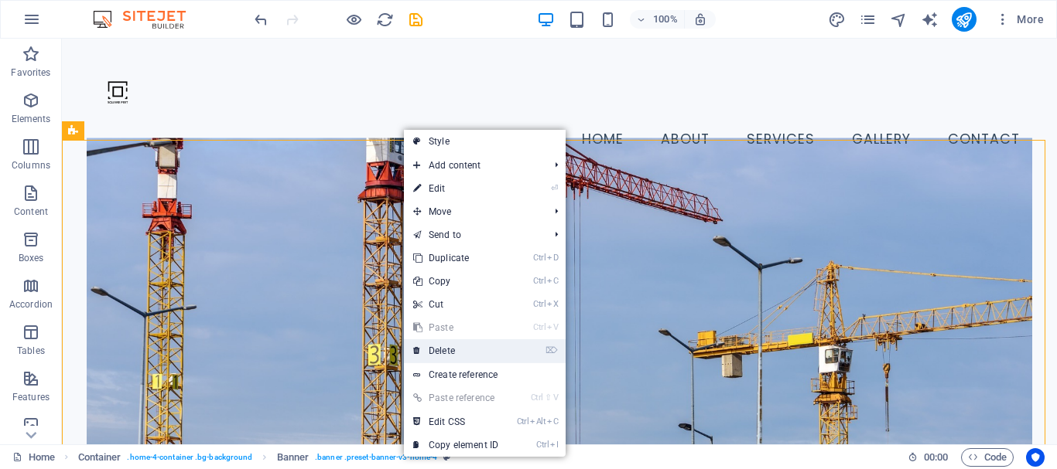
click at [465, 350] on link "⌦ Delete" at bounding box center [456, 351] width 104 height 23
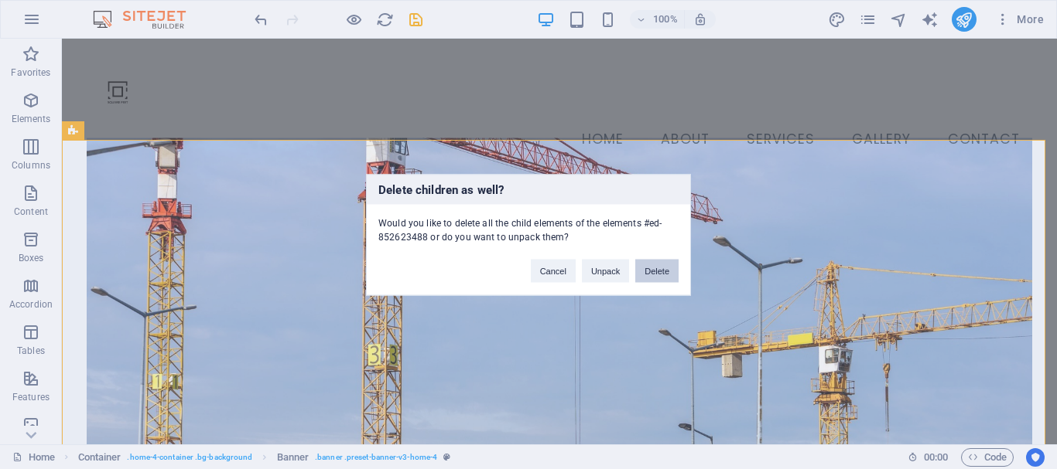
click at [664, 266] on button "Delete" at bounding box center [656, 270] width 43 height 23
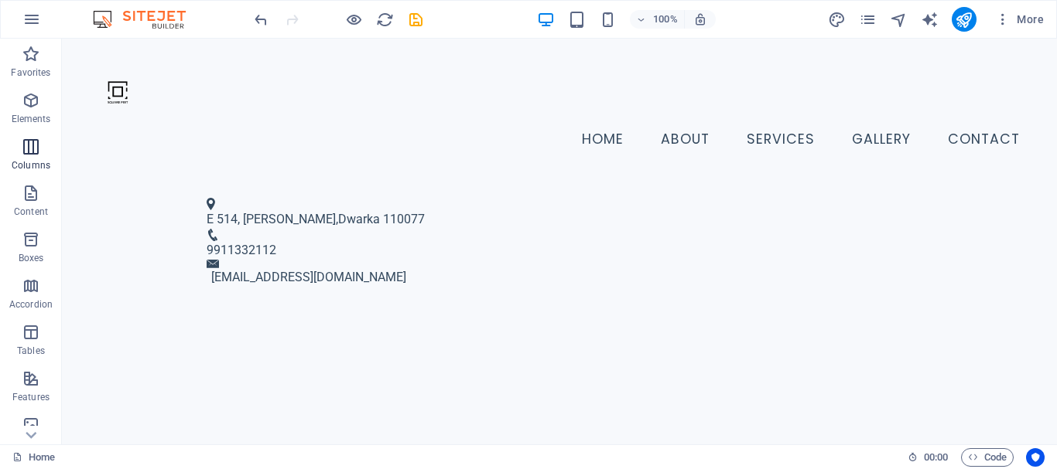
click at [29, 159] on span "Columns" at bounding box center [31, 156] width 62 height 37
click at [27, 116] on p "Elements" at bounding box center [31, 119] width 39 height 12
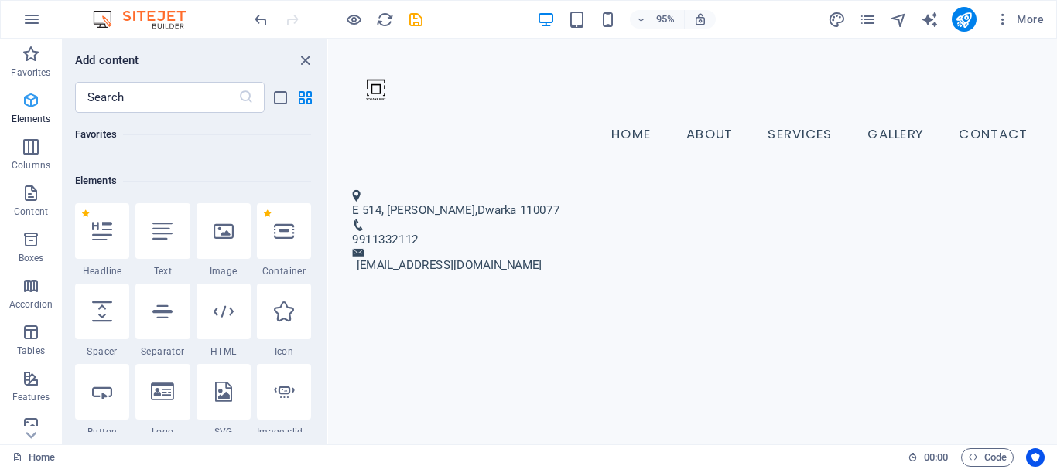
scroll to position [165, 0]
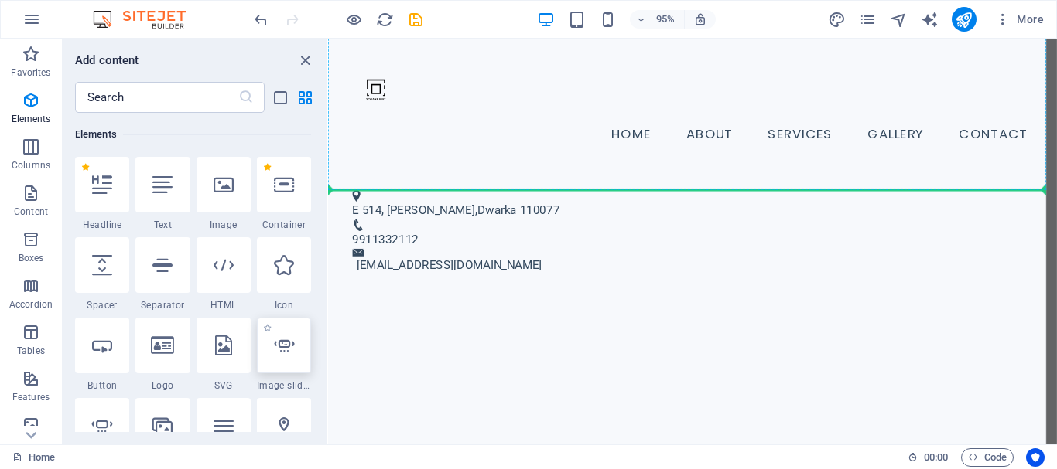
select select "ms"
select select "s"
select select "progressive"
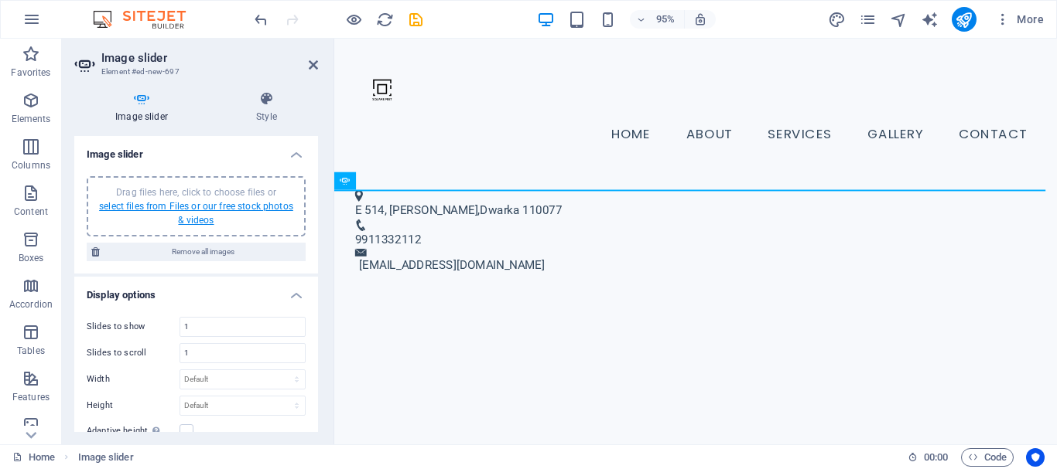
click at [194, 219] on link "select files from Files or our free stock photos & videos" at bounding box center [196, 213] width 194 height 25
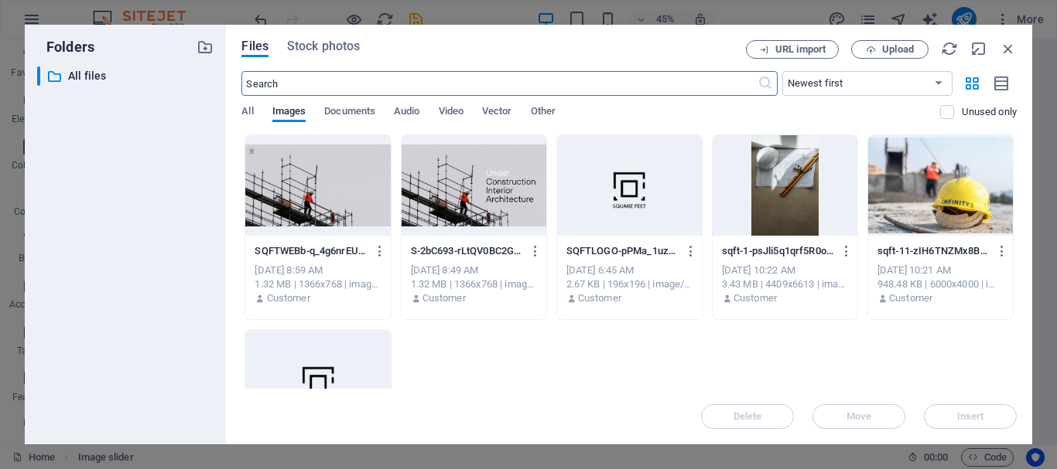
click at [510, 196] on div at bounding box center [473, 185] width 145 height 101
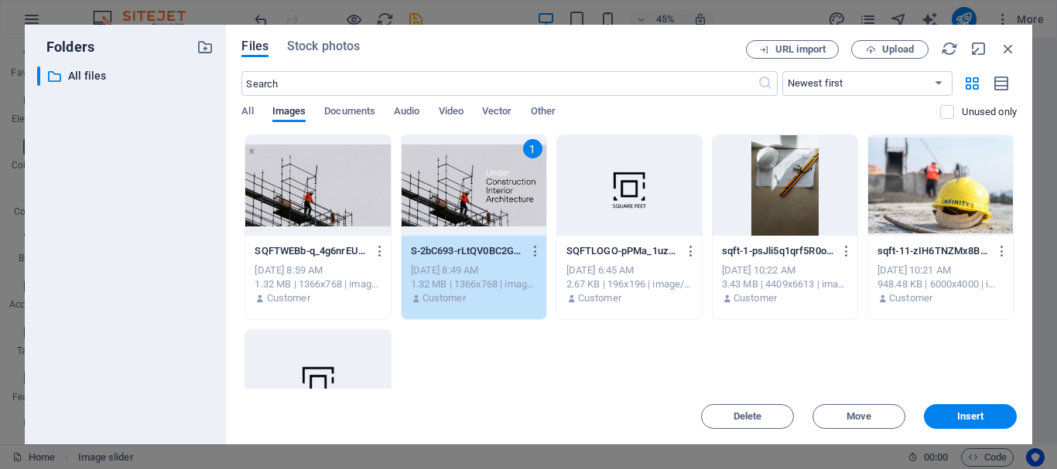
click at [933, 185] on div at bounding box center [940, 185] width 145 height 101
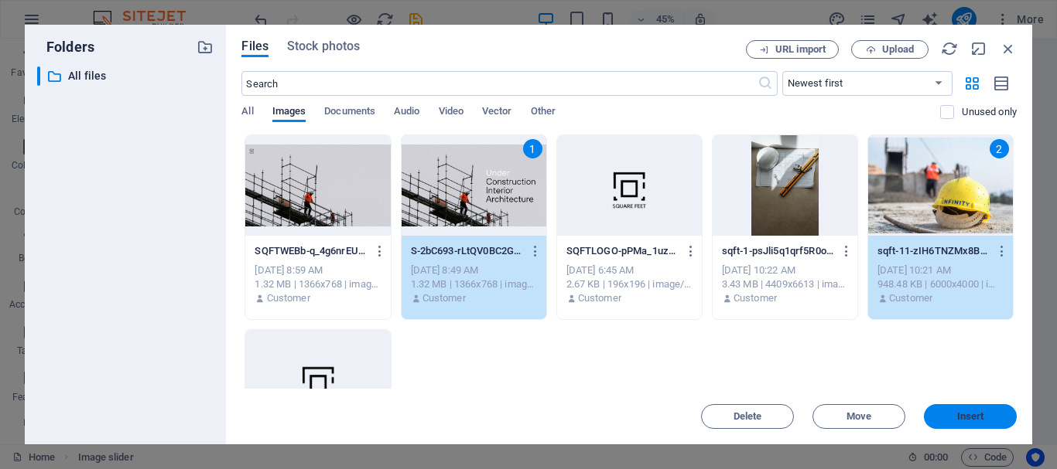
click at [975, 412] on span "Insert" at bounding box center [970, 416] width 27 height 9
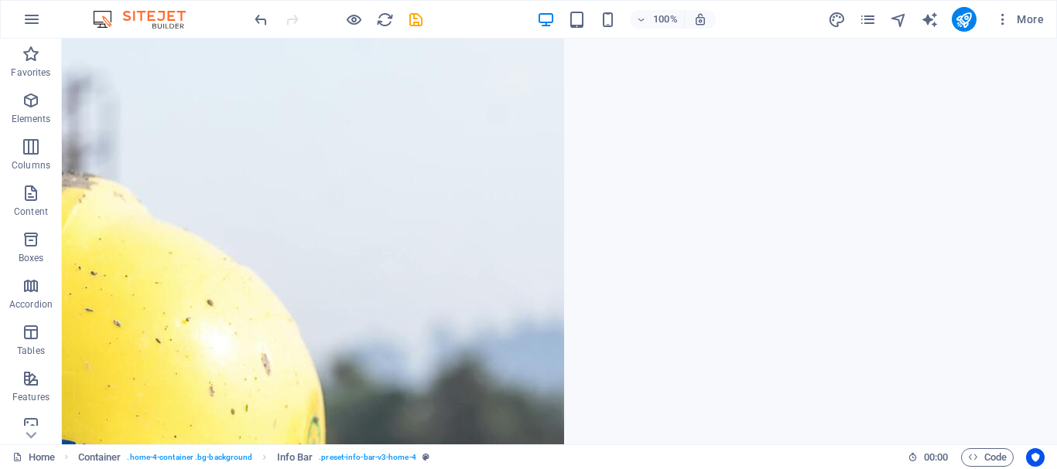
scroll to position [606, 0]
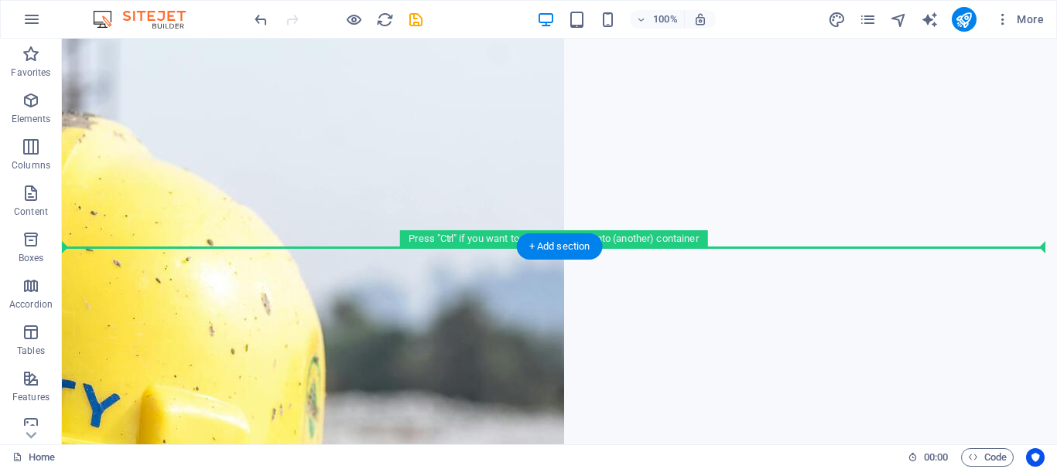
drag, startPoint x: 598, startPoint y: 145, endPoint x: 762, endPoint y: 185, distance: 168.6
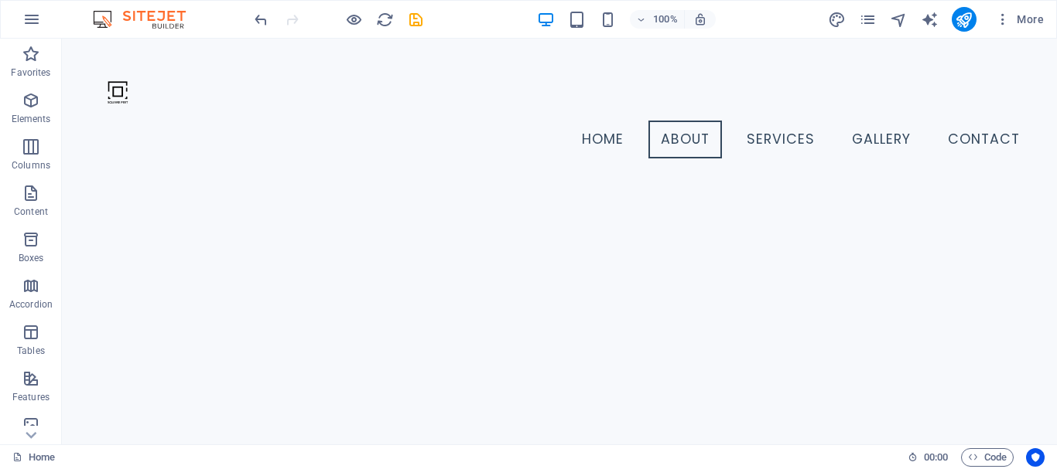
scroll to position [0, 0]
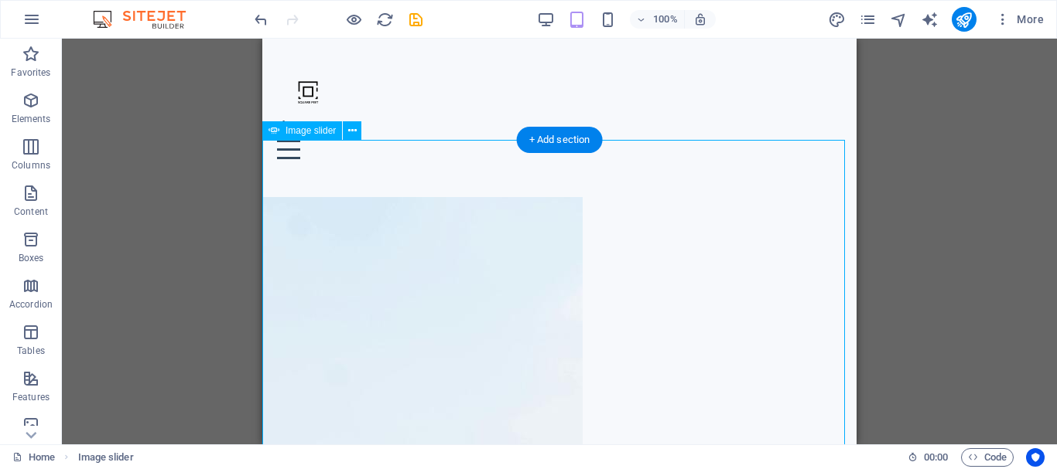
select select "ms"
select select "s"
select select "progressive"
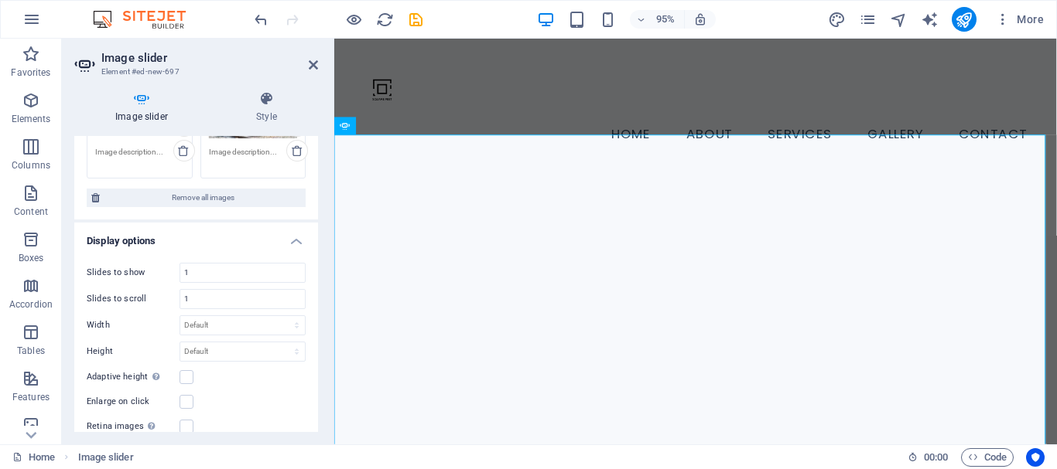
scroll to position [196, 0]
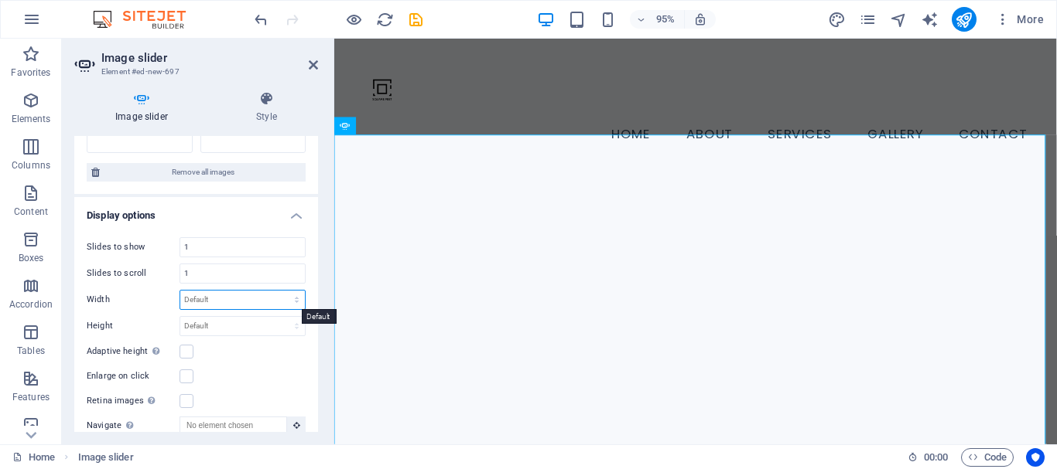
click at [209, 299] on select "Default px % rem em vw vh" at bounding box center [242, 300] width 125 height 19
select select "%"
click at [280, 291] on select "Default px % rem em vw vh" at bounding box center [242, 300] width 125 height 19
type input "100"
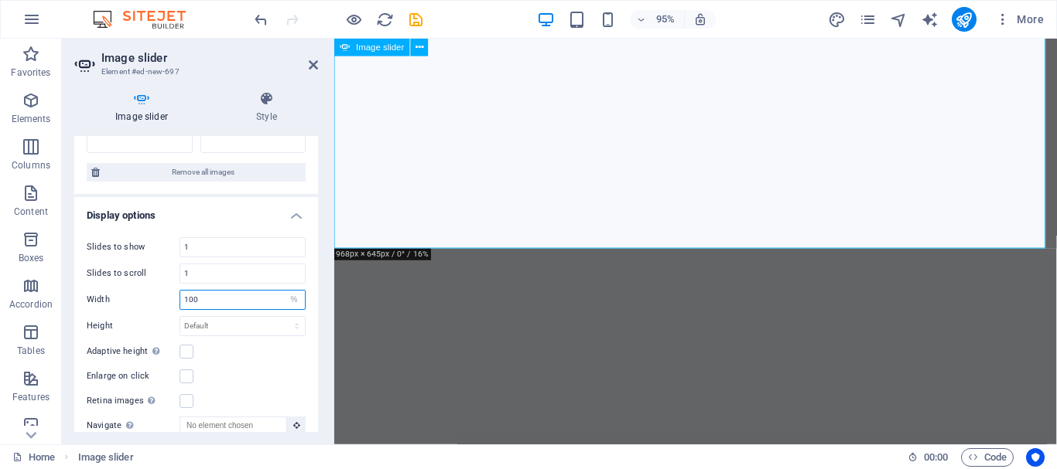
scroll to position [380, 0]
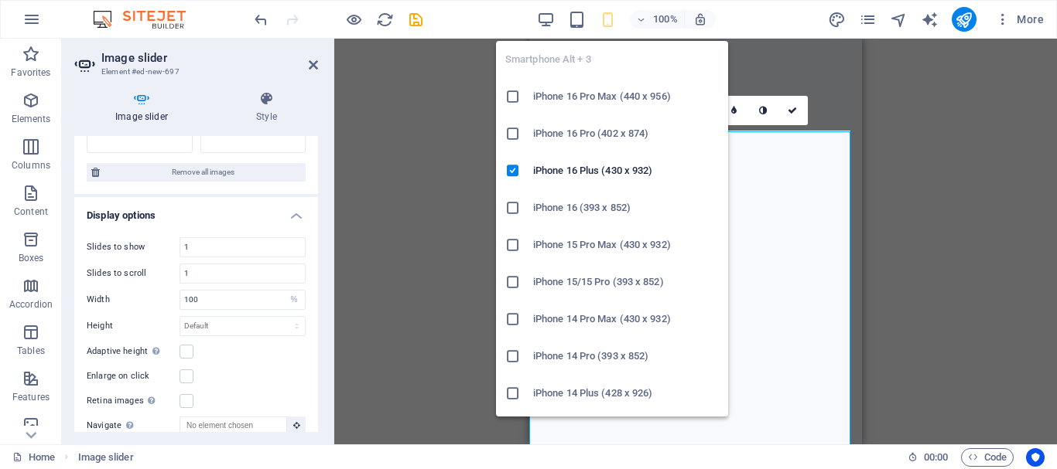
scroll to position [18, 0]
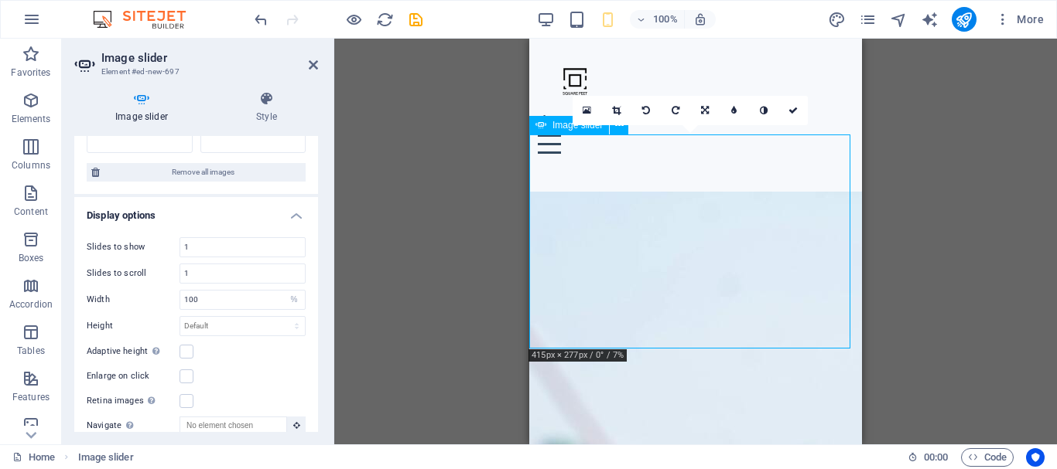
click at [529, 186] on button "button" at bounding box center [529, 186] width 0 height 0
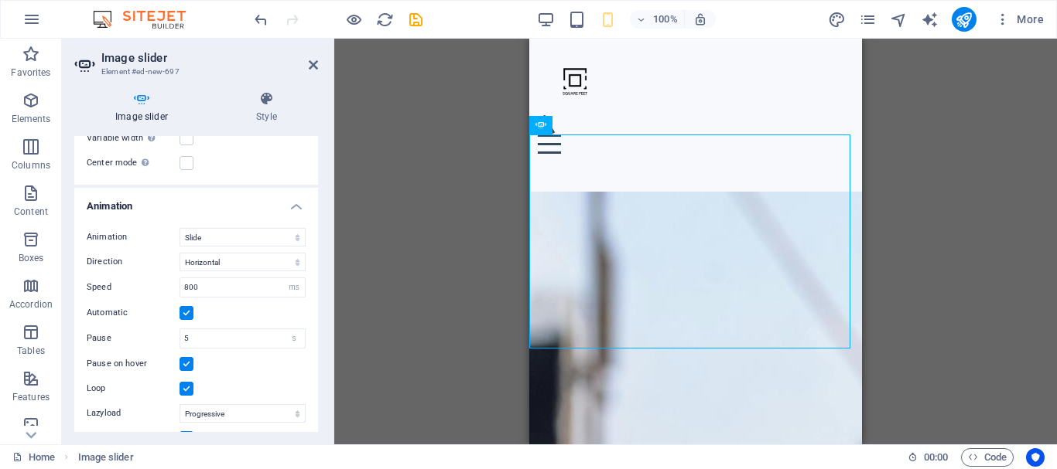
scroll to position [589, 0]
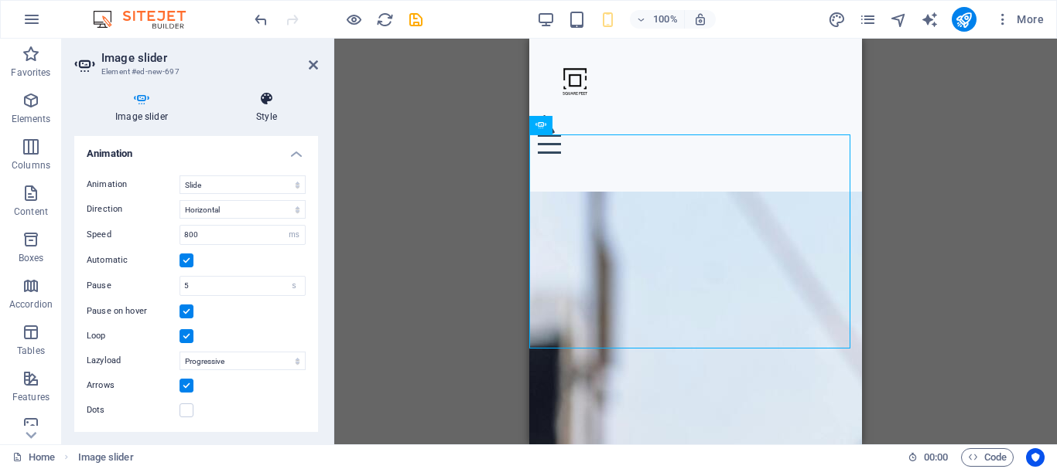
click at [270, 104] on icon at bounding box center [266, 98] width 103 height 15
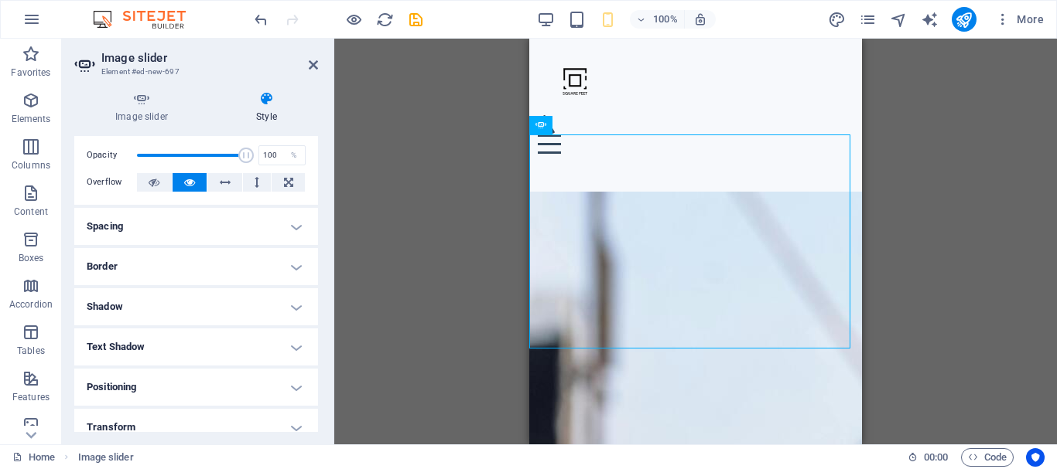
scroll to position [60, 0]
click at [299, 261] on h4 "Border" at bounding box center [196, 264] width 244 height 37
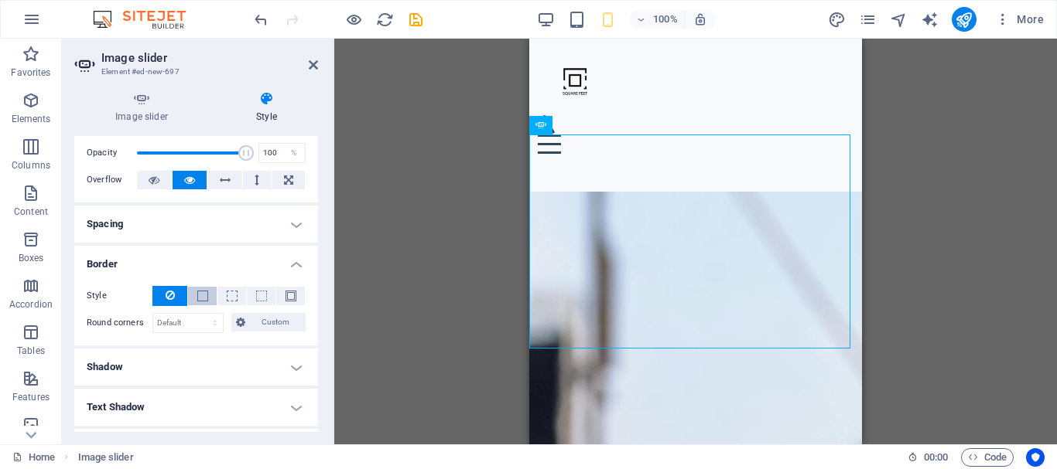
click at [206, 300] on button at bounding box center [202, 296] width 29 height 19
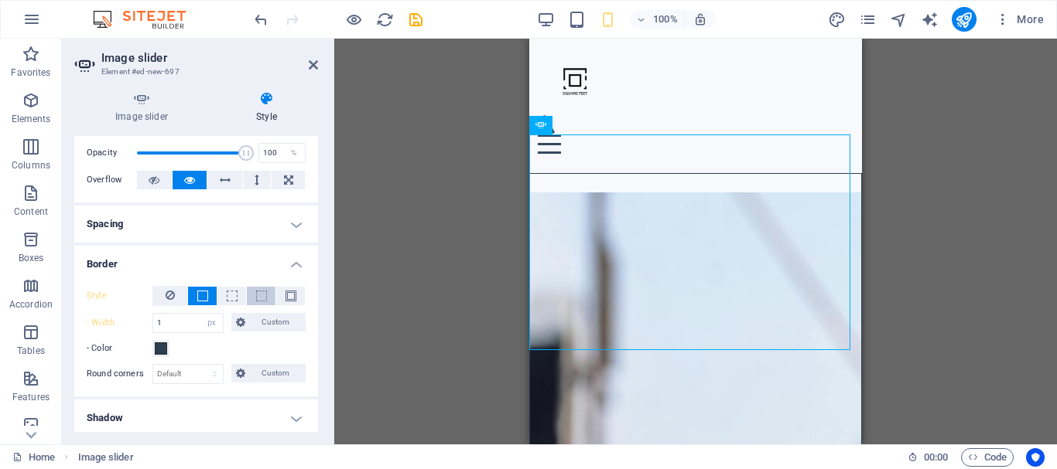
click at [260, 302] on span at bounding box center [261, 296] width 3 height 19
click at [432, 247] on div "Drag and drop a file to add it H2 Container Banner Container H3 Spacer Button C…" at bounding box center [695, 242] width 722 height 406
click at [285, 300] on span at bounding box center [290, 296] width 11 height 11
click at [258, 298] on span at bounding box center [261, 296] width 11 height 11
click at [188, 295] on button at bounding box center [202, 296] width 29 height 19
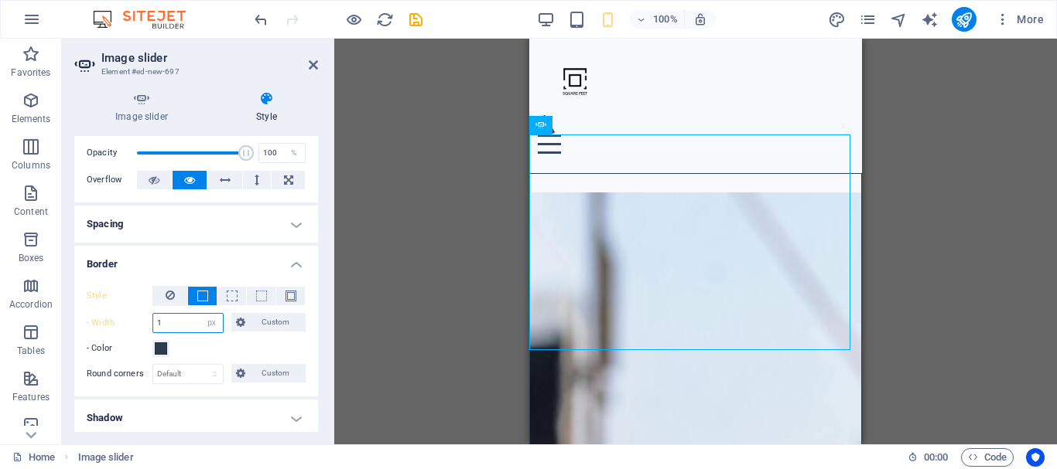
drag, startPoint x: 184, startPoint y: 322, endPoint x: 146, endPoint y: 322, distance: 37.9
click at [147, 325] on div "- Width 1 auto px rem % vh vw Custom Custom" at bounding box center [196, 323] width 219 height 20
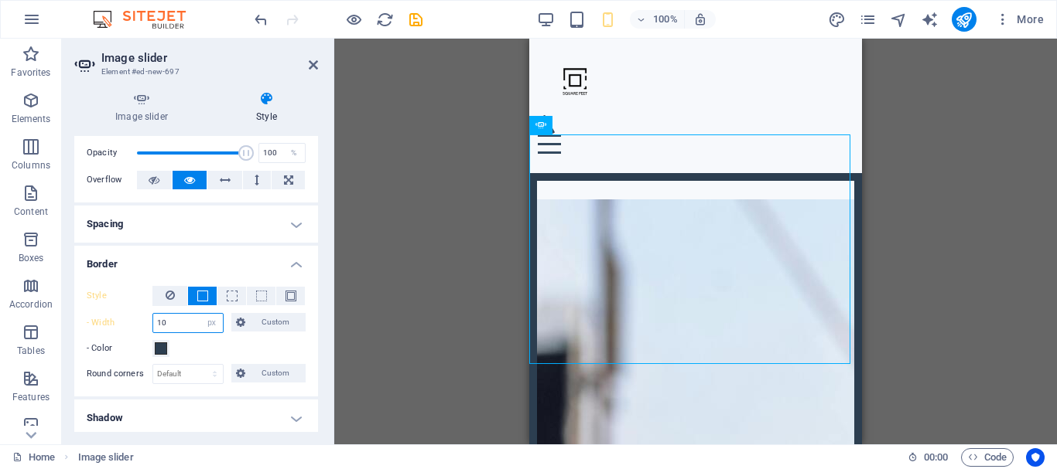
drag, startPoint x: 164, startPoint y: 323, endPoint x: 152, endPoint y: 321, distance: 12.5
click at [152, 321] on div "- Width 10 auto px rem % vh vw Custom Custom" at bounding box center [196, 323] width 219 height 20
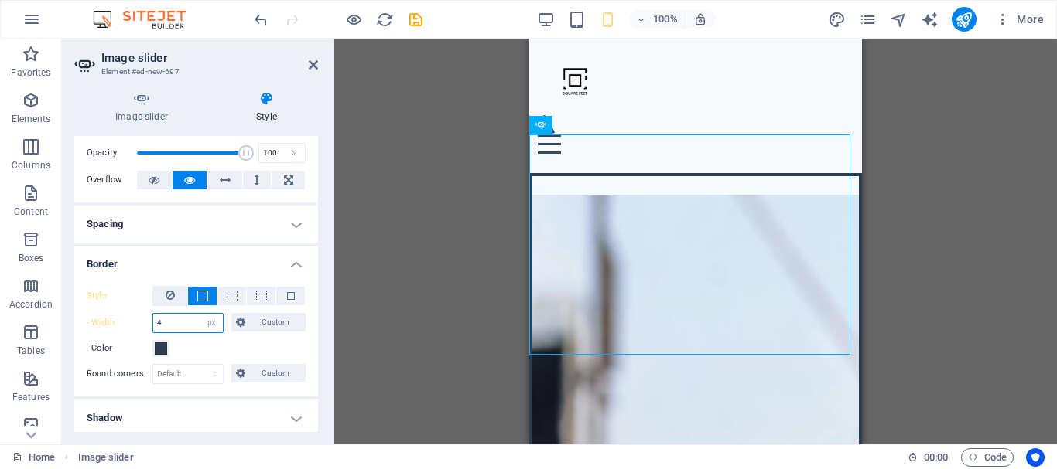
drag, startPoint x: 166, startPoint y: 320, endPoint x: 155, endPoint y: 322, distance: 10.9
click at [155, 322] on input "4" at bounding box center [188, 323] width 70 height 19
type input "2"
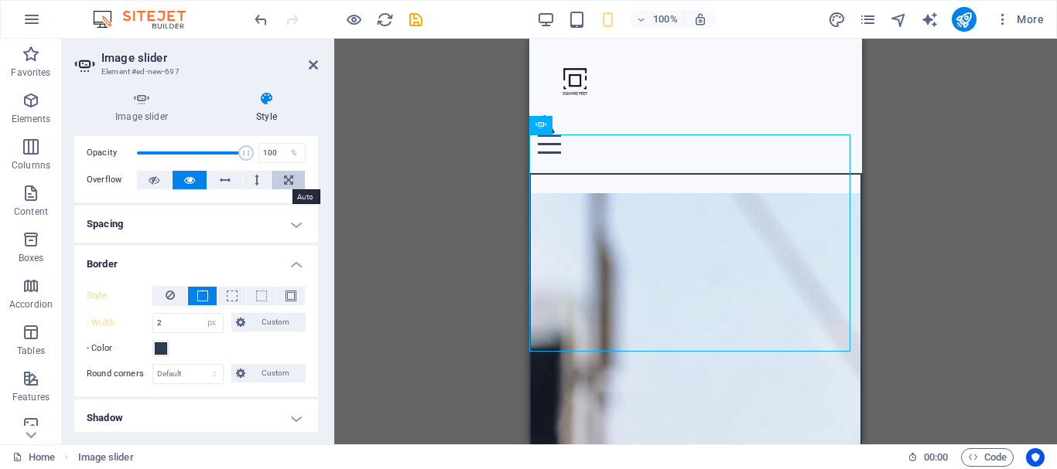
click at [291, 183] on button at bounding box center [287, 180] width 33 height 19
click at [193, 175] on icon at bounding box center [189, 180] width 11 height 19
click at [158, 185] on icon at bounding box center [154, 180] width 11 height 19
click at [185, 184] on icon at bounding box center [189, 180] width 11 height 19
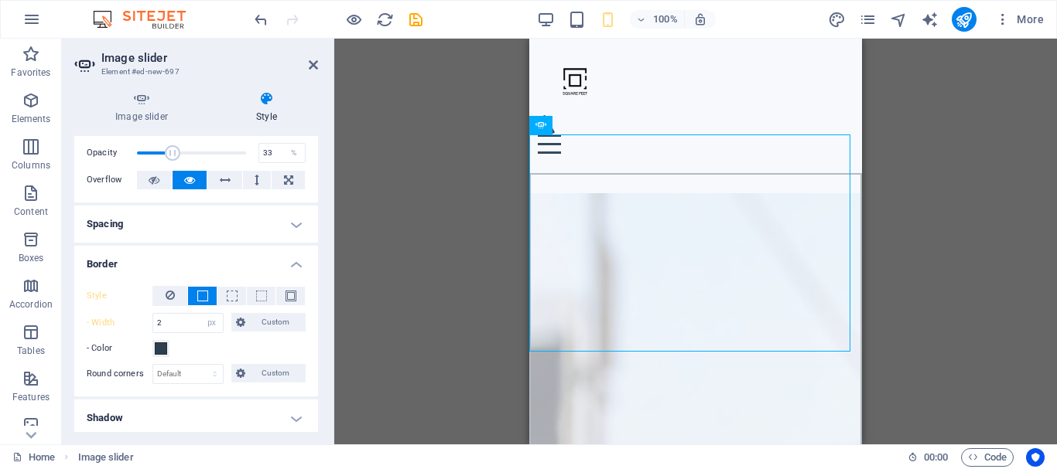
click at [171, 150] on span at bounding box center [191, 153] width 109 height 23
type input "100"
drag, startPoint x: 171, startPoint y: 150, endPoint x: 340, endPoint y: 144, distance: 169.5
click at [339, 144] on div "Image slider Element #ed-new-697 Image slider Style Image slider Drag files her…" at bounding box center [559, 242] width 995 height 406
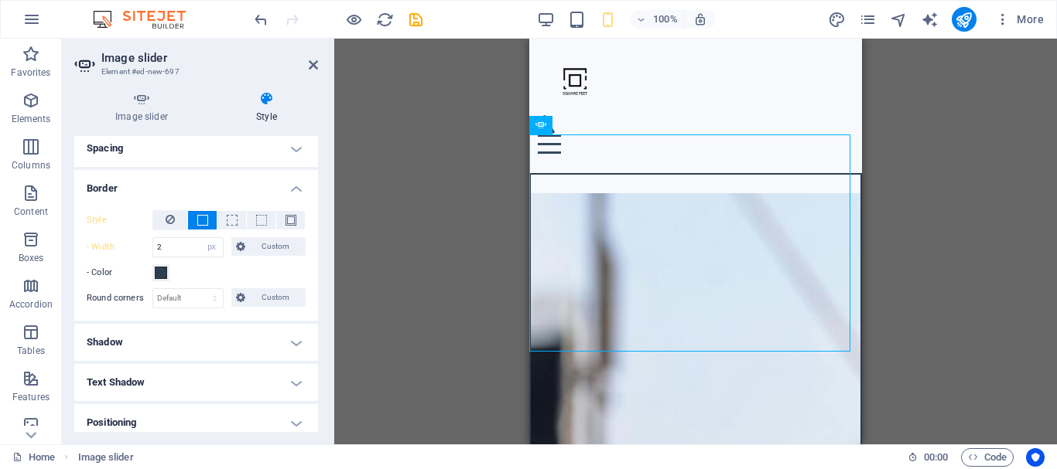
scroll to position [137, 0]
click at [191, 300] on select "Default px rem % vh vw Custom" at bounding box center [188, 297] width 70 height 19
select select "px"
click at [200, 288] on select "Default px rem % vh vw Custom" at bounding box center [188, 297] width 70 height 19
click at [184, 294] on input "5" at bounding box center [188, 297] width 70 height 19
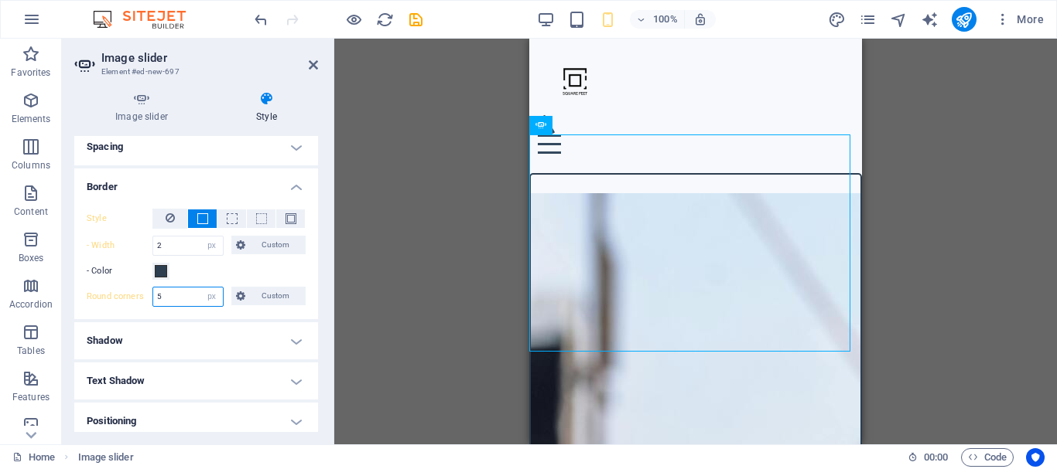
drag, startPoint x: 184, startPoint y: 293, endPoint x: 156, endPoint y: 295, distance: 27.9
click at [156, 295] on input "5" at bounding box center [188, 297] width 70 height 19
drag, startPoint x: 179, startPoint y: 299, endPoint x: 156, endPoint y: 297, distance: 23.3
click at [151, 298] on div "Round corners 10 Default px rem % vh vw Custom Custom" at bounding box center [196, 297] width 219 height 20
type input "8"
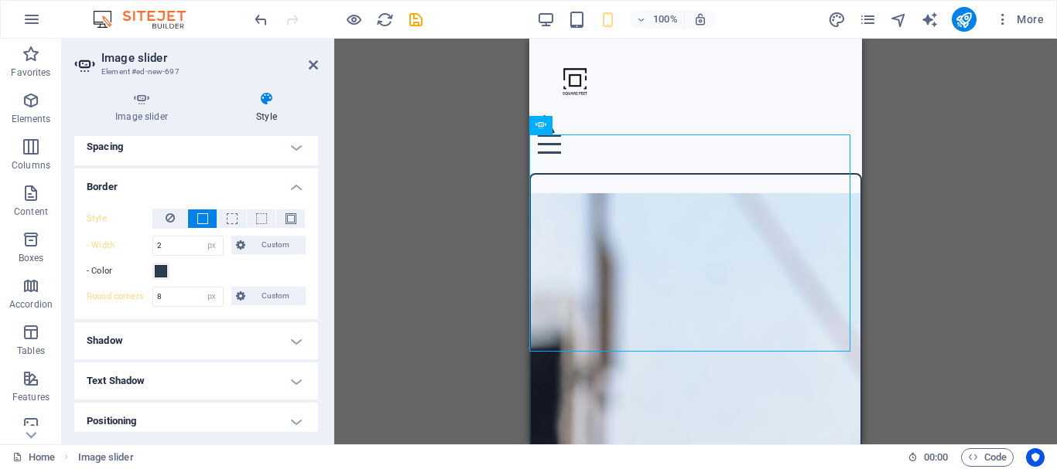
click at [259, 417] on h4 "Positioning" at bounding box center [196, 421] width 244 height 37
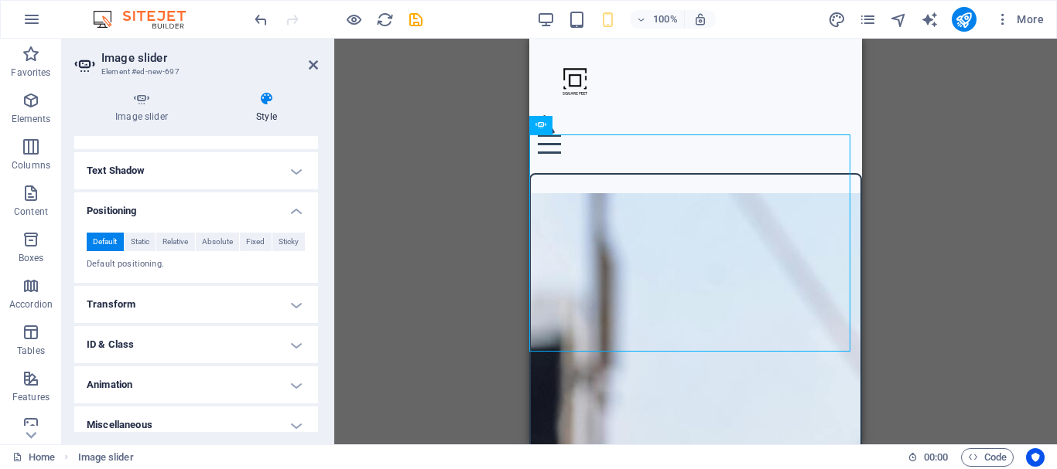
scroll to position [359, 0]
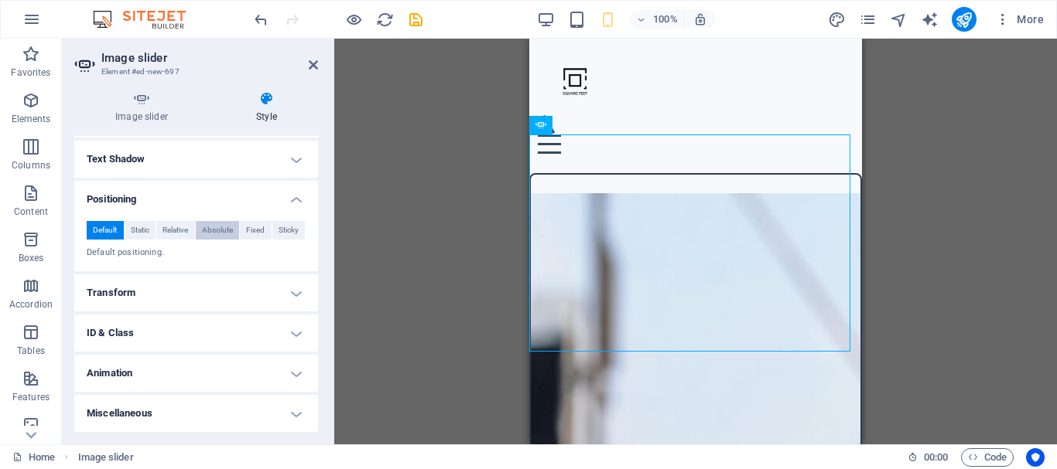
click at [221, 233] on span "Absolute" at bounding box center [217, 230] width 31 height 19
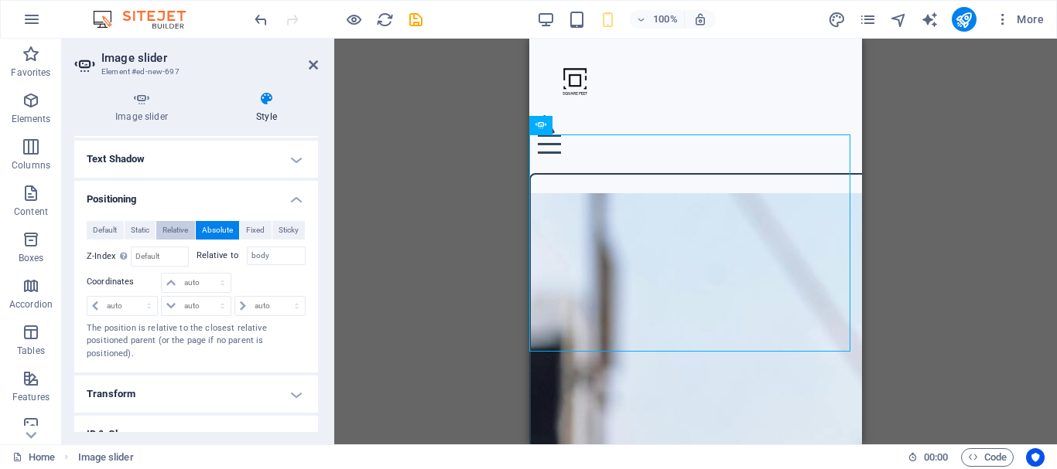
click at [184, 232] on span "Relative" at bounding box center [175, 230] width 26 height 19
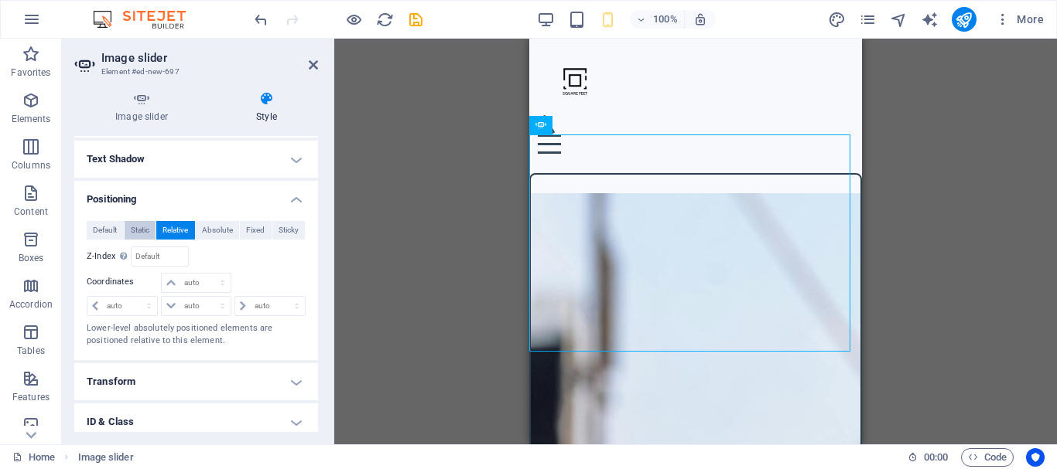
click at [140, 233] on span "Static" at bounding box center [140, 230] width 19 height 19
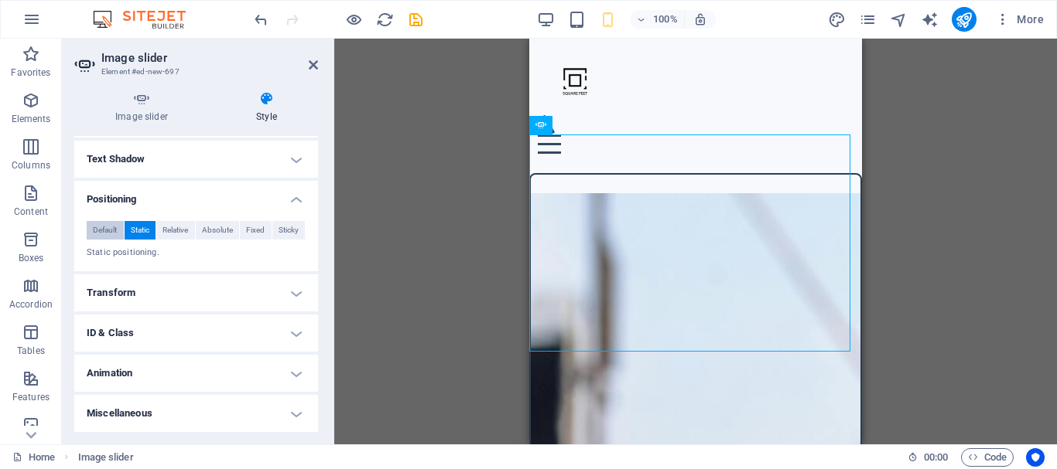
click at [98, 237] on span "Default" at bounding box center [105, 230] width 24 height 19
click at [186, 231] on span "Relative" at bounding box center [175, 230] width 26 height 19
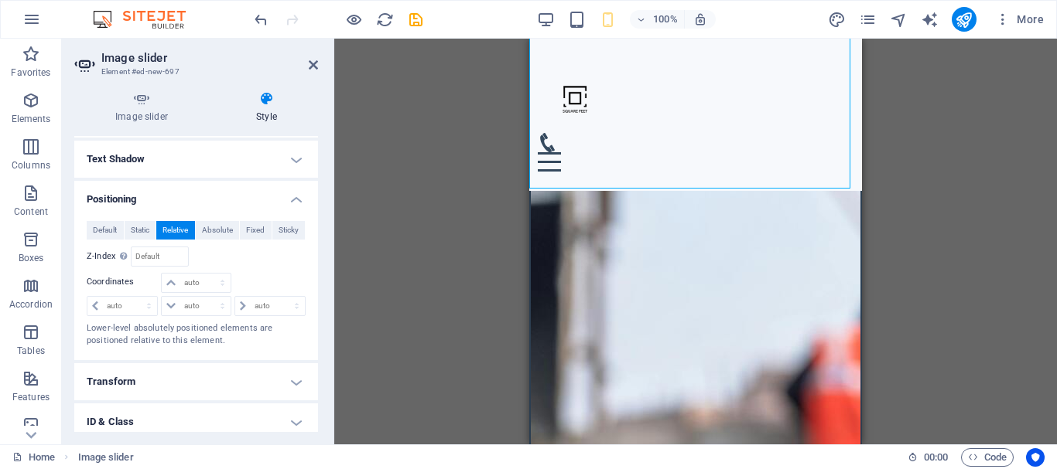
scroll to position [0, 0]
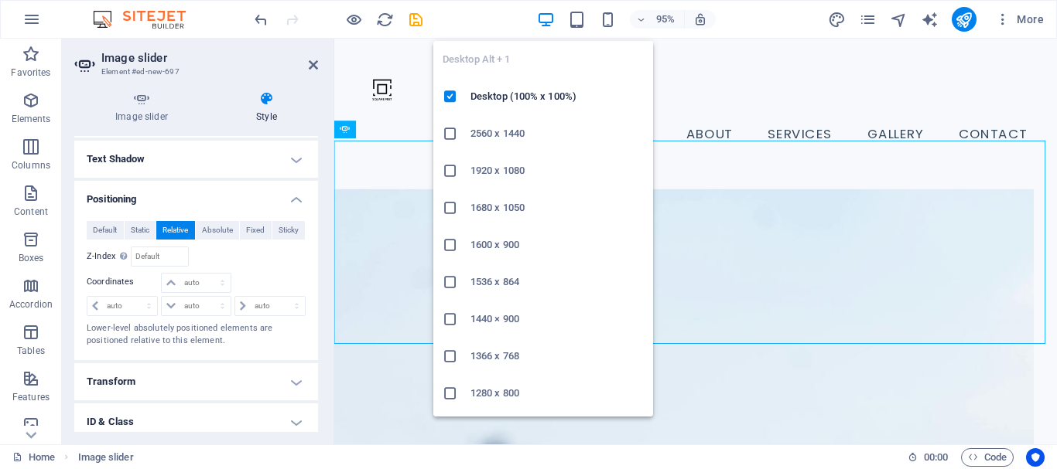
select select "DISABLED_OPTION_VALUE"
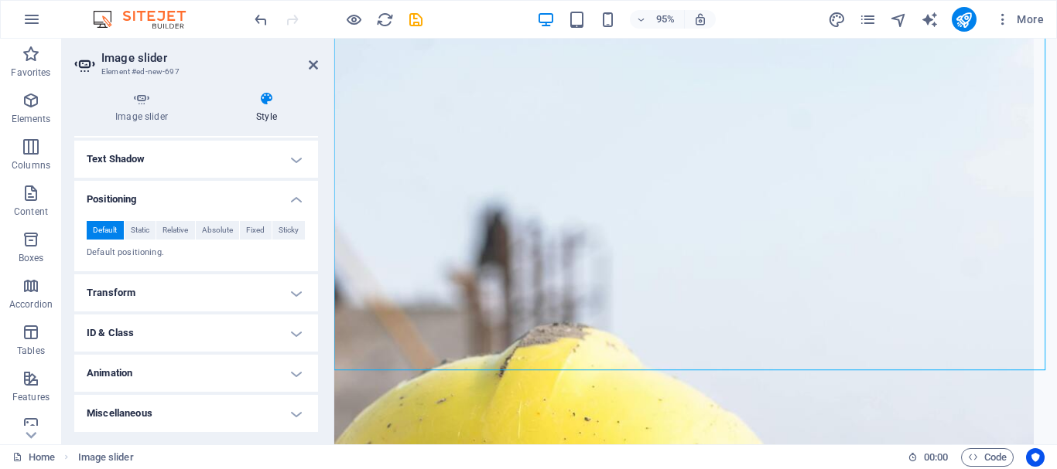
scroll to position [245, 0]
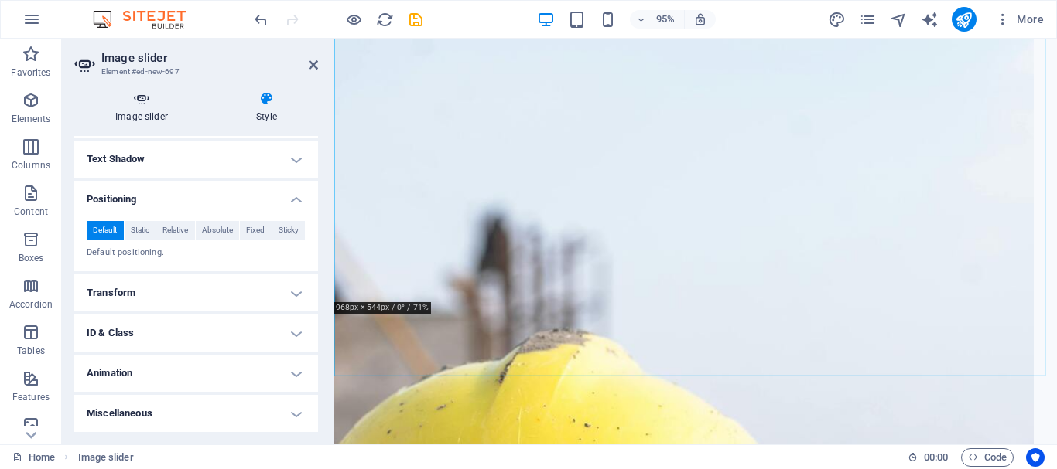
click at [141, 100] on icon at bounding box center [141, 98] width 135 height 15
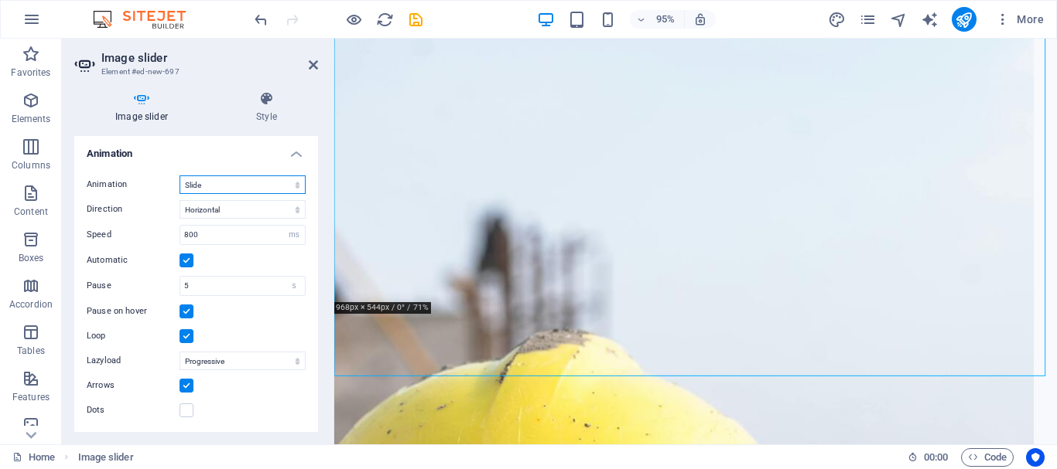
click at [295, 183] on select "Slide Fade" at bounding box center [242, 185] width 126 height 19
click at [294, 185] on select "Slide Fade" at bounding box center [242, 185] width 126 height 19
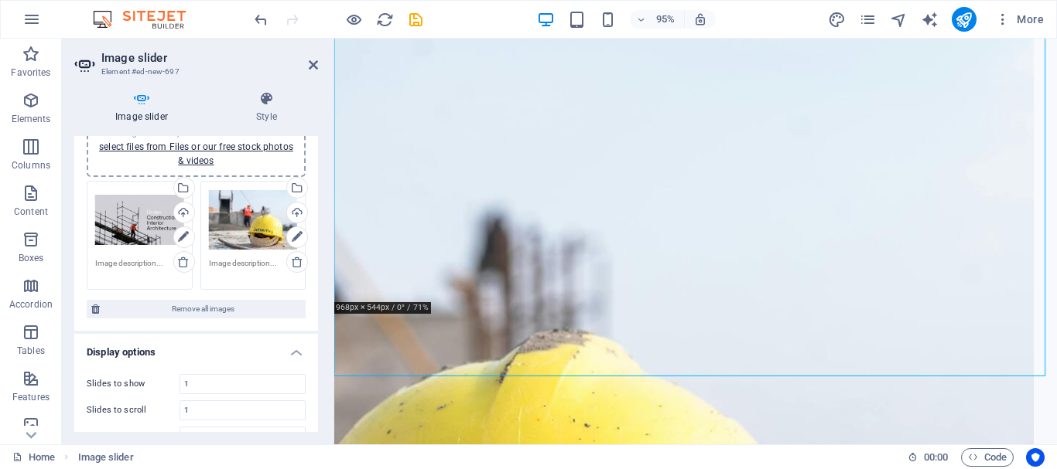
scroll to position [56, 0]
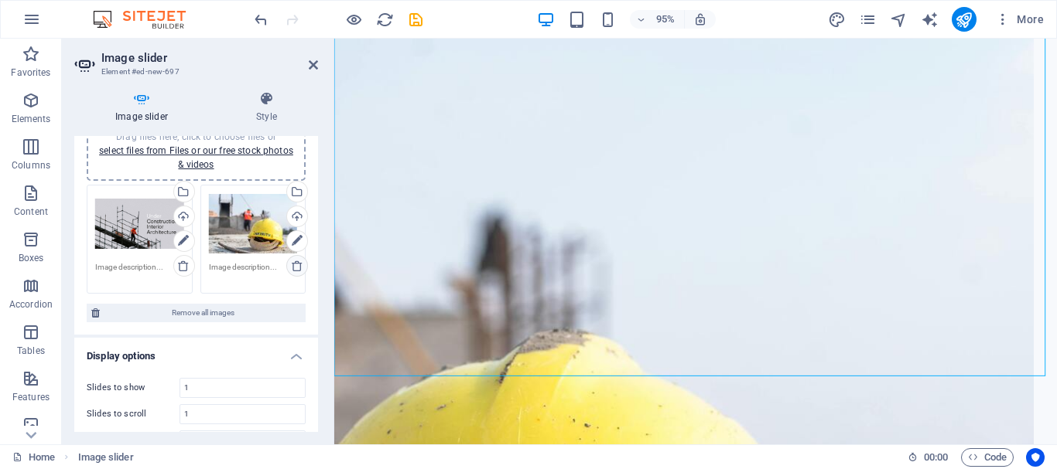
click at [295, 265] on icon at bounding box center [297, 266] width 12 height 12
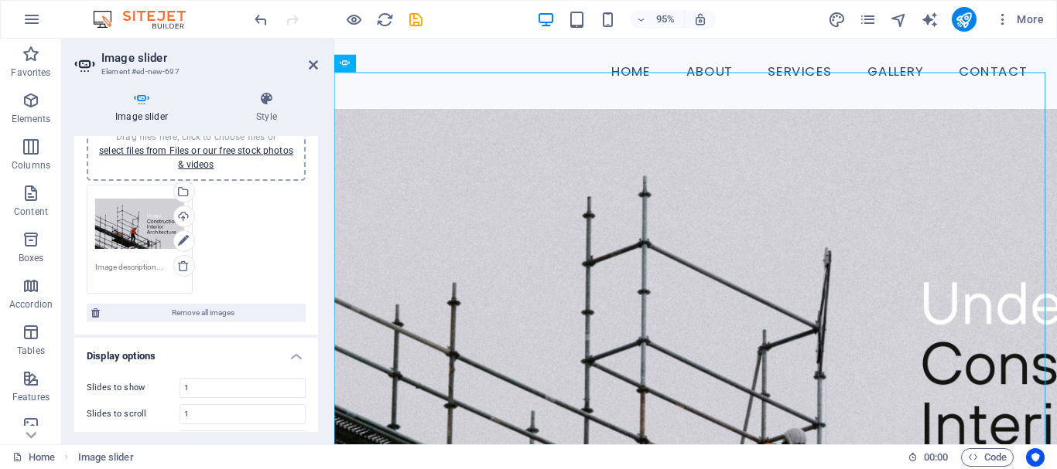
scroll to position [108, 0]
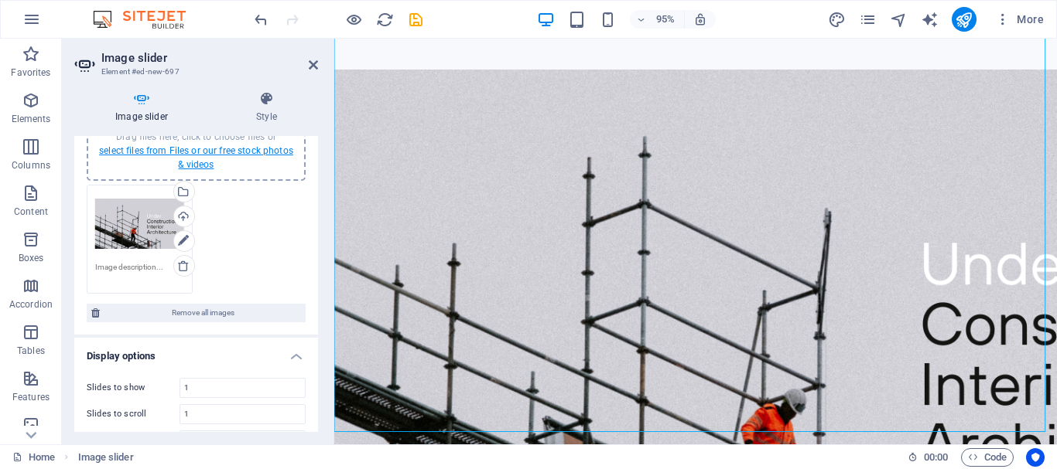
click at [193, 150] on link "select files from Files or our free stock photos & videos" at bounding box center [196, 157] width 194 height 25
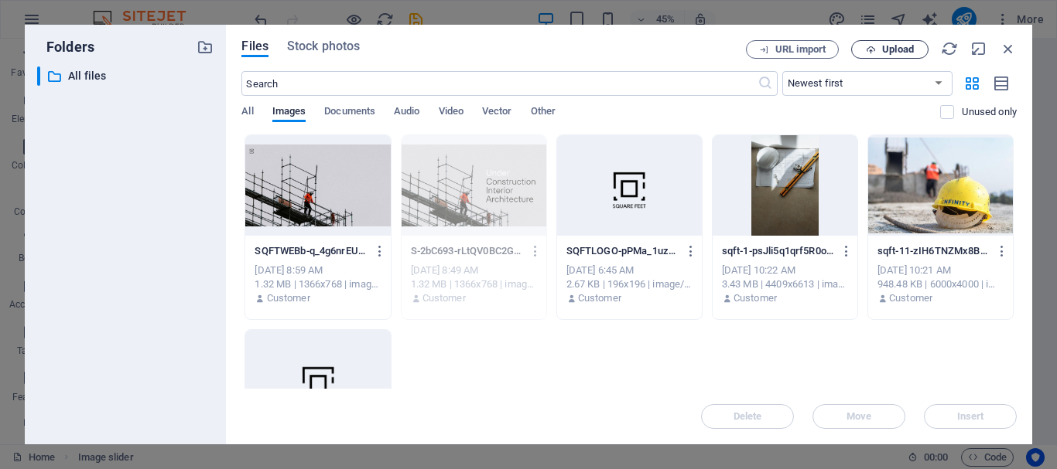
click at [897, 50] on span "Upload" at bounding box center [898, 49] width 32 height 9
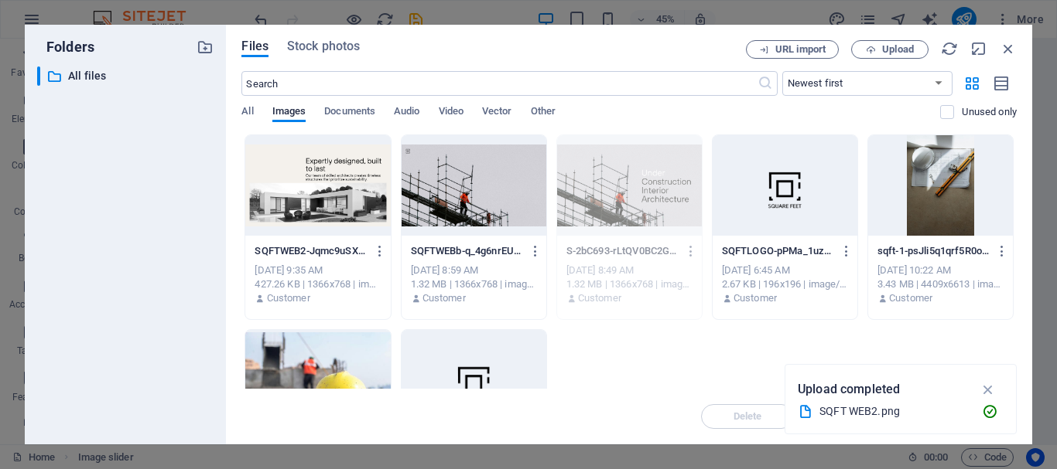
click at [358, 206] on div at bounding box center [317, 185] width 145 height 101
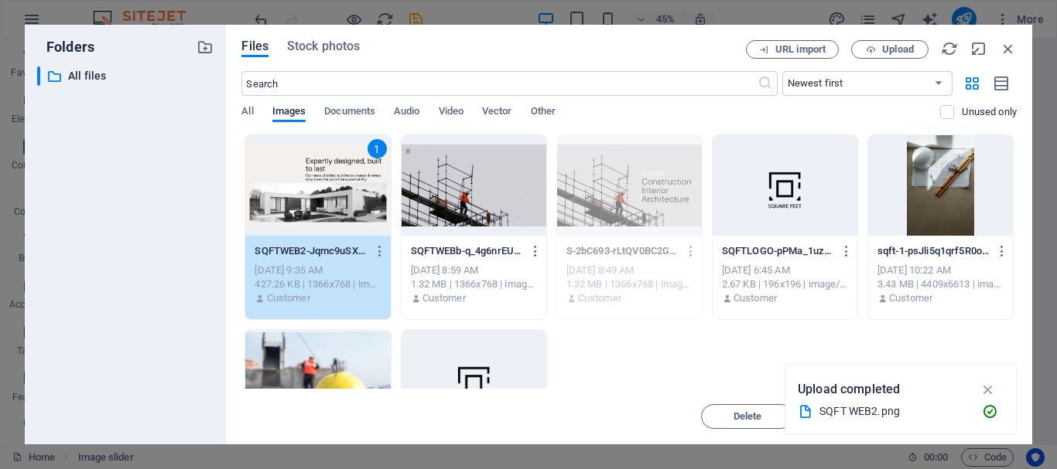
click at [309, 189] on div "1" at bounding box center [317, 185] width 145 height 101
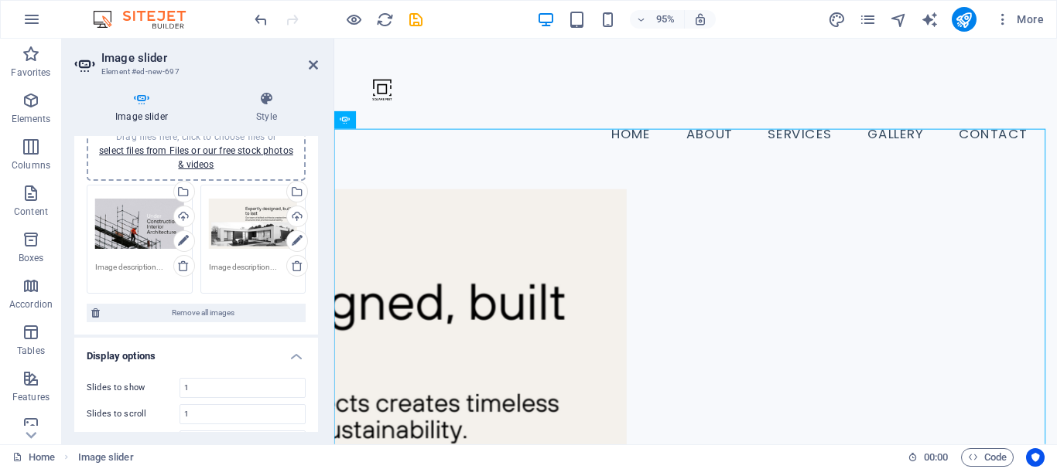
scroll to position [29, 0]
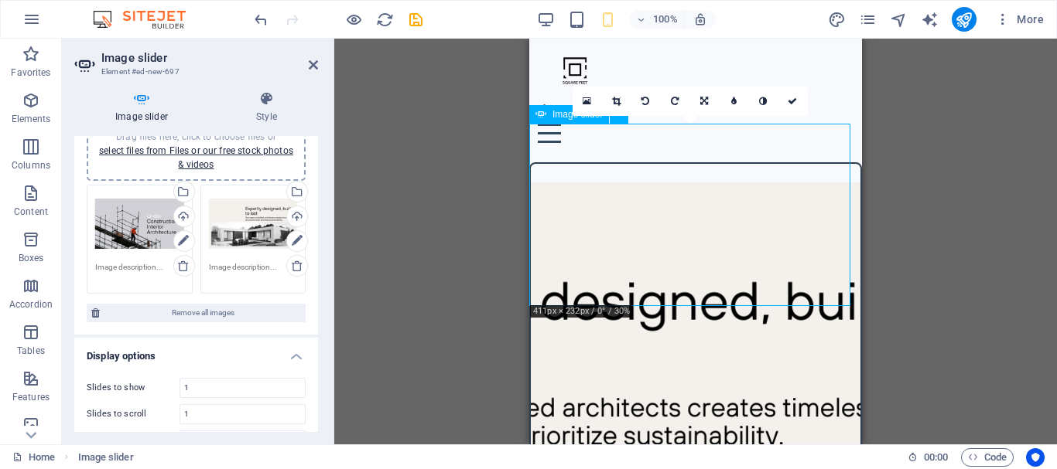
click at [531, 177] on button "button" at bounding box center [531, 177] width 0 height 0
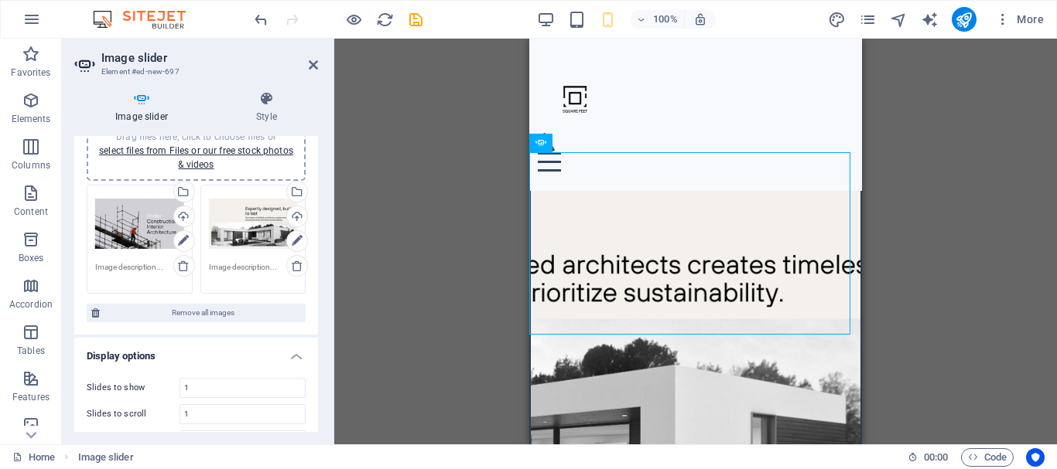
scroll to position [0, 0]
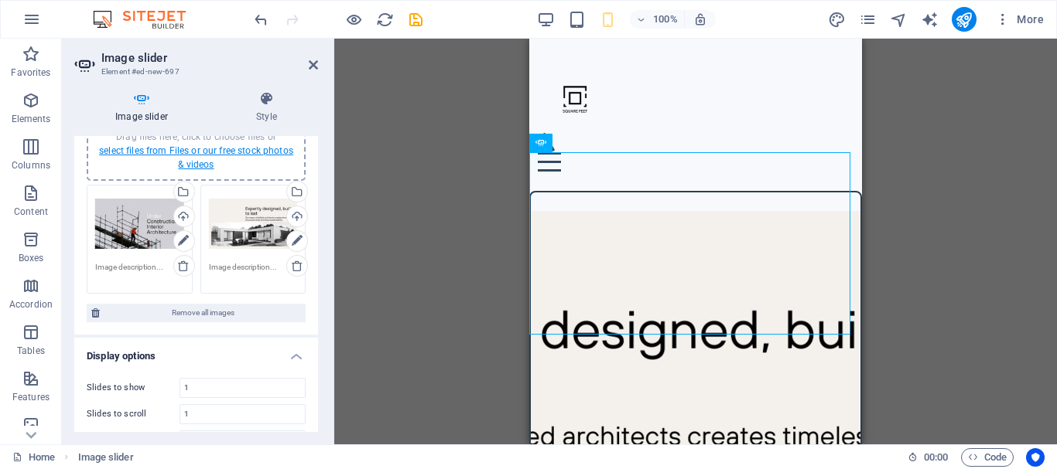
click at [234, 145] on link "select files from Files or our free stock photos & videos" at bounding box center [196, 157] width 194 height 25
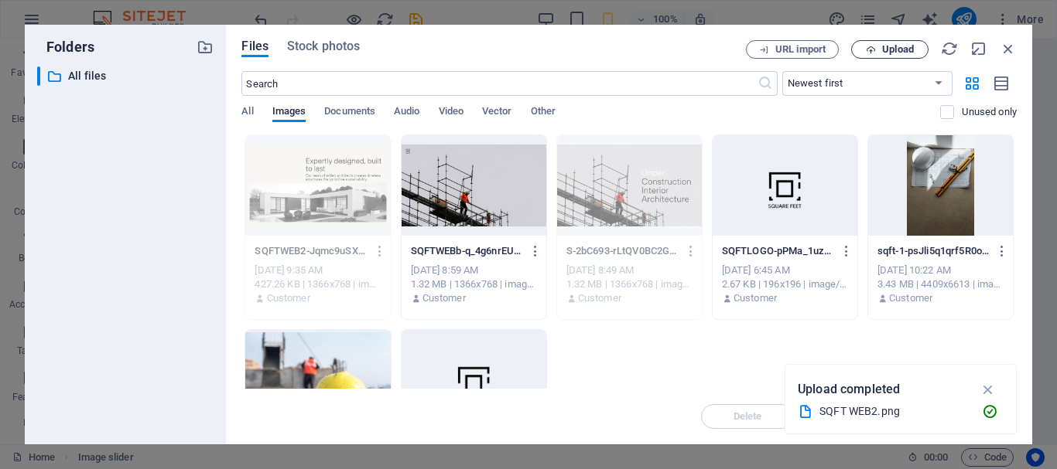
click at [885, 50] on span "Upload" at bounding box center [898, 49] width 32 height 9
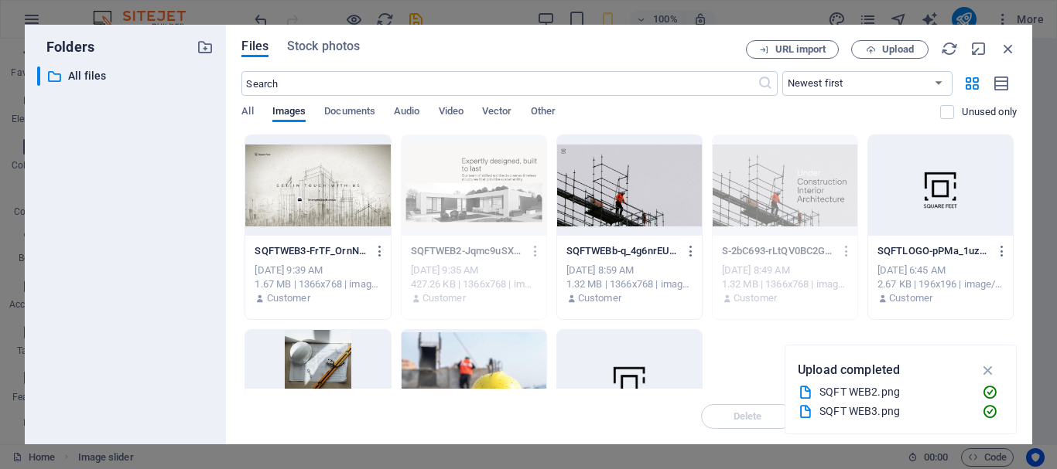
click at [337, 209] on div at bounding box center [317, 185] width 145 height 101
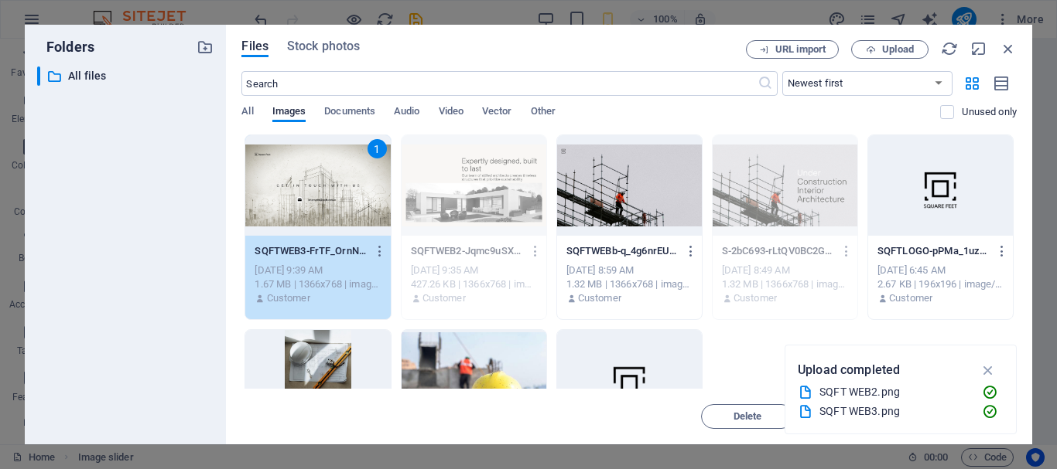
click at [337, 209] on div "1" at bounding box center [317, 185] width 145 height 101
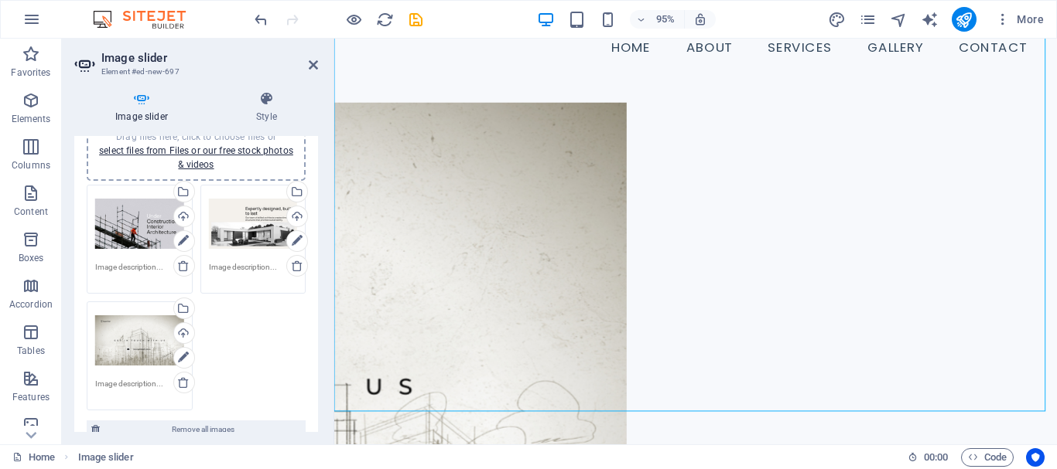
scroll to position [160, 0]
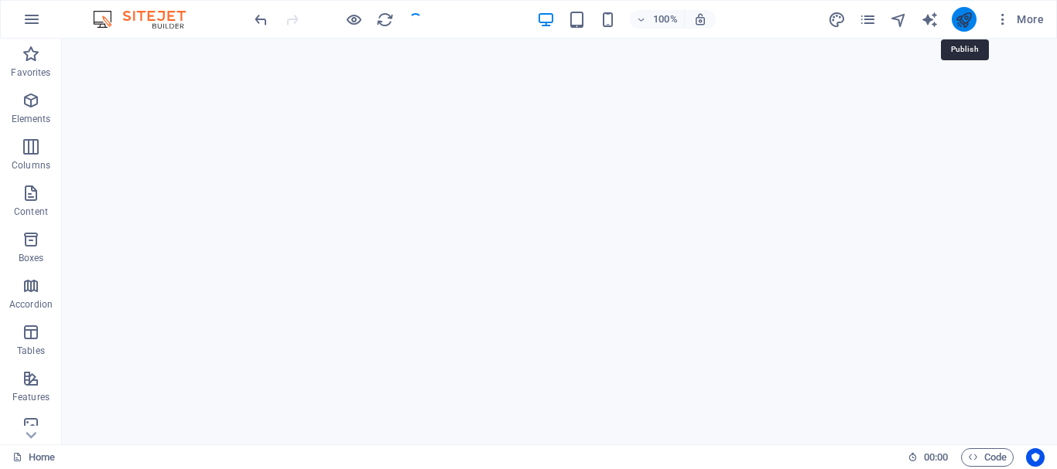
scroll to position [227, 0]
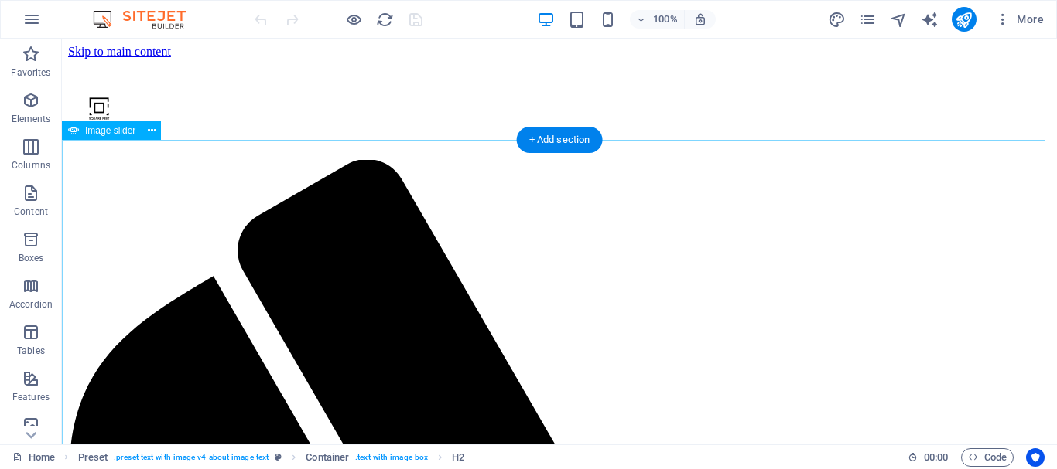
drag, startPoint x: 309, startPoint y: 222, endPoint x: 368, endPoint y: 266, distance: 74.1
select select "ms"
select select "s"
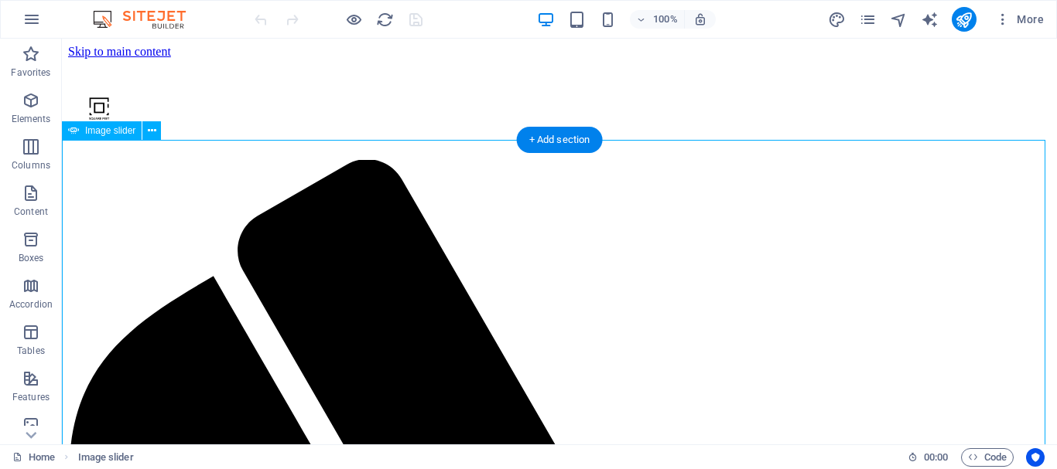
select select "progressive"
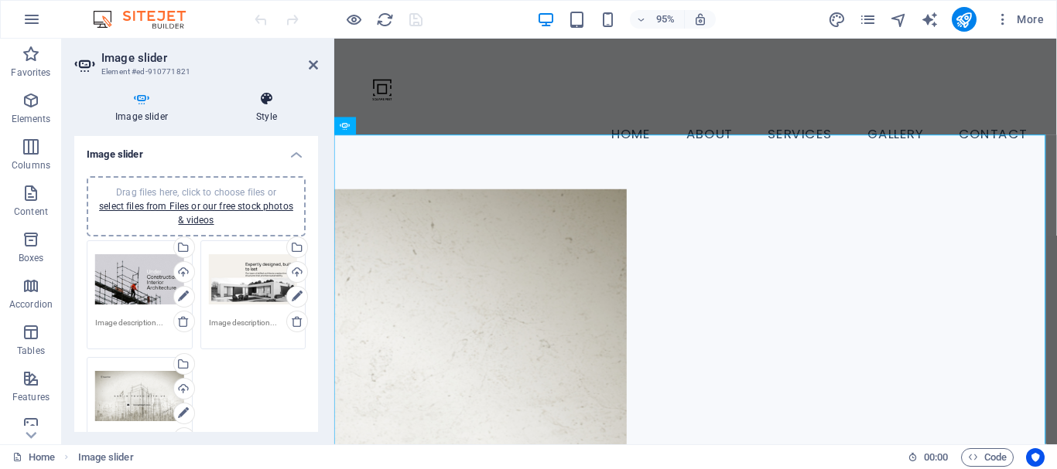
click at [274, 114] on h4 "Style" at bounding box center [266, 107] width 103 height 32
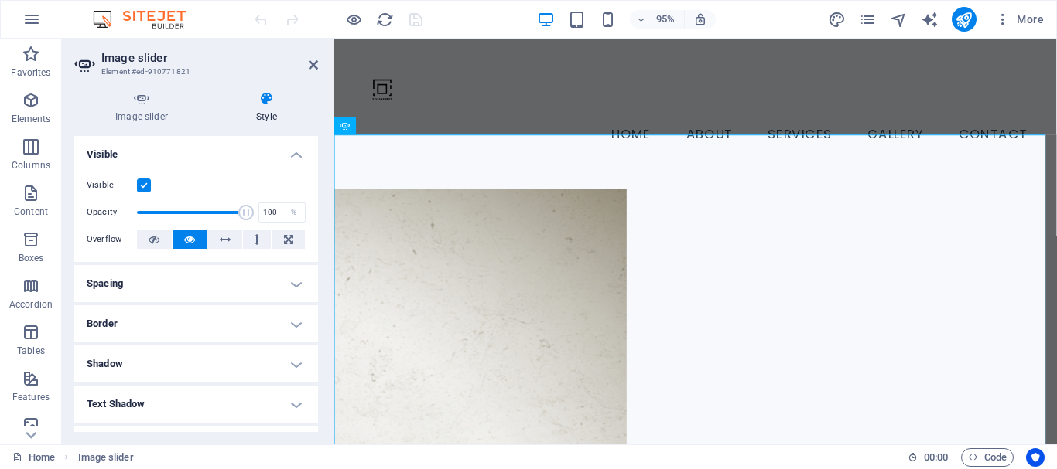
click at [211, 316] on h4 "Border" at bounding box center [196, 324] width 244 height 37
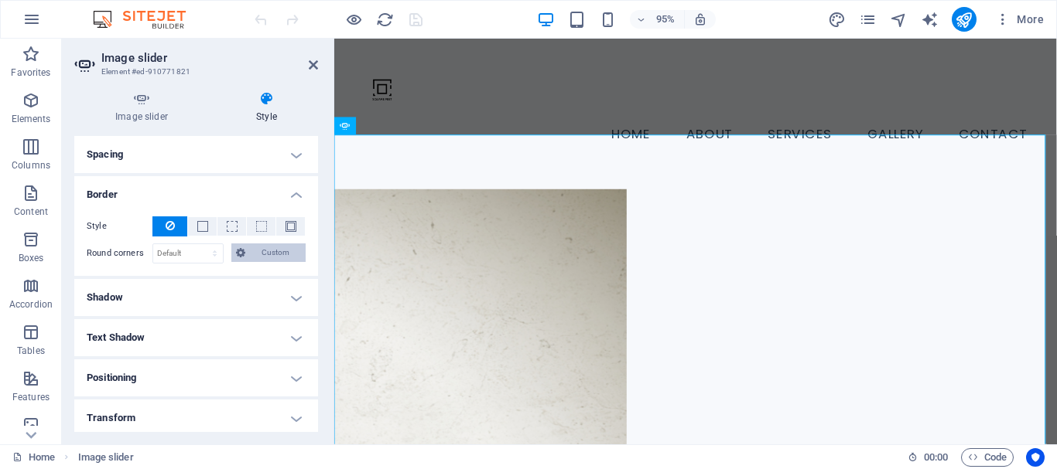
scroll to position [127, 0]
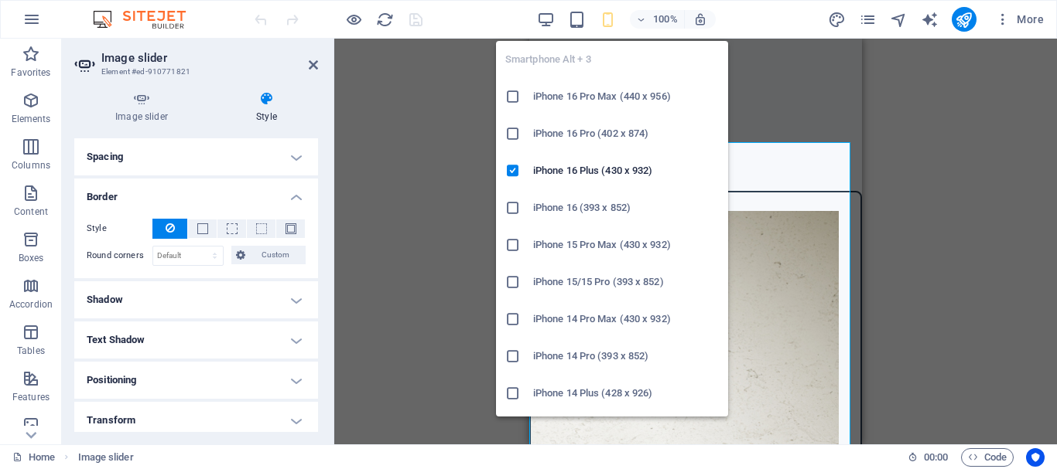
type input "2"
type input "8"
select select "px"
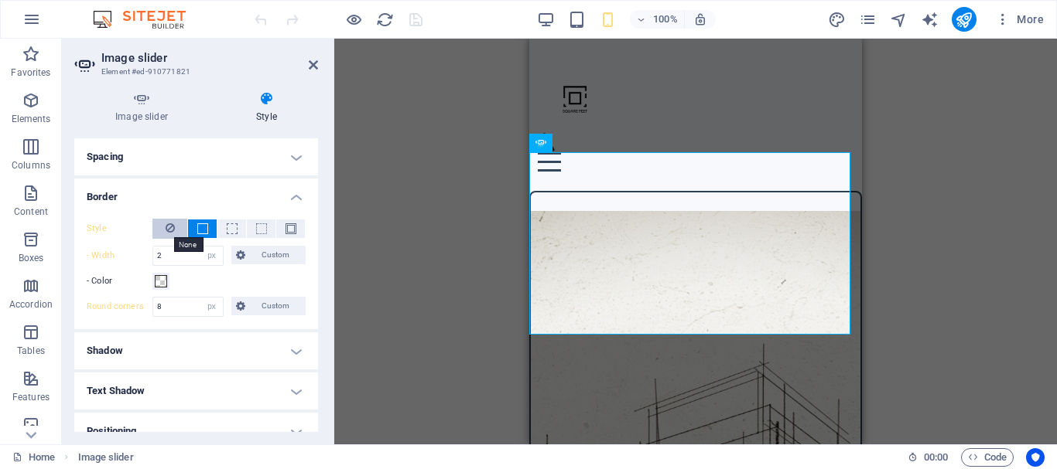
click at [168, 228] on icon at bounding box center [170, 228] width 9 height 19
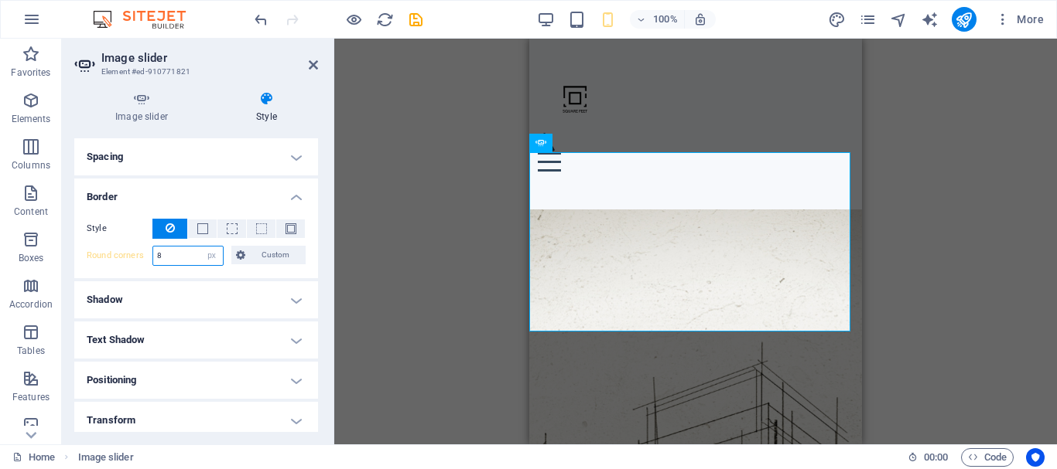
drag, startPoint x: 176, startPoint y: 258, endPoint x: 117, endPoint y: 268, distance: 59.6
click at [118, 268] on div "Style - Width 2 auto px rem % vh vw Custom Custom 2 auto px rem % vh vw 2 auto …" at bounding box center [196, 243] width 244 height 72
type input "0"
click at [0, 0] on icon "publish" at bounding box center [0, 0] width 0 height 0
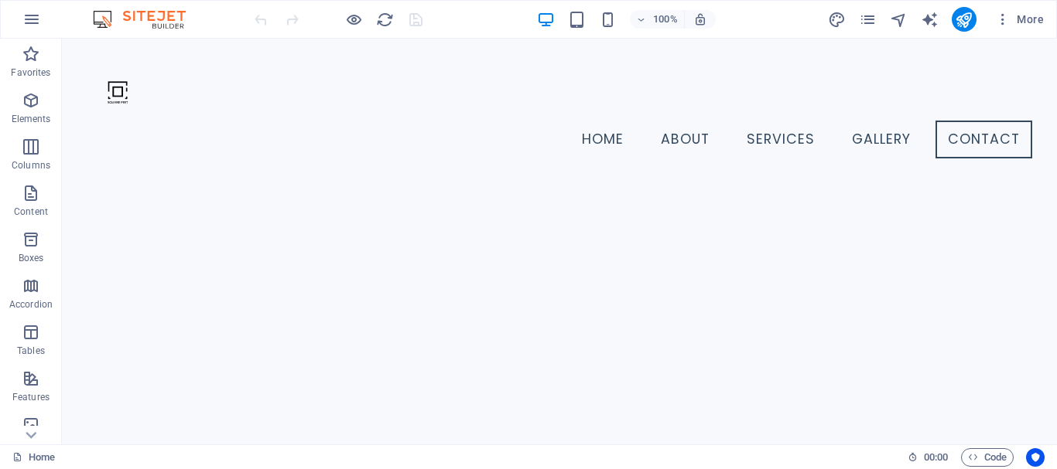
scroll to position [1870, 0]
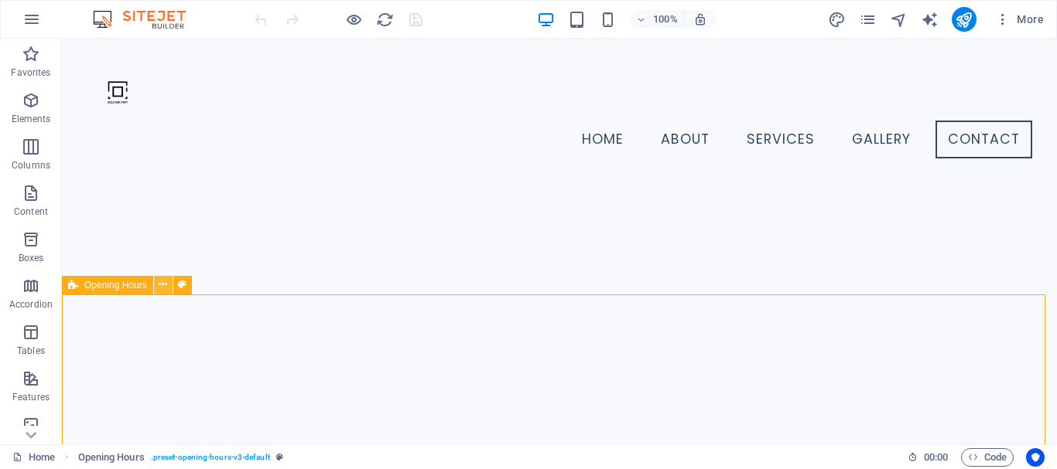
click at [170, 283] on button at bounding box center [163, 285] width 19 height 19
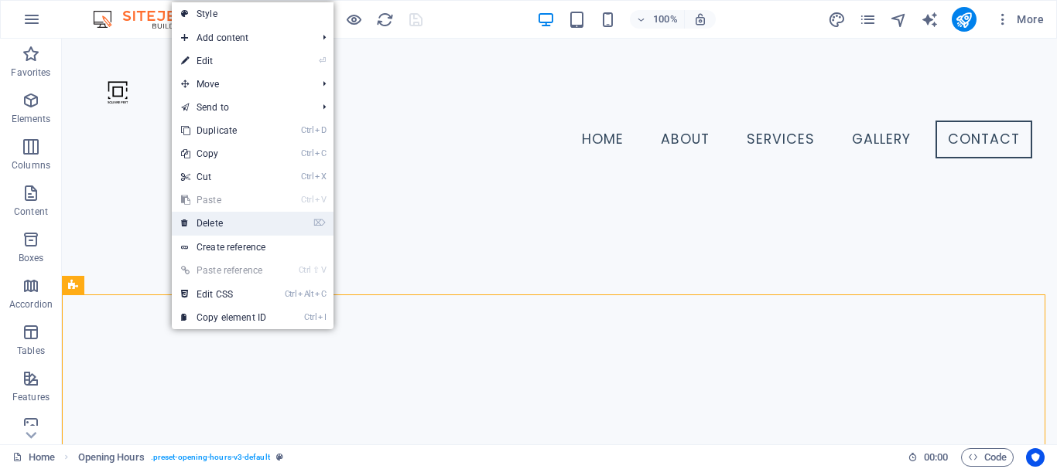
click at [249, 223] on link "⌦ Delete" at bounding box center [224, 223] width 104 height 23
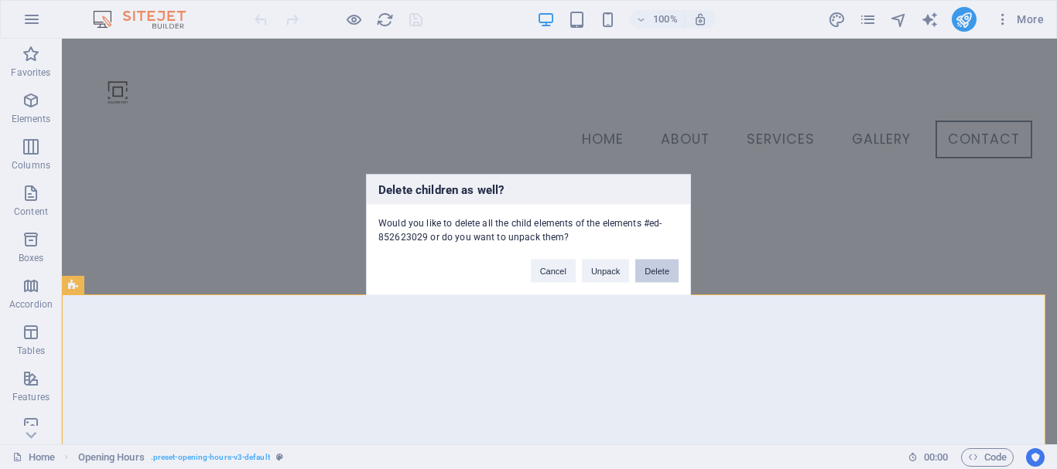
click at [655, 265] on button "Delete" at bounding box center [656, 270] width 43 height 23
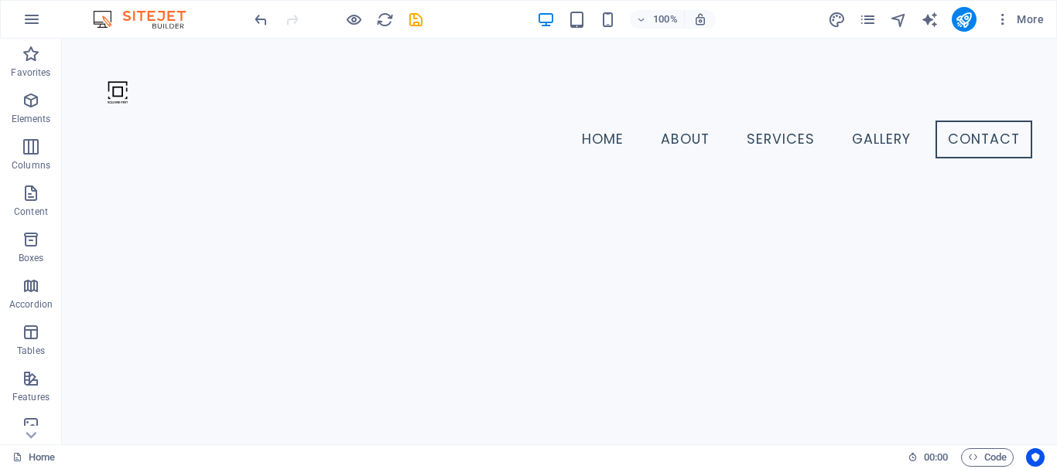
scroll to position [1731, 0]
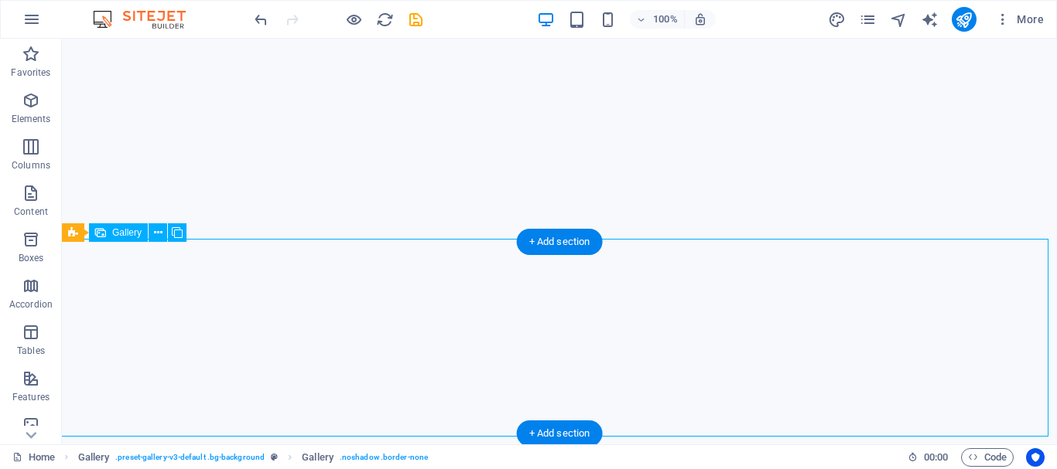
select select "px"
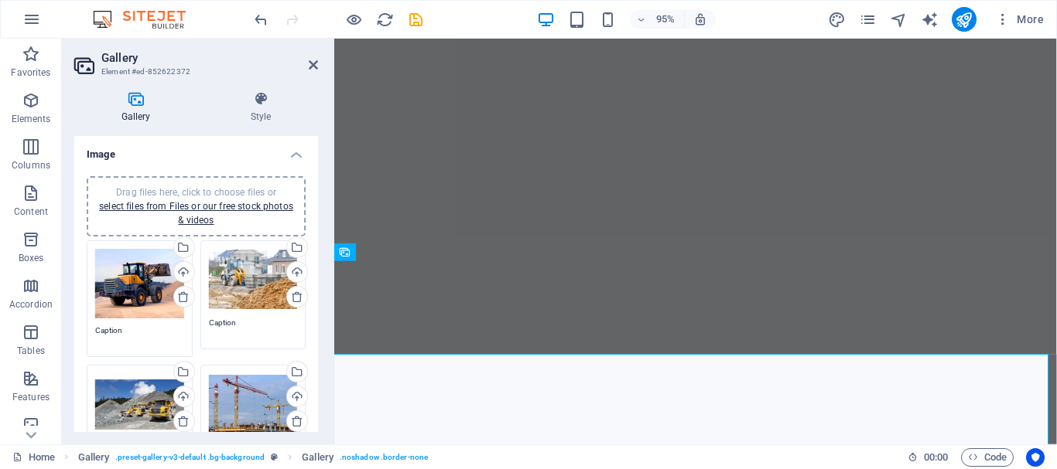
scroll to position [1700, 0]
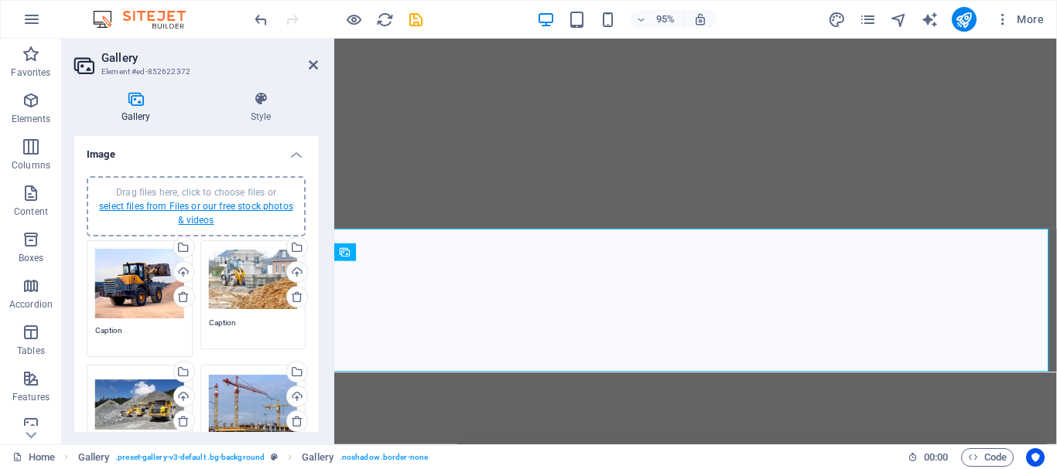
click at [204, 210] on link "select files from Files or our free stock photos & videos" at bounding box center [196, 213] width 194 height 25
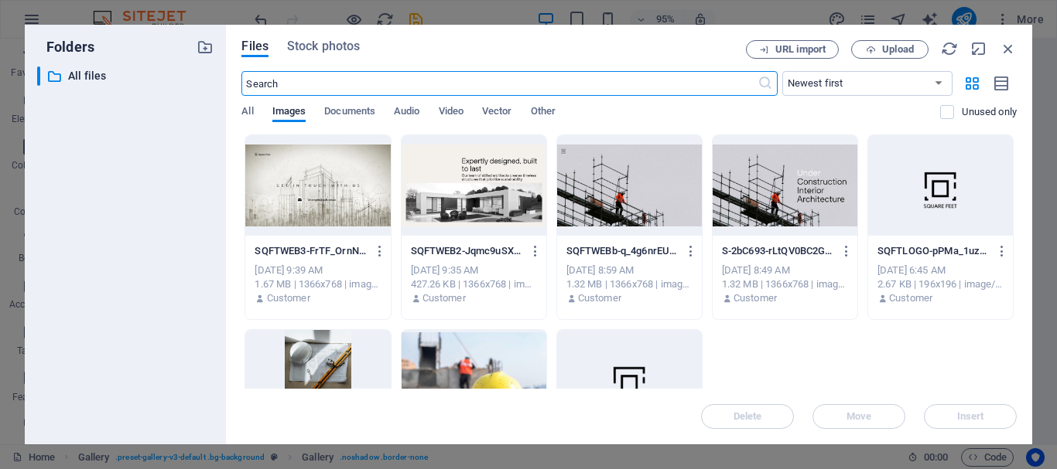
scroll to position [1702, 0]
click at [865, 52] on span "Upload" at bounding box center [889, 50] width 63 height 10
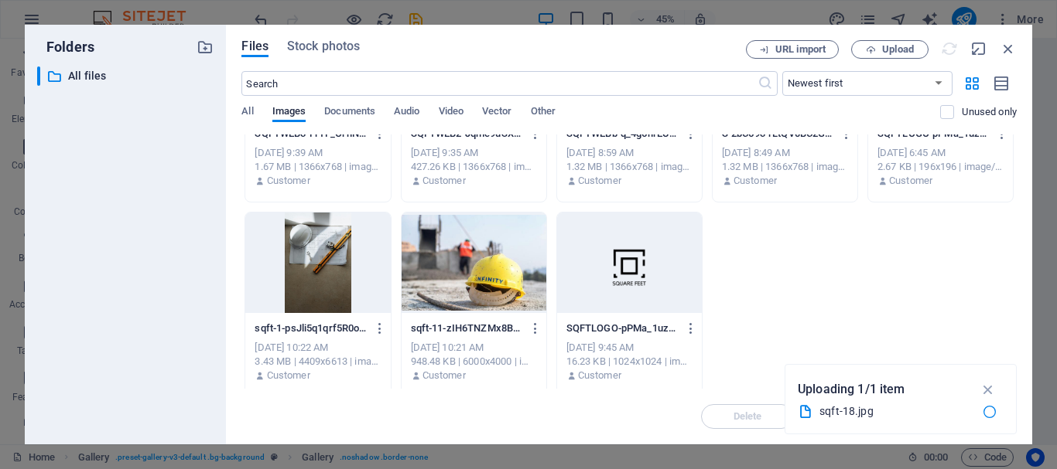
scroll to position [126, 0]
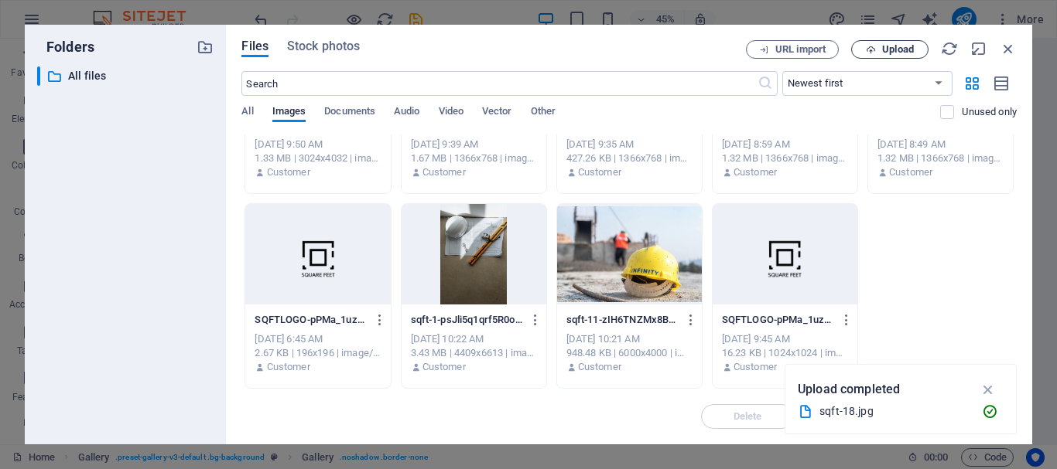
click at [876, 49] on span "Upload" at bounding box center [889, 50] width 63 height 10
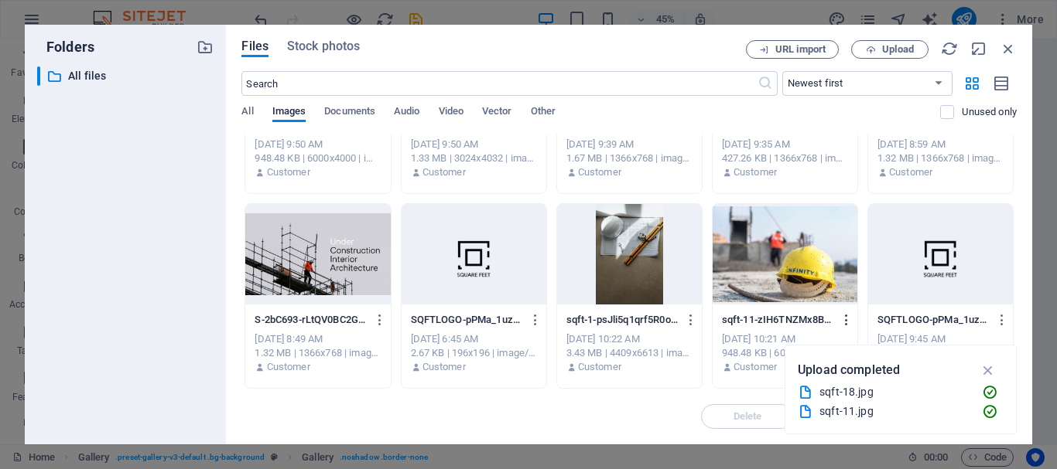
click at [845, 320] on icon "button" at bounding box center [846, 320] width 15 height 14
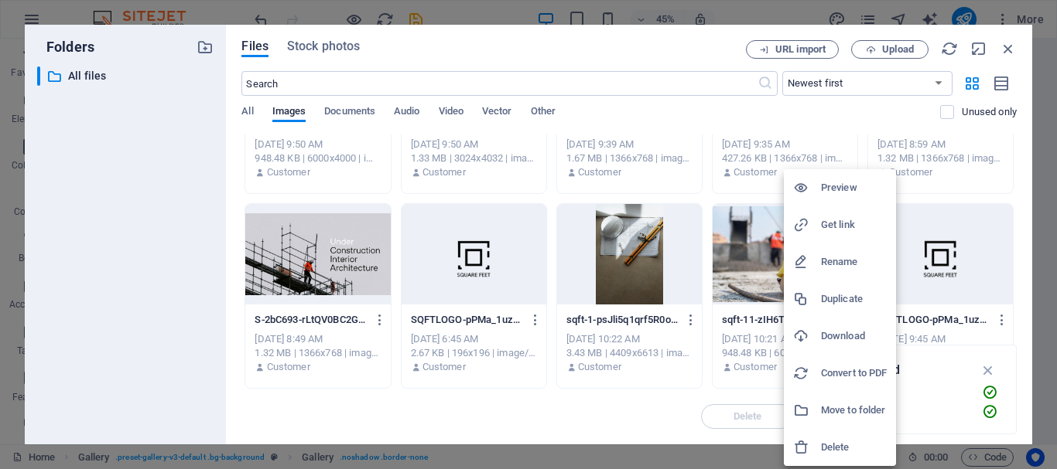
click at [825, 451] on h6 "Delete" at bounding box center [854, 448] width 66 height 19
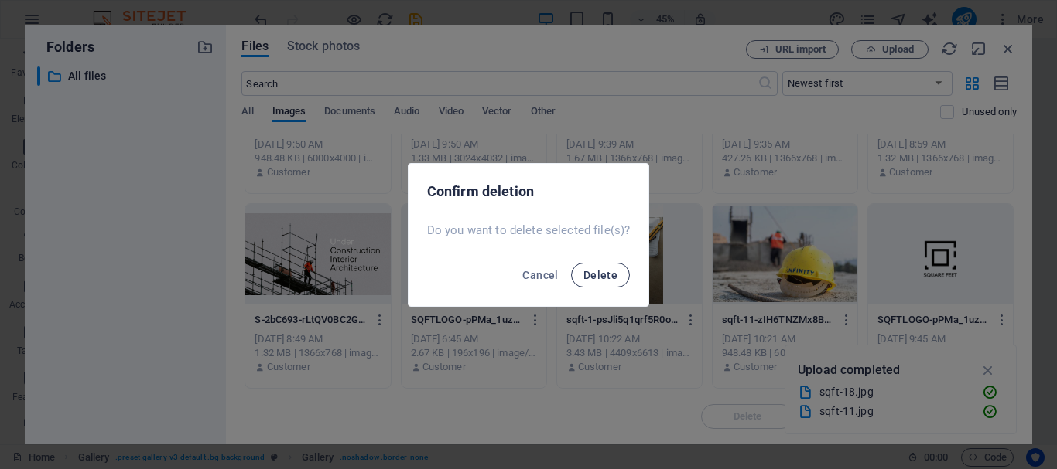
click at [592, 273] on span "Delete" at bounding box center [600, 275] width 34 height 12
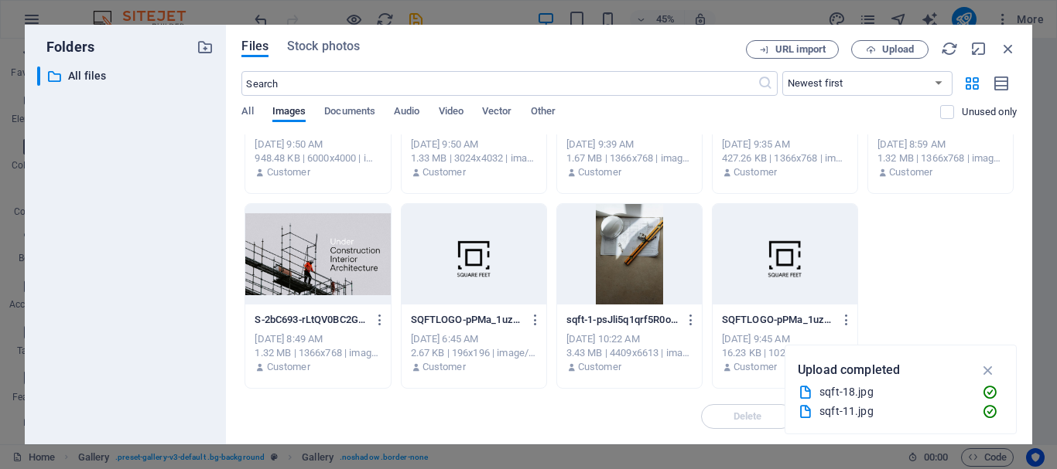
drag, startPoint x: 1016, startPoint y: 353, endPoint x: 996, endPoint y: 380, distance: 33.3
click at [1015, 353] on div "Upload completed sqft-18.jpg sqft-11.jpg" at bounding box center [900, 390] width 232 height 90
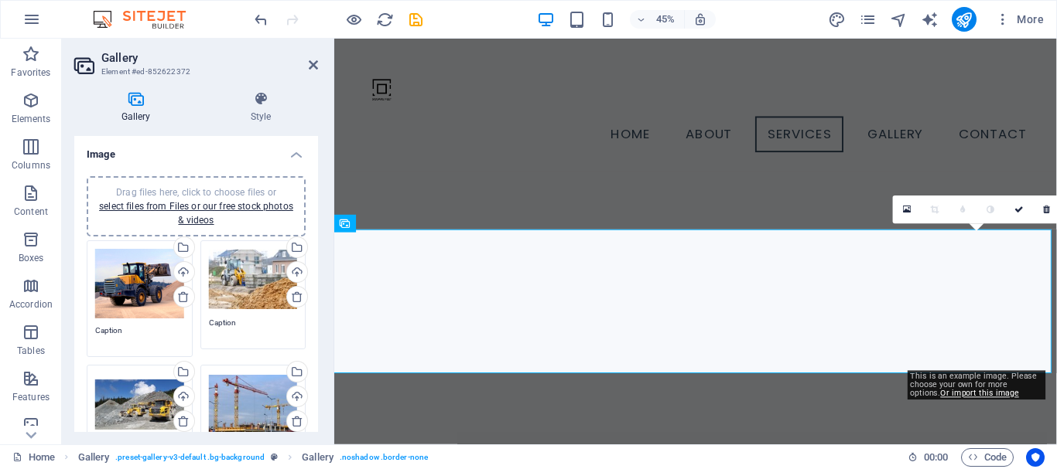
scroll to position [1700, 0]
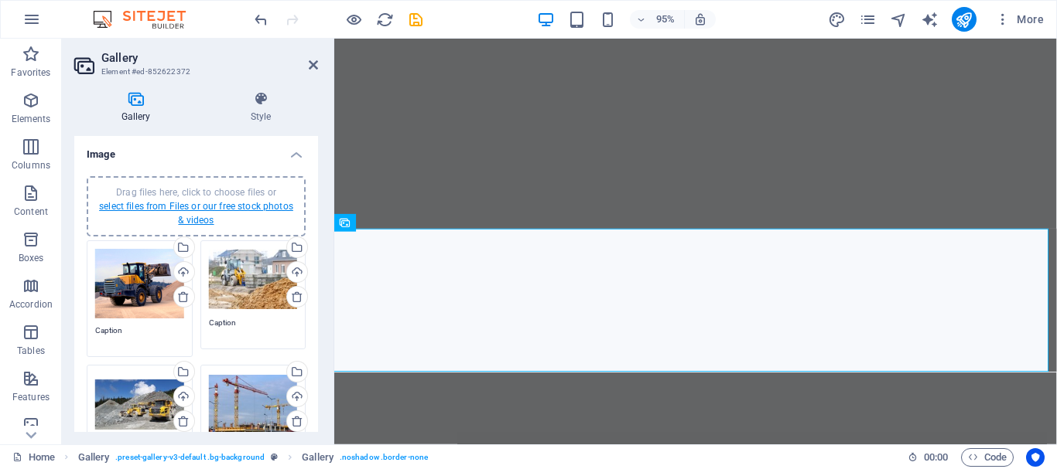
click at [248, 210] on link "select files from Files or our free stock photos & videos" at bounding box center [196, 213] width 194 height 25
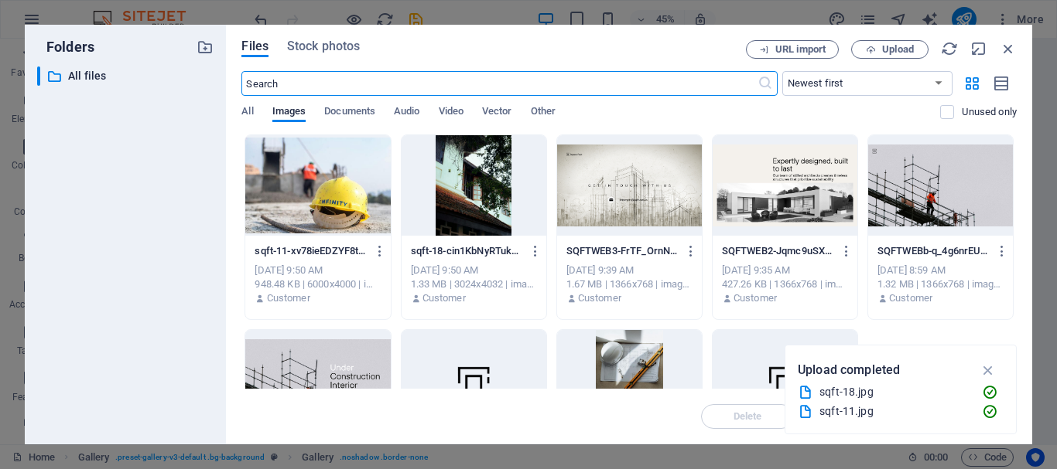
scroll to position [1702, 0]
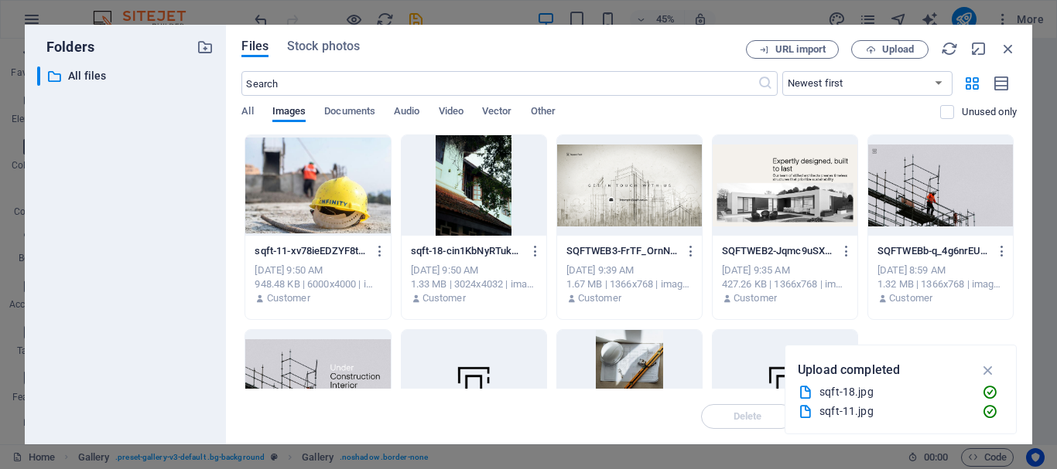
drag, startPoint x: 1012, startPoint y: 293, endPoint x: 1005, endPoint y: 337, distance: 44.6
click at [1005, 344] on div "sqft-11-xv78ieEDZYF8tAf0ndPQUw.jpg sqft-11-xv78ieEDZYF8tAf0ndPQUw.jpg [DATE] 9:…" at bounding box center [628, 325] width 775 height 381
click at [1016, 316] on div "Files Stock photos URL import Upload ​ Newest first Oldest first Name (A-Z) Nam…" at bounding box center [629, 235] width 806 height 420
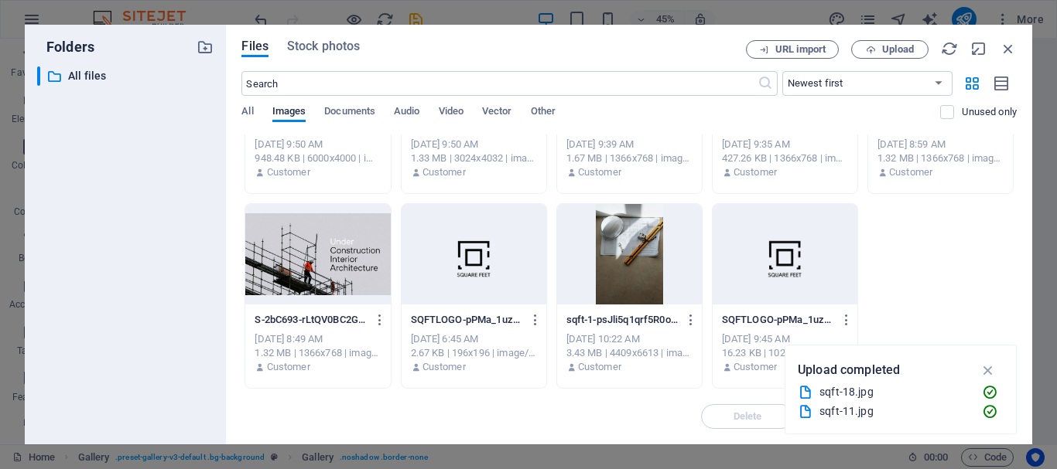
drag, startPoint x: 1013, startPoint y: 333, endPoint x: 1011, endPoint y: 381, distance: 48.0
click at [1011, 381] on div "Folders ​ All files All files Files Stock photos URL import Upload ​ Newest fir…" at bounding box center [528, 234] width 1057 height 469
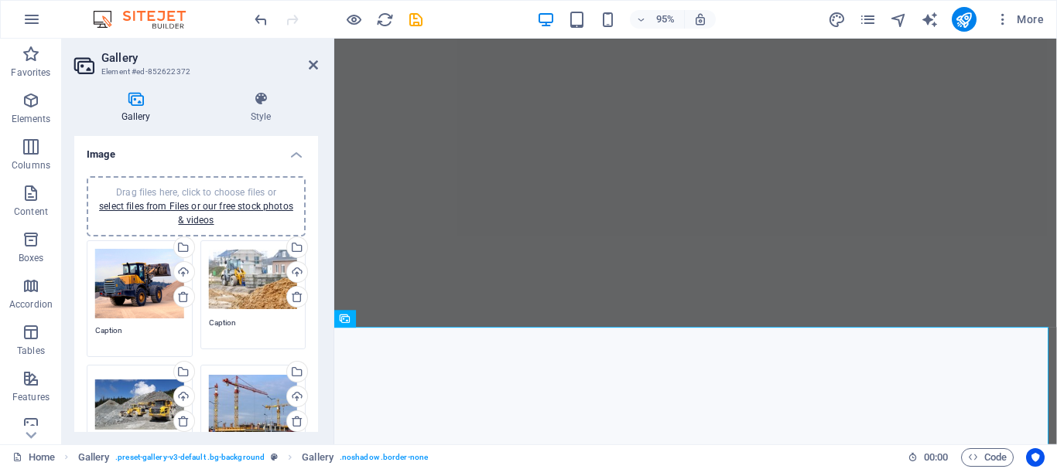
scroll to position [1700, 0]
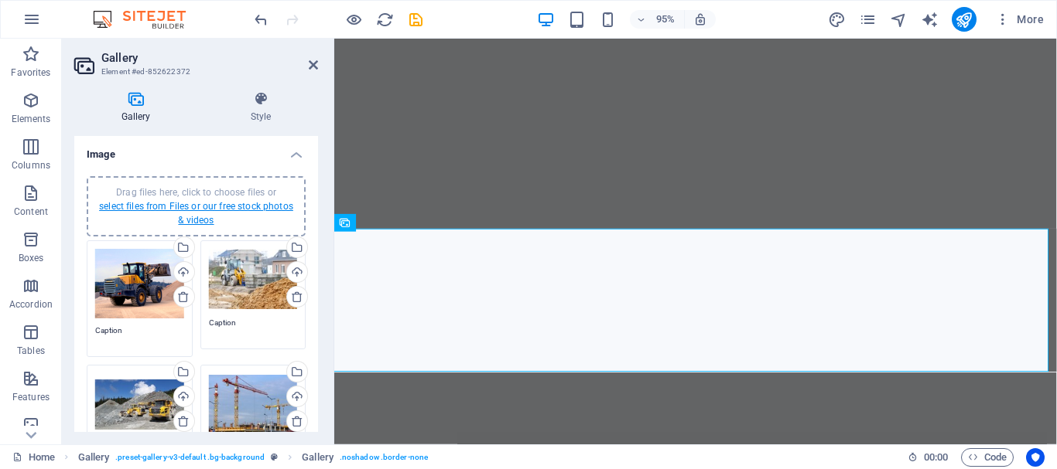
click at [137, 207] on link "select files from Files or our free stock photos & videos" at bounding box center [196, 213] width 194 height 25
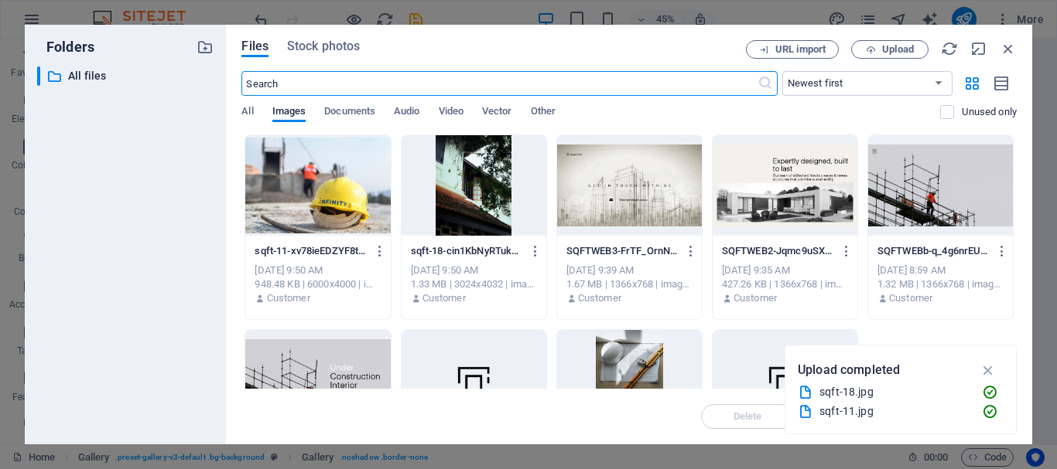
scroll to position [1702, 0]
click at [987, 370] on icon "button" at bounding box center [988, 370] width 18 height 17
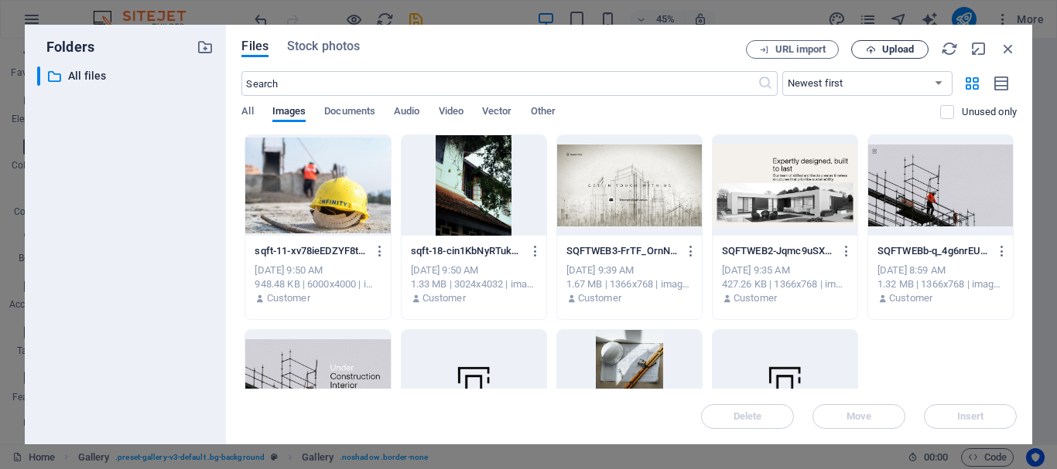
click at [879, 46] on span "Upload" at bounding box center [889, 50] width 63 height 10
drag, startPoint x: 1016, startPoint y: 292, endPoint x: 1015, endPoint y: 368, distance: 76.6
click at [1015, 368] on div "Folders ​ All files All files Files Stock photos URL import Upload ​ Newest fir…" at bounding box center [528, 234] width 1057 height 469
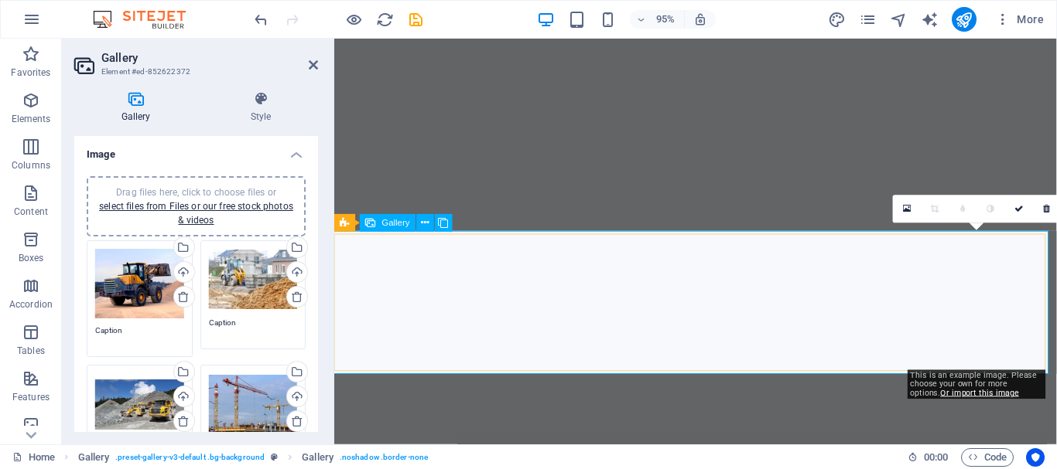
scroll to position [1700, 0]
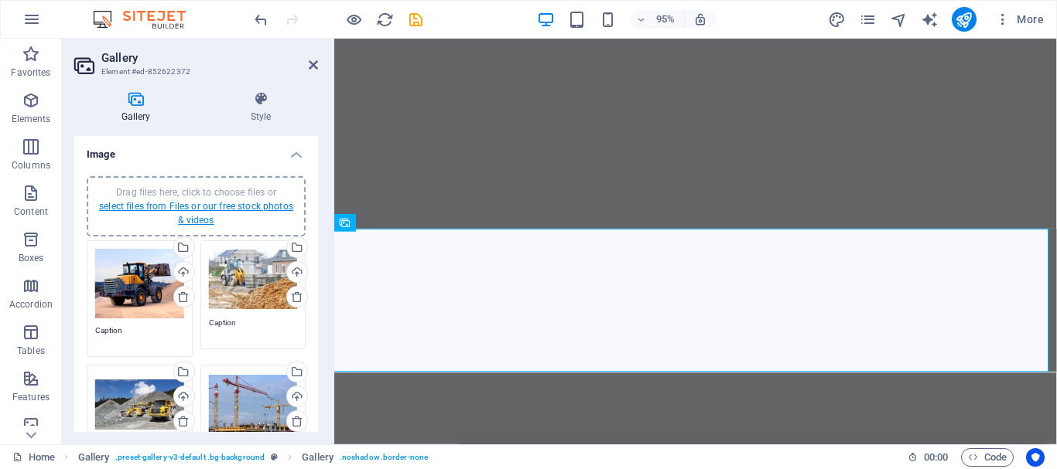
click at [195, 211] on link "select files from Files or our free stock photos & videos" at bounding box center [196, 213] width 194 height 25
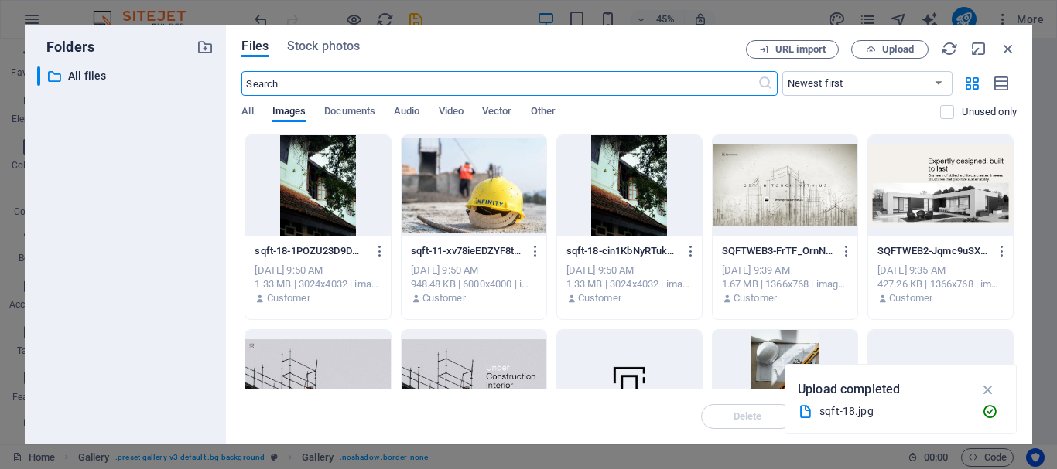
scroll to position [1702, 0]
click at [988, 390] on icon "button" at bounding box center [988, 389] width 18 height 17
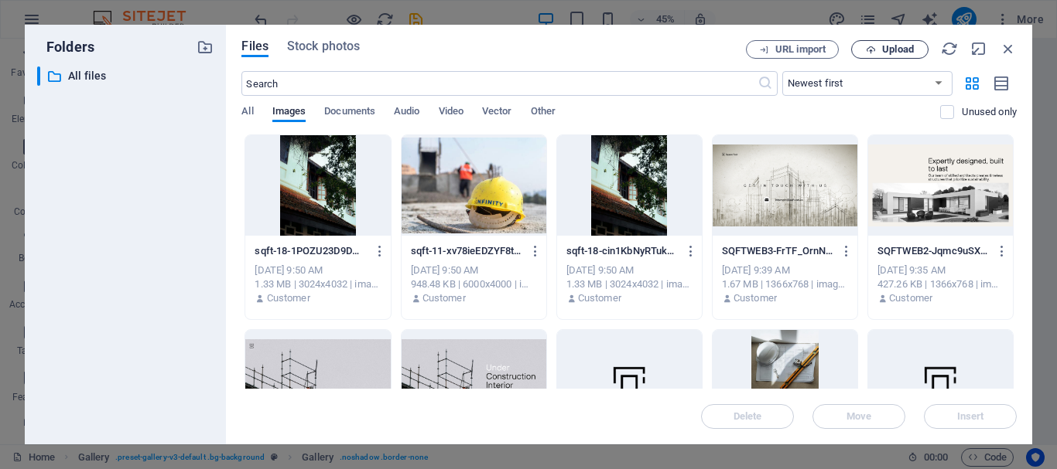
click at [872, 49] on icon "button" at bounding box center [870, 50] width 10 height 10
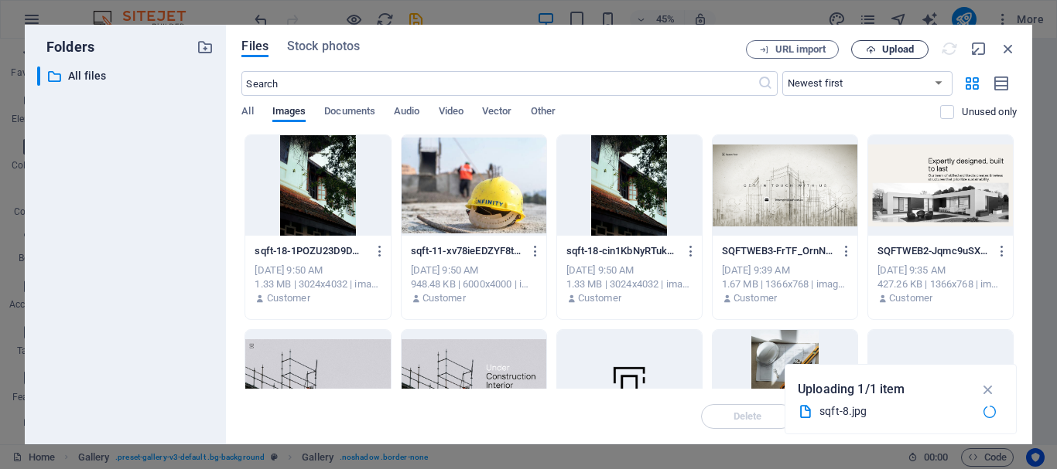
click at [869, 52] on icon "button" at bounding box center [870, 50] width 10 height 10
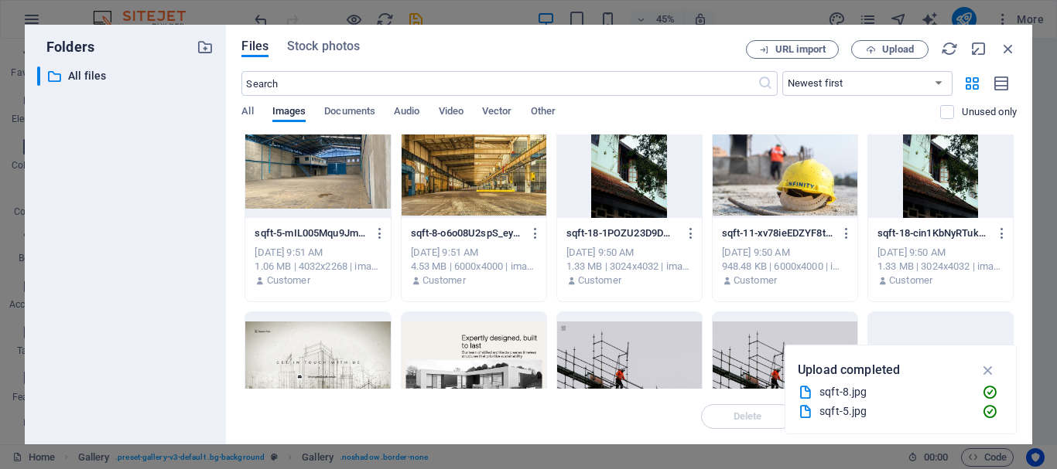
scroll to position [0, 0]
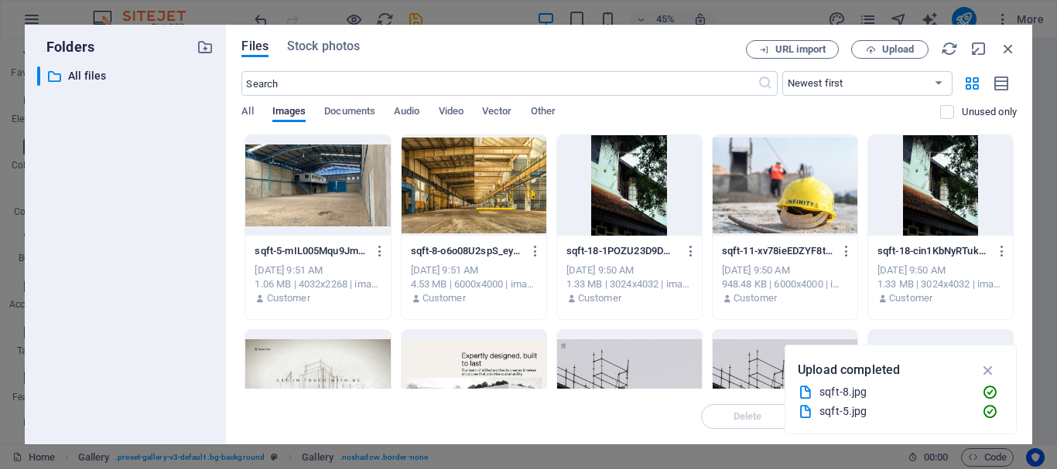
click at [302, 191] on div at bounding box center [317, 185] width 145 height 101
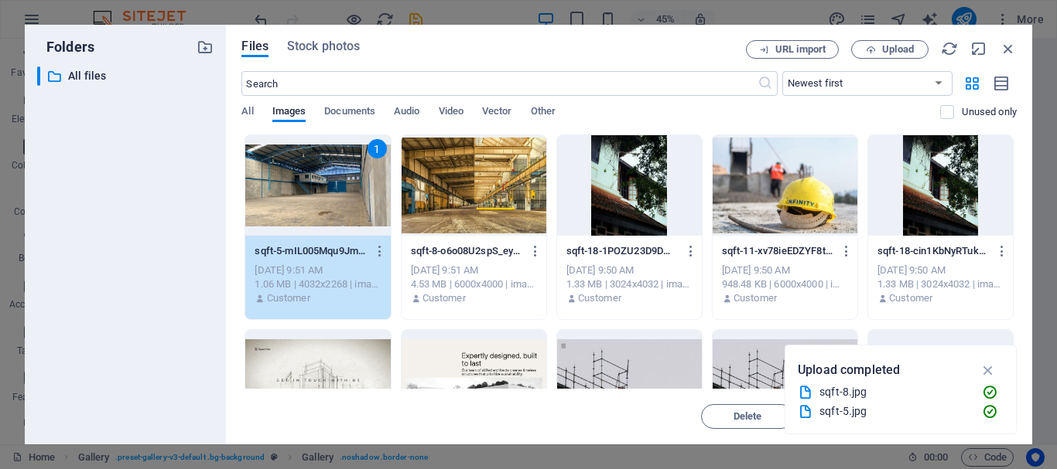
click at [490, 215] on div at bounding box center [473, 185] width 145 height 101
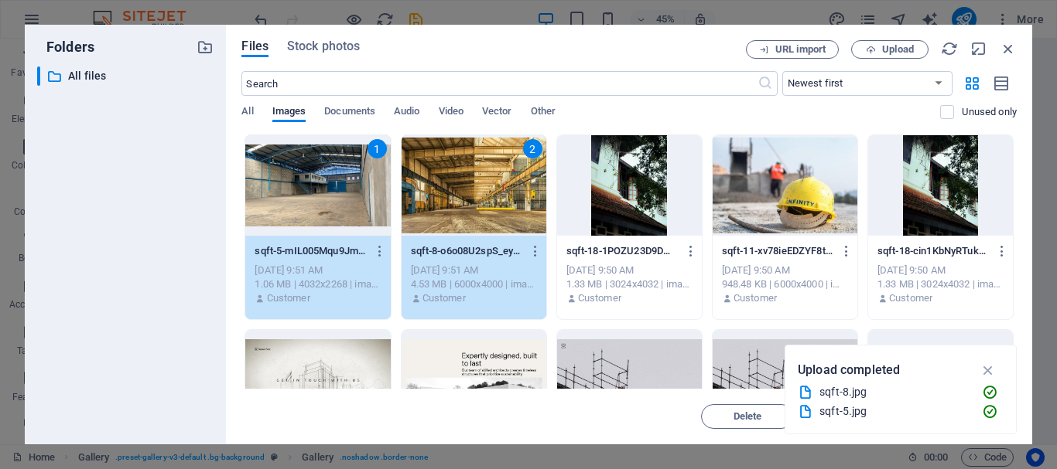
click at [579, 208] on div at bounding box center [629, 185] width 145 height 101
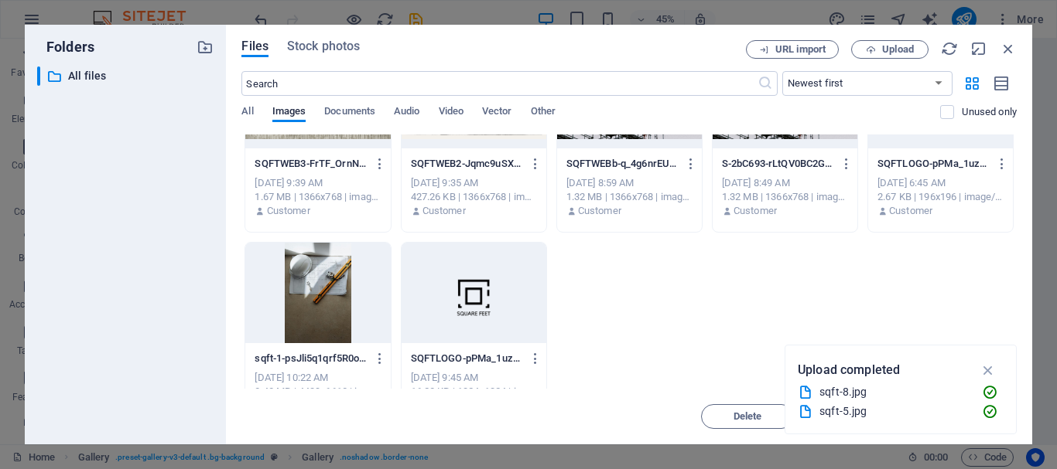
scroll to position [311, 0]
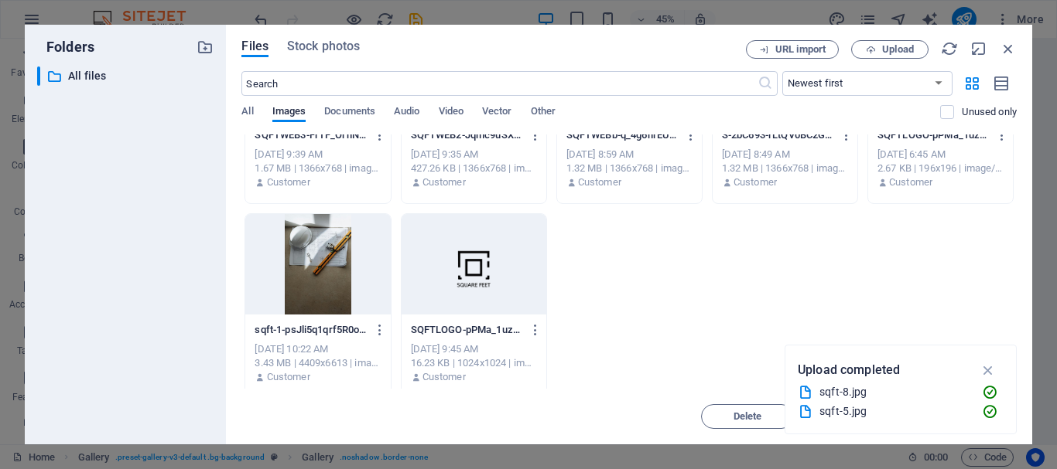
click at [323, 247] on div at bounding box center [317, 264] width 145 height 101
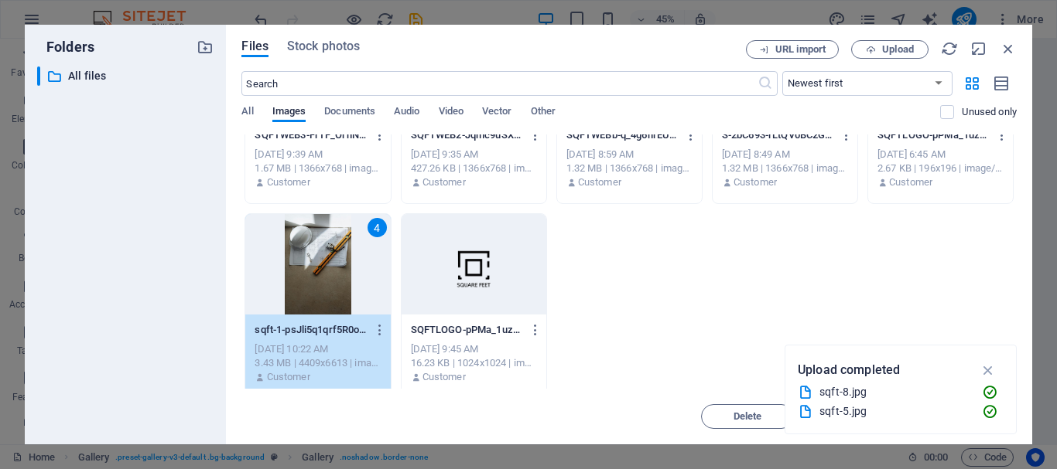
click at [323, 244] on div "4" at bounding box center [317, 264] width 145 height 101
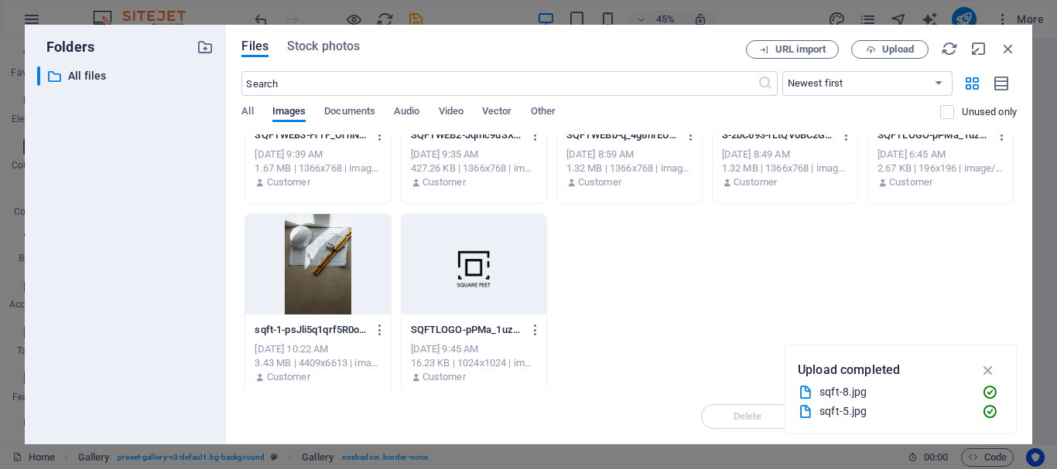
click at [323, 244] on div at bounding box center [317, 264] width 145 height 101
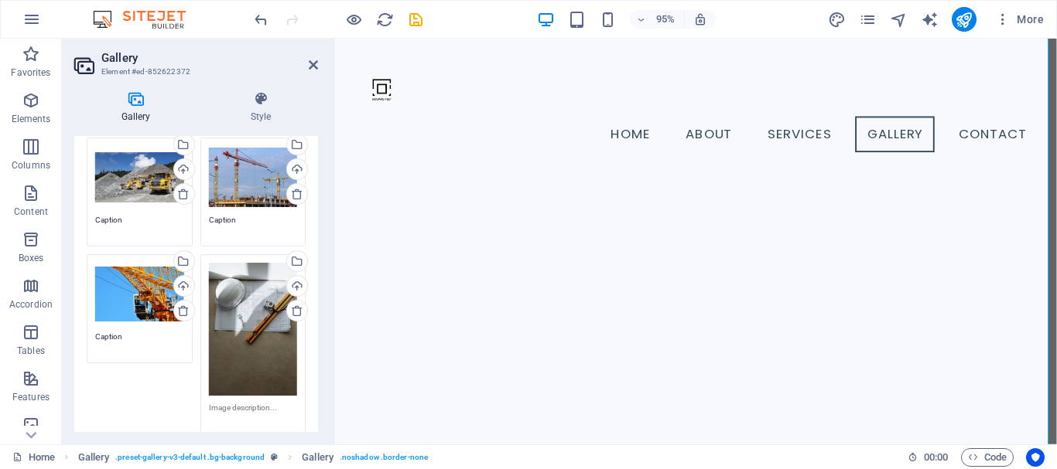
scroll to position [245, 0]
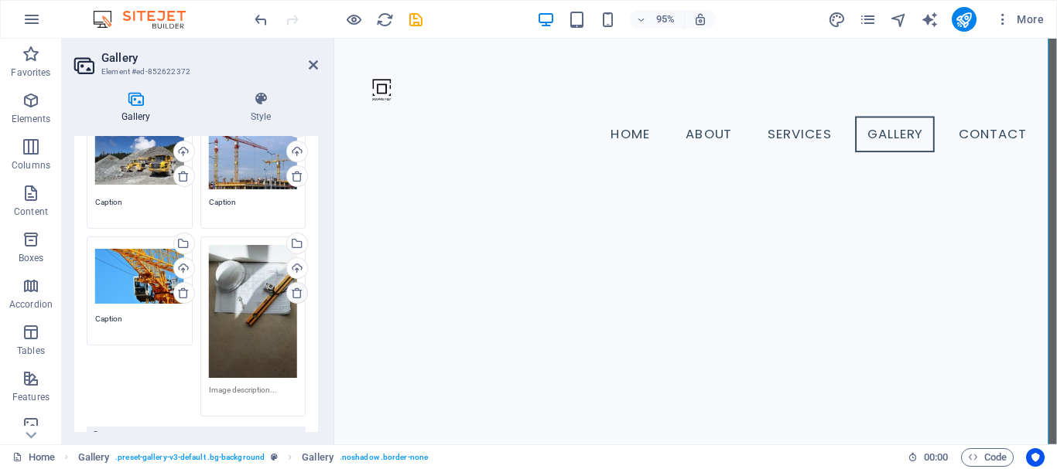
click at [291, 295] on icon at bounding box center [297, 293] width 12 height 12
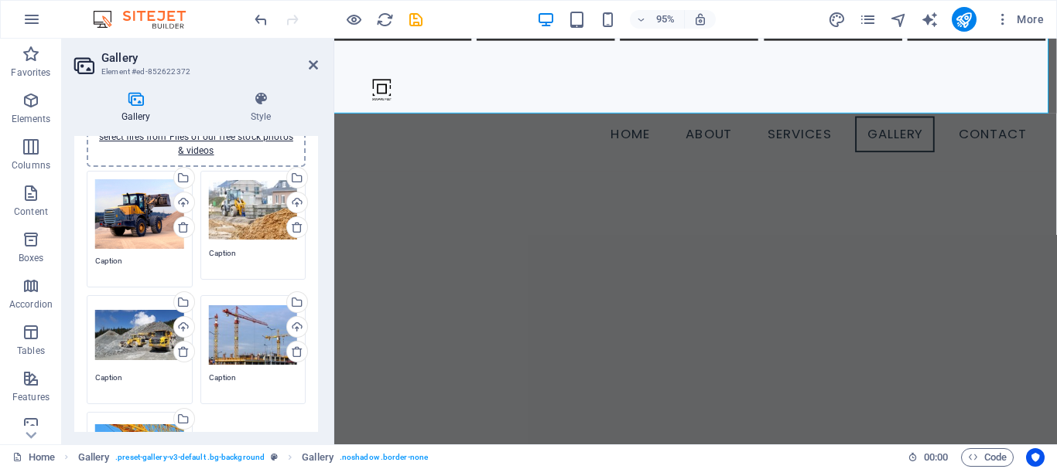
scroll to position [26, 0]
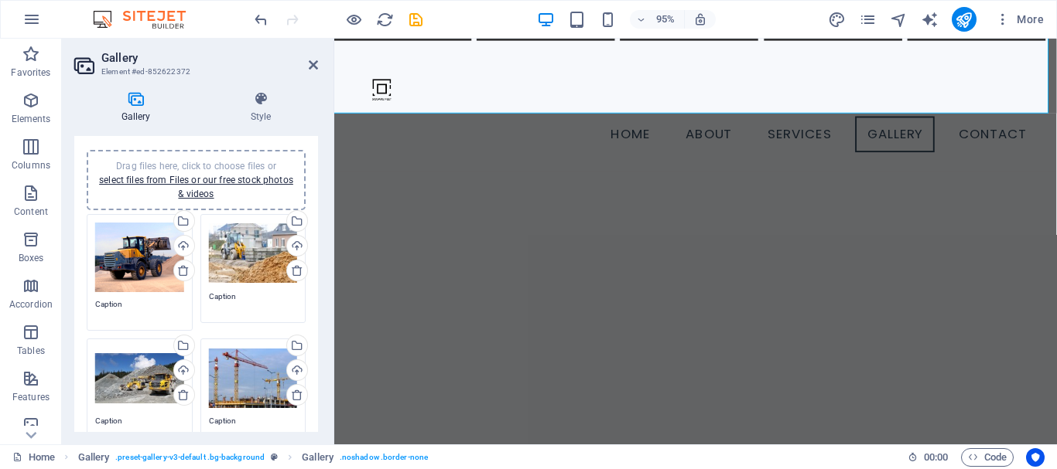
click at [128, 274] on div "Drag files here, click to choose files or select files from Files or our free s…" at bounding box center [139, 258] width 89 height 70
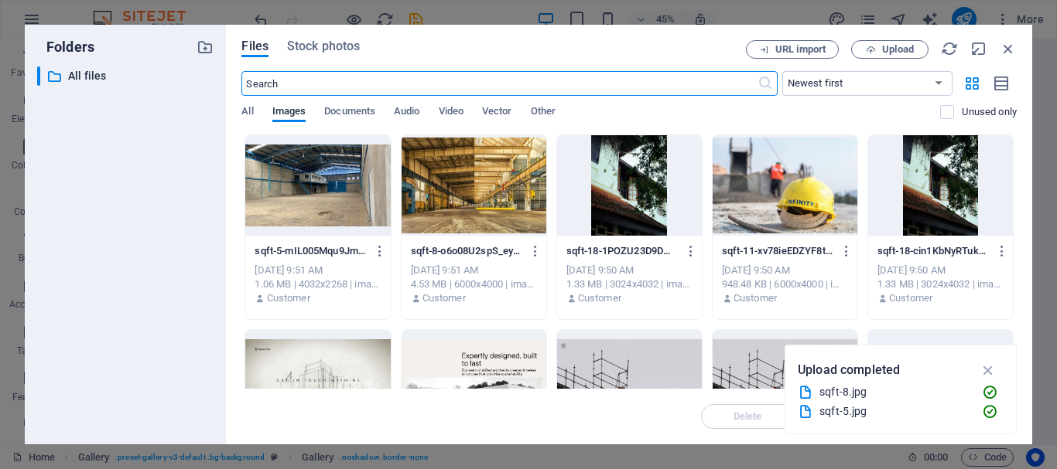
scroll to position [1845, 0]
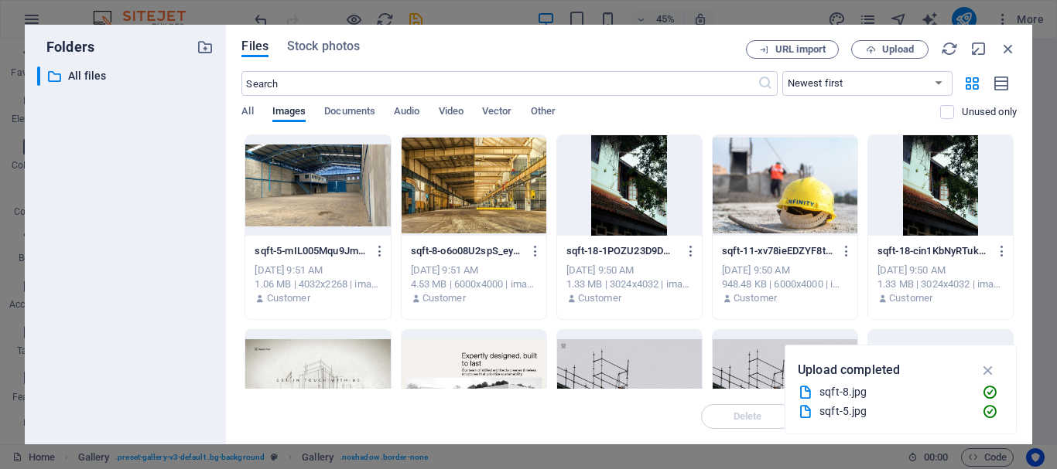
click at [362, 193] on div at bounding box center [317, 185] width 145 height 101
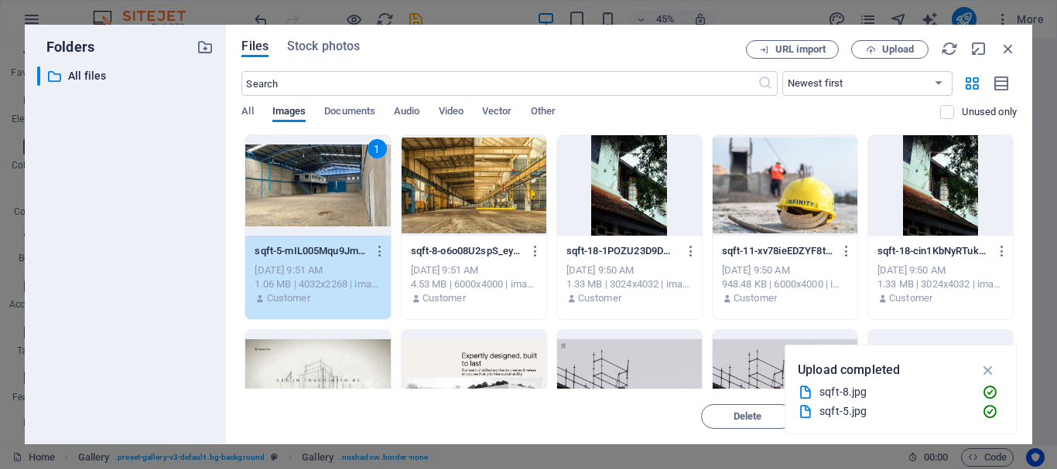
drag, startPoint x: 362, startPoint y: 193, endPoint x: 29, endPoint y: 161, distance: 334.9
click at [362, 193] on div "1" at bounding box center [317, 185] width 145 height 101
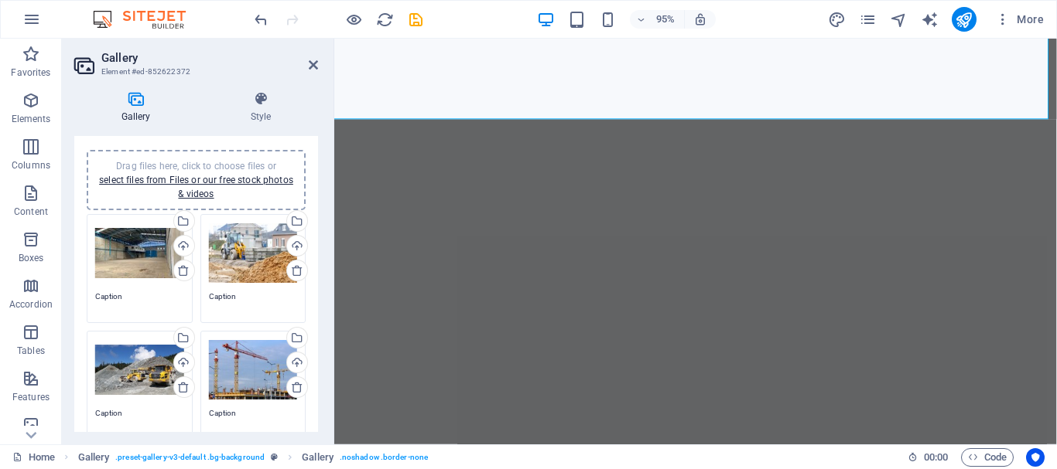
scroll to position [1467, 0]
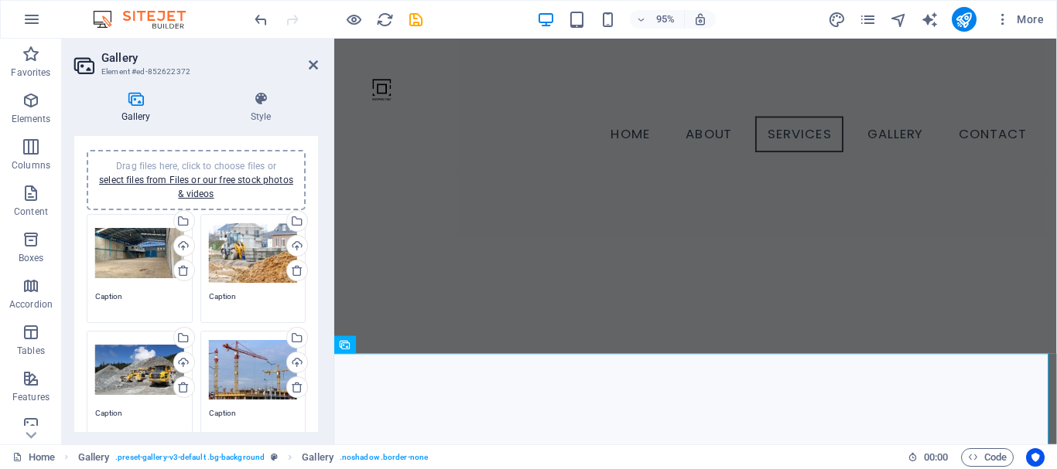
drag, startPoint x: 1086, startPoint y: 329, endPoint x: 1375, endPoint y: 366, distance: 291.5
click at [250, 258] on div "Drag files here, click to choose files or select files from Files or our free s…" at bounding box center [253, 254] width 89 height 62
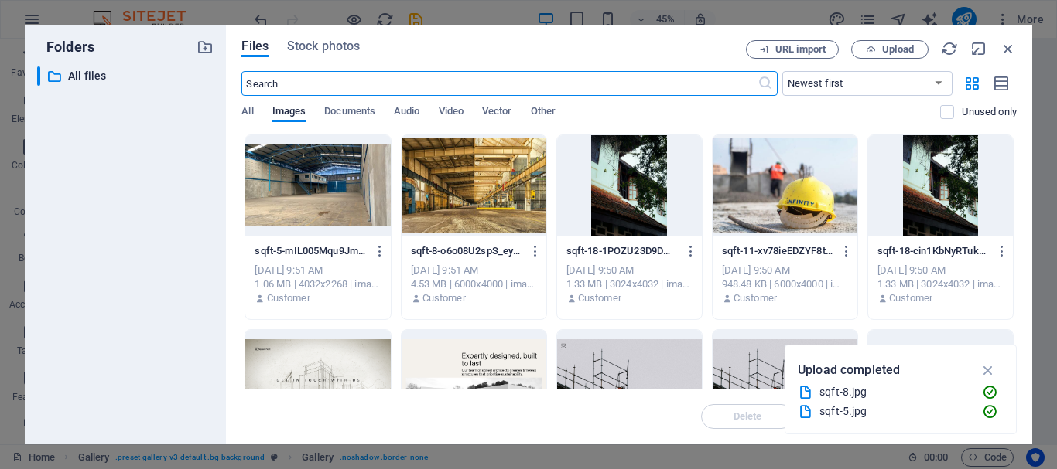
scroll to position [1570, 0]
click at [630, 209] on div at bounding box center [629, 185] width 145 height 101
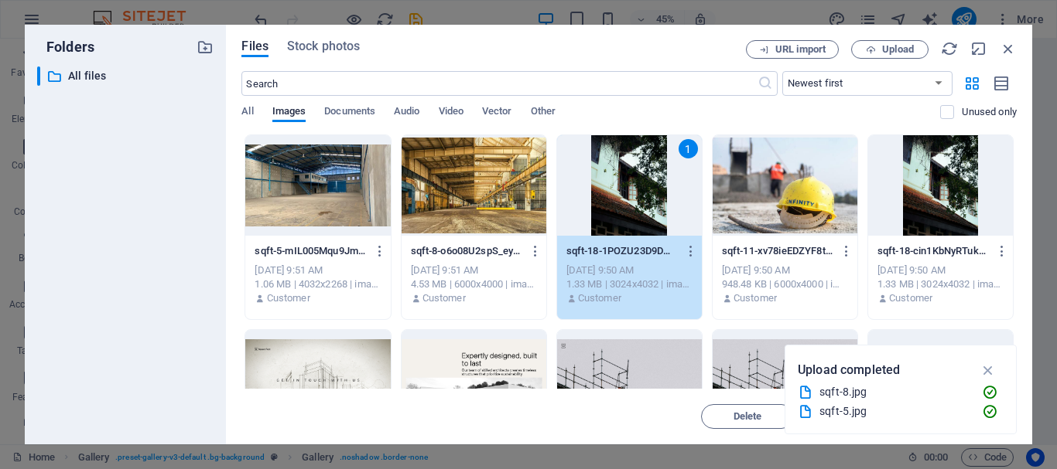
click at [630, 208] on div "1" at bounding box center [629, 185] width 145 height 101
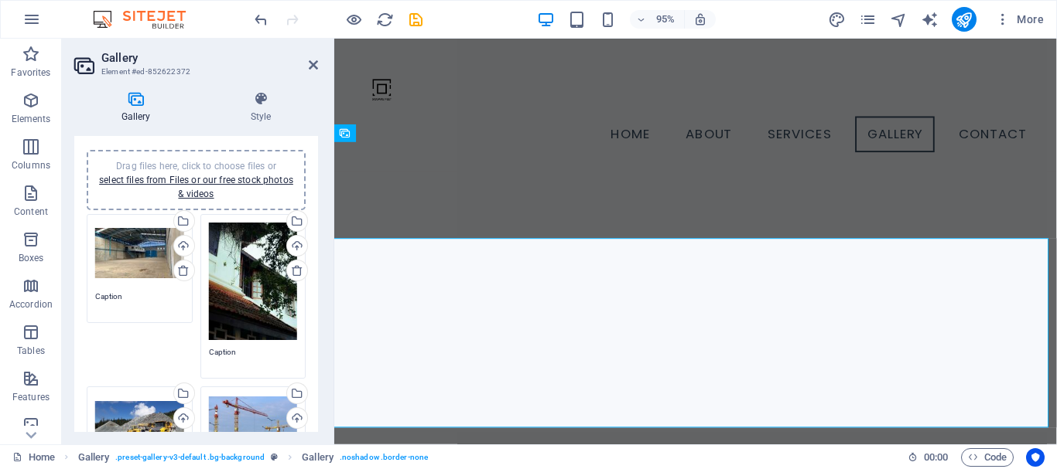
scroll to position [1685, 0]
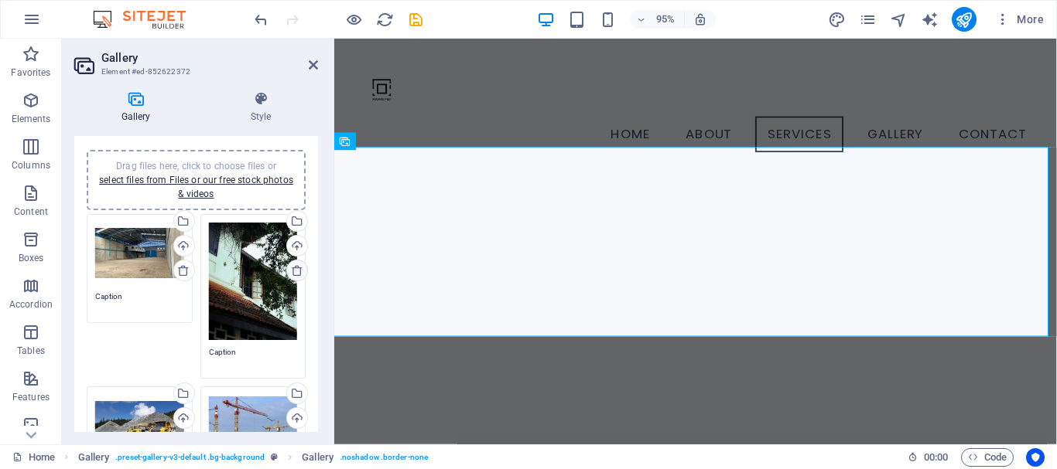
click at [292, 266] on icon at bounding box center [297, 271] width 12 height 12
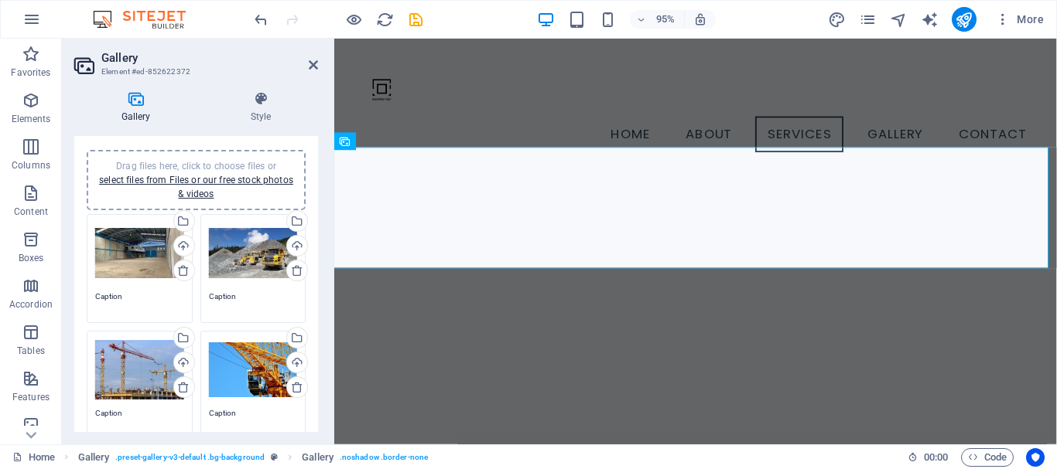
click at [136, 367] on div "Drag files here, click to choose files or select files from Files or our free s…" at bounding box center [139, 371] width 89 height 62
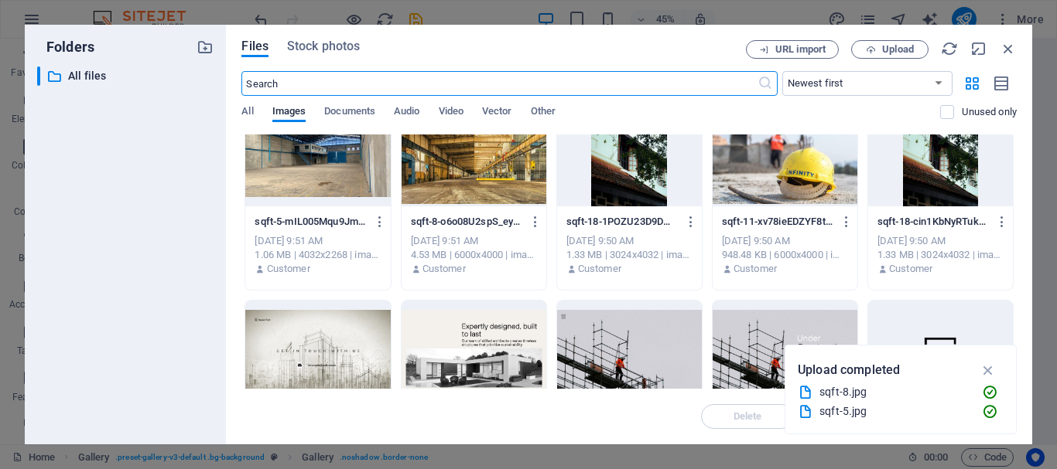
scroll to position [0, 0]
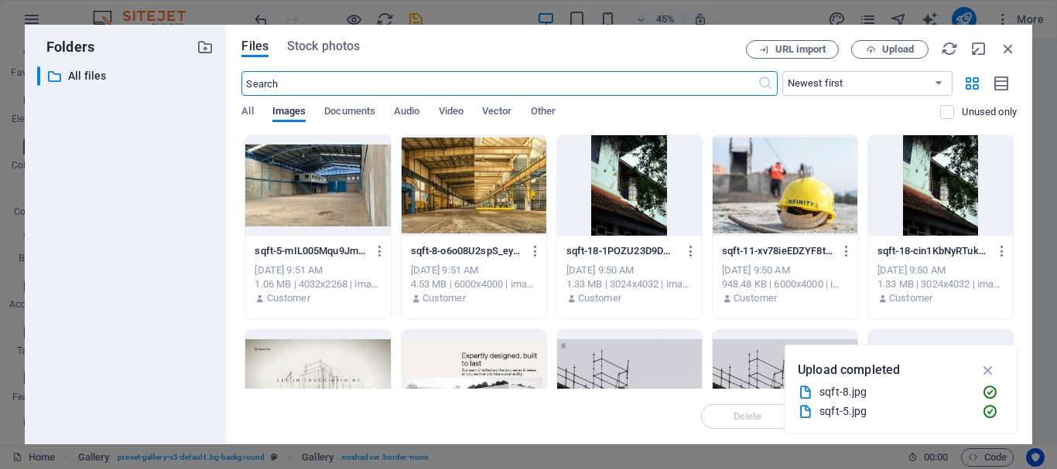
click at [510, 222] on div at bounding box center [473, 185] width 145 height 101
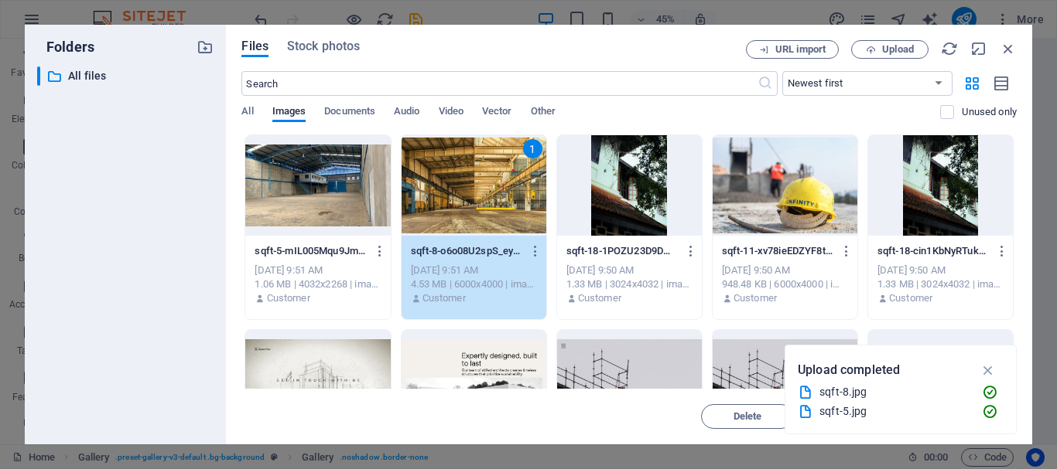
click at [510, 222] on div "1" at bounding box center [473, 185] width 145 height 101
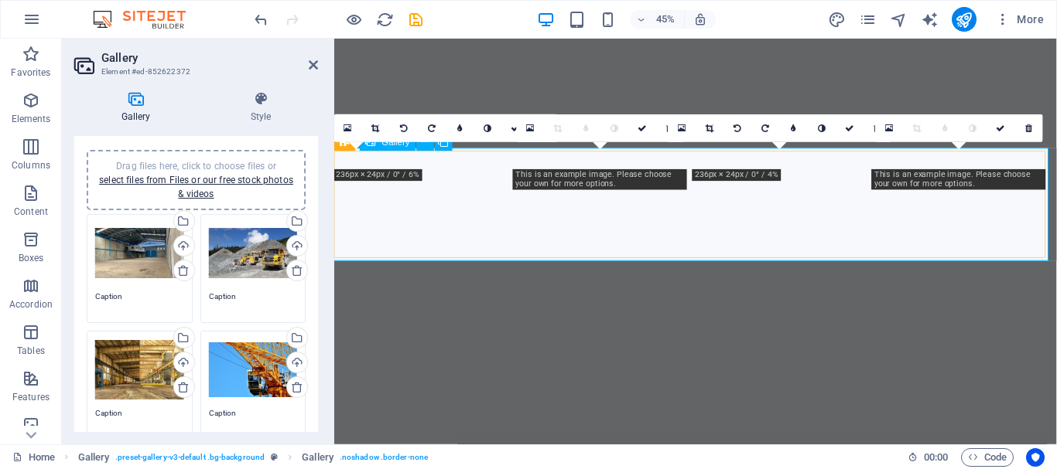
scroll to position [1786, 0]
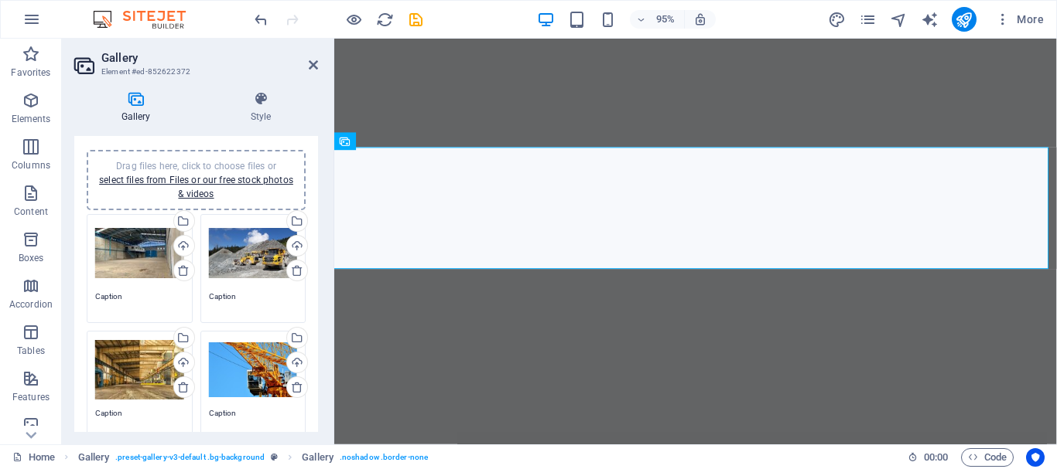
click at [142, 257] on div "Drag files here, click to choose files or select files from Files or our free s…" at bounding box center [139, 254] width 89 height 62
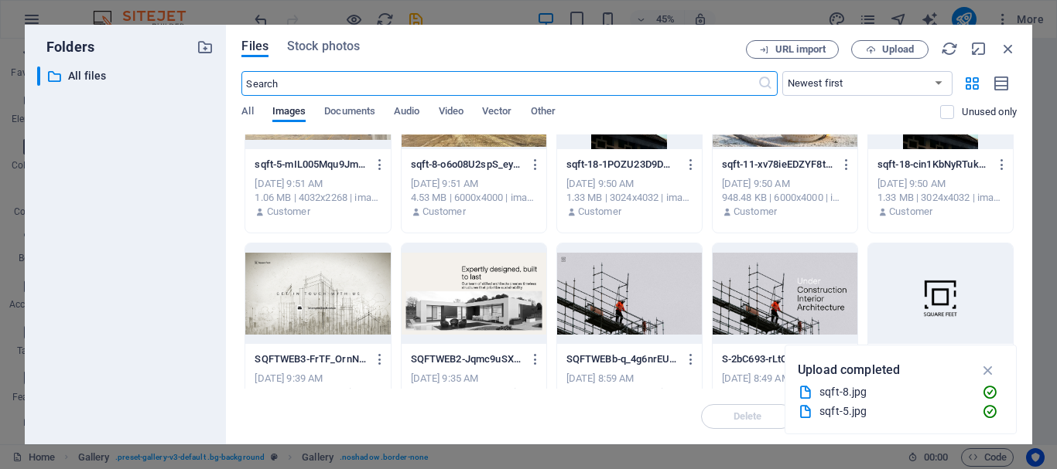
scroll to position [0, 0]
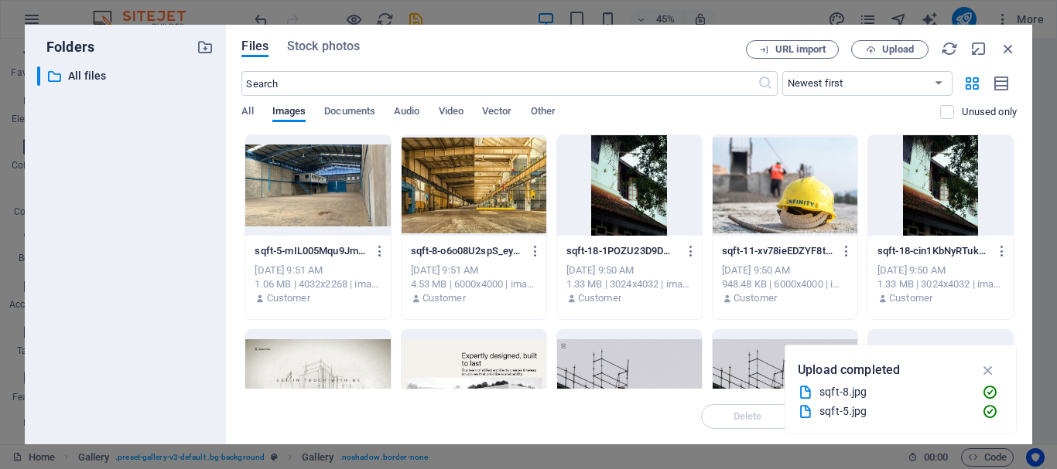
click at [1033, 203] on div "Folders ​ All files All files Files Stock photos URL import Upload ​ Newest fir…" at bounding box center [528, 234] width 1057 height 469
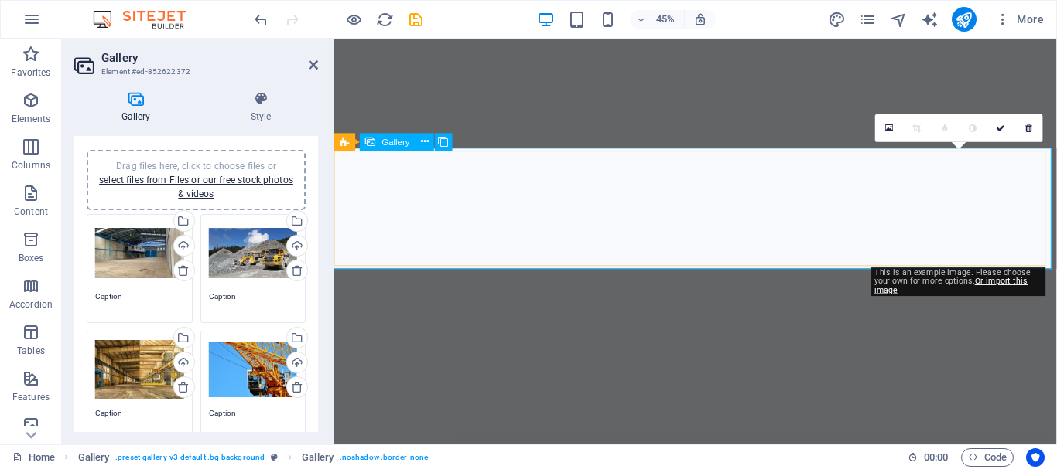
scroll to position [1786, 0]
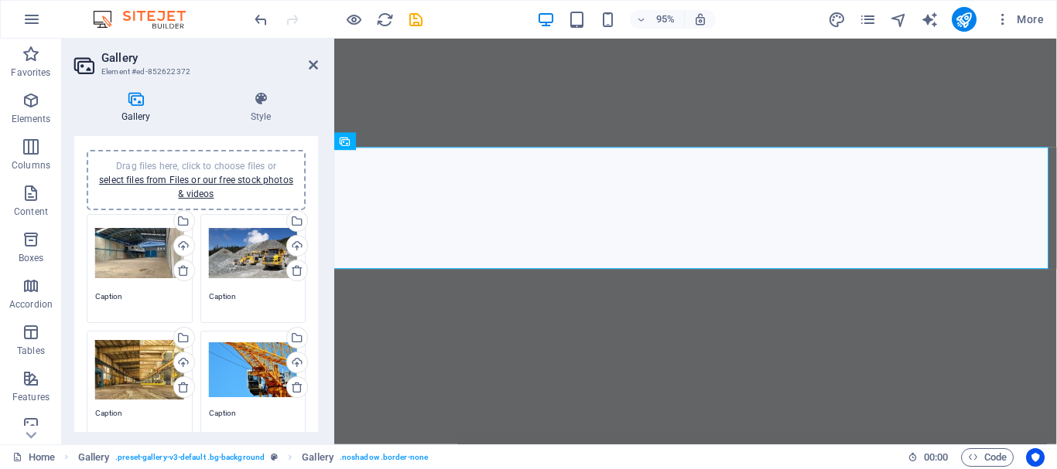
click at [223, 353] on div "Drag files here, click to choose files or select files from Files or our free s…" at bounding box center [253, 371] width 89 height 62
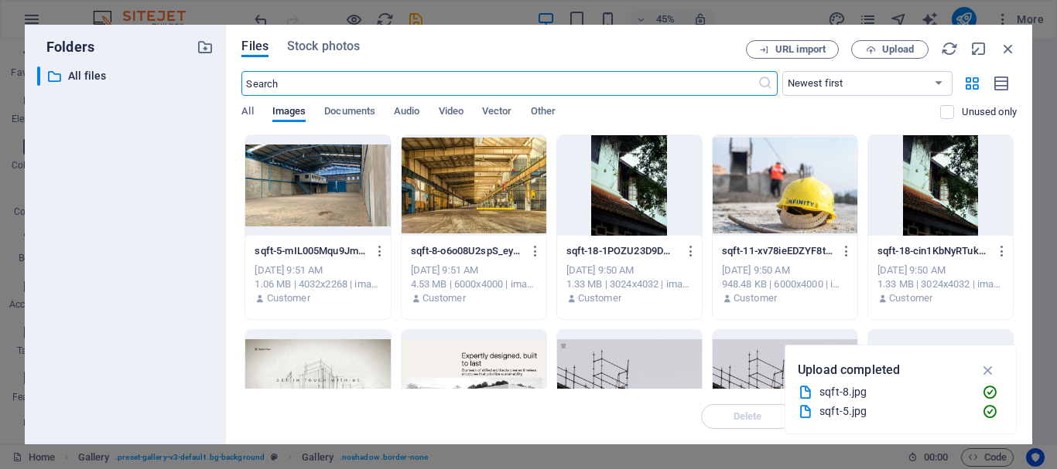
scroll to position [223, 0]
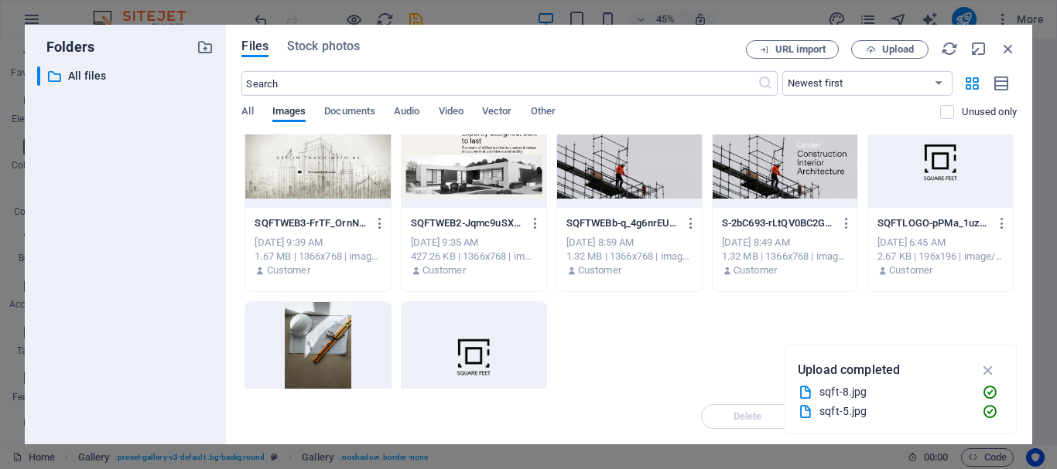
click at [644, 189] on div at bounding box center [629, 158] width 145 height 101
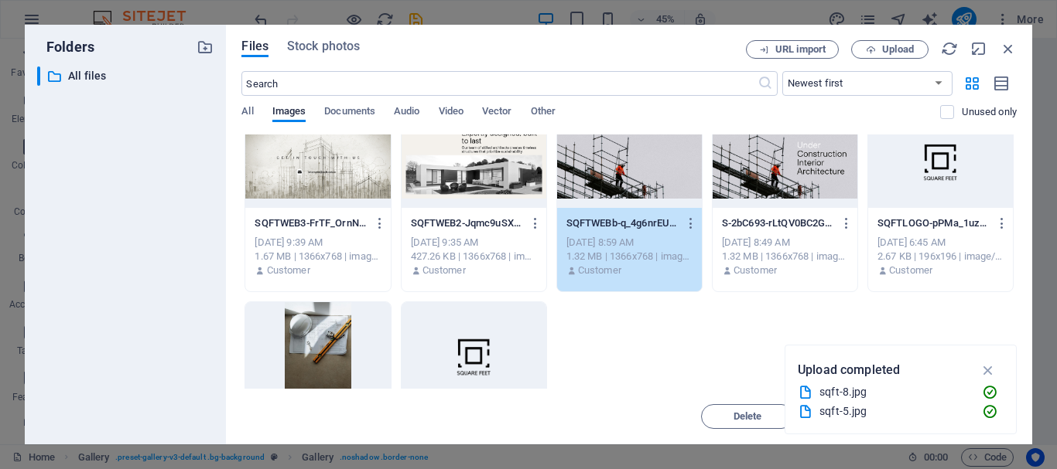
drag, startPoint x: 644, startPoint y: 189, endPoint x: 324, endPoint y: 158, distance: 321.8
click at [644, 189] on div "1" at bounding box center [629, 158] width 145 height 101
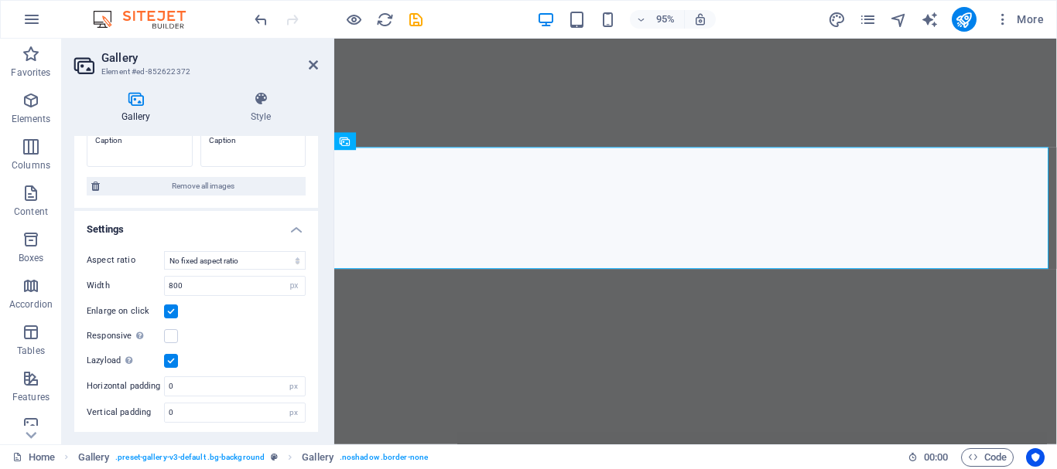
scroll to position [301, 0]
click at [246, 258] on select "No fixed aspect ratio 16:9 16:10 4:3 1:1 1:2 2:1" at bounding box center [235, 259] width 142 height 19
click at [164, 250] on select "No fixed aspect ratio 16:9 16:10 4:3 1:1 1:2 2:1" at bounding box center [235, 259] width 142 height 19
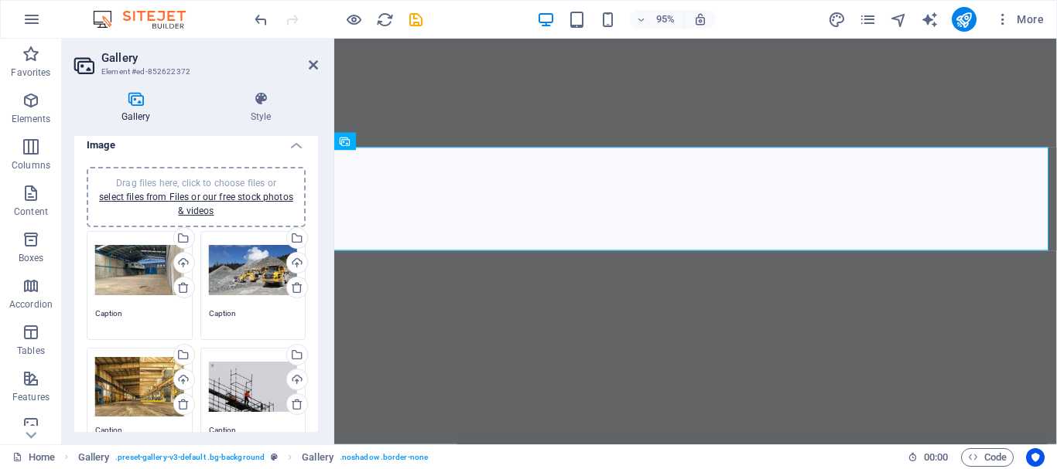
scroll to position [0, 0]
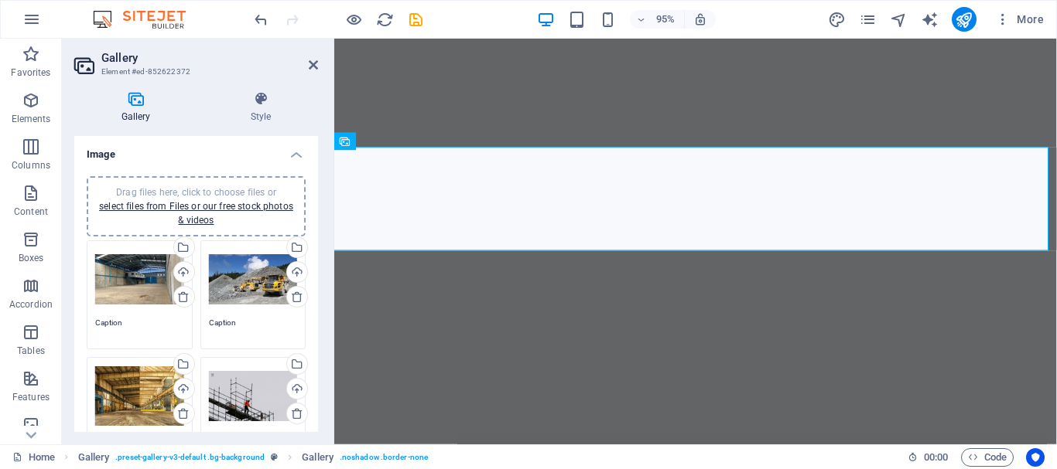
click at [145, 285] on div "Drag files here, click to choose files or select files from Files or our free s…" at bounding box center [139, 280] width 89 height 62
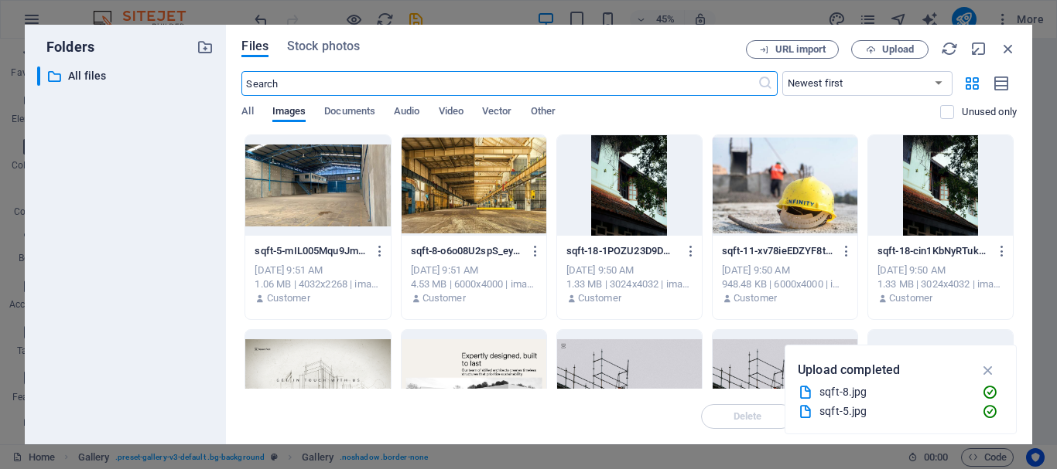
scroll to position [1787, 0]
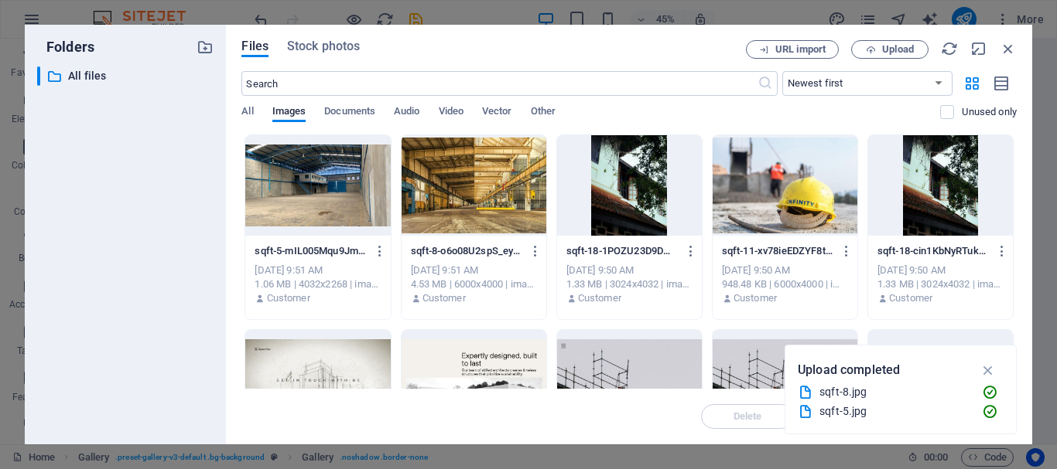
click at [620, 220] on div at bounding box center [629, 185] width 145 height 101
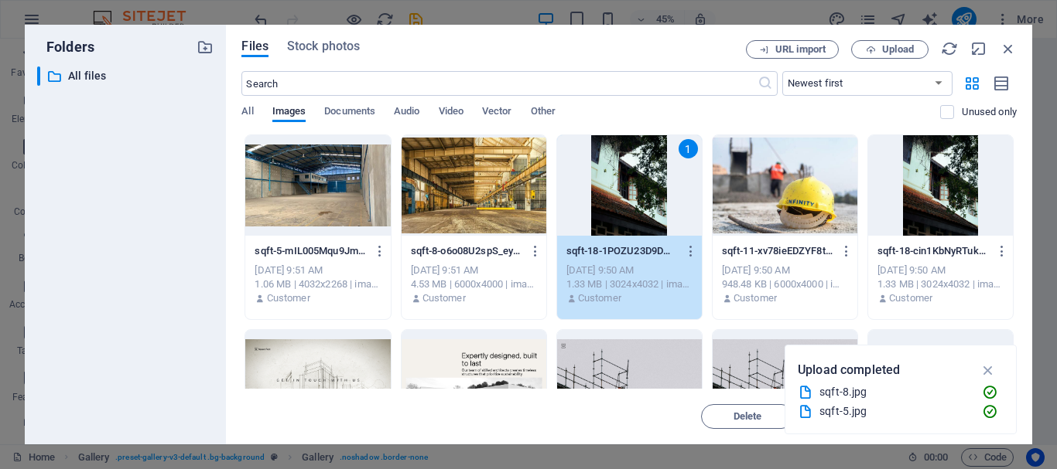
click at [620, 220] on div "1" at bounding box center [629, 185] width 145 height 101
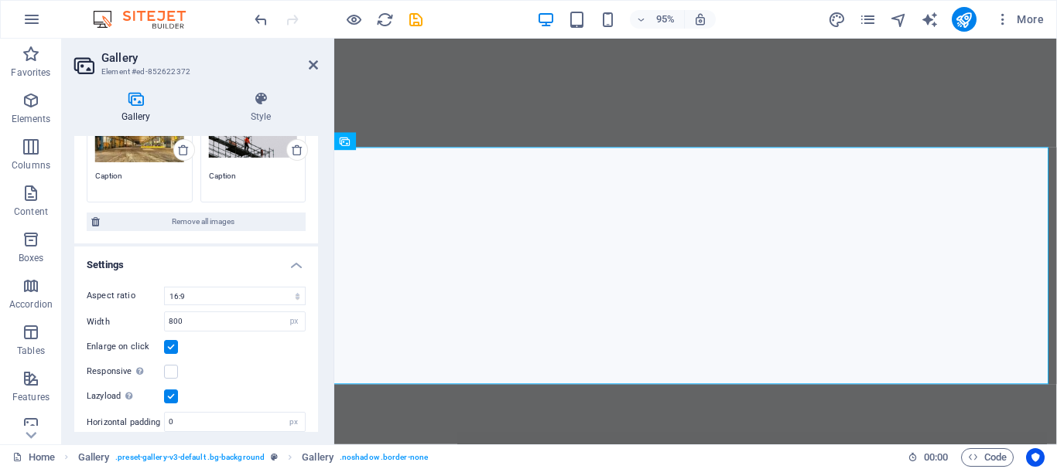
scroll to position [356, 0]
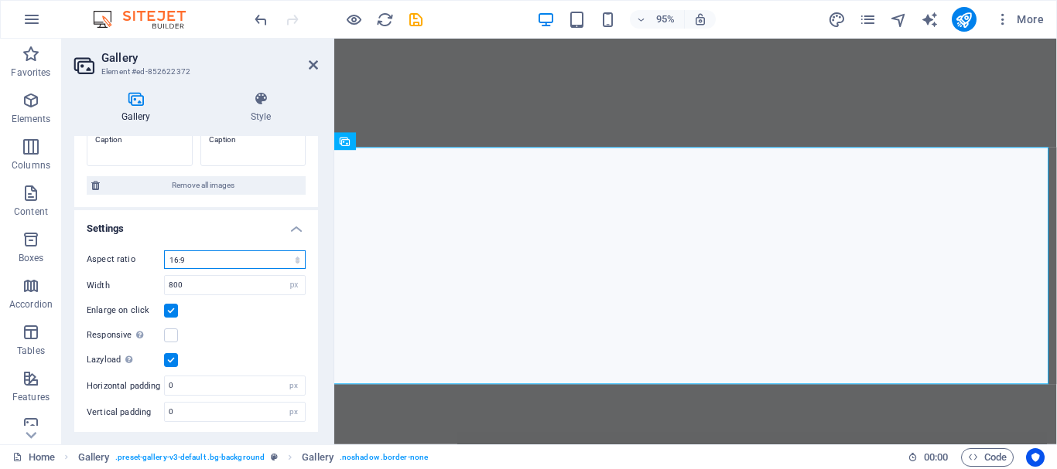
click at [211, 261] on select "No fixed aspect ratio 16:9 16:10 4:3 1:1 1:2 2:1" at bounding box center [235, 260] width 142 height 19
click at [164, 251] on select "No fixed aspect ratio 16:9 16:10 4:3 1:1 1:2 2:1" at bounding box center [235, 260] width 142 height 19
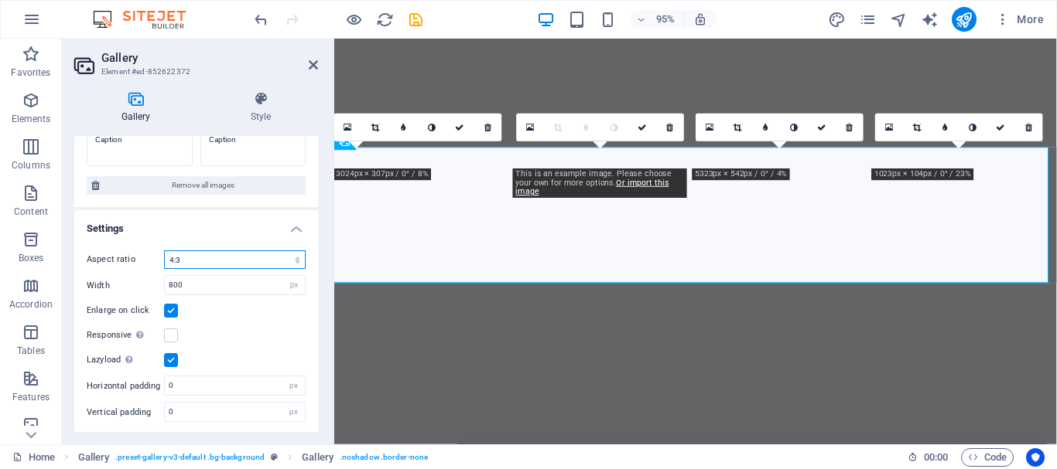
click at [221, 258] on select "No fixed aspect ratio 16:9 16:10 4:3 1:1 1:2 2:1" at bounding box center [235, 260] width 142 height 19
click at [164, 251] on select "No fixed aspect ratio 16:9 16:10 4:3 1:1 1:2 2:1" at bounding box center [235, 260] width 142 height 19
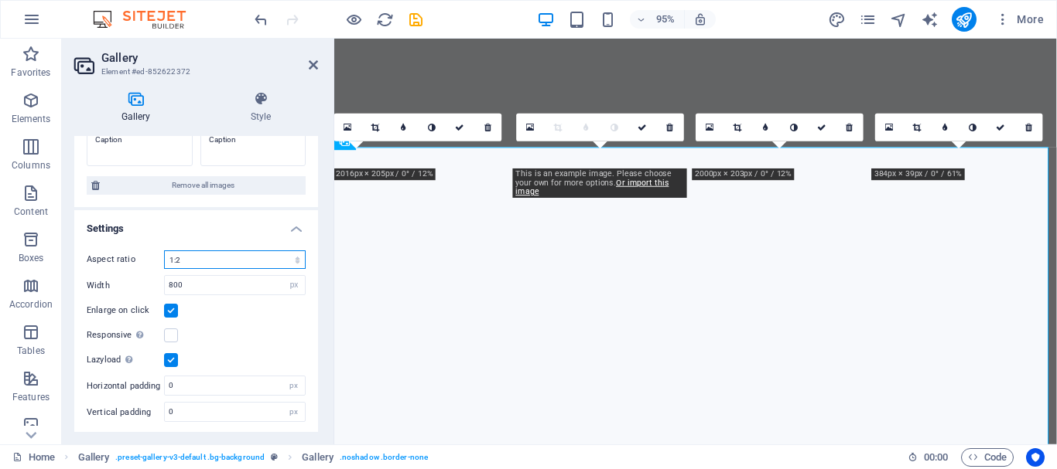
click at [220, 258] on select "No fixed aspect ratio 16:9 16:10 4:3 1:1 1:2 2:1" at bounding box center [235, 260] width 142 height 19
select select "4"
click at [164, 251] on select "No fixed aspect ratio 16:9 16:10 4:3 1:1 1:2 2:1" at bounding box center [235, 260] width 142 height 19
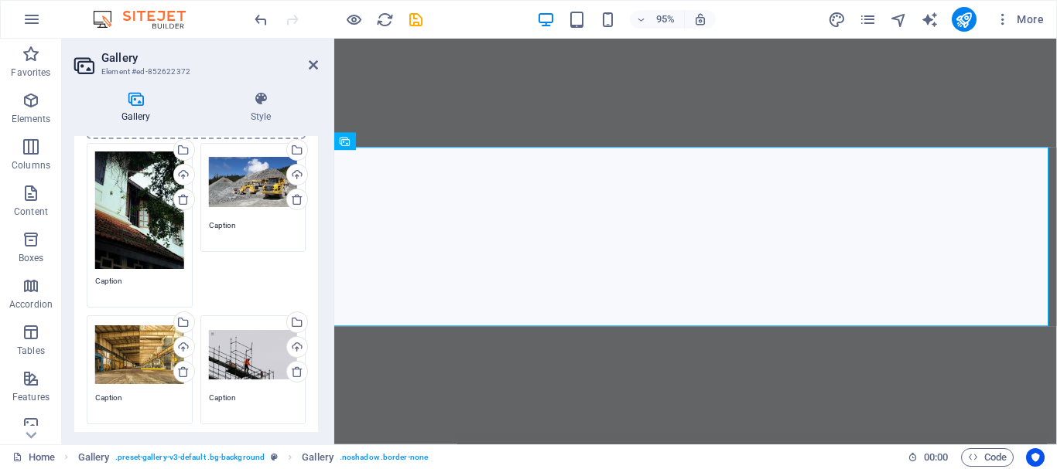
scroll to position [97, 0]
click at [235, 187] on div "Drag files here, click to choose files or select files from Files or our free s…" at bounding box center [253, 183] width 89 height 62
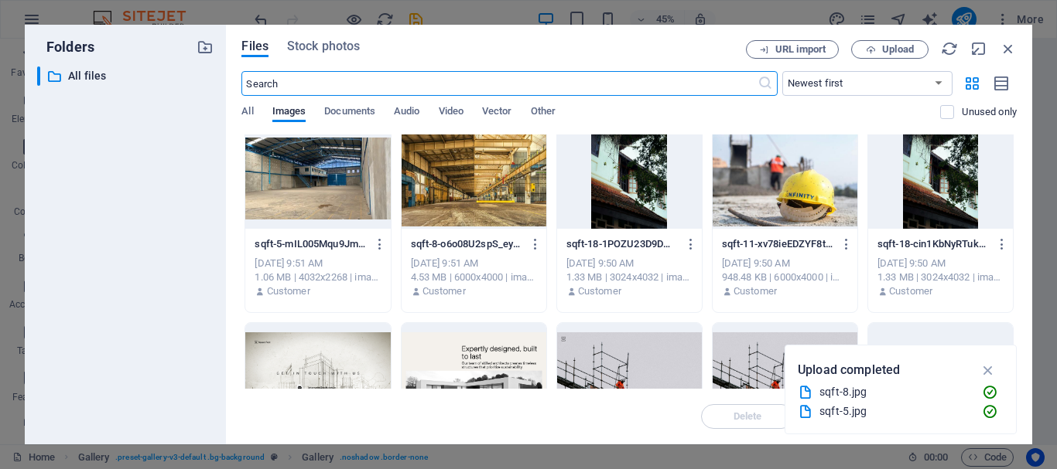
scroll to position [0, 0]
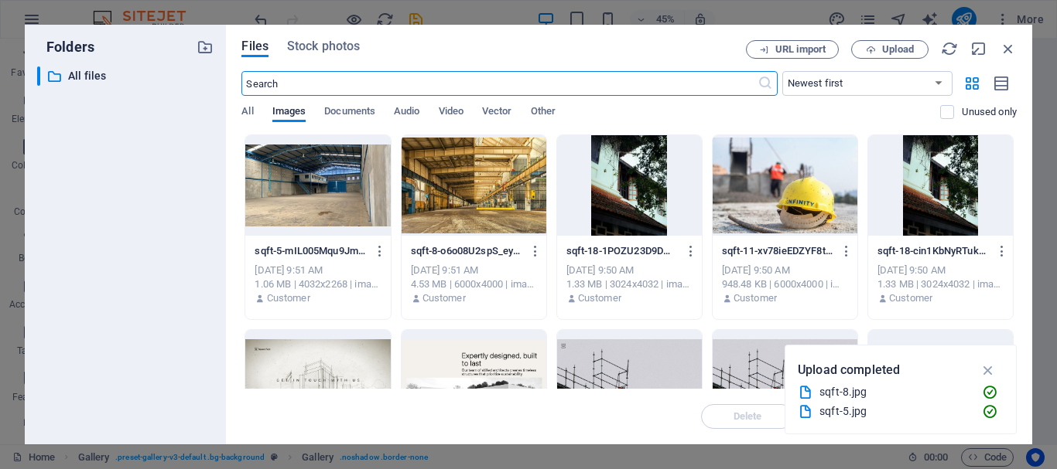
click at [456, 104] on div "​ Newest first Oldest first Name (A-Z) Name (Z-A) Size (0-9) Size (9-0) Resolut…" at bounding box center [628, 102] width 775 height 63
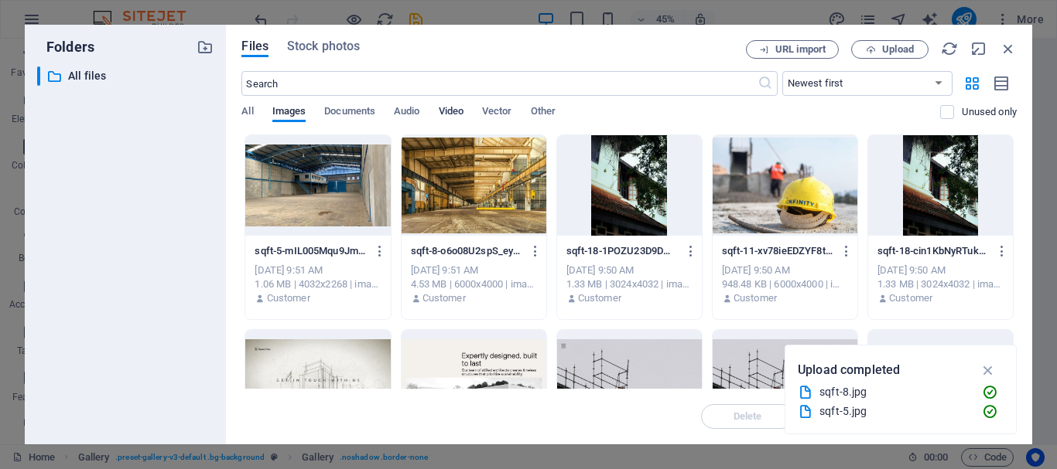
click at [459, 112] on span "Video" at bounding box center [451, 113] width 25 height 22
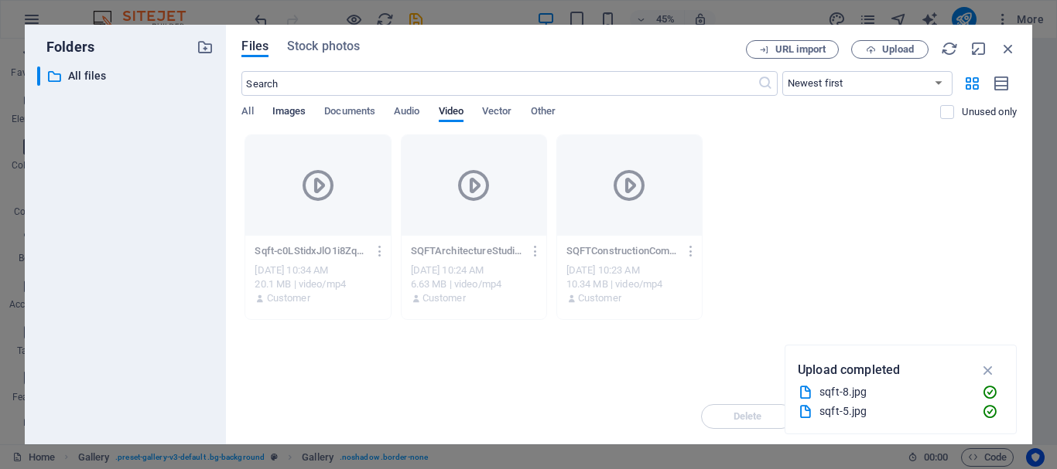
click at [296, 108] on span "Images" at bounding box center [289, 113] width 34 height 22
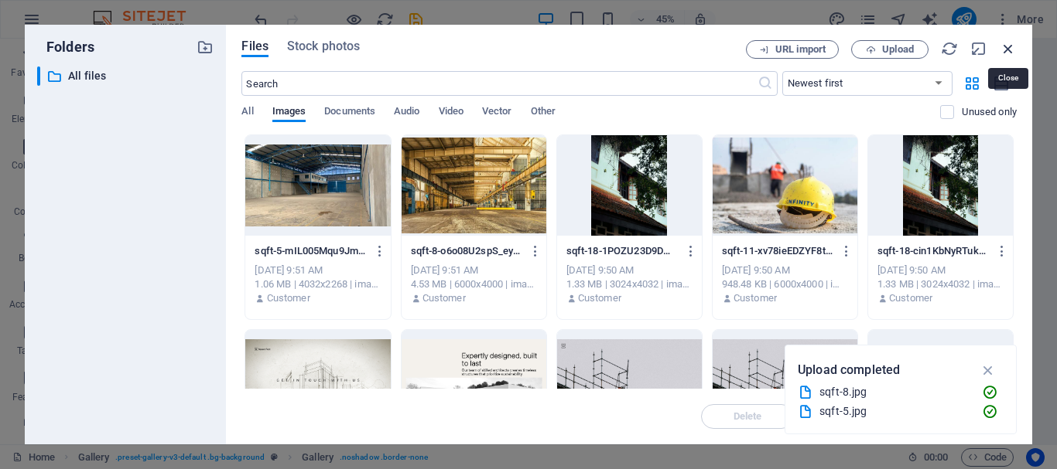
click at [1009, 45] on icon "button" at bounding box center [1007, 48] width 17 height 17
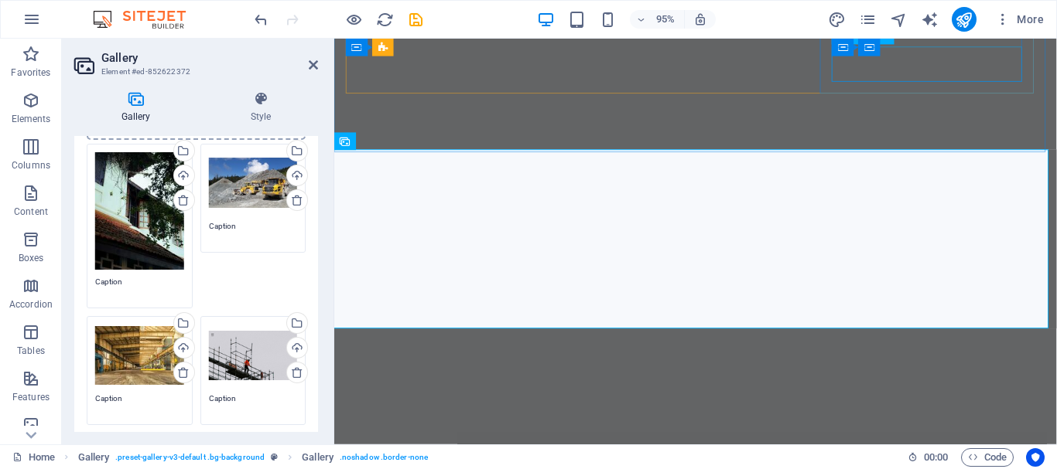
scroll to position [1786, 0]
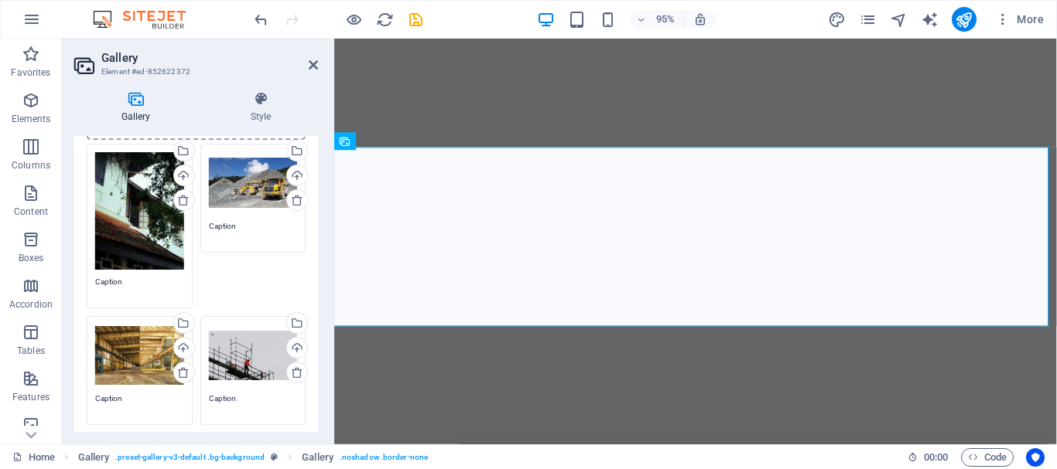
click at [250, 193] on div "Drag files here, click to choose files or select files from Files or our free s…" at bounding box center [253, 183] width 89 height 62
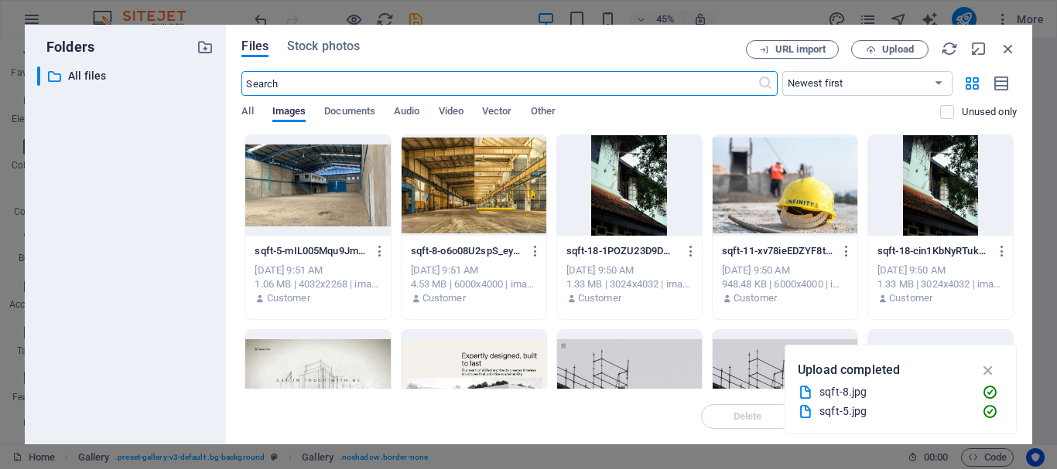
scroll to position [1787, 0]
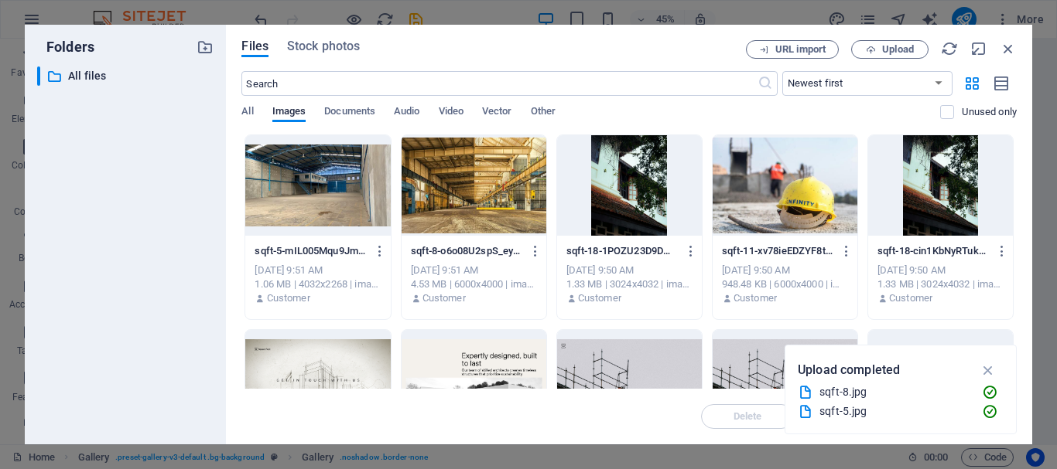
click at [336, 217] on div at bounding box center [317, 185] width 145 height 101
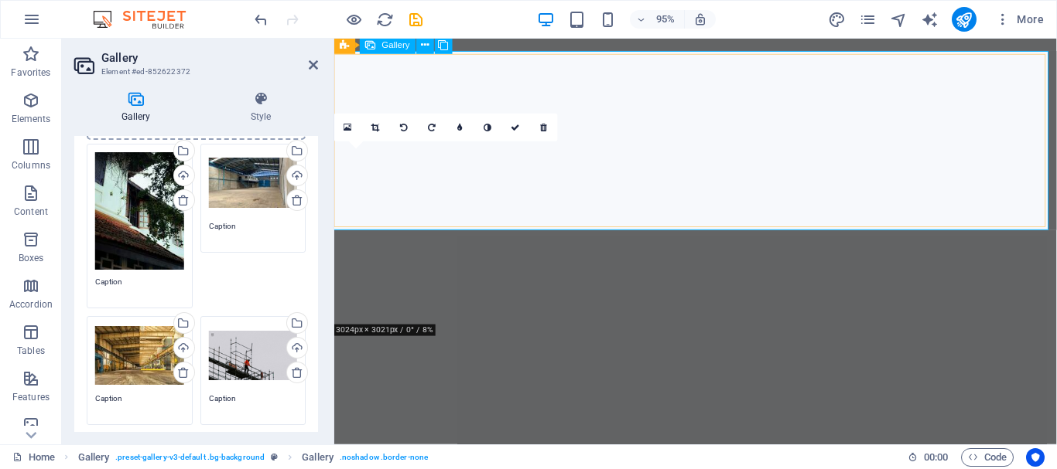
scroll to position [1786, 0]
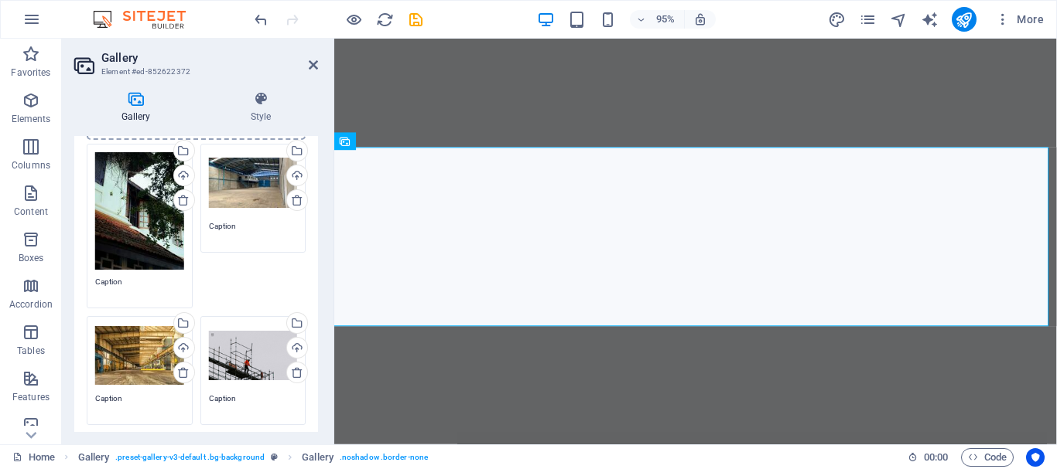
click at [131, 356] on div "Drag files here, click to choose files or select files from Files or our free s…" at bounding box center [139, 356] width 89 height 62
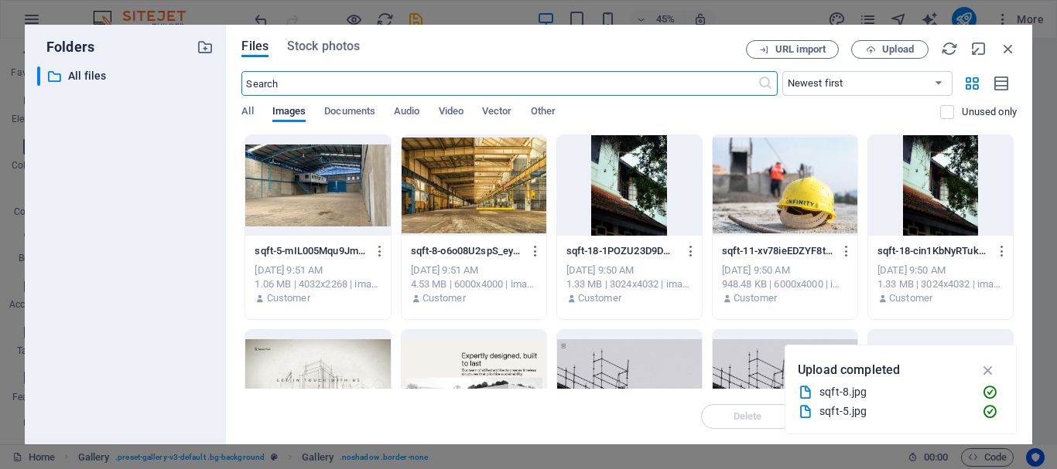
scroll to position [223, 0]
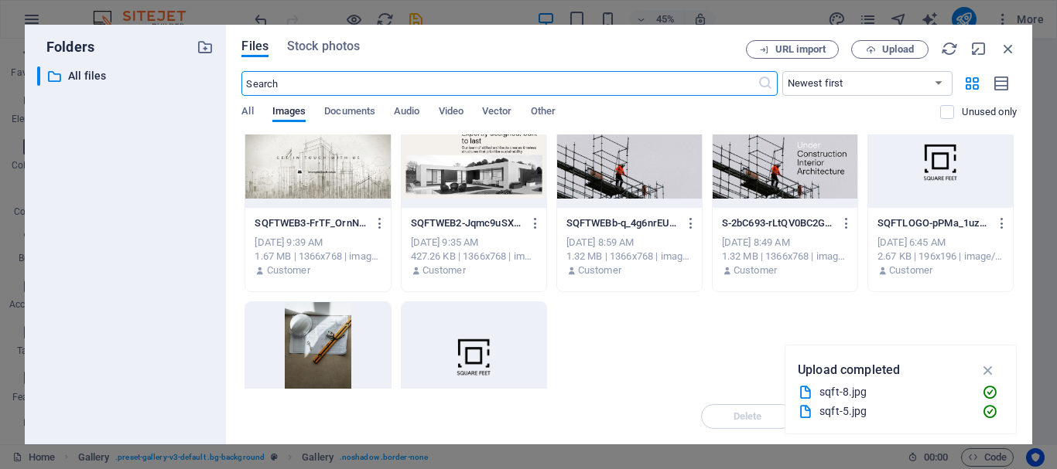
click at [582, 193] on div at bounding box center [629, 158] width 145 height 101
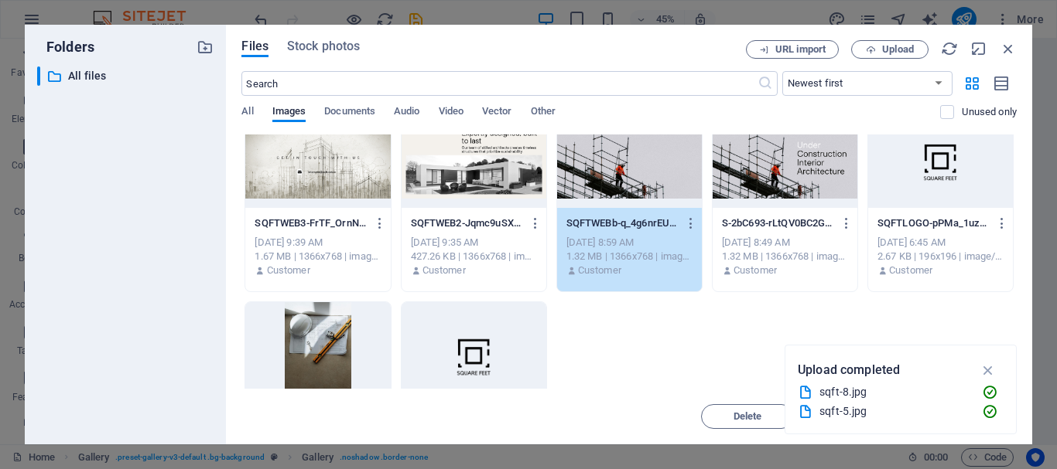
click at [582, 193] on div "1" at bounding box center [629, 158] width 145 height 101
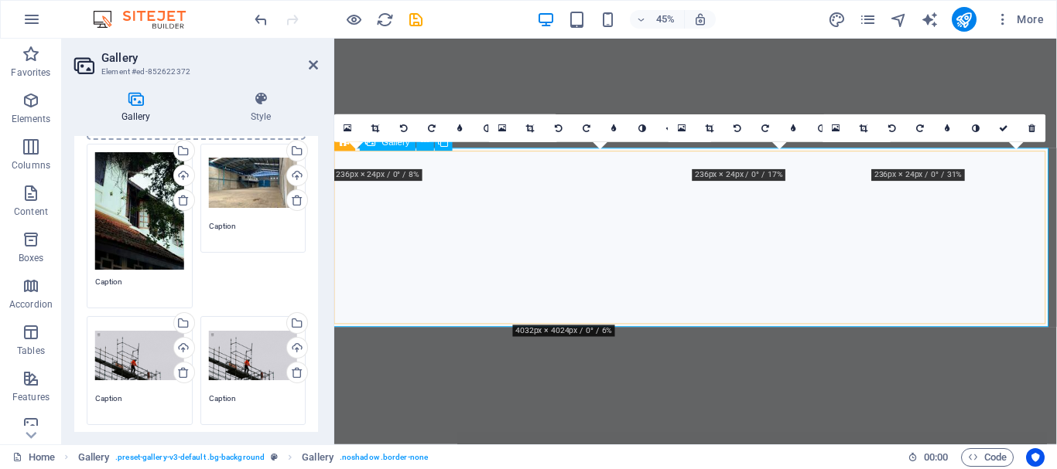
scroll to position [1786, 0]
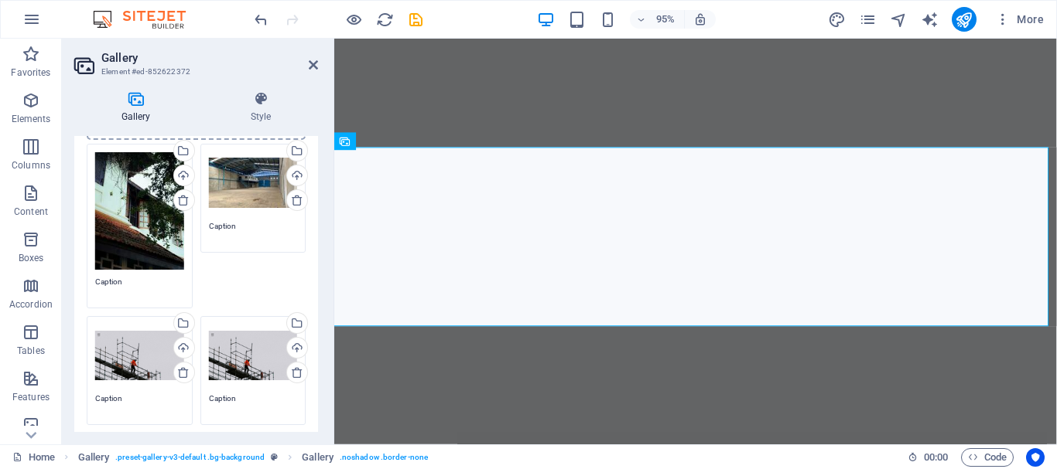
click at [224, 355] on div "Drag files here, click to choose files or select files from Files or our free s…" at bounding box center [253, 356] width 89 height 62
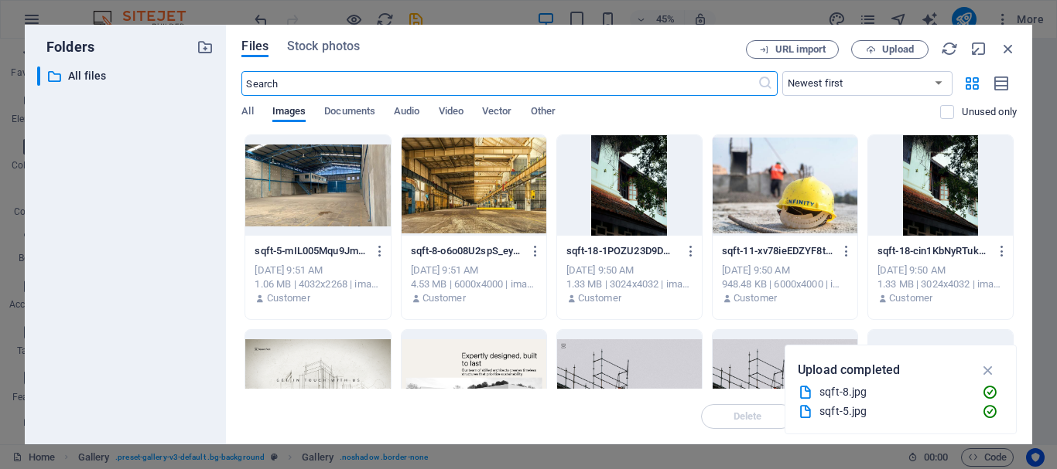
scroll to position [1787, 0]
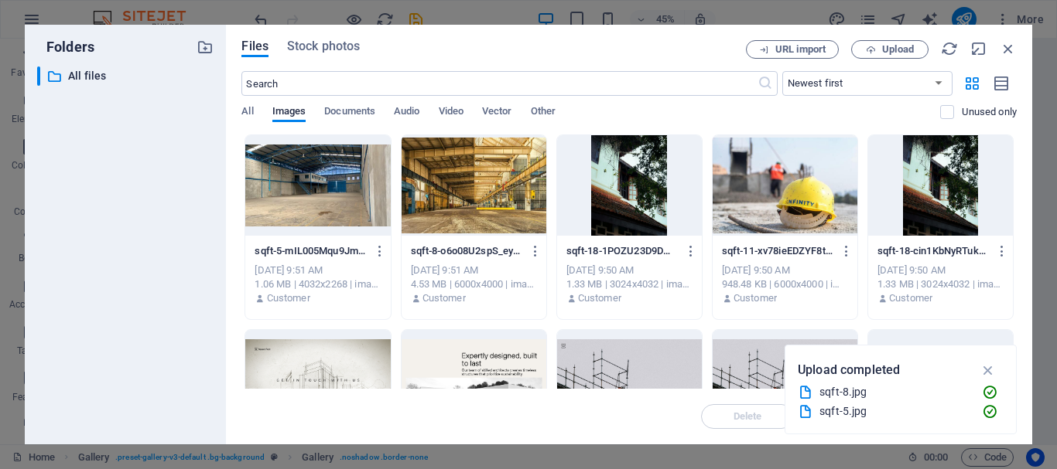
click at [466, 183] on div at bounding box center [473, 185] width 145 height 101
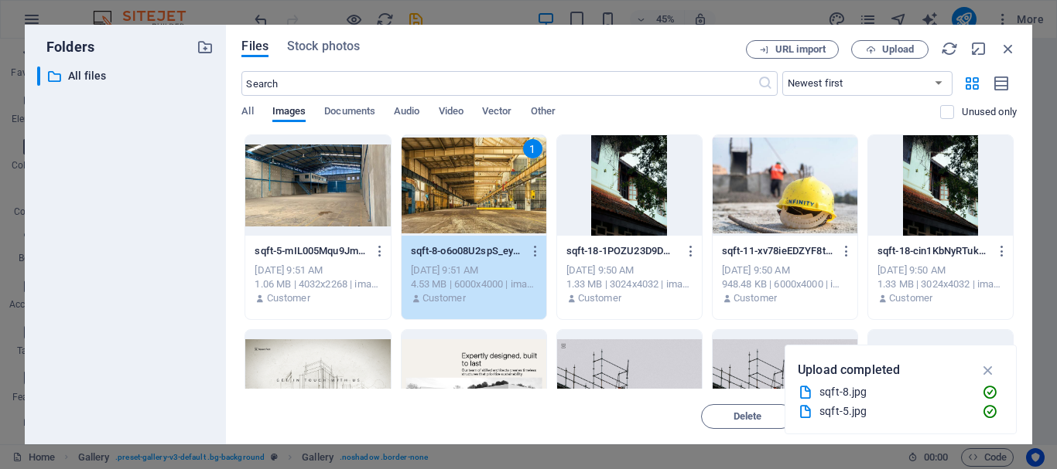
drag, startPoint x: 466, startPoint y: 183, endPoint x: 138, endPoint y: 151, distance: 329.5
click at [466, 183] on div "1" at bounding box center [473, 185] width 145 height 101
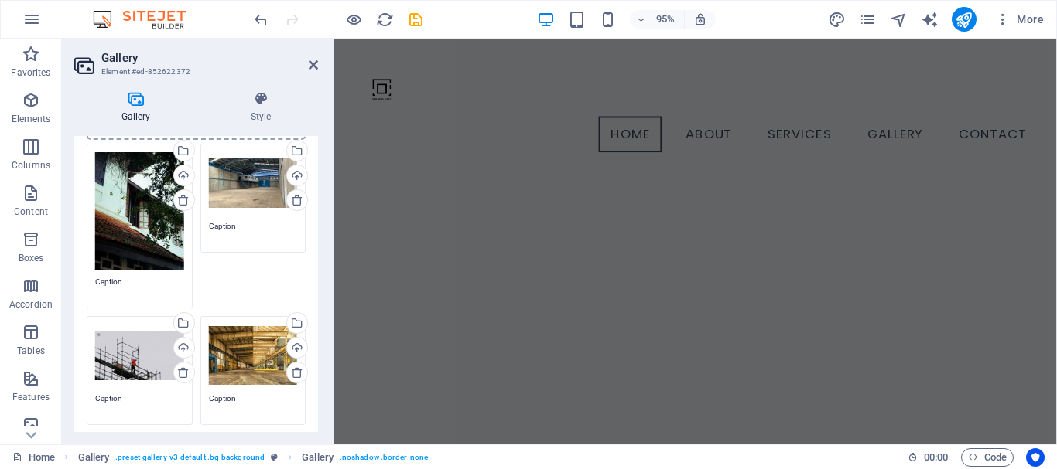
scroll to position [0, 0]
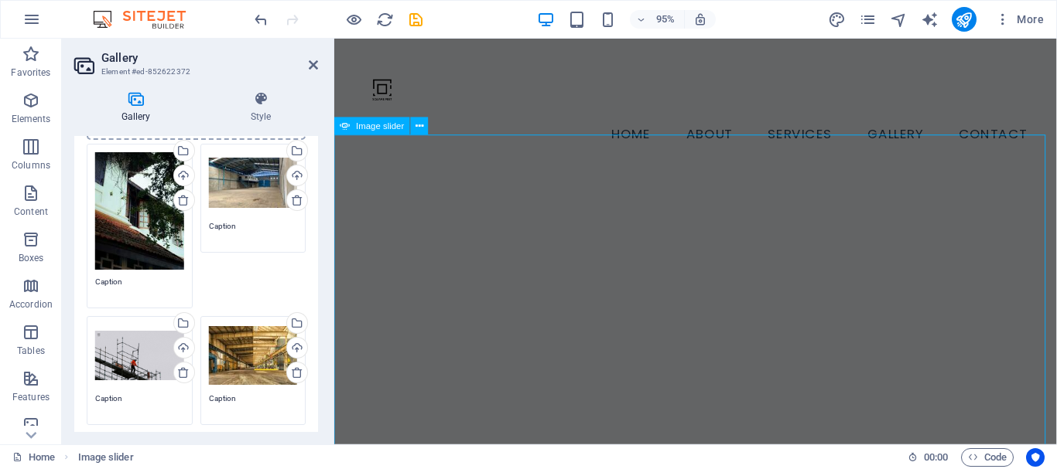
select select "ms"
select select "s"
select select "progressive"
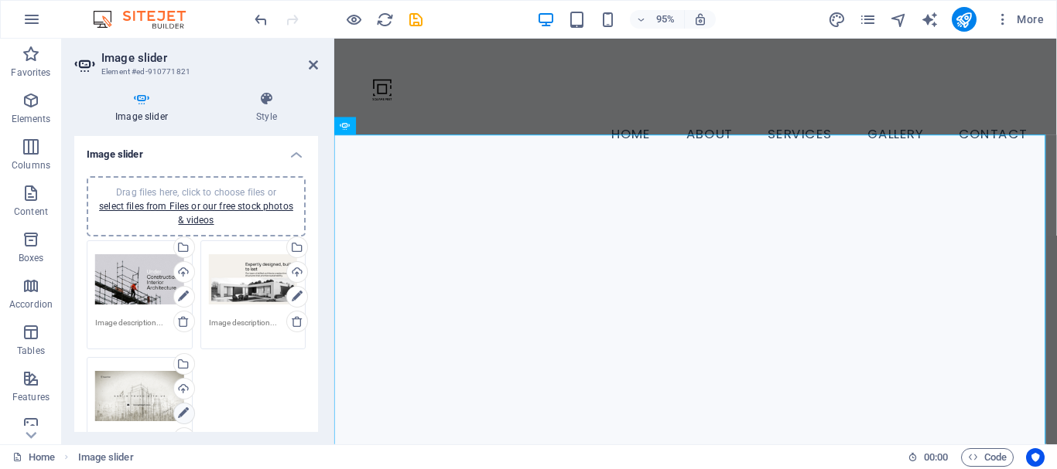
click at [181, 415] on icon at bounding box center [183, 414] width 11 height 19
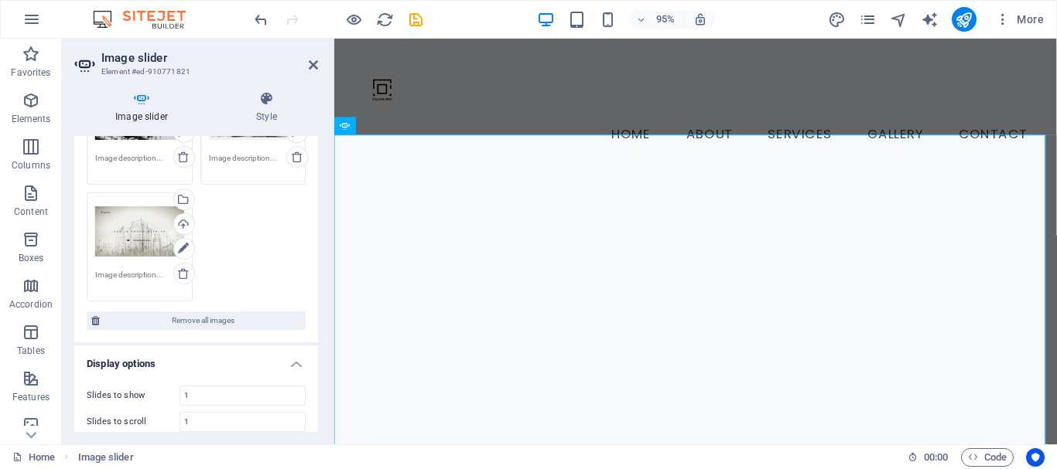
scroll to position [191, 0]
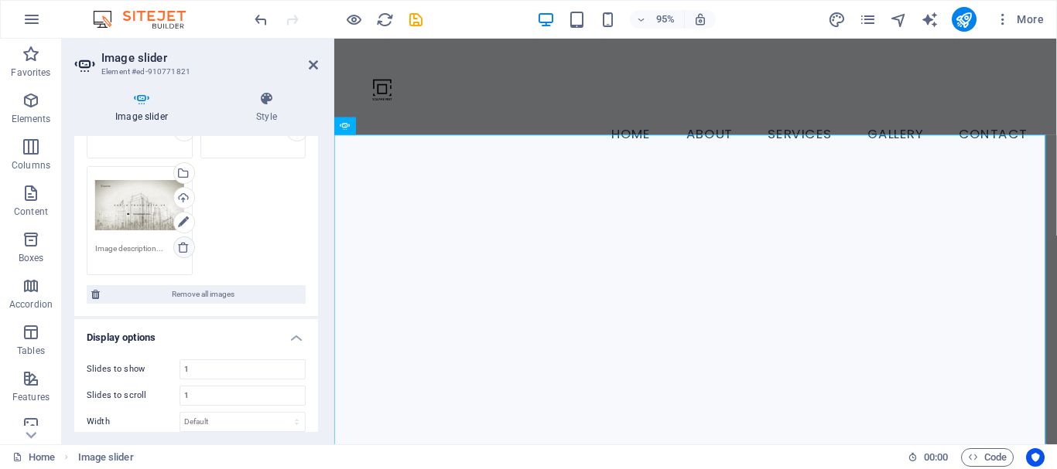
click at [186, 249] on icon at bounding box center [183, 247] width 12 height 12
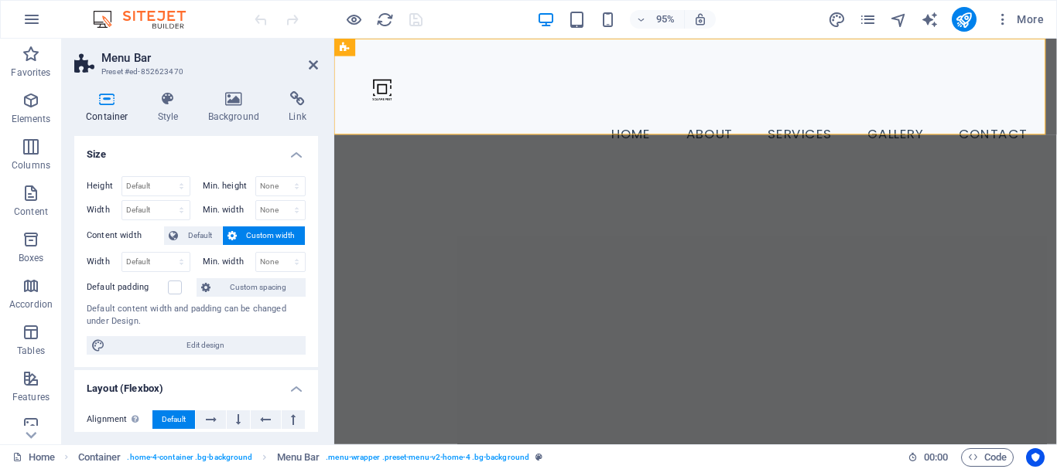
click at [276, 236] on span "Custom width" at bounding box center [271, 236] width 60 height 19
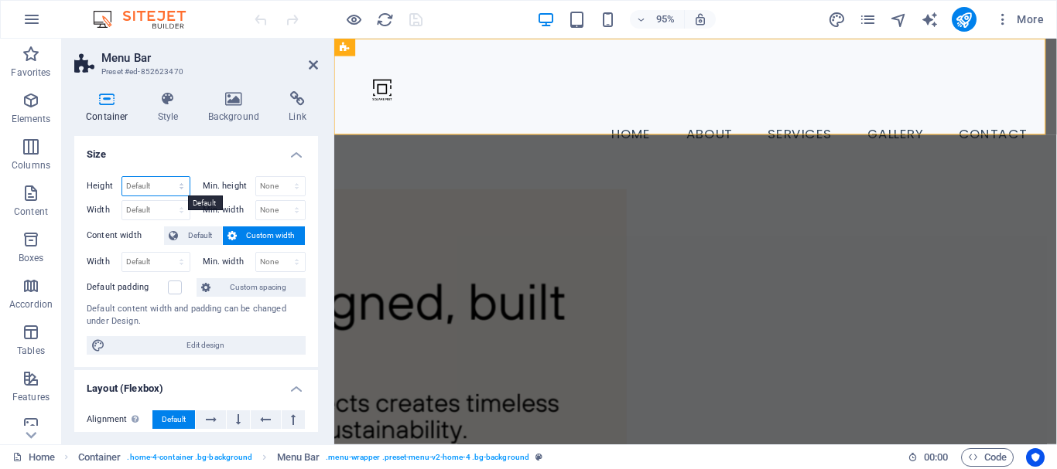
click at [166, 186] on select "Default px rem % vh vw" at bounding box center [155, 186] width 67 height 19
select select "%"
click at [166, 177] on select "Default px rem % vh vw" at bounding box center [155, 186] width 67 height 19
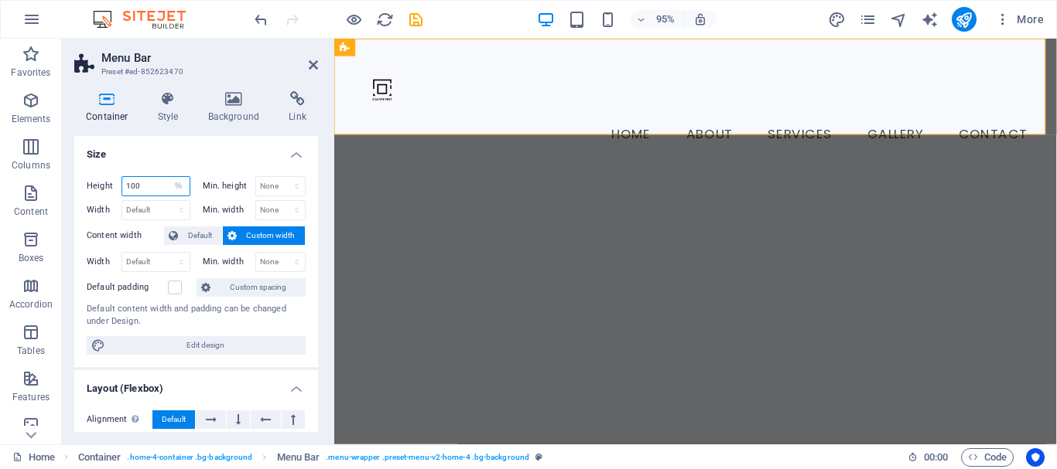
click at [149, 187] on input "100" at bounding box center [155, 186] width 67 height 19
click at [131, 187] on input "100" at bounding box center [155, 186] width 67 height 19
click at [131, 186] on input "100" at bounding box center [155, 186] width 67 height 19
click at [132, 185] on input "100" at bounding box center [155, 186] width 67 height 19
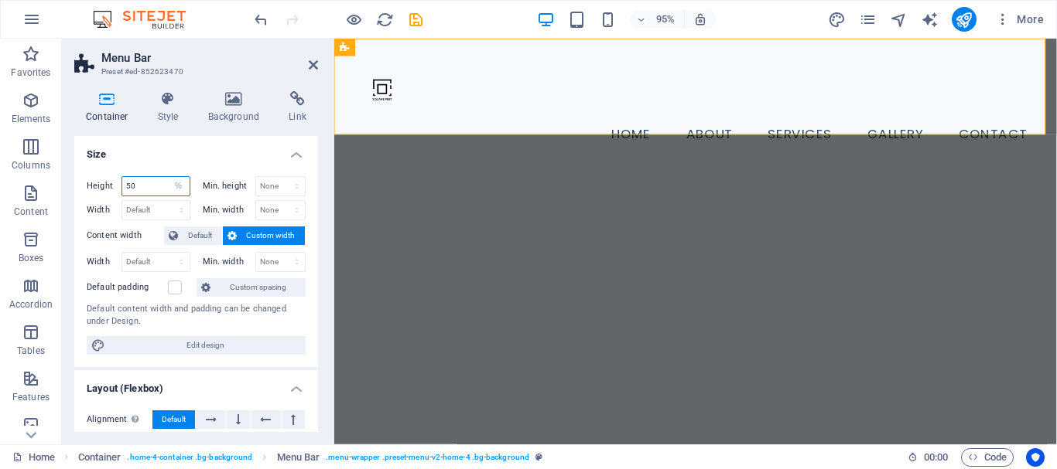
type input "50"
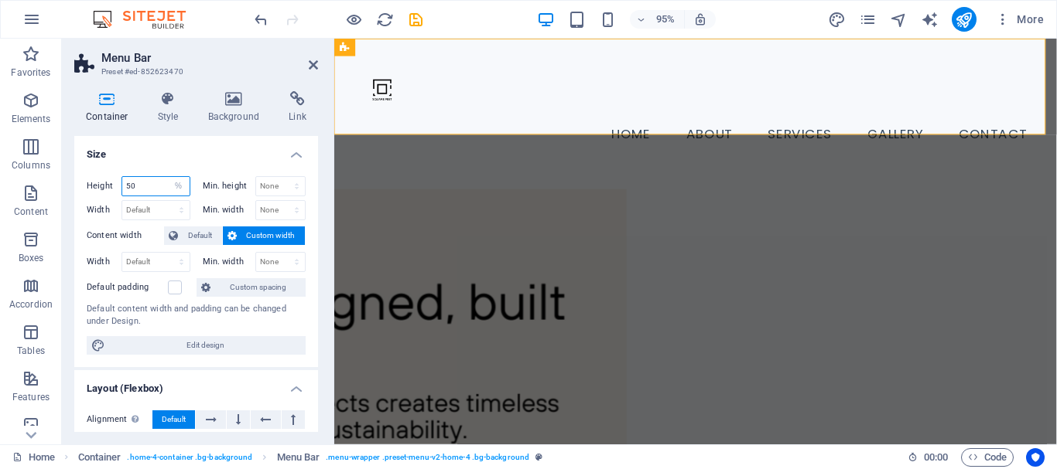
click at [135, 183] on input "50" at bounding box center [155, 186] width 67 height 19
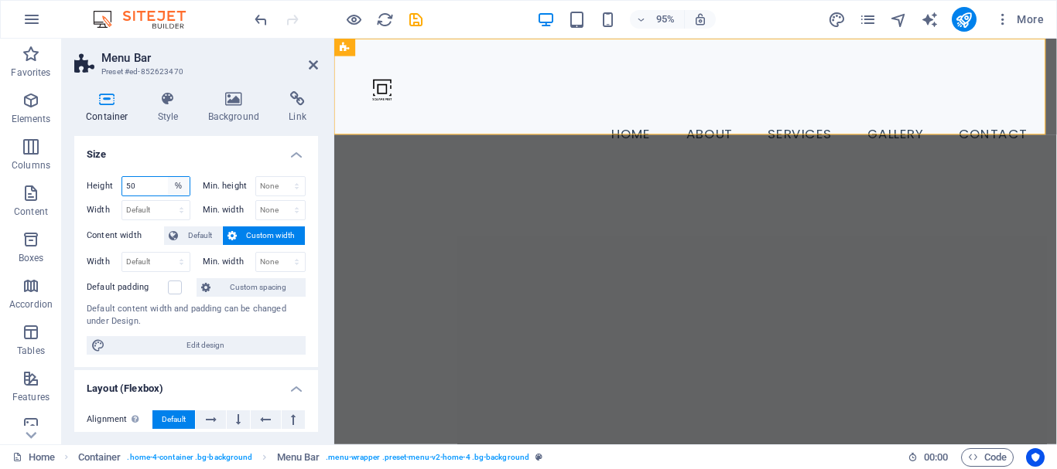
click at [172, 189] on select "Default px rem % vh vw" at bounding box center [179, 186] width 22 height 19
select select "default"
click at [168, 177] on select "Default px rem % vh vw" at bounding box center [179, 186] width 22 height 19
select select "DISABLED_OPTION_VALUE"
click at [200, 237] on span "Default" at bounding box center [200, 236] width 35 height 19
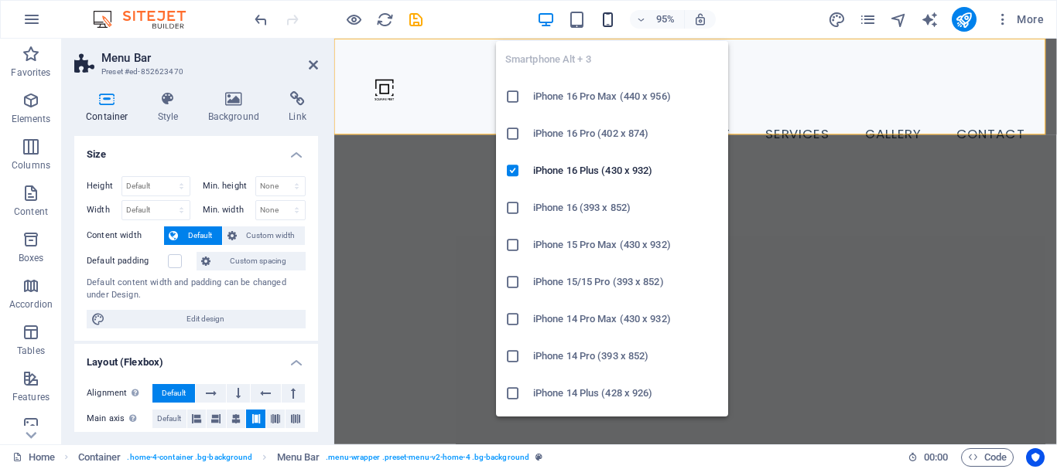
click at [609, 25] on icon "button" at bounding box center [608, 20] width 18 height 18
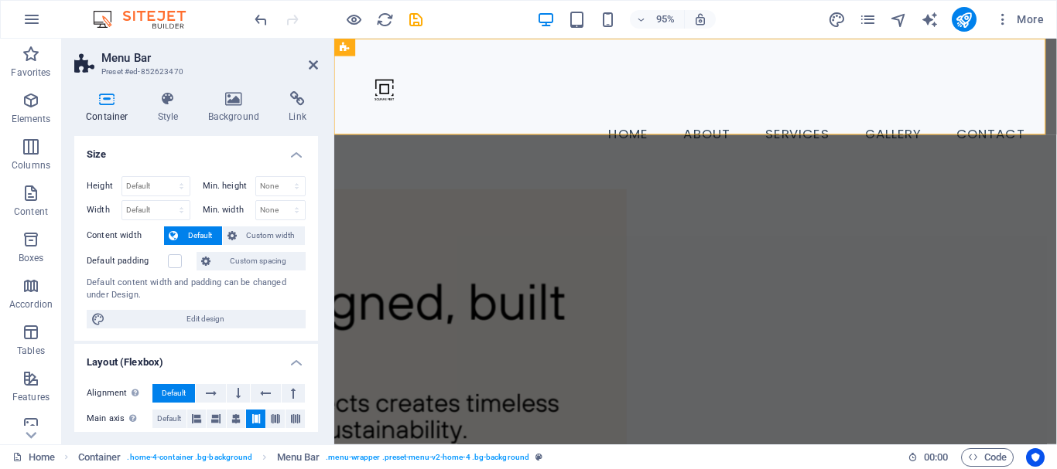
drag, startPoint x: 224, startPoint y: 319, endPoint x: 224, endPoint y: 285, distance: 34.0
click at [224, 320] on span "Edit design" at bounding box center [205, 319] width 191 height 19
select select "px"
select select "200"
select select "px"
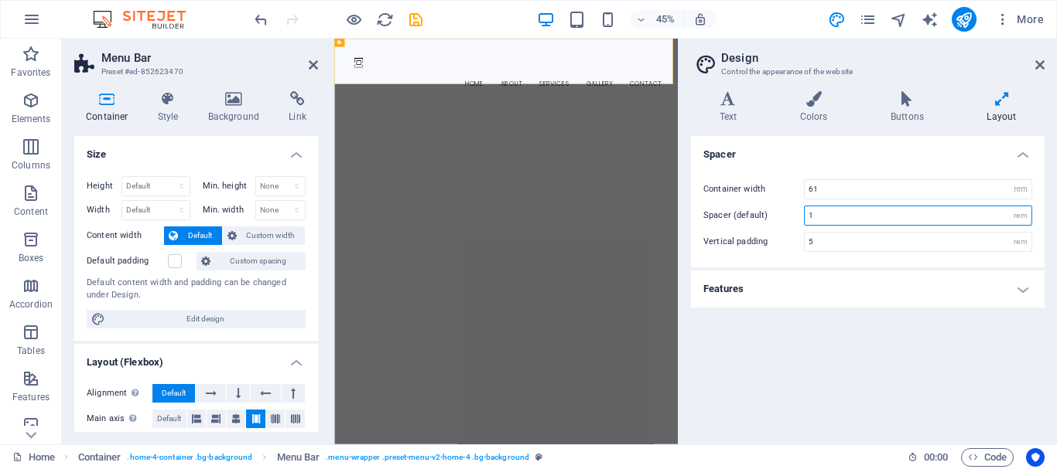
drag, startPoint x: 836, startPoint y: 215, endPoint x: 799, endPoint y: 210, distance: 37.4
click at [800, 210] on div "Spacer (default) 1 rem" at bounding box center [867, 216] width 329 height 20
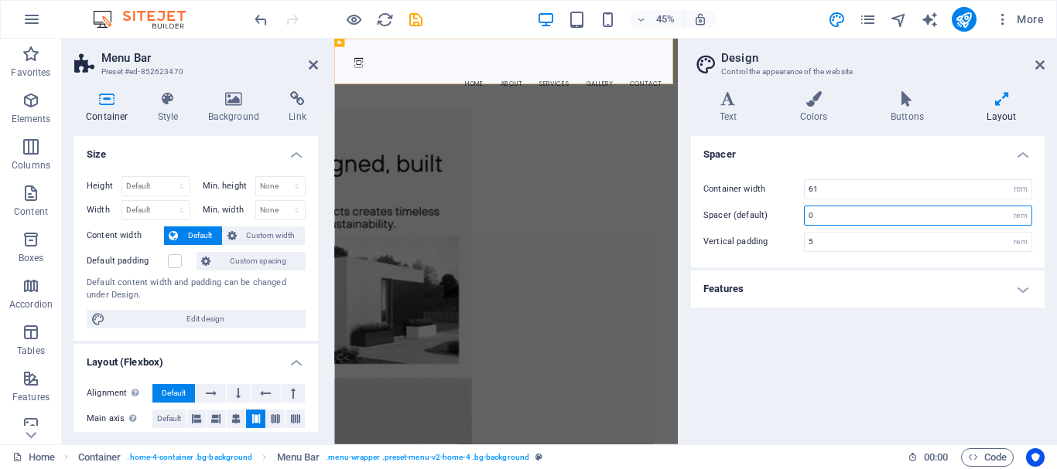
type input "0"
click at [883, 323] on div "Spacer Container width 61 rem px Spacer (default) 0 rem Vertical padding 5 rem …" at bounding box center [867, 284] width 353 height 296
click at [876, 295] on h4 "Features" at bounding box center [867, 289] width 353 height 37
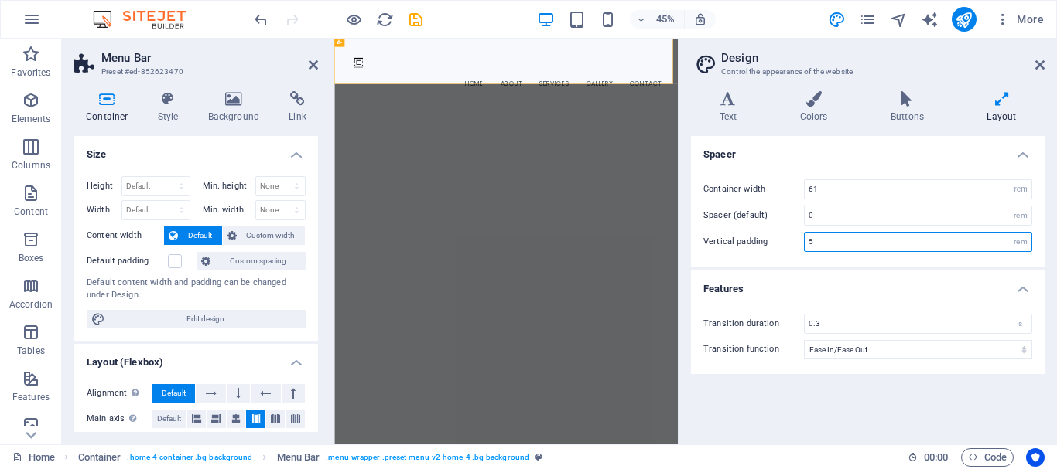
drag, startPoint x: 867, startPoint y: 247, endPoint x: 795, endPoint y: 254, distance: 72.3
click at [795, 254] on div "Container width 61 rem px Spacer (default) 0 rem Vertical padding 5 rem" at bounding box center [868, 216] width 360 height 104
type input "1"
click at [811, 260] on div "Container width 61 rem px Spacer (default) 0 rem Vertical padding 1 rem" at bounding box center [868, 216] width 360 height 104
click at [827, 103] on icon at bounding box center [813, 98] width 84 height 15
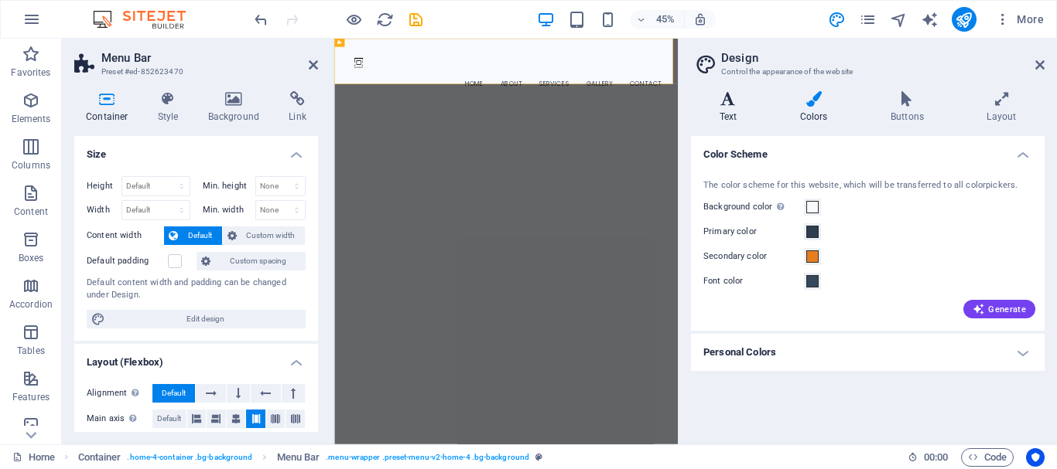
click at [746, 118] on h4 "Text" at bounding box center [731, 107] width 80 height 32
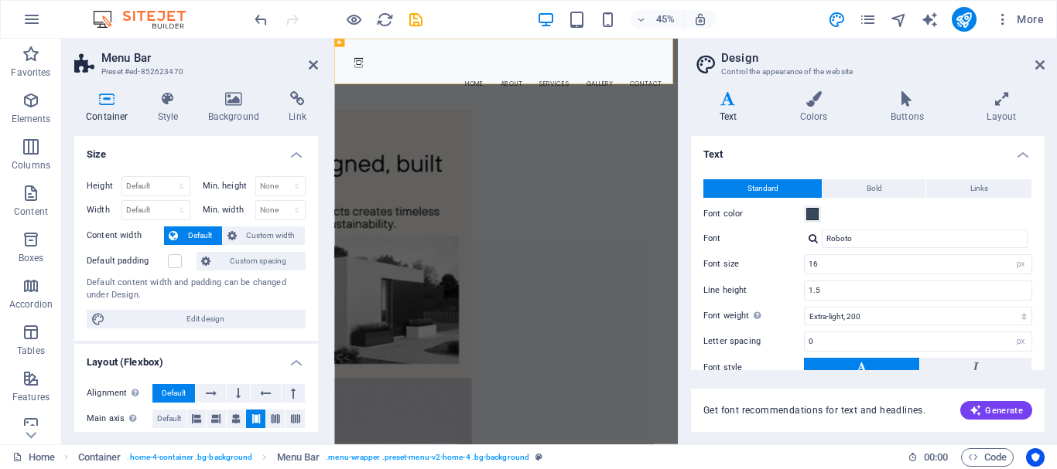
click at [822, 125] on div "Text Colors Buttons Layout Text Standard Bold Links Font color Font Roboto Font…" at bounding box center [867, 261] width 353 height 341
click at [1009, 101] on icon at bounding box center [1001, 98] width 86 height 15
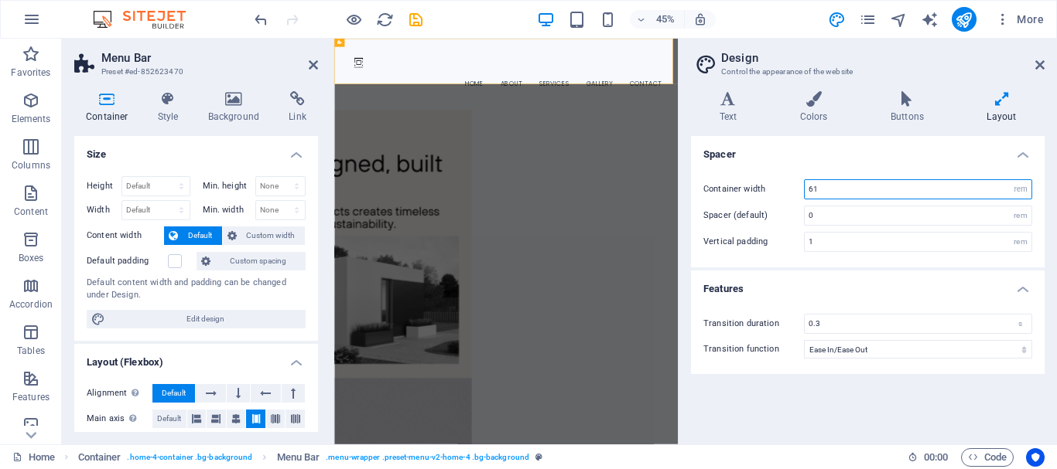
drag, startPoint x: 876, startPoint y: 190, endPoint x: 754, endPoint y: 209, distance: 122.8
click at [754, 209] on div "Container width 61 rem px Spacer (default) 0 rem Vertical padding 1 rem" at bounding box center [868, 216] width 360 height 104
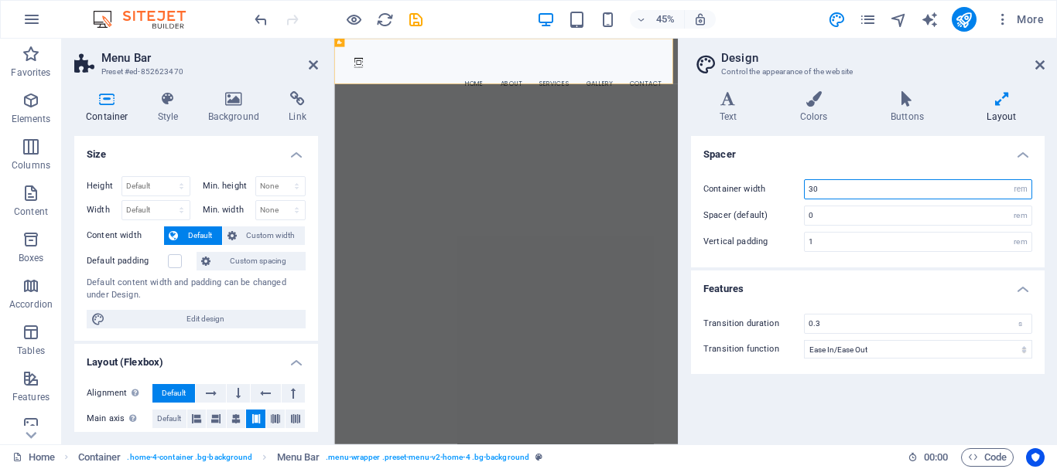
drag, startPoint x: 843, startPoint y: 188, endPoint x: 790, endPoint y: 184, distance: 53.5
click at [790, 184] on div "Container width 30 rem px" at bounding box center [867, 189] width 329 height 20
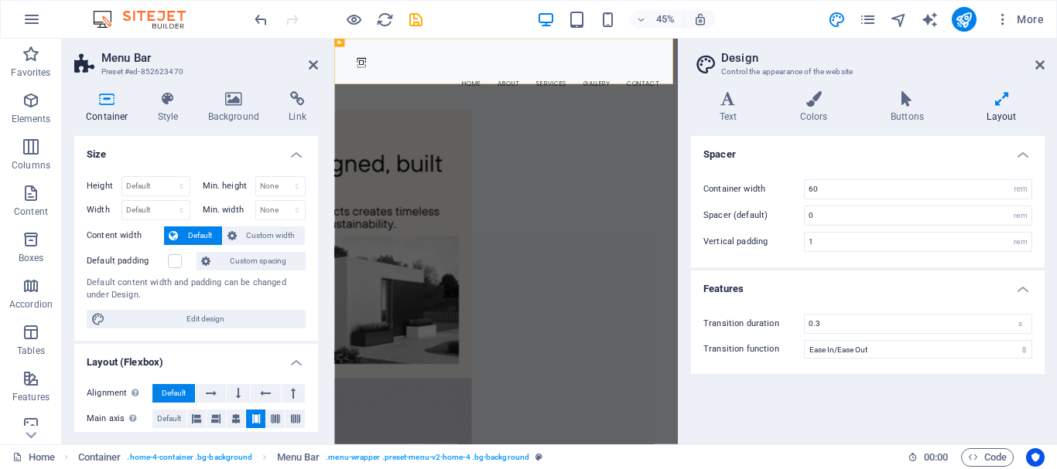
click at [873, 405] on div "Spacer Container width 60 rem px Spacer (default) 0 rem Vertical padding 1 rem …" at bounding box center [867, 284] width 353 height 296
drag, startPoint x: 781, startPoint y: 189, endPoint x: 709, endPoint y: 184, distance: 72.1
click at [709, 184] on div "Container width 60 rem px" at bounding box center [867, 189] width 329 height 20
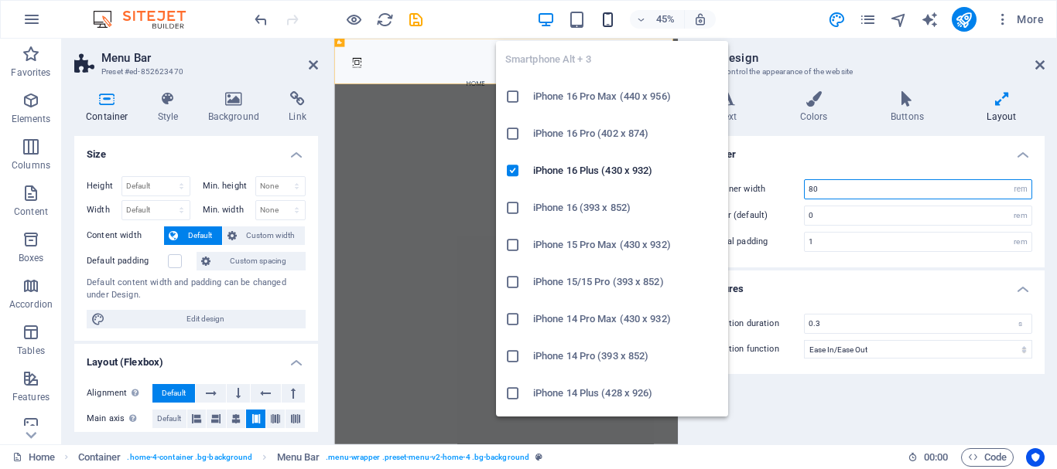
type input "80"
click at [612, 19] on icon "button" at bounding box center [608, 20] width 18 height 18
type input "4"
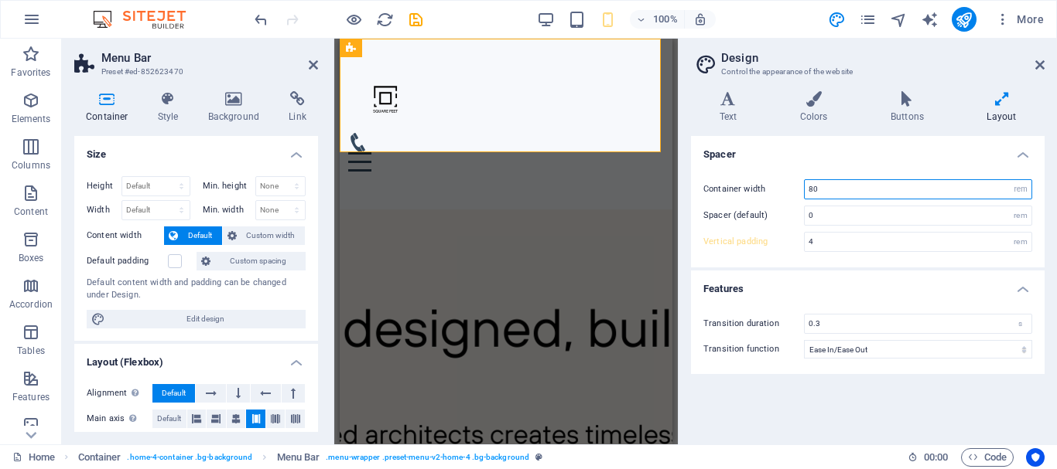
drag, startPoint x: 827, startPoint y: 188, endPoint x: 763, endPoint y: 183, distance: 64.4
click at [763, 183] on div "Container width 80 rem px" at bounding box center [867, 189] width 329 height 20
type input "60"
click at [783, 168] on div "Container width 60 rem px Spacer (default) 0 rem Vertical padding 4 rem" at bounding box center [868, 216] width 360 height 104
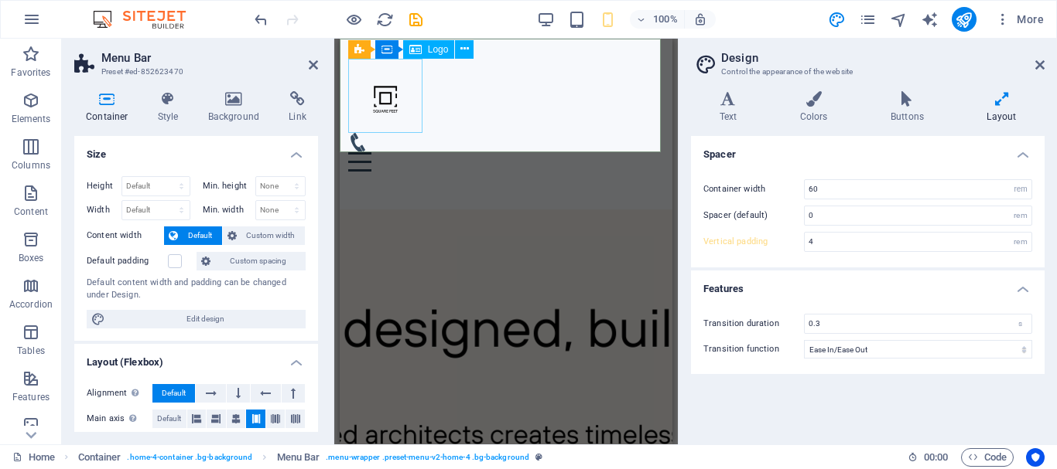
click at [402, 87] on div at bounding box center [506, 96] width 316 height 74
select select "px"
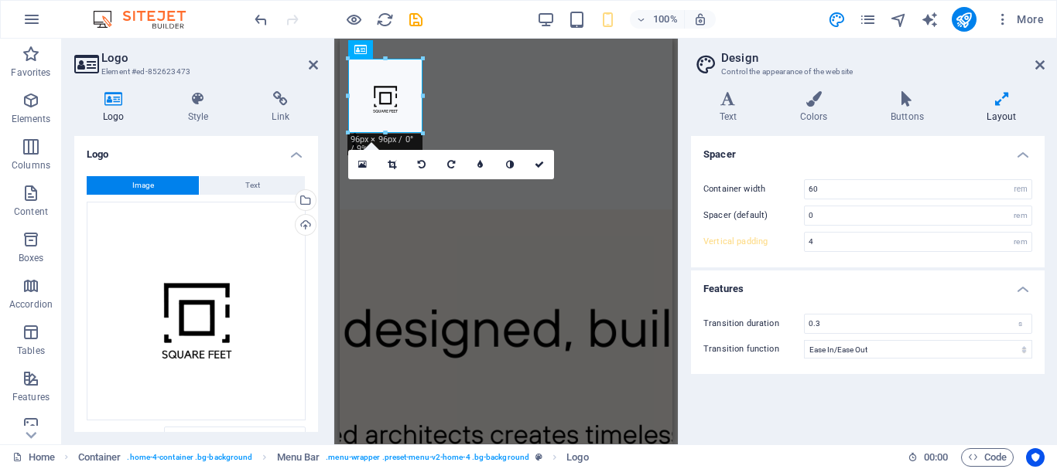
drag, startPoint x: 318, startPoint y: 200, endPoint x: 309, endPoint y: 273, distance: 73.3
click at [309, 274] on div "Logo Style Link Logo Image Text Drag files here, click to choose files or selec…" at bounding box center [196, 262] width 268 height 366
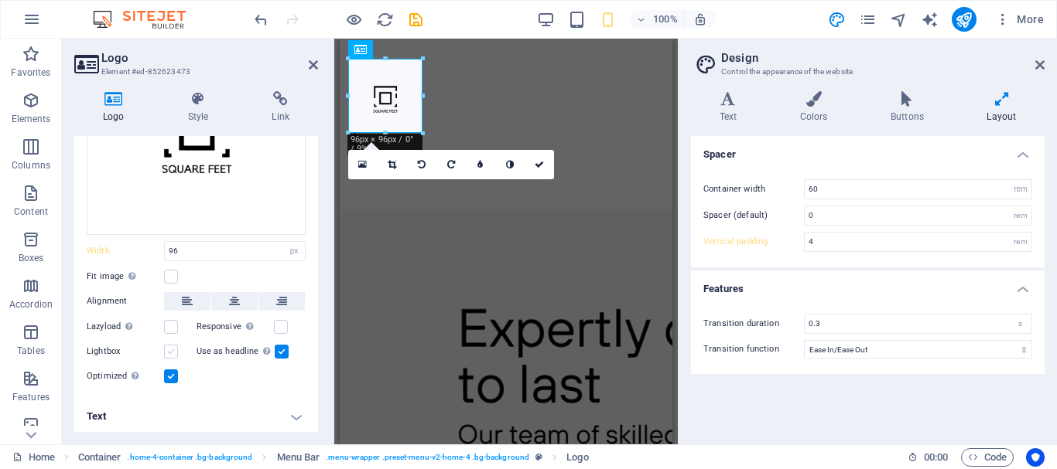
click at [169, 347] on label at bounding box center [171, 352] width 14 height 14
click at [0, 0] on input "Lightbox" at bounding box center [0, 0] width 0 height 0
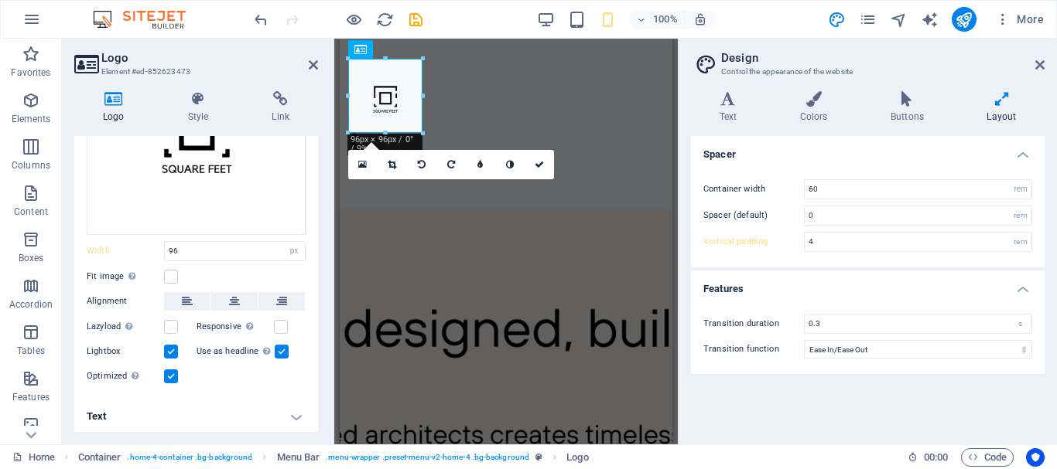
click at [171, 347] on label at bounding box center [171, 352] width 14 height 14
click at [0, 0] on input "Lightbox" at bounding box center [0, 0] width 0 height 0
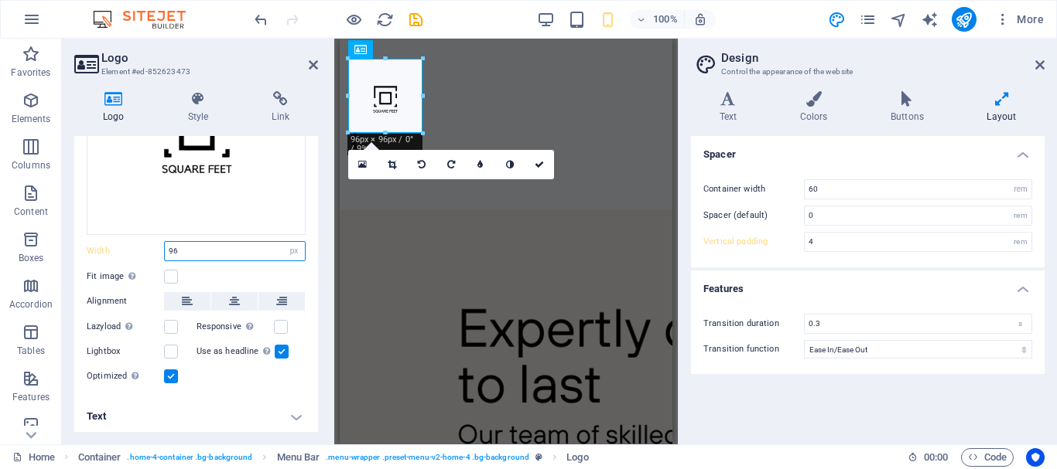
drag, startPoint x: 207, startPoint y: 250, endPoint x: 167, endPoint y: 244, distance: 40.7
click at [167, 244] on input "96" at bounding box center [235, 251] width 140 height 19
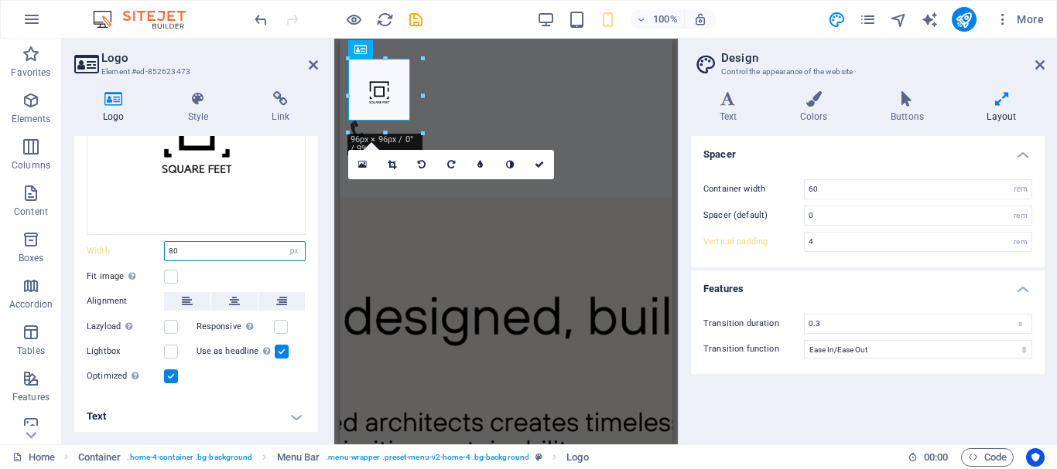
drag, startPoint x: 180, startPoint y: 251, endPoint x: 164, endPoint y: 250, distance: 16.3
click at [164, 250] on div "80 Default auto px rem % em vh vw" at bounding box center [235, 251] width 142 height 20
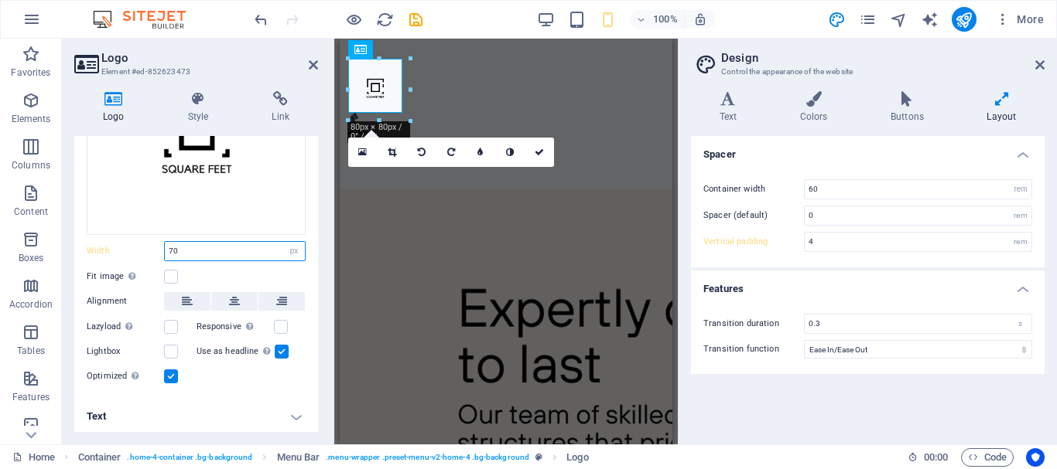
drag, startPoint x: 183, startPoint y: 243, endPoint x: 159, endPoint y: 246, distance: 23.4
click at [159, 246] on div "Width 70 Default auto px rem % em vh vw" at bounding box center [196, 251] width 219 height 20
type input "80"
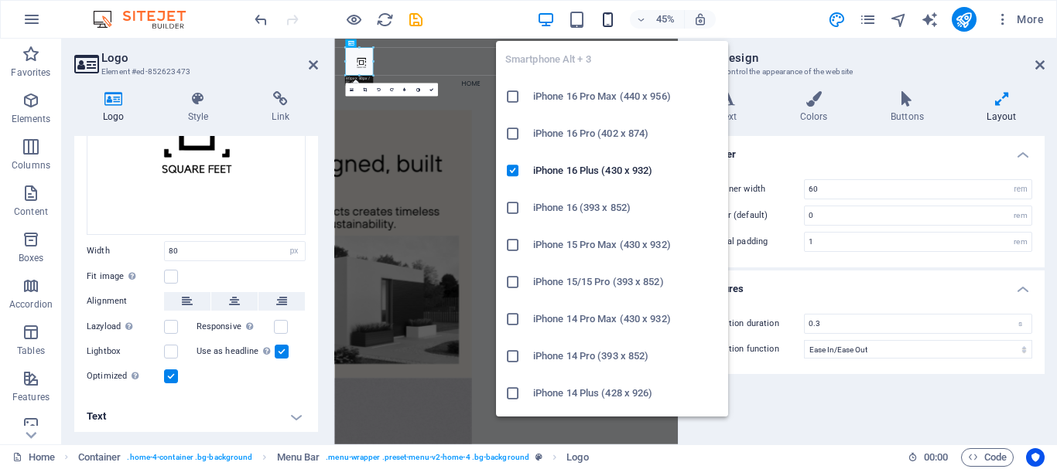
click at [609, 13] on icon "button" at bounding box center [608, 20] width 18 height 18
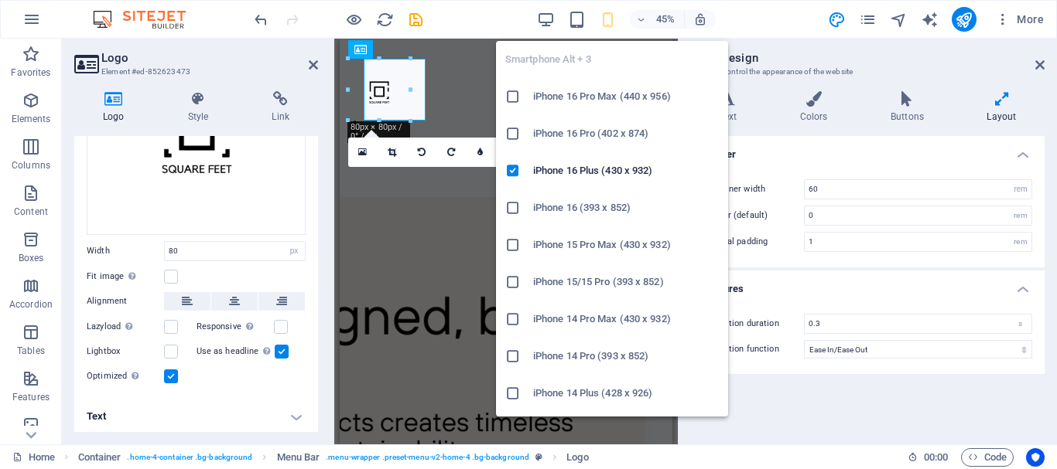
type input "4"
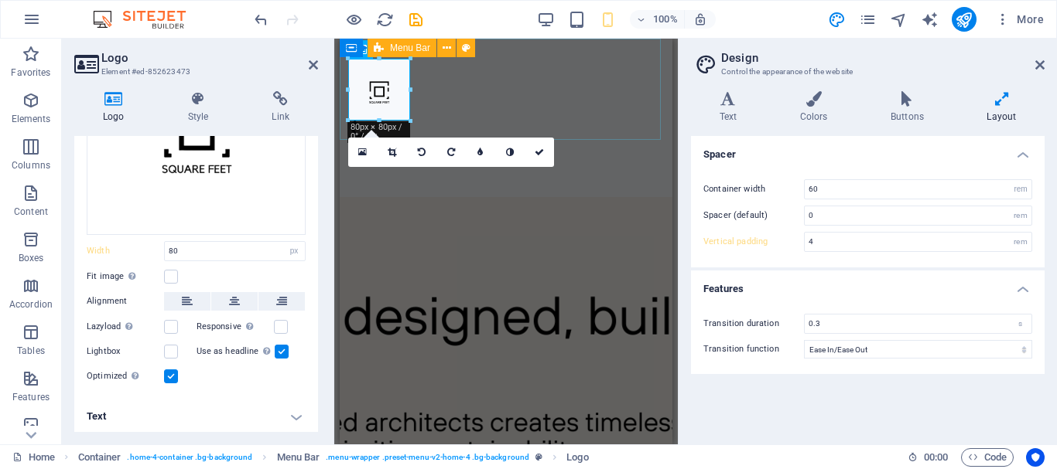
click at [640, 123] on div "Menu Home About Services Gallery Contact" at bounding box center [506, 109] width 333 height 140
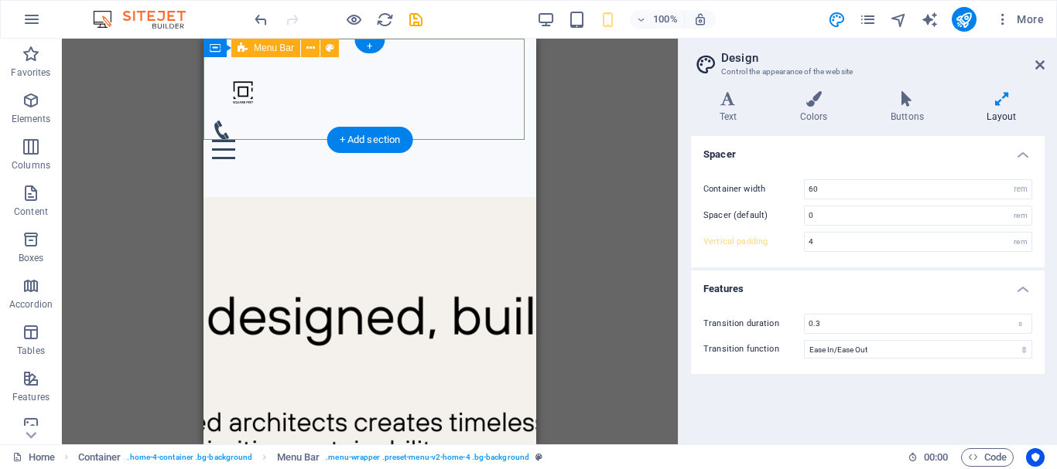
click at [485, 127] on div "Menu Home About Services Gallery Contact" at bounding box center [369, 109] width 333 height 140
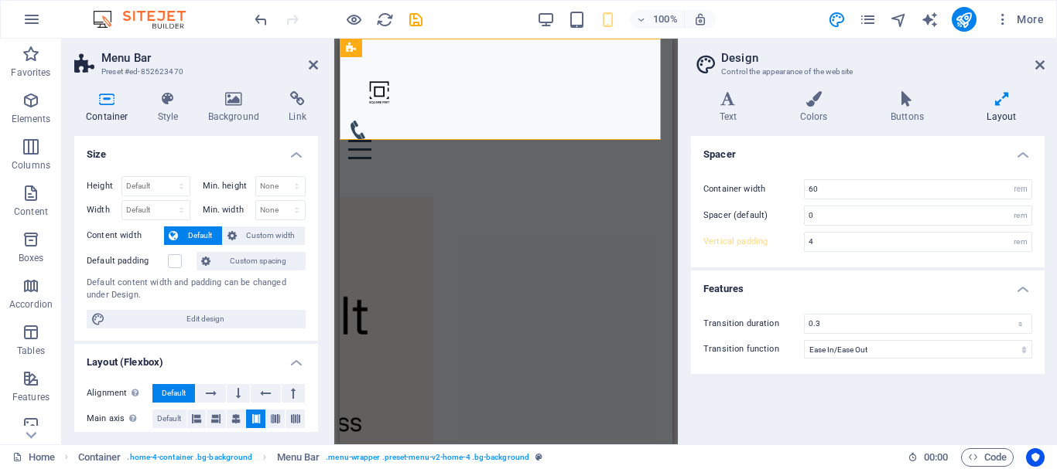
click at [217, 249] on div "Height Default px rem % vh vw Min. height None px rem % vh vw Width Default px …" at bounding box center [196, 252] width 244 height 177
click at [229, 265] on span "Custom spacing" at bounding box center [258, 261] width 86 height 19
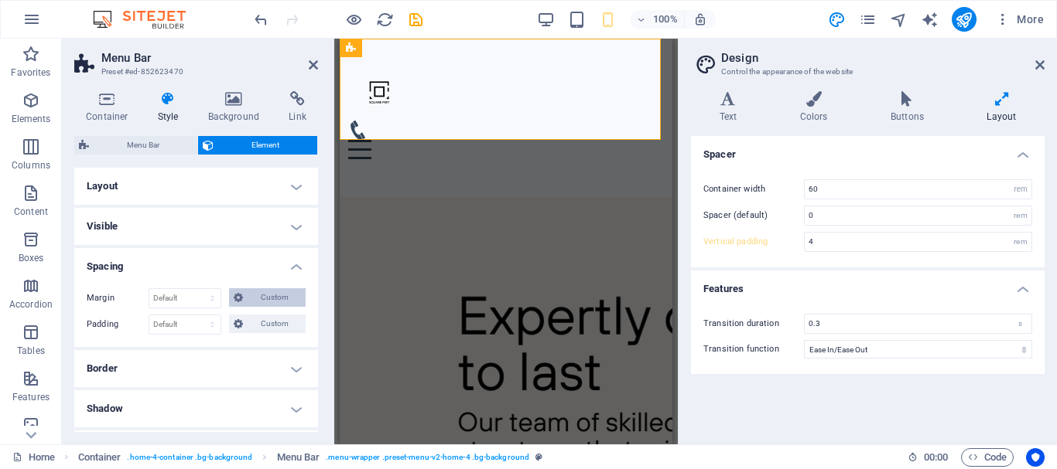
click at [254, 297] on span "Custom" at bounding box center [274, 297] width 53 height 19
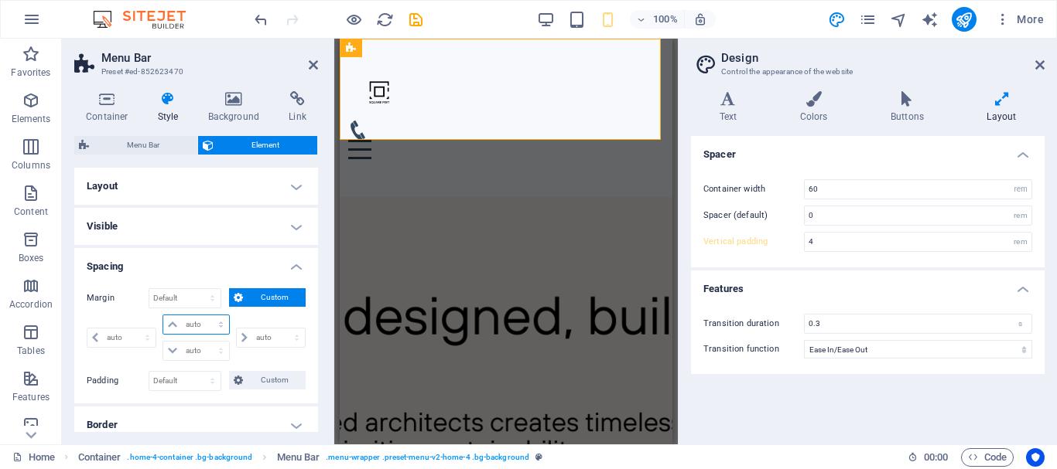
click at [196, 324] on select "auto px % rem vw vh" at bounding box center [195, 325] width 65 height 19
select select "px"
click at [205, 316] on select "auto px % rem vw vh" at bounding box center [195, 325] width 65 height 19
type input "0"
select select "px"
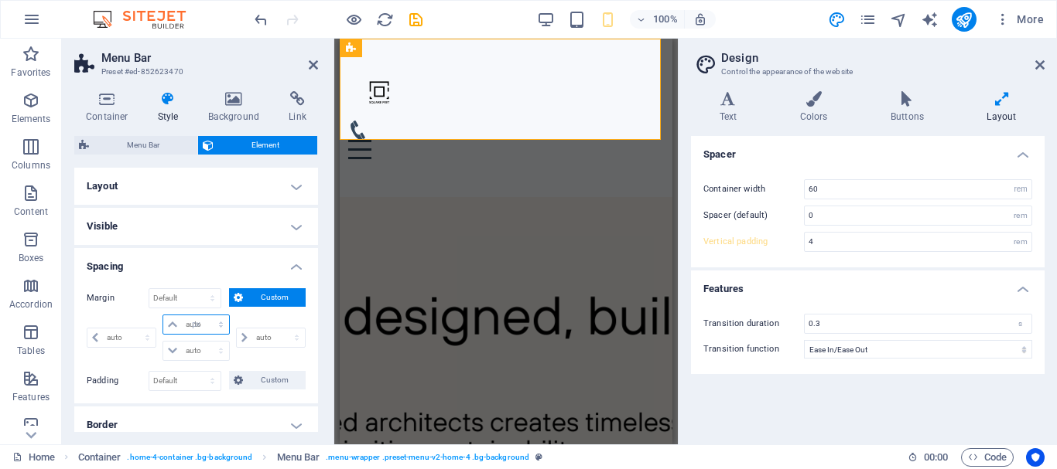
type input "0"
select select "px"
type input "0"
select select "px"
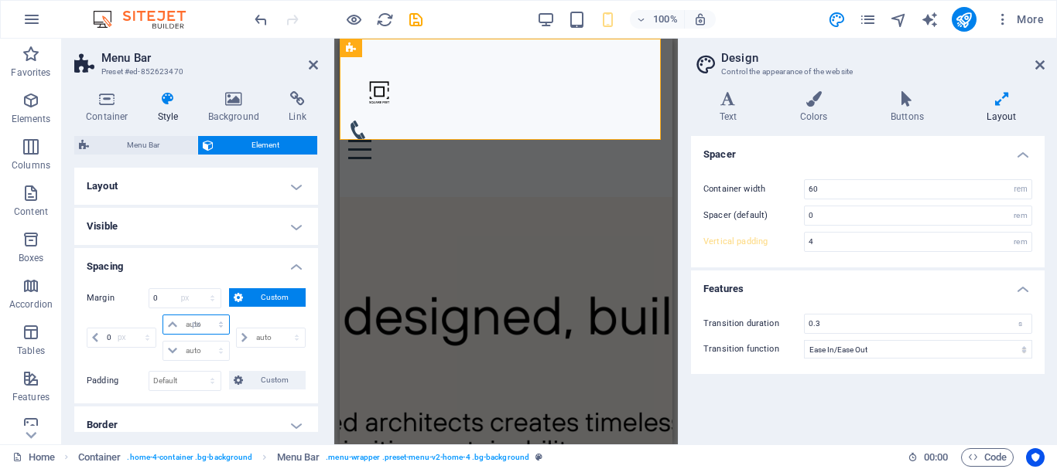
type input "0"
select select "px"
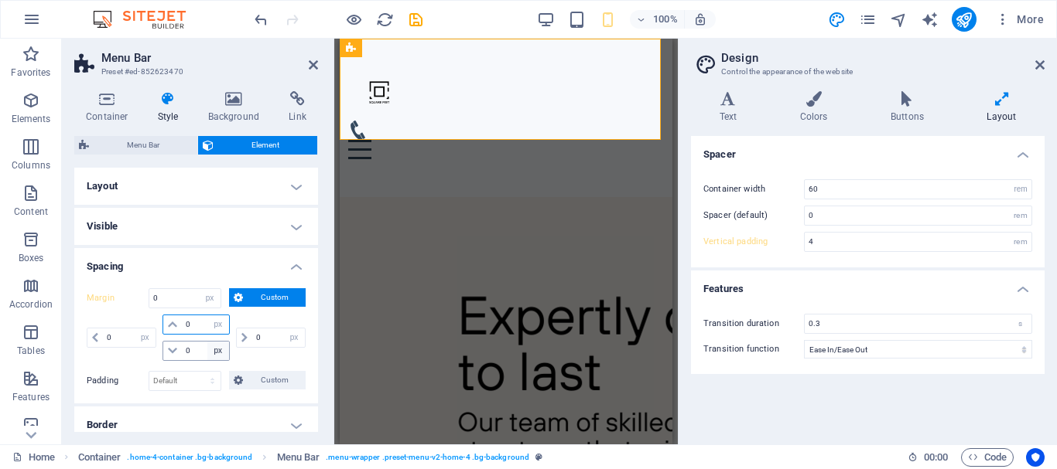
type input "5"
select select "DISABLED_OPTION_VALUE"
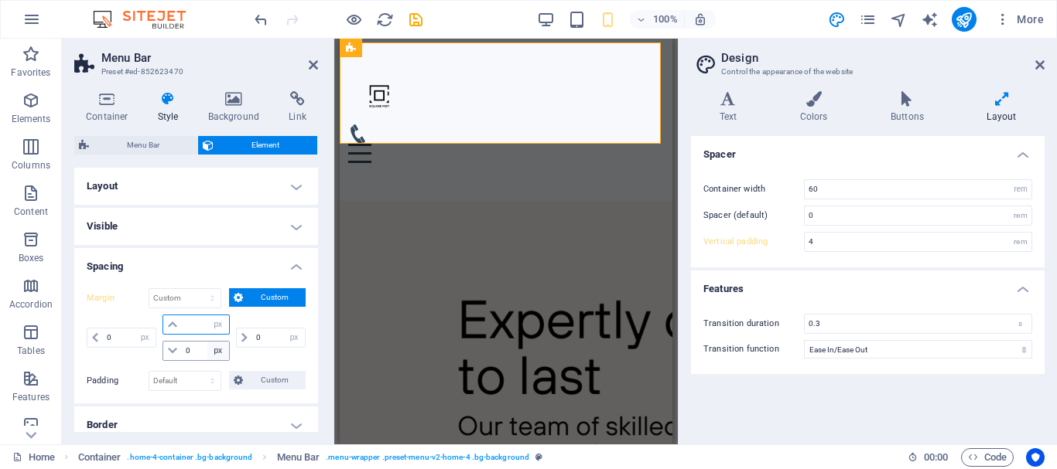
type input "0"
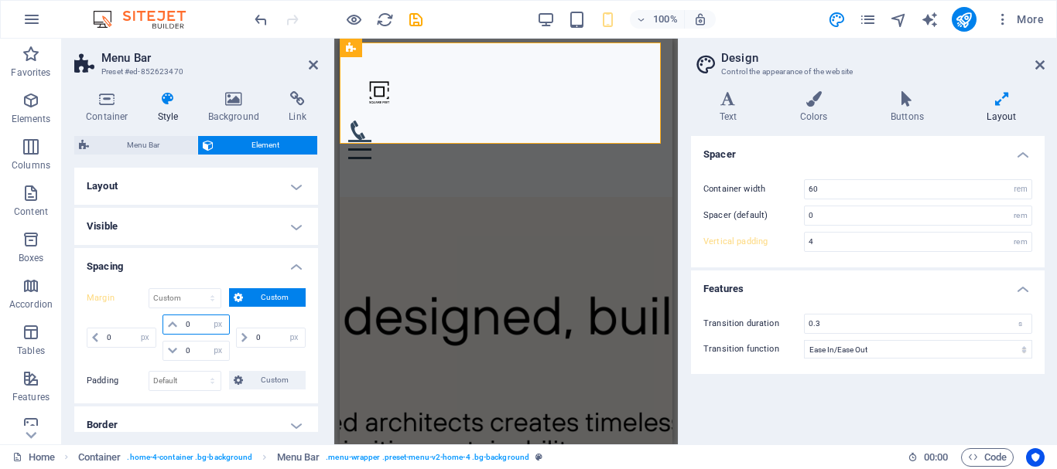
type input "0"
select select "px"
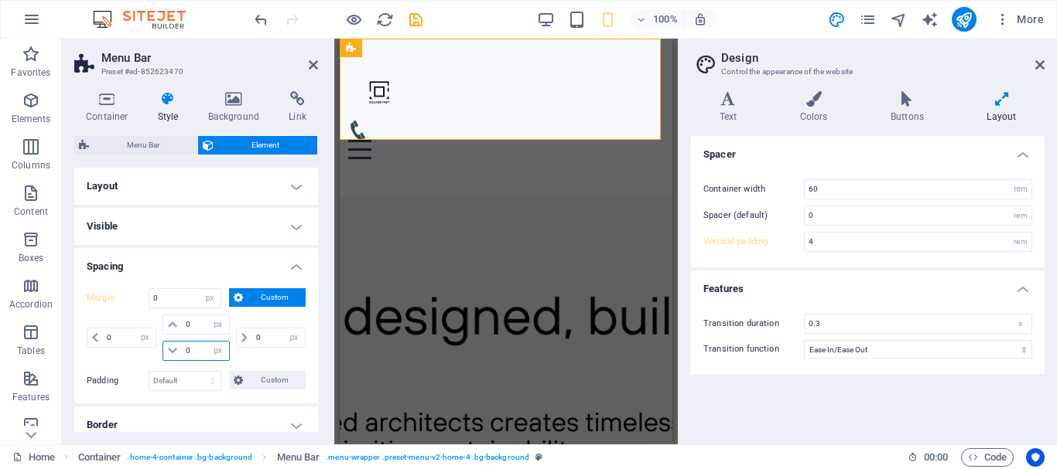
drag, startPoint x: 189, startPoint y: 355, endPoint x: 171, endPoint y: 357, distance: 17.9
click at [171, 357] on div "0 auto px % rem vw vh" at bounding box center [195, 351] width 67 height 20
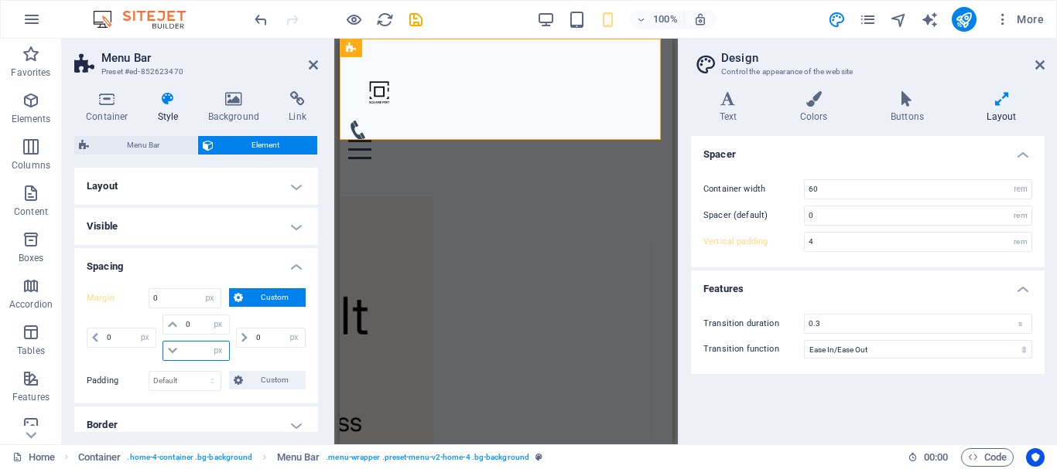
type input "2"
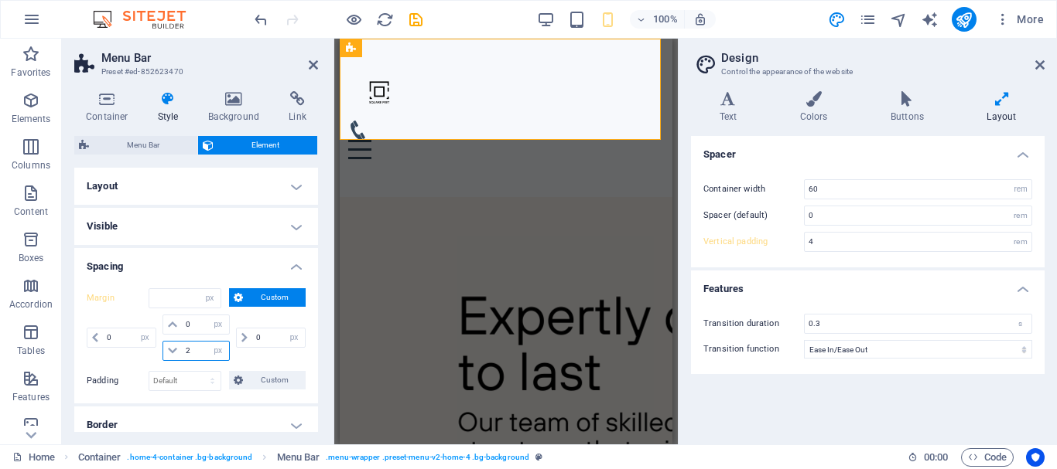
select select "DISABLED_OPTION_VALUE"
type input "0"
select select "px"
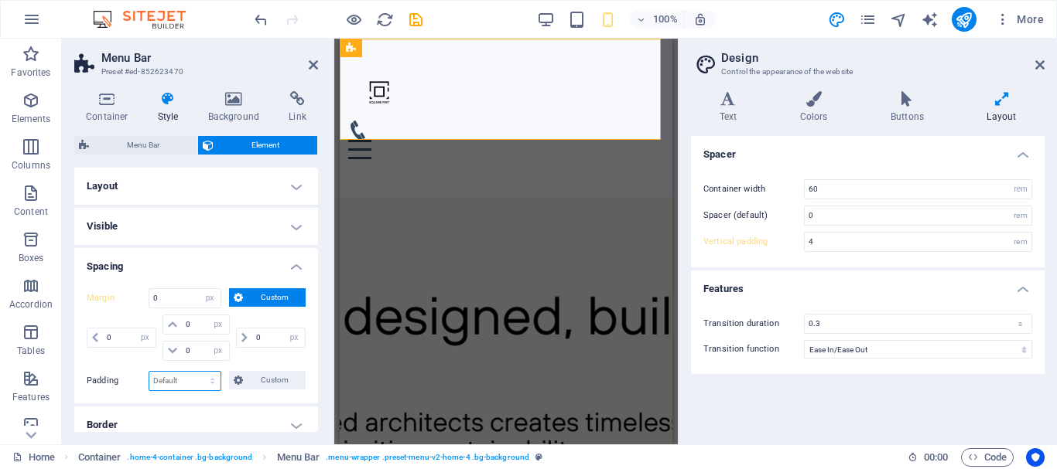
click at [175, 378] on select "Default px rem % vh vw Custom" at bounding box center [184, 381] width 71 height 19
select select "px"
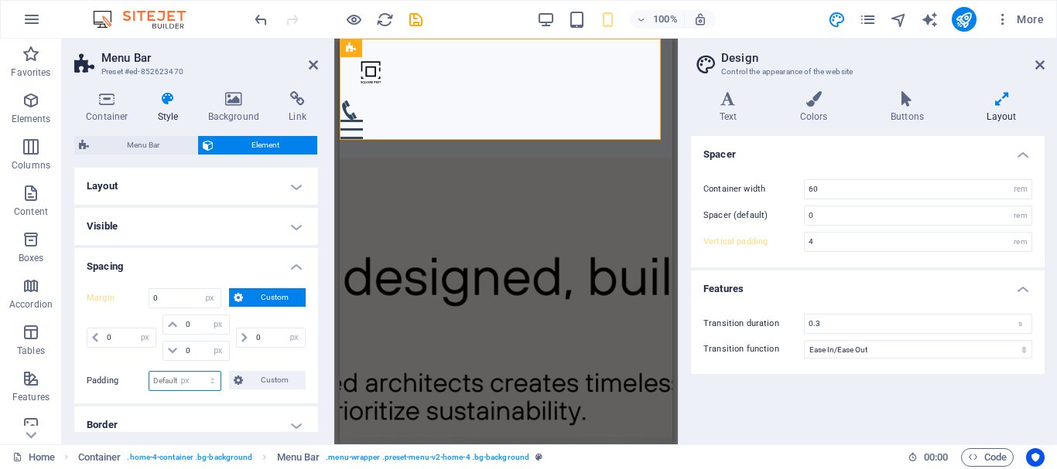
click at [197, 372] on select "Default px rem % vh vw Custom" at bounding box center [184, 381] width 71 height 19
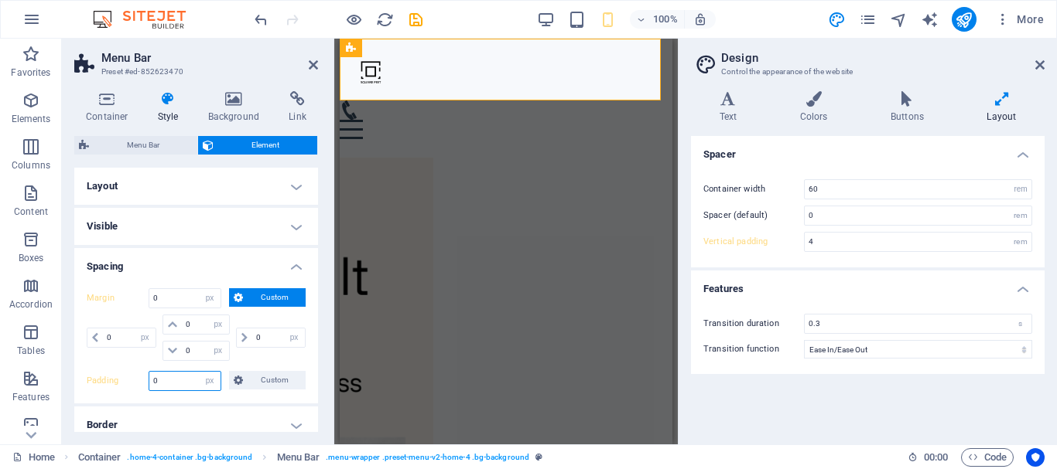
type input "5"
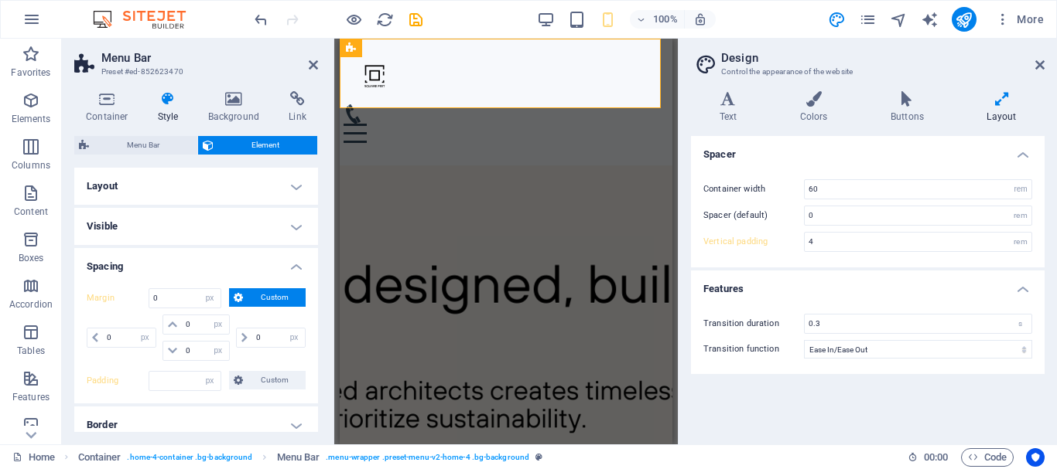
click at [210, 184] on h4 "Layout" at bounding box center [196, 186] width 244 height 37
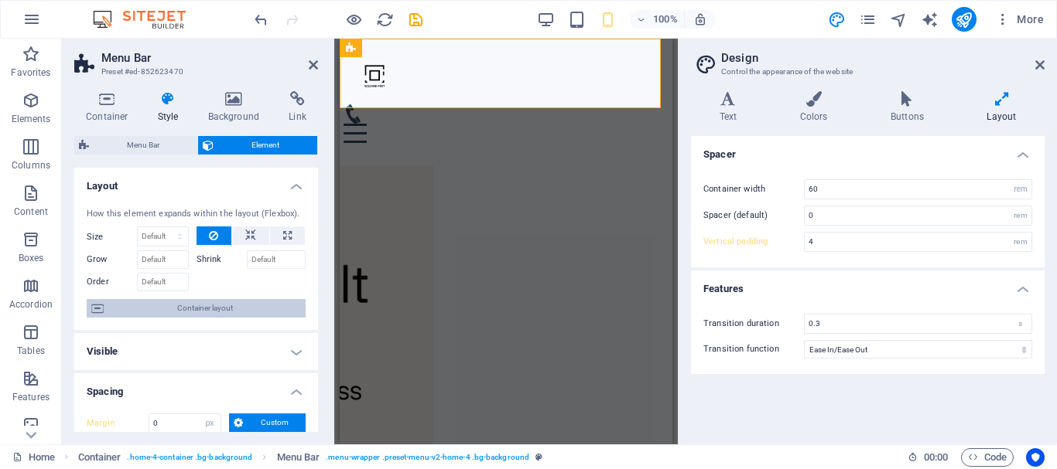
click at [234, 309] on span "Container layout" at bounding box center [204, 308] width 193 height 19
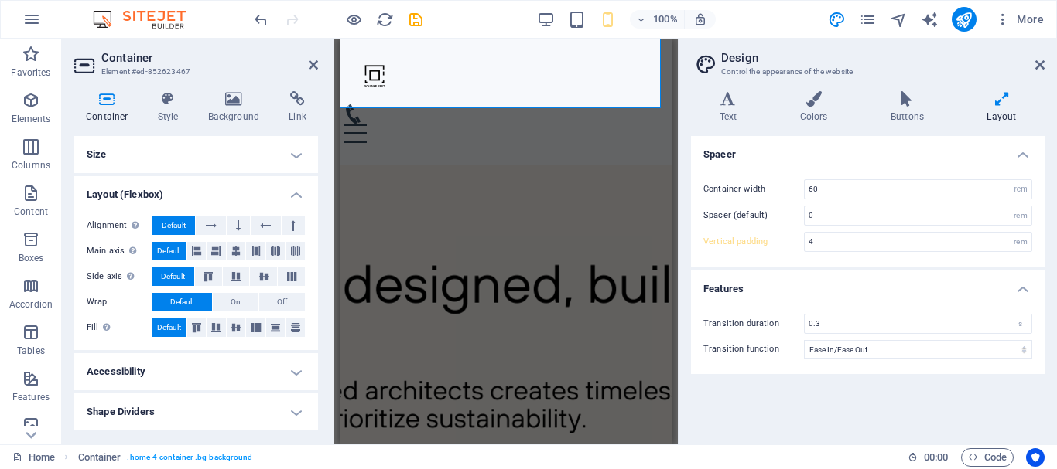
click at [290, 153] on h4 "Size" at bounding box center [196, 154] width 244 height 37
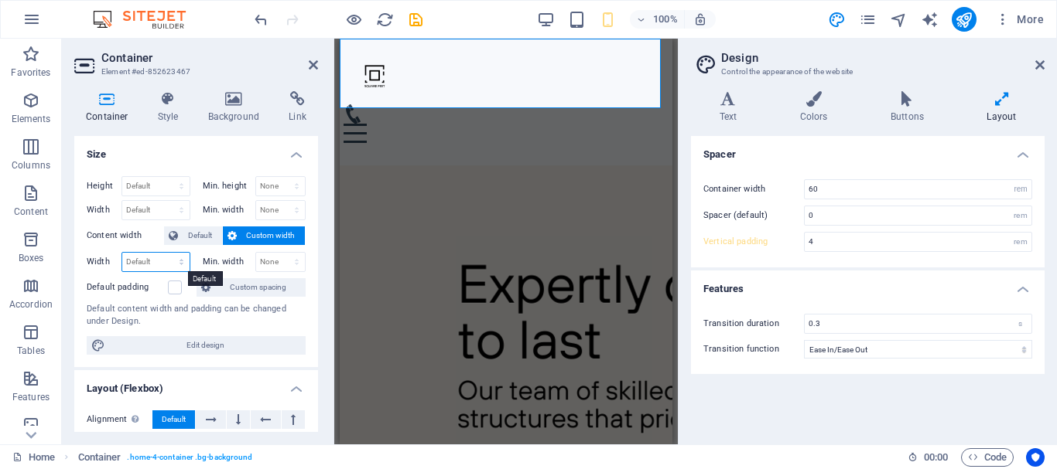
click at [157, 266] on select "Default px rem % em vh vw" at bounding box center [155, 262] width 67 height 19
select select "px"
click at [166, 253] on select "Default px rem % em vh vw" at bounding box center [155, 262] width 67 height 19
click at [154, 262] on input "415" at bounding box center [155, 262] width 67 height 19
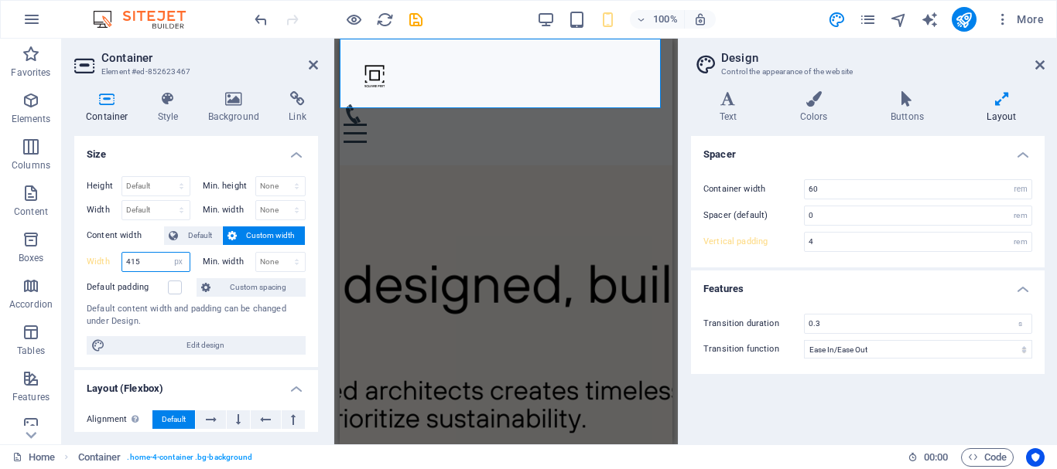
drag, startPoint x: 151, startPoint y: 262, endPoint x: 93, endPoint y: 261, distance: 58.0
click at [93, 261] on div "Width 415 Default px rem % em vh vw" at bounding box center [139, 262] width 104 height 20
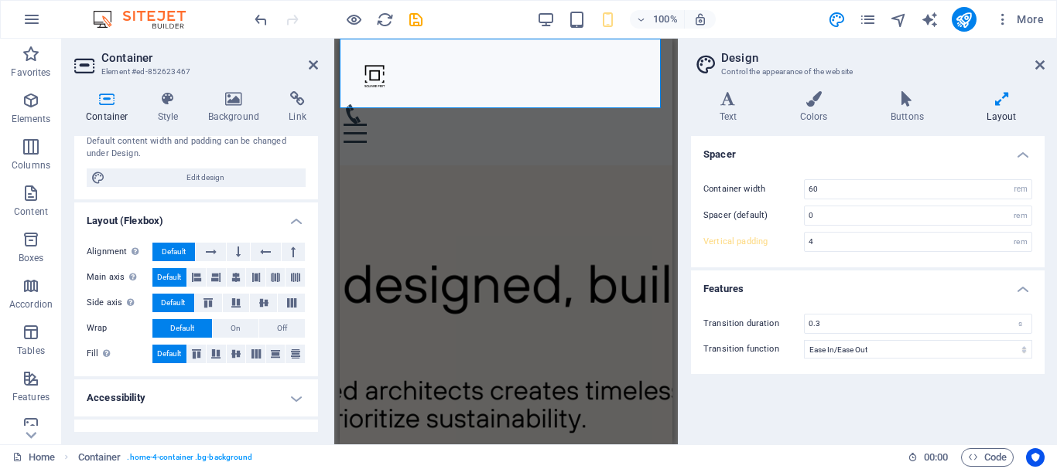
scroll to position [193, 0]
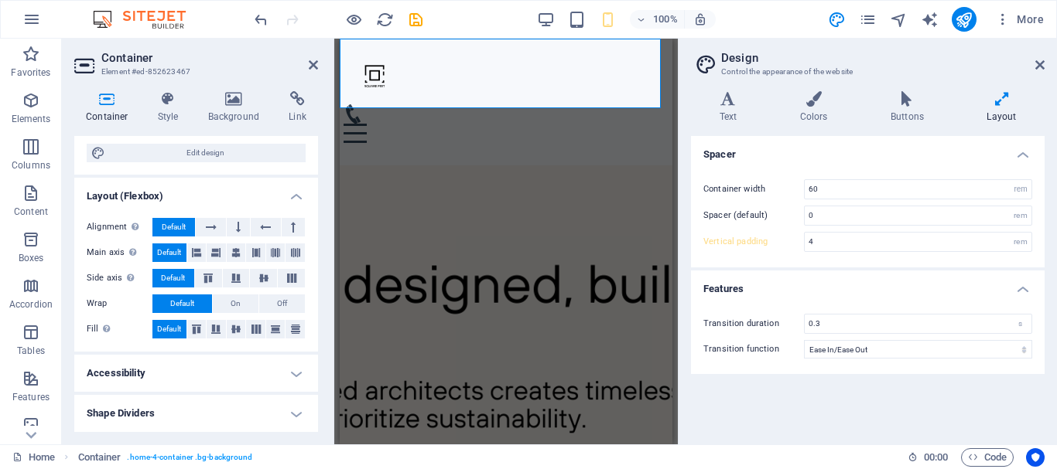
click at [313, 194] on h4 "Layout (Flexbox)" at bounding box center [196, 192] width 244 height 28
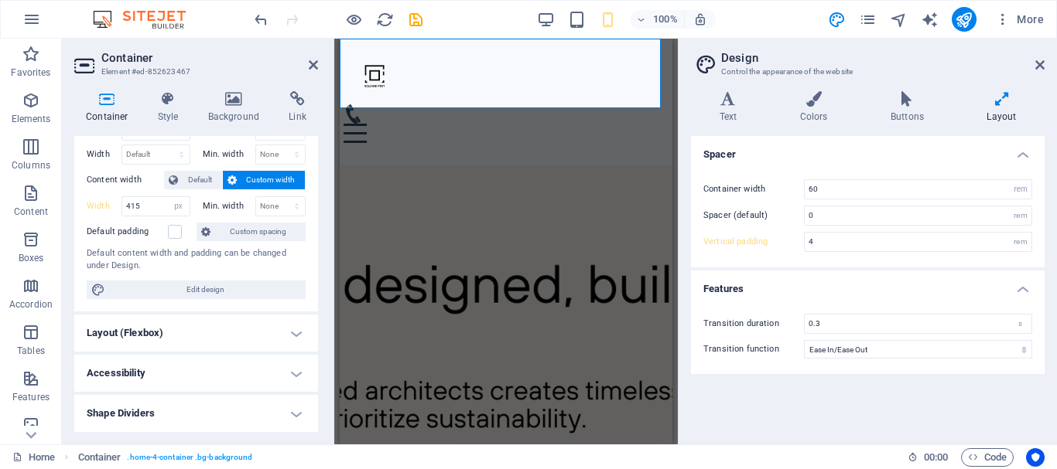
drag, startPoint x: 318, startPoint y: 193, endPoint x: 317, endPoint y: 178, distance: 14.7
click at [317, 178] on div "Container Style Background Link Size Height Default px rem % vh vw Min. height …" at bounding box center [196, 262] width 268 height 366
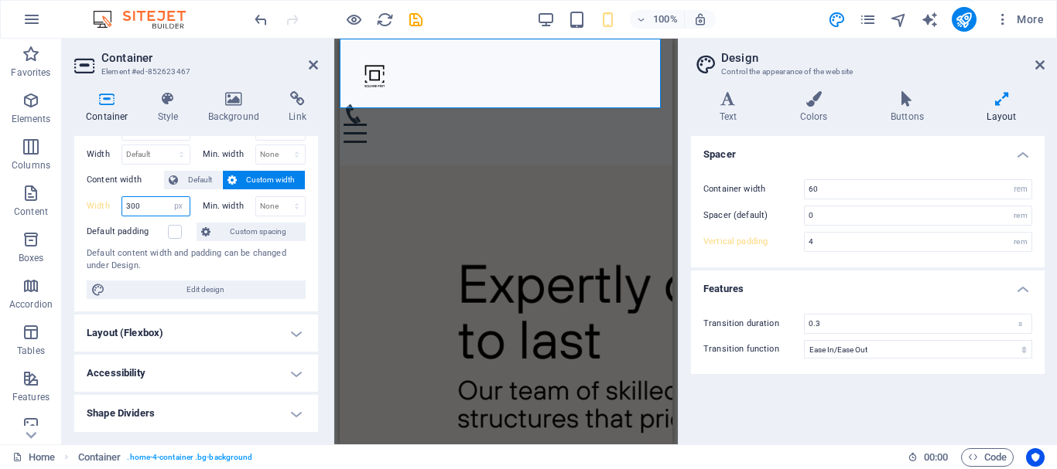
drag, startPoint x: 160, startPoint y: 203, endPoint x: 79, endPoint y: 200, distance: 81.3
click at [79, 200] on div "Height Default px rem % vh vw Min. height None px rem % vh vw Width Default px …" at bounding box center [196, 209] width 244 height 203
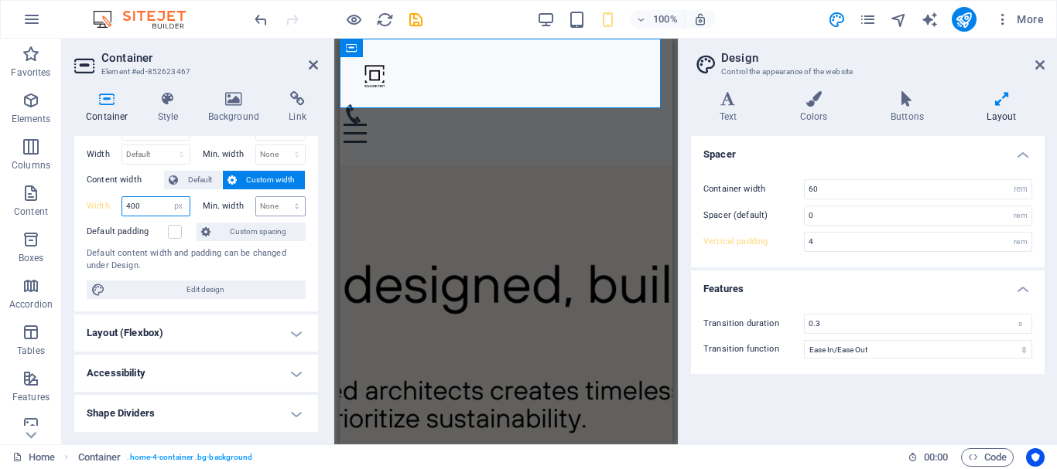
type input "400"
click at [265, 205] on select "None px rem % vh vw" at bounding box center [281, 206] width 50 height 19
select select "px"
click at [280, 197] on select "None px rem % vh vw" at bounding box center [281, 206] width 50 height 19
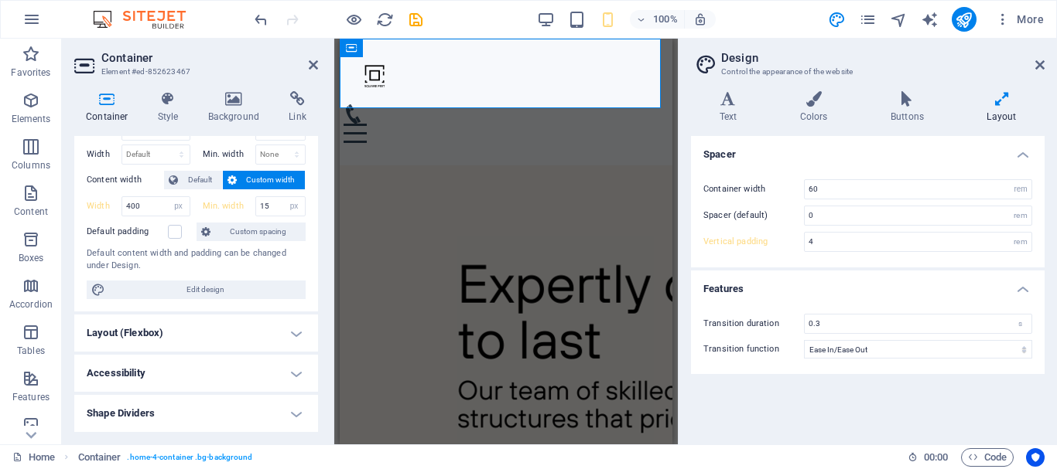
click at [302, 189] on div "Height Default px rem % vh vw Min. height None px rem % vh vw Width Default px …" at bounding box center [196, 209] width 244 height 203
click at [276, 204] on input "15" at bounding box center [281, 206] width 50 height 19
drag, startPoint x: 276, startPoint y: 204, endPoint x: 258, endPoint y: 205, distance: 17.8
click at [258, 205] on input "15" at bounding box center [281, 206] width 50 height 19
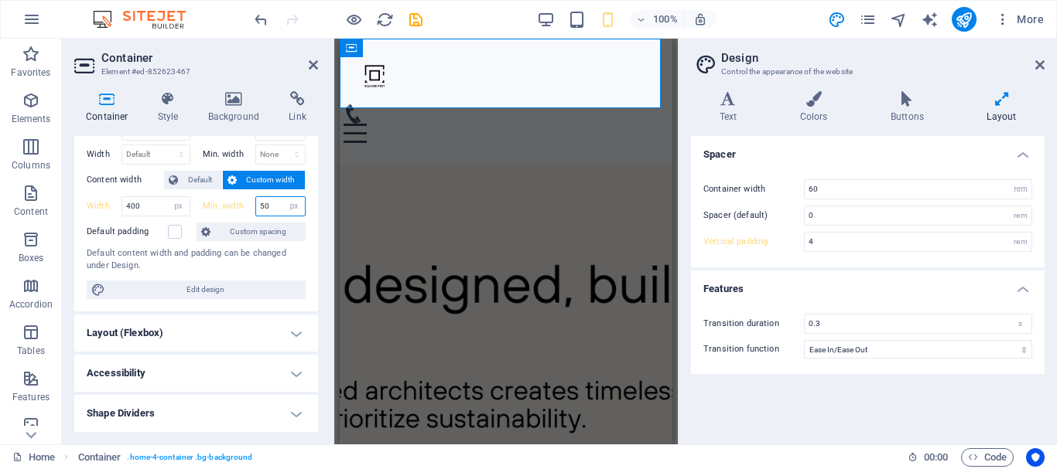
type input "50"
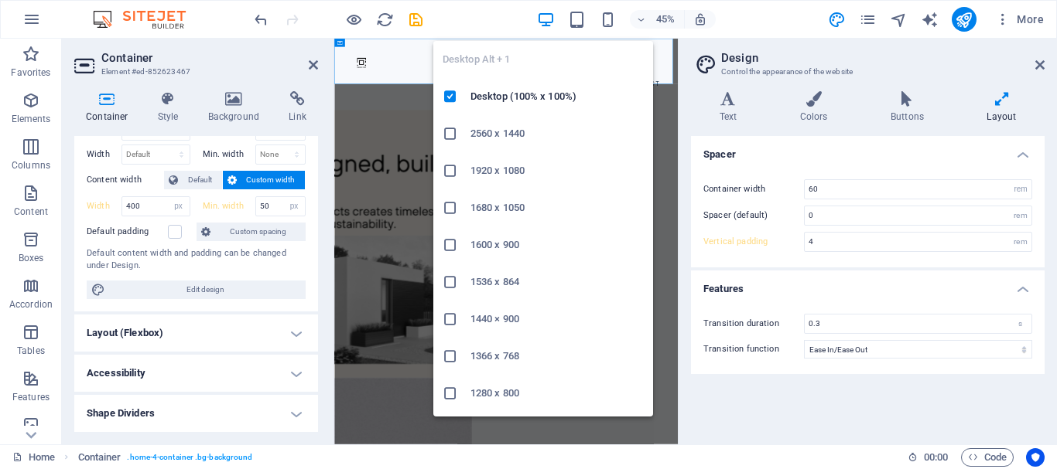
type input "1"
select select "DISABLED_OPTION_VALUE"
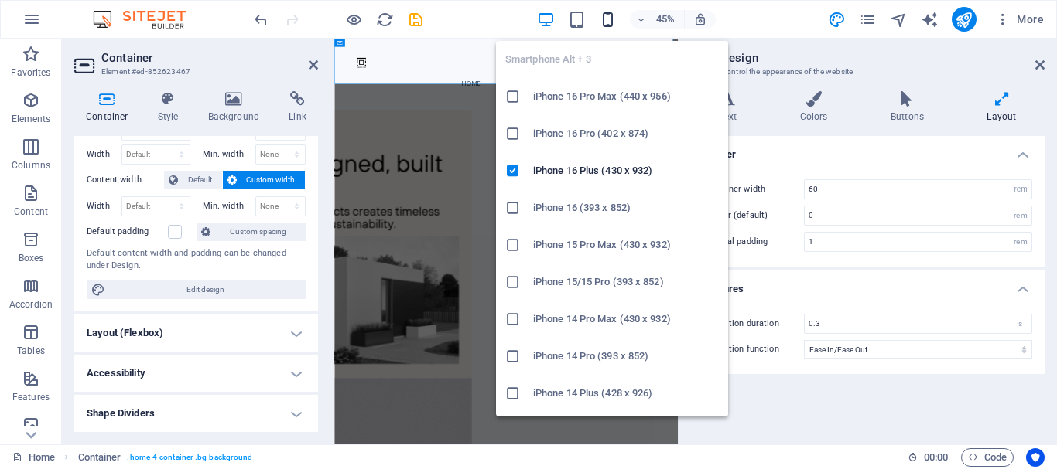
click at [606, 23] on icon "button" at bounding box center [608, 20] width 18 height 18
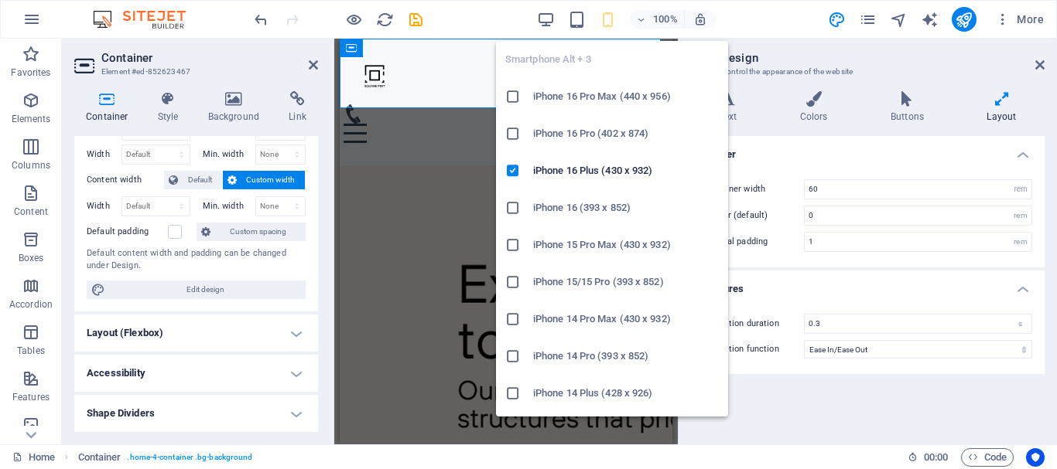
type input "4"
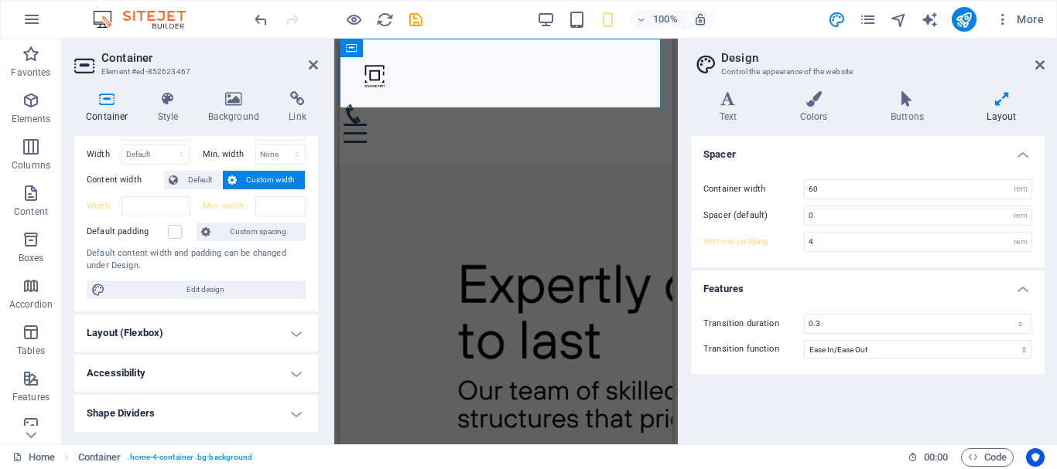
type input "400"
select select "px"
type input "50"
select select "px"
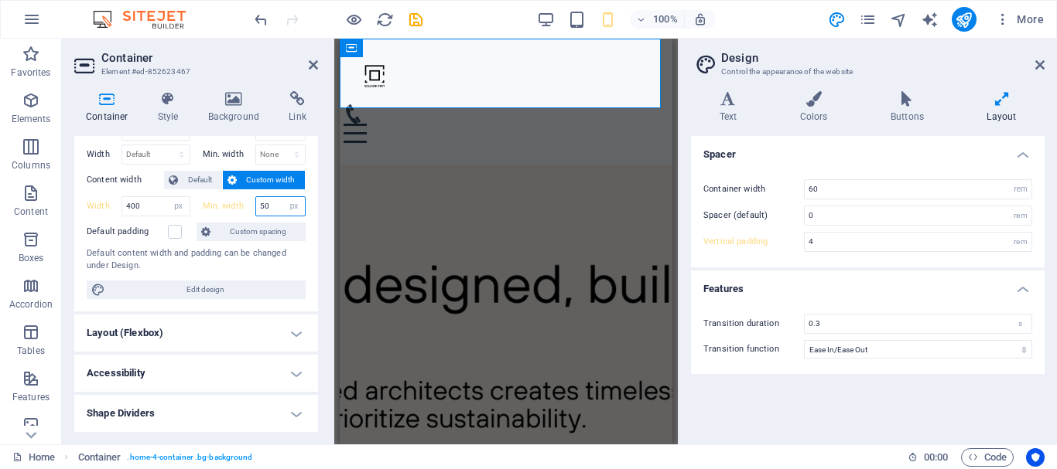
drag, startPoint x: 271, startPoint y: 206, endPoint x: 262, endPoint y: 206, distance: 8.5
click at [263, 206] on input "50" at bounding box center [281, 206] width 50 height 19
click at [203, 177] on span "Default" at bounding box center [200, 180] width 35 height 19
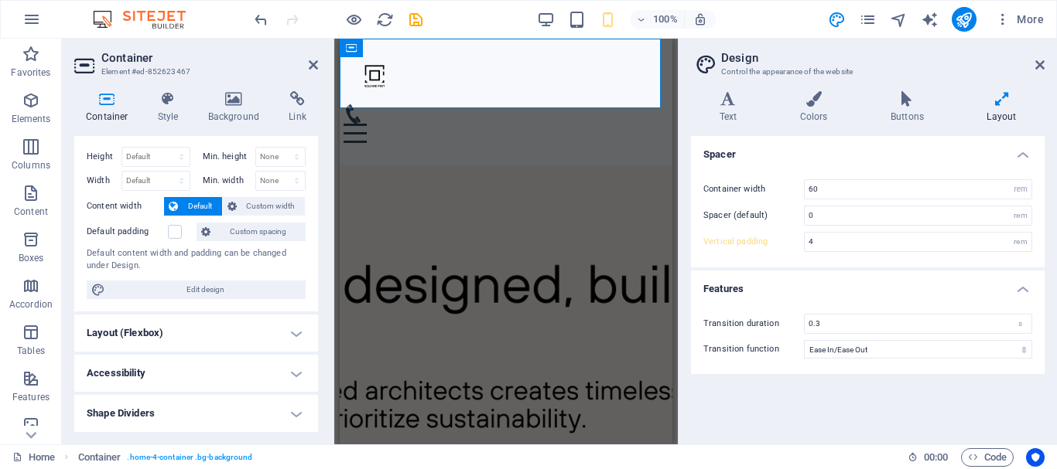
scroll to position [29, 0]
click at [251, 200] on span "Custom width" at bounding box center [271, 206] width 60 height 19
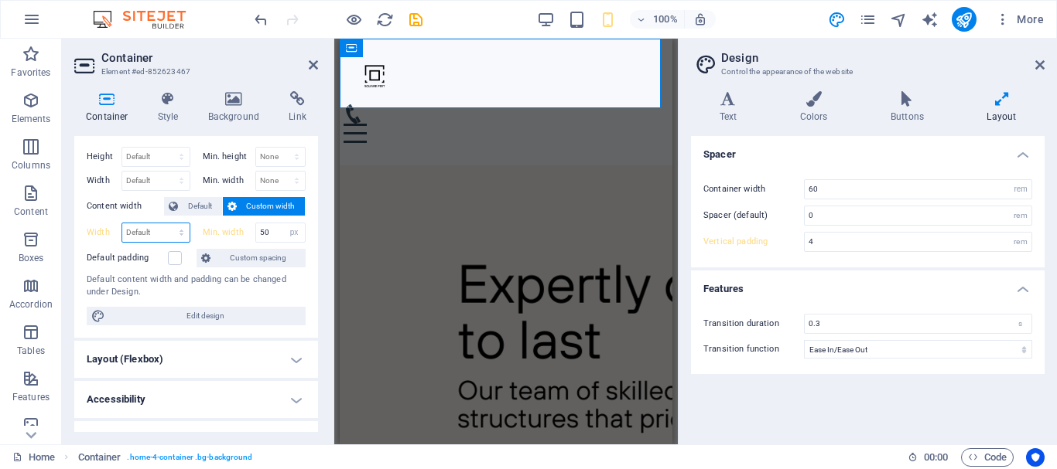
click at [151, 230] on select "Default px rem % em vh vw" at bounding box center [155, 233] width 67 height 19
select select "px"
click at [166, 224] on select "Default px rem % em vh vw" at bounding box center [155, 233] width 67 height 19
type input "415"
click at [158, 156] on select "Default px rem % vh vw" at bounding box center [155, 157] width 67 height 19
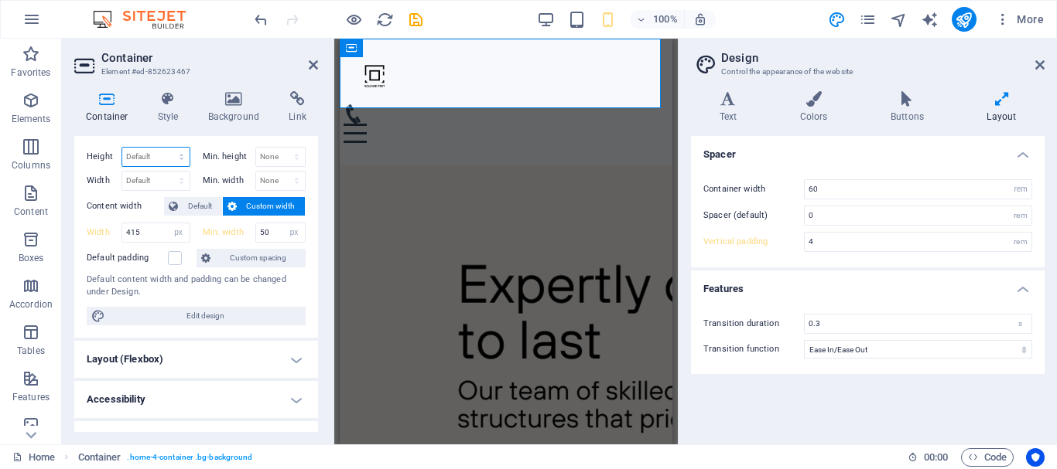
select select "px"
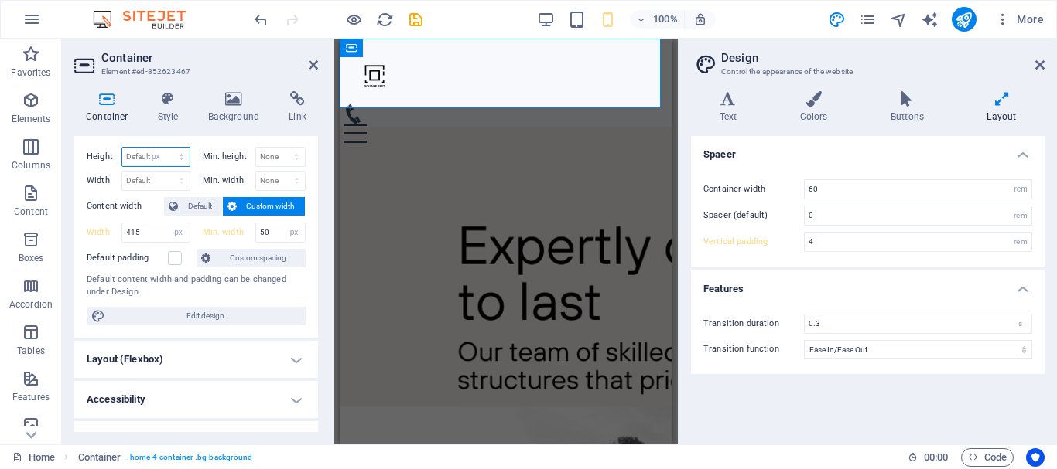
click at [166, 148] on select "Default px rem % vh vw" at bounding box center [155, 157] width 67 height 19
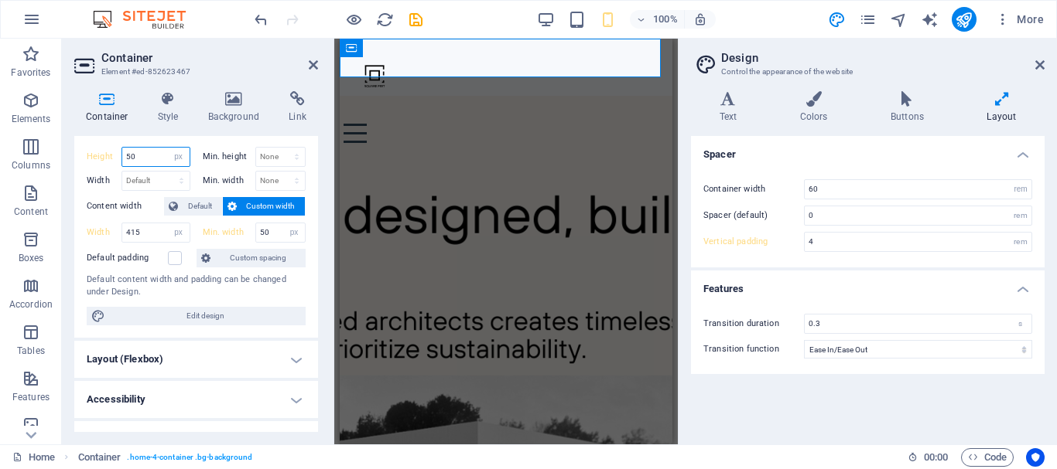
type input "5"
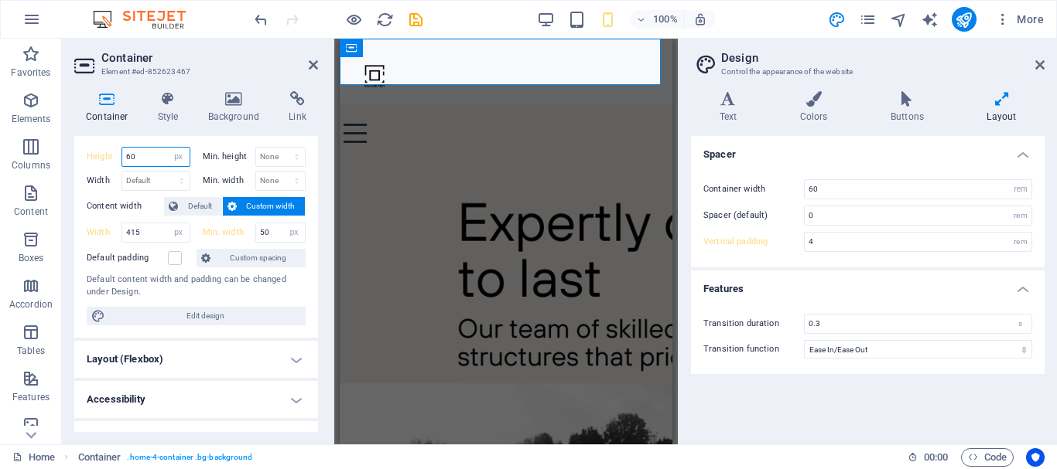
click at [159, 151] on input "60" at bounding box center [155, 157] width 67 height 19
type input "6"
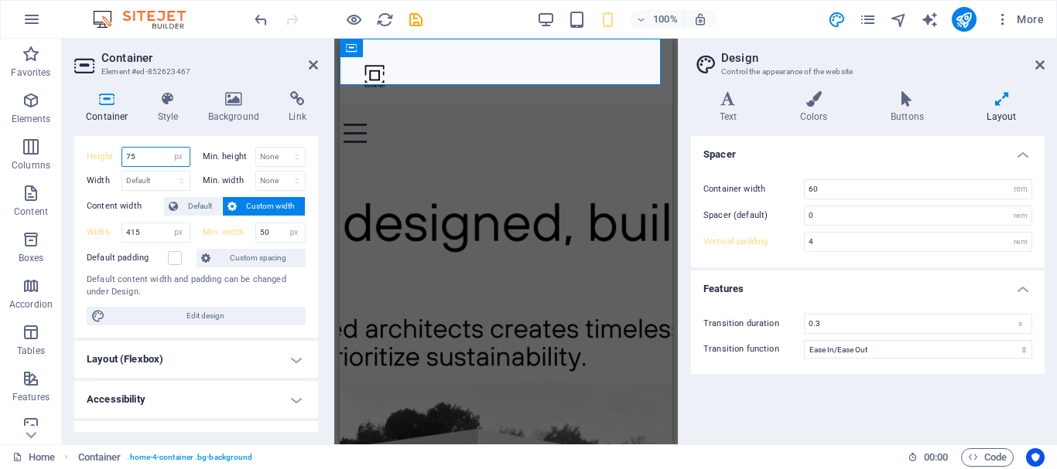
type input "75"
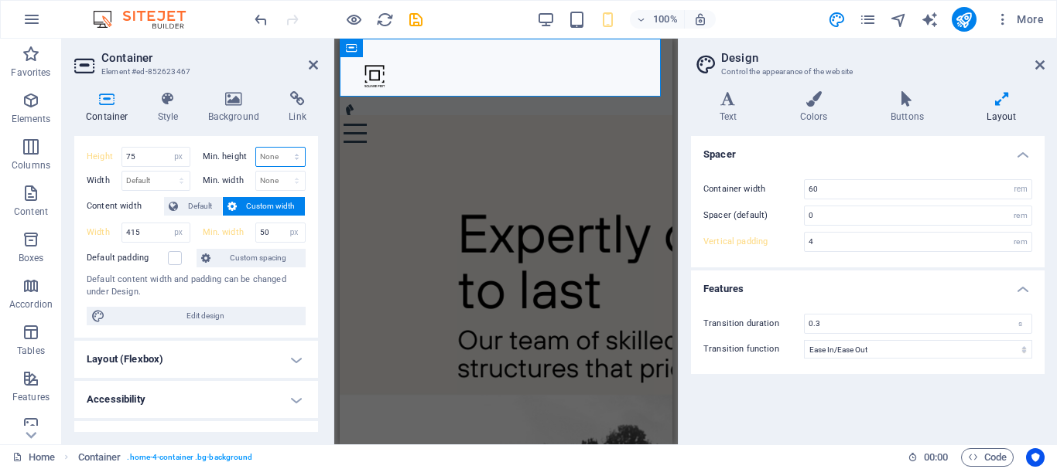
click at [284, 151] on select "None px rem % vh vw" at bounding box center [281, 157] width 50 height 19
select select "px"
click at [280, 148] on select "None px rem % vh vw" at bounding box center [281, 157] width 50 height 19
type input "40"
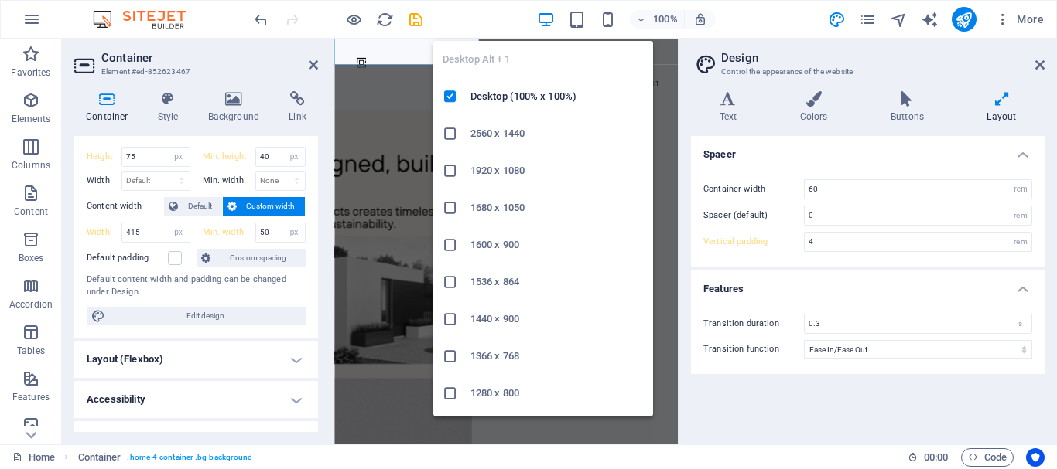
type input "1"
select select "DISABLED_OPTION_VALUE"
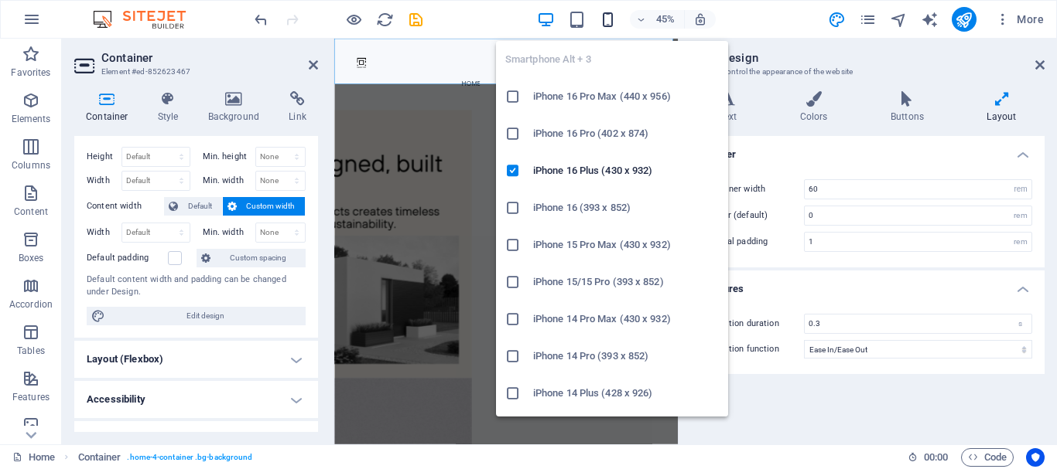
click at [610, 19] on icon "button" at bounding box center [608, 20] width 18 height 18
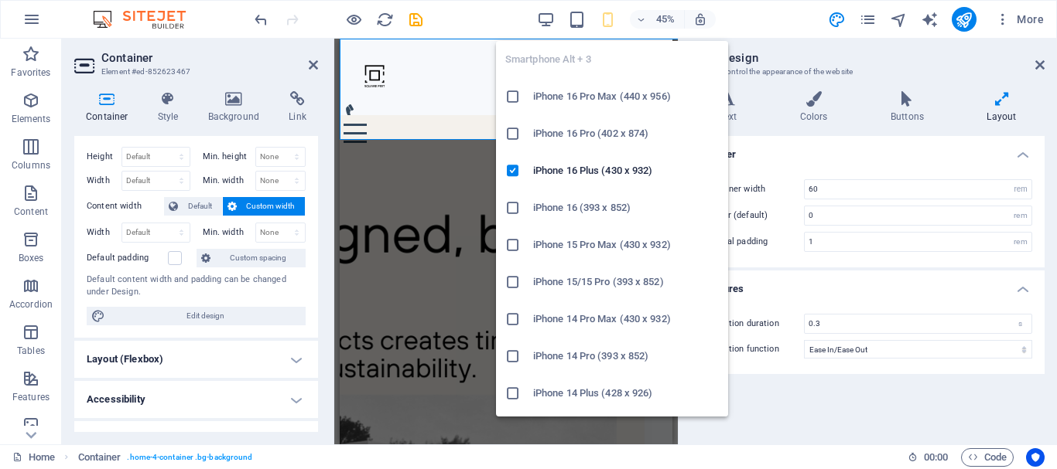
type input "4"
type input "75"
select select "px"
type input "40"
select select "px"
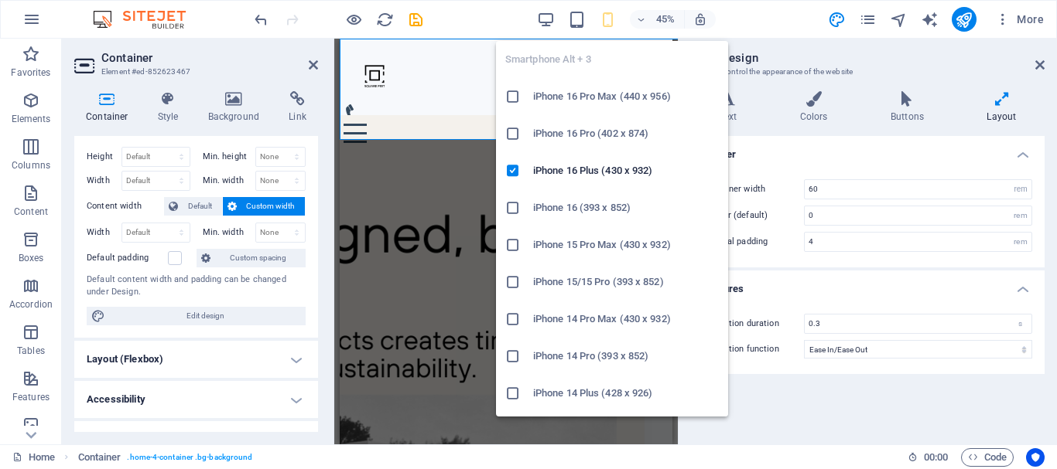
type input "415"
select select "px"
type input "50"
select select "px"
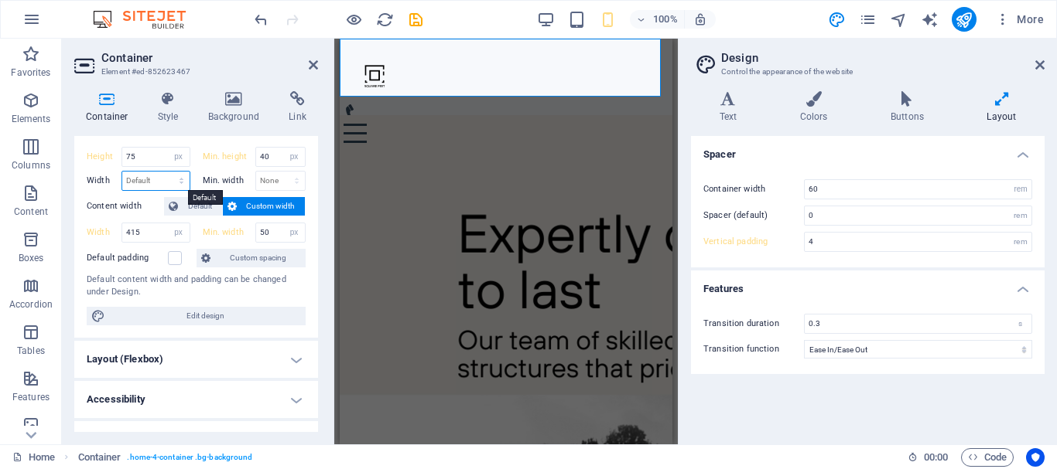
click at [157, 179] on select "Default px rem % em vh vw" at bounding box center [155, 181] width 67 height 19
select select "px"
click at [166, 172] on select "Default px rem % em vh vw" at bounding box center [155, 181] width 67 height 19
type input "415"
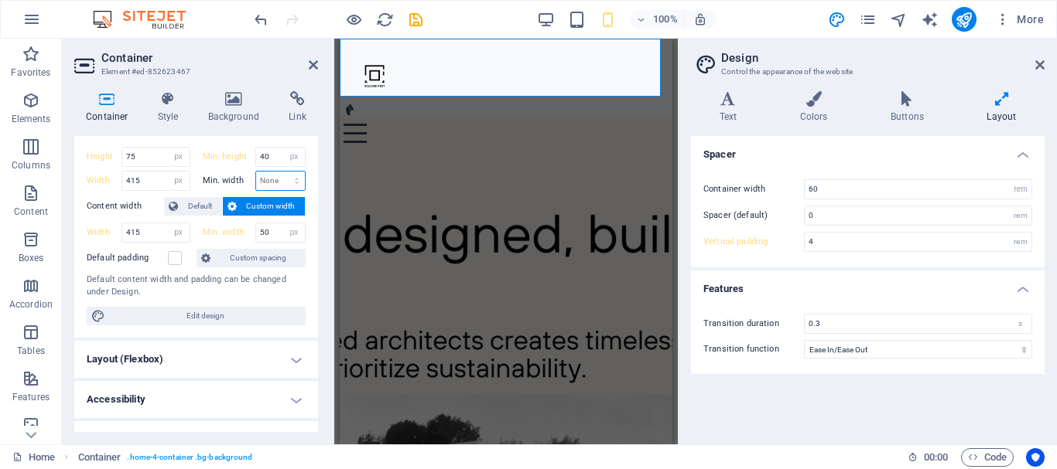
click at [268, 176] on select "None px rem % vh vw" at bounding box center [281, 181] width 50 height 19
click at [269, 176] on select "None px rem % vh vw" at bounding box center [281, 181] width 50 height 19
drag, startPoint x: 135, startPoint y: 159, endPoint x: 115, endPoint y: 157, distance: 20.2
click at [115, 157] on div "Height 75 Default px rem % vh vw" at bounding box center [139, 157] width 104 height 20
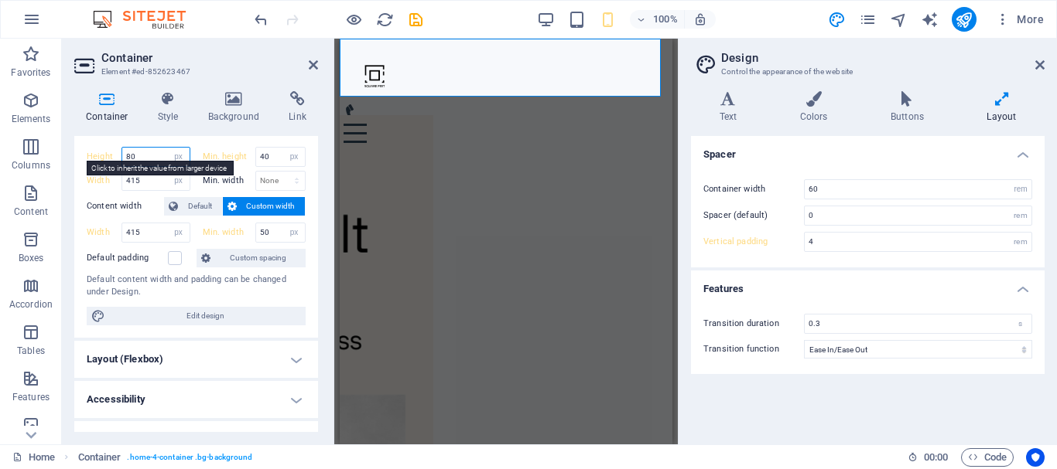
type input "80"
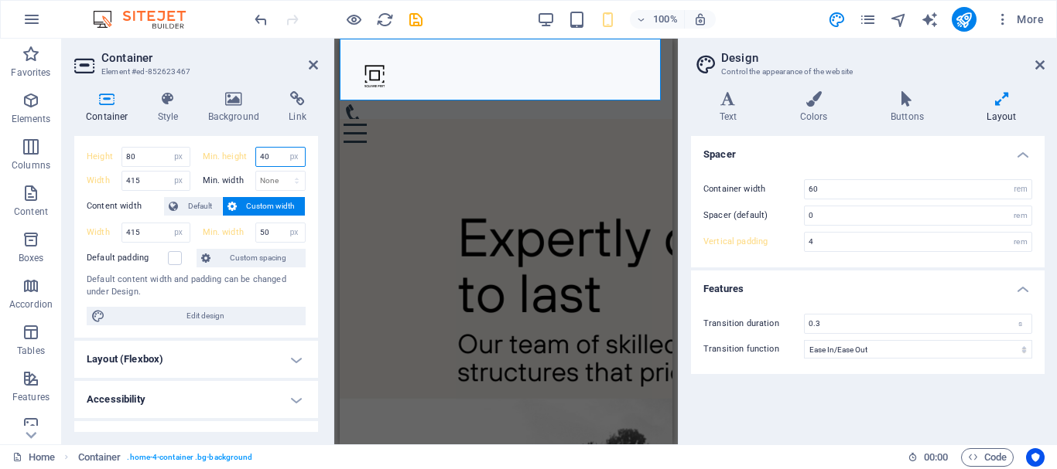
drag, startPoint x: 269, startPoint y: 156, endPoint x: 254, endPoint y: 155, distance: 15.5
click at [256, 155] on input "40" at bounding box center [281, 157] width 50 height 19
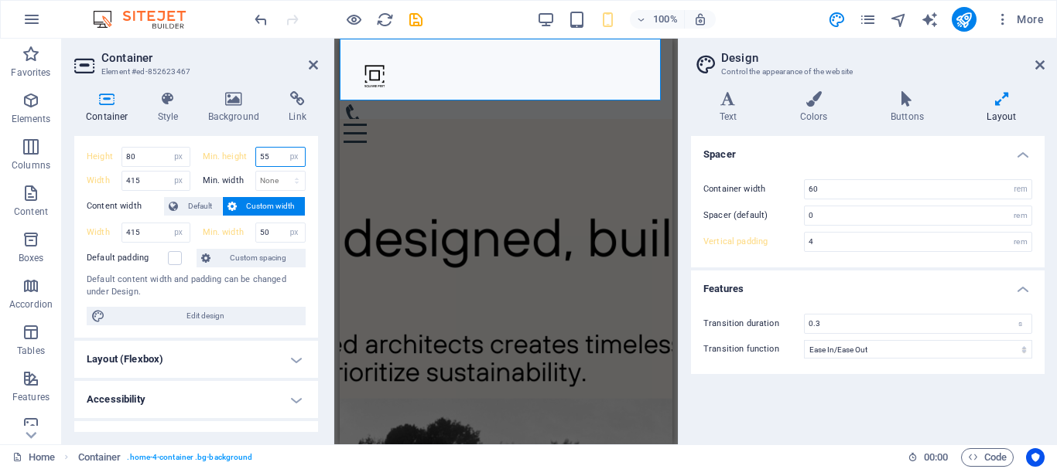
type input "55"
click at [151, 162] on input "80" at bounding box center [155, 157] width 67 height 19
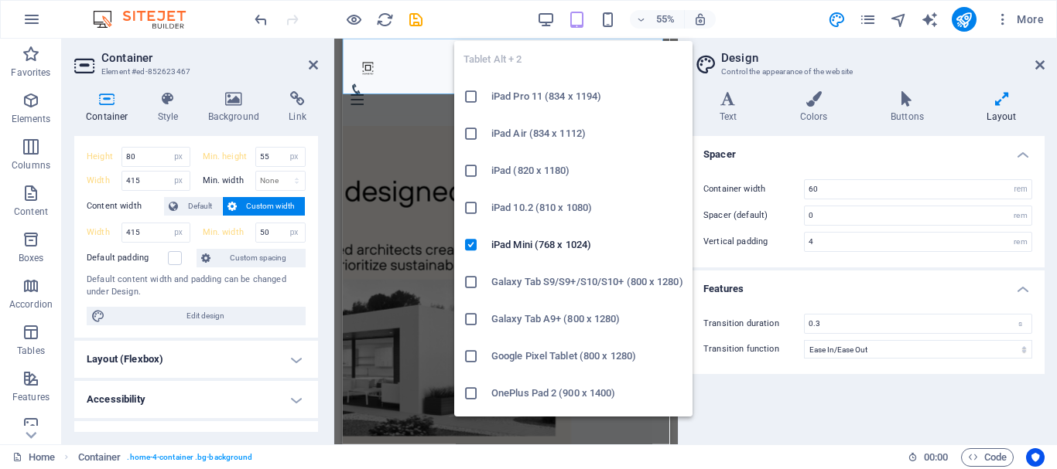
type input "1"
select select "DISABLED_OPTION_VALUE"
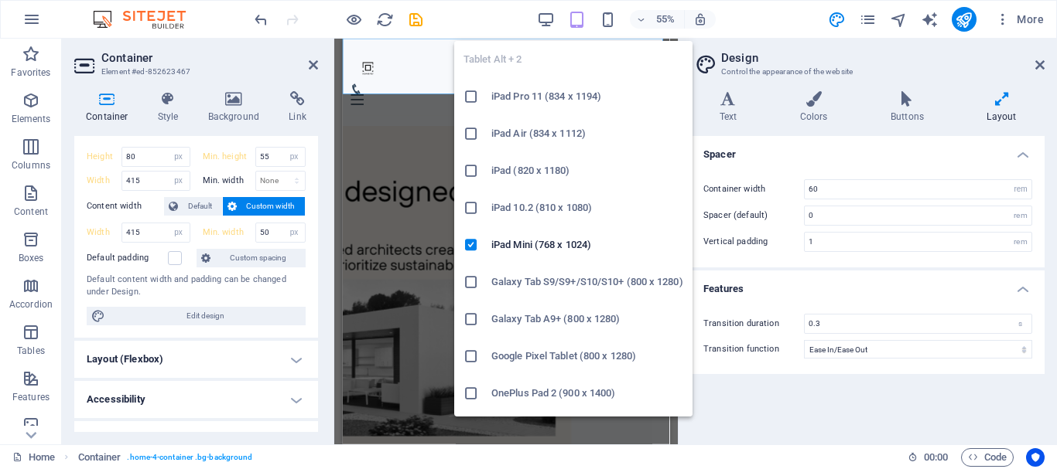
select select "DISABLED_OPTION_VALUE"
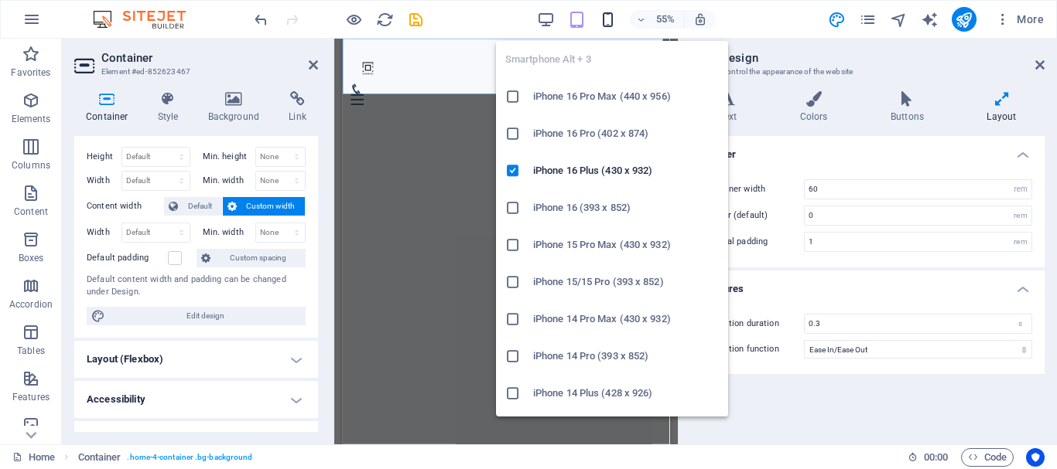
click at [609, 21] on icon "button" at bounding box center [608, 20] width 18 height 18
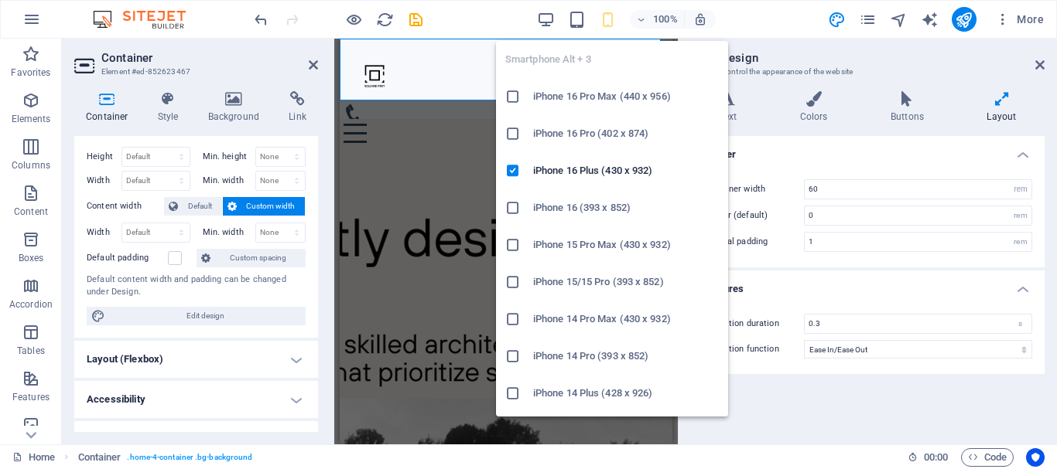
type input "4"
type input "80"
select select "px"
type input "55"
select select "px"
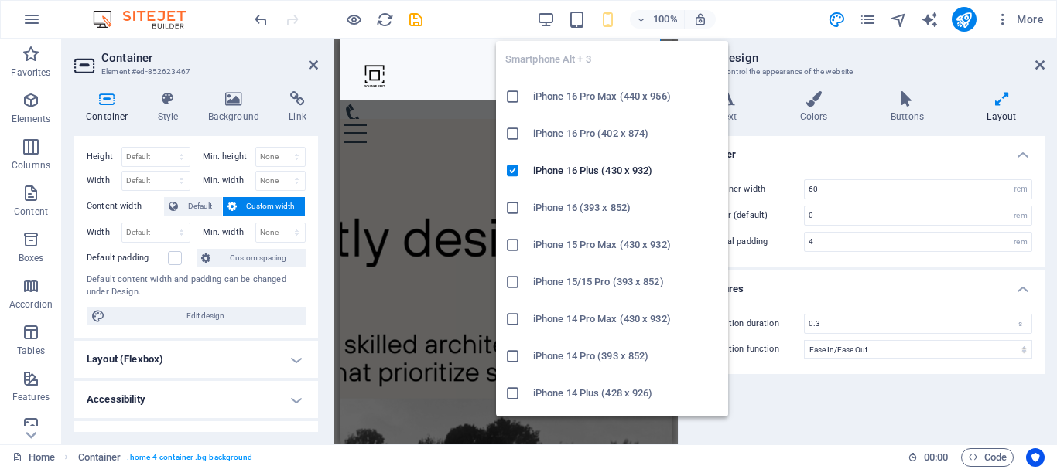
type input "415"
select select "px"
type input "415"
select select "px"
type input "50"
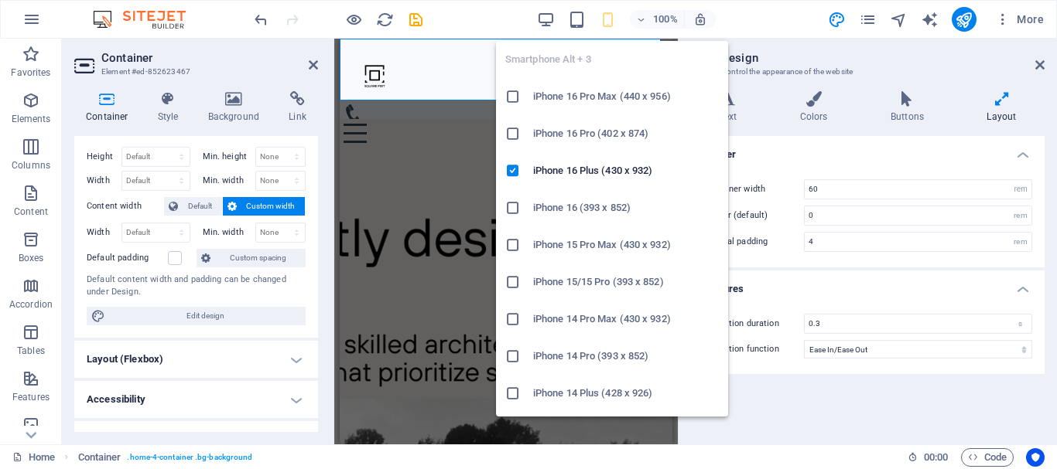
select select "px"
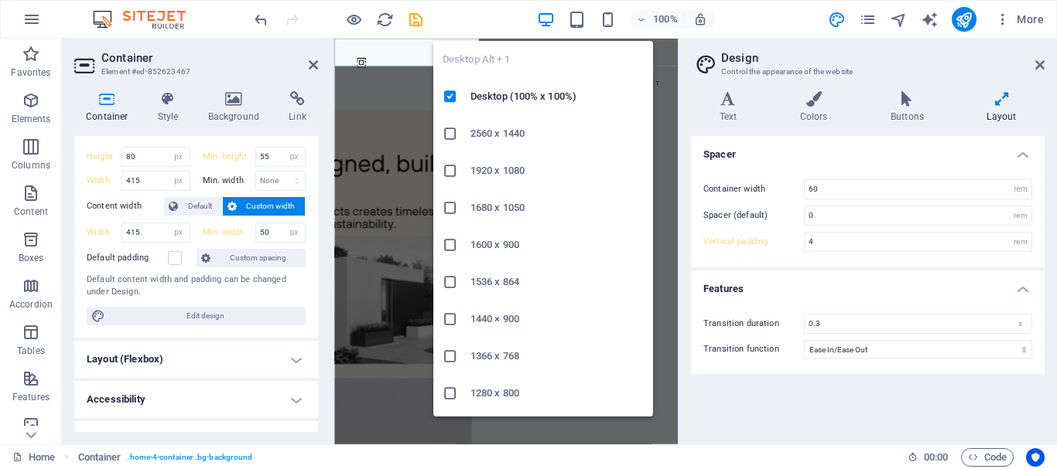
type input "1"
select select "DISABLED_OPTION_VALUE"
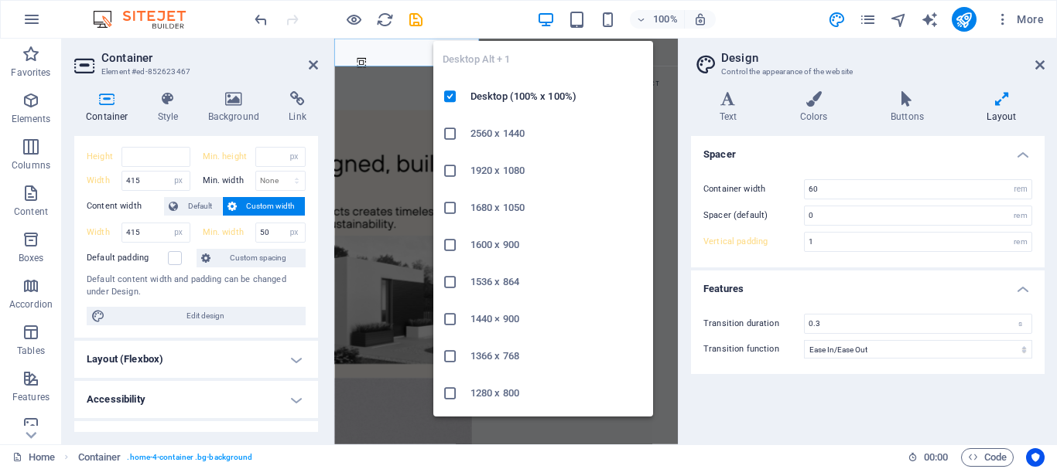
select select "DISABLED_OPTION_VALUE"
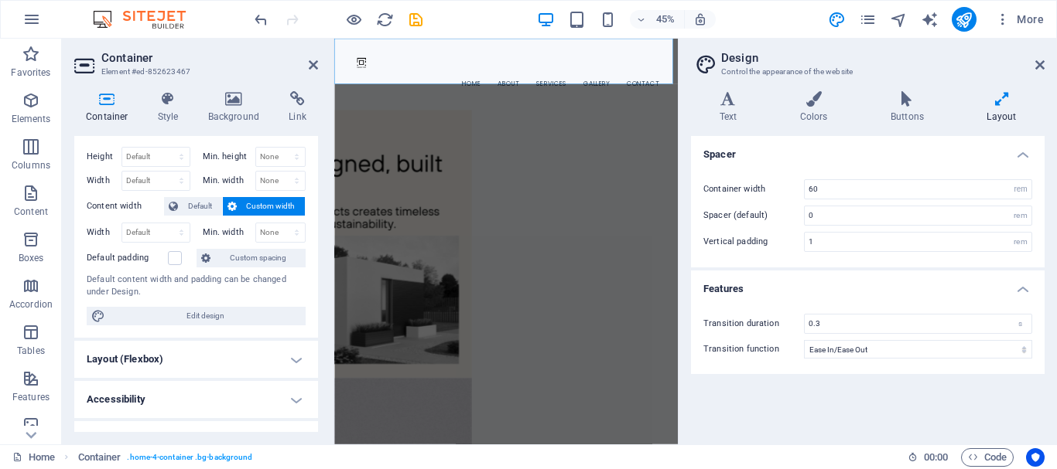
click at [0, 0] on div "45% More" at bounding box center [0, 0] width 0 height 0
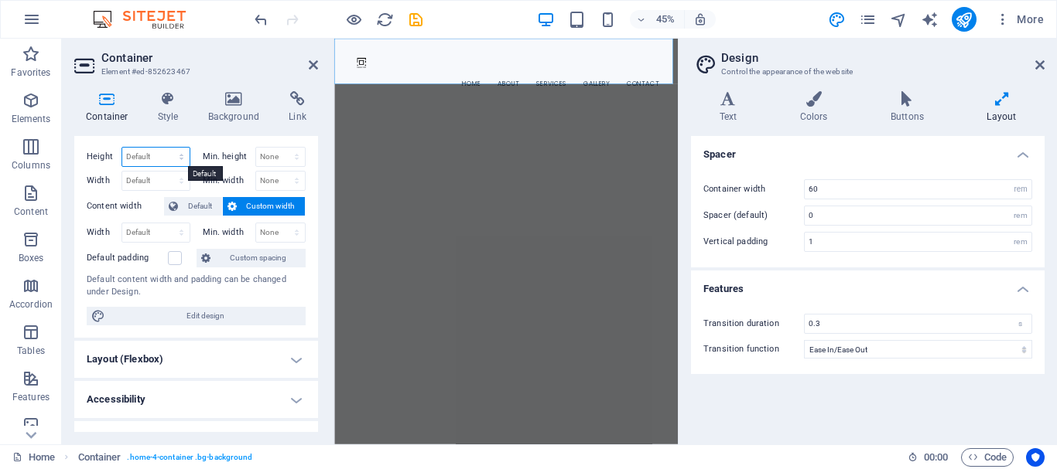
click at [152, 154] on select "Default px rem % vh vw" at bounding box center [155, 157] width 67 height 19
select select "px"
click at [166, 148] on select "Default px rem % vh vw" at bounding box center [155, 157] width 67 height 19
click at [159, 155] on input "131" at bounding box center [155, 157] width 67 height 19
drag, startPoint x: 150, startPoint y: 153, endPoint x: 131, endPoint y: 153, distance: 18.6
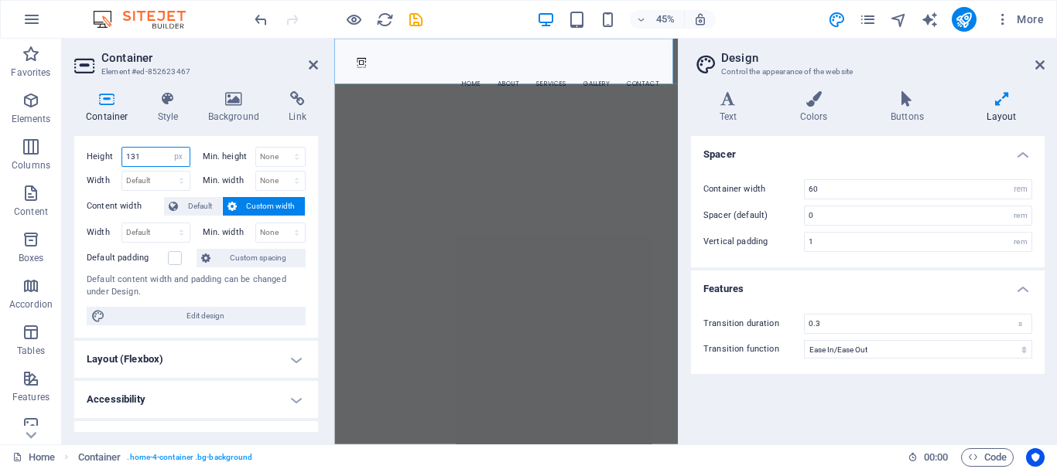
click at [131, 153] on input "131" at bounding box center [155, 157] width 67 height 19
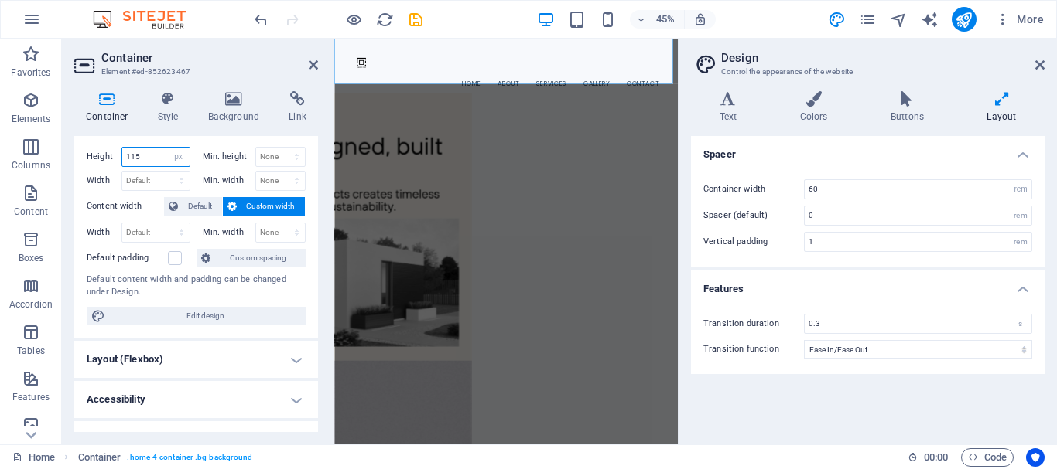
type input "115"
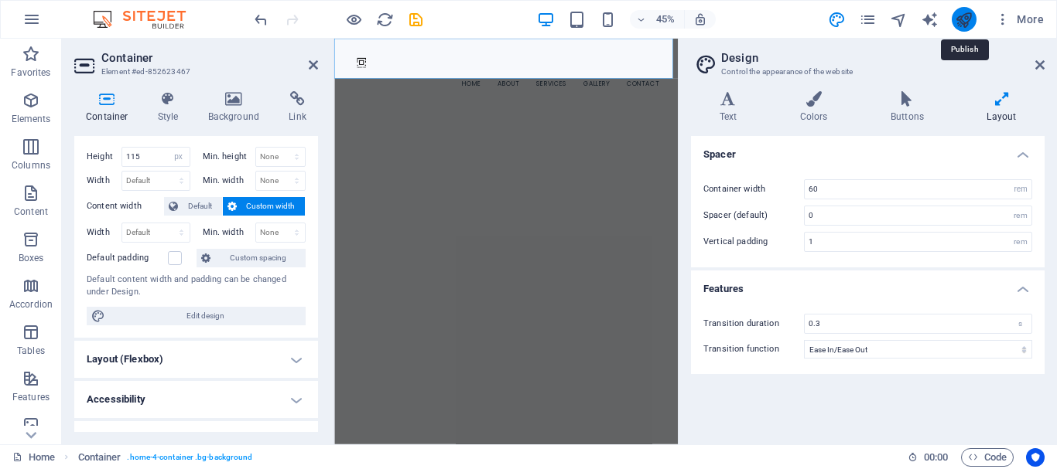
click at [966, 21] on icon "publish" at bounding box center [963, 20] width 18 height 18
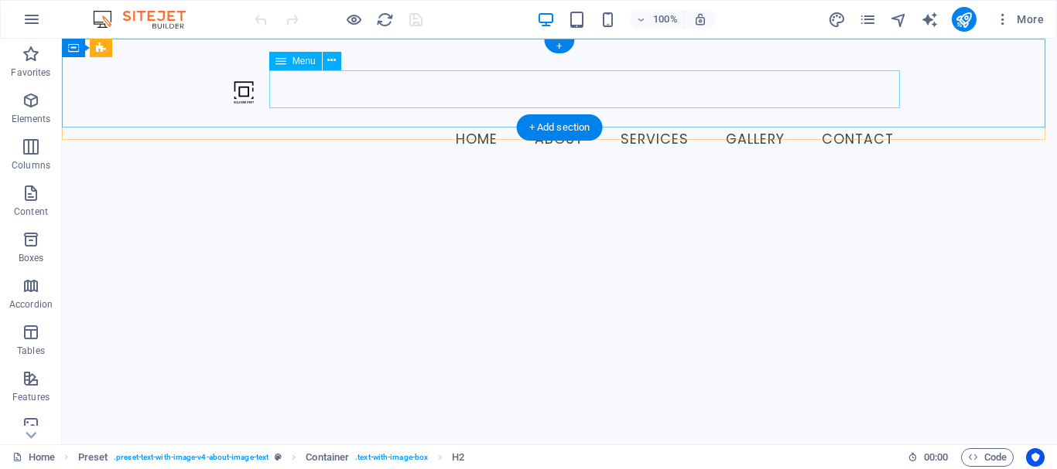
click at [285, 121] on nav "Home About Services Gallery Contact" at bounding box center [559, 140] width 693 height 39
select select
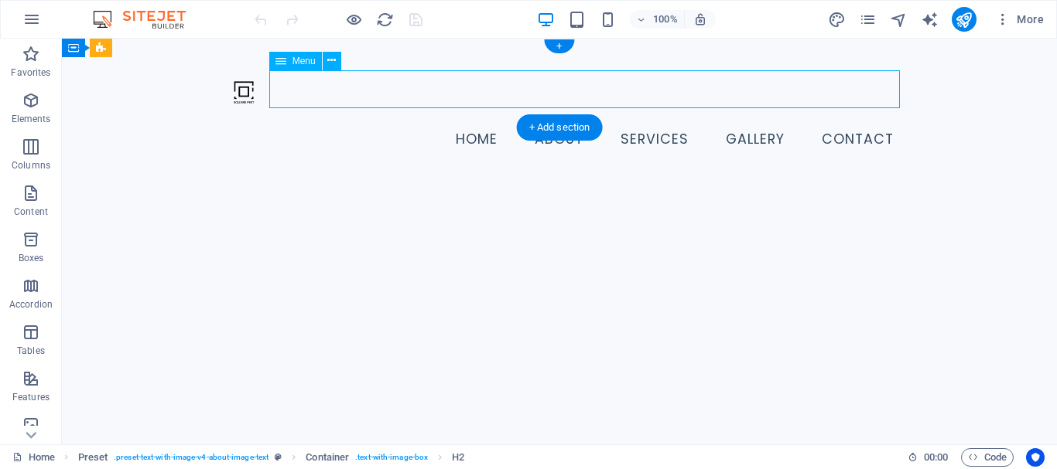
select select
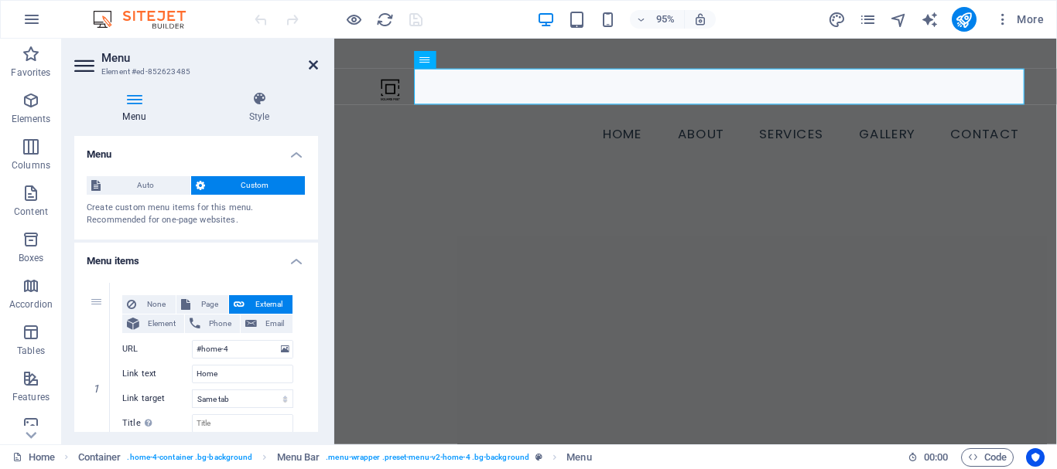
click at [309, 63] on icon at bounding box center [313, 65] width 9 height 12
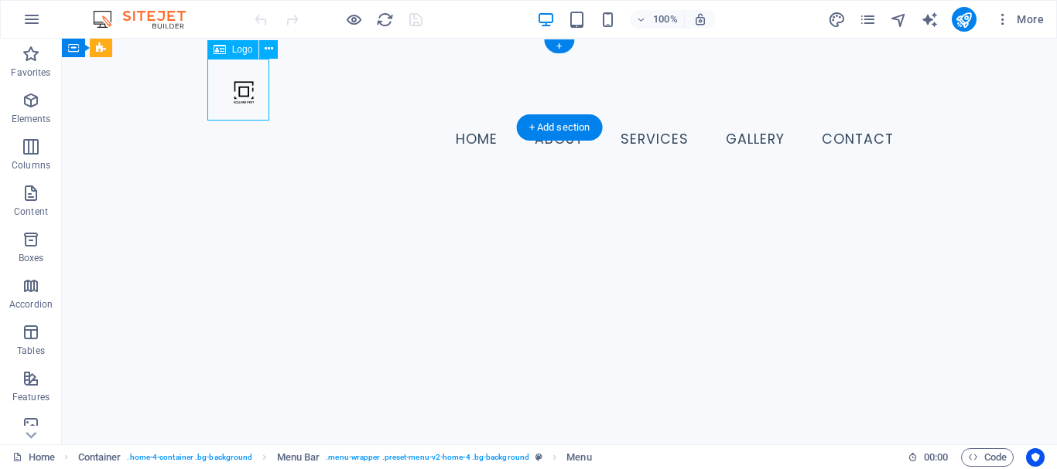
click at [236, 100] on div at bounding box center [559, 90] width 693 height 62
select select "px"
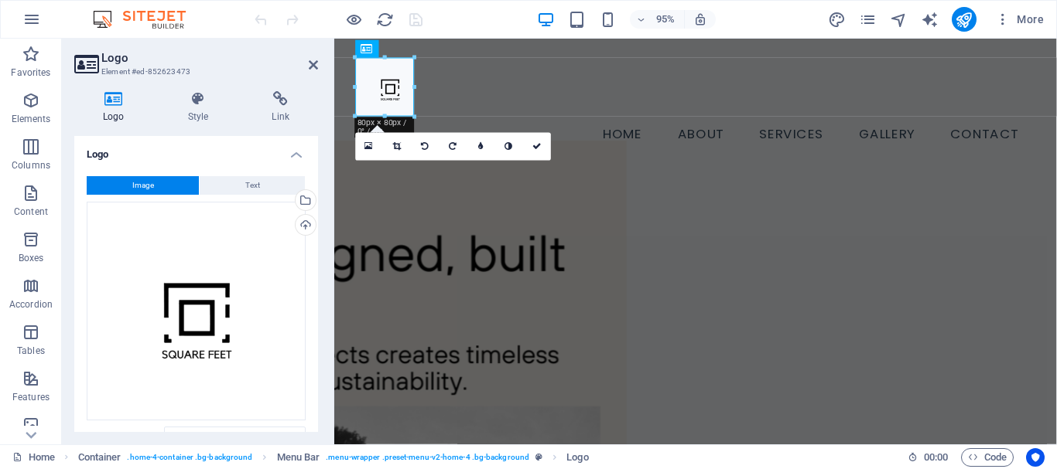
scroll to position [186, 0]
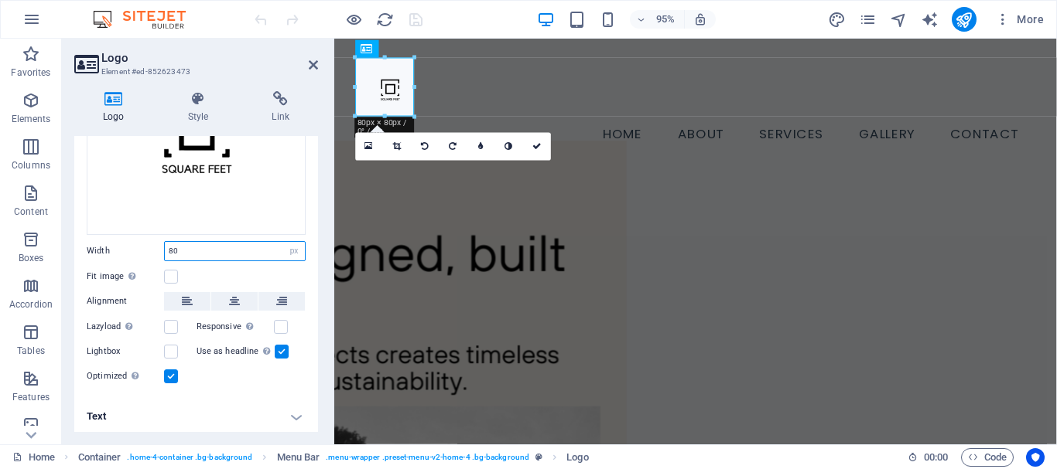
drag, startPoint x: 189, startPoint y: 249, endPoint x: 167, endPoint y: 251, distance: 21.8
click at [167, 251] on input "80" at bounding box center [235, 251] width 140 height 19
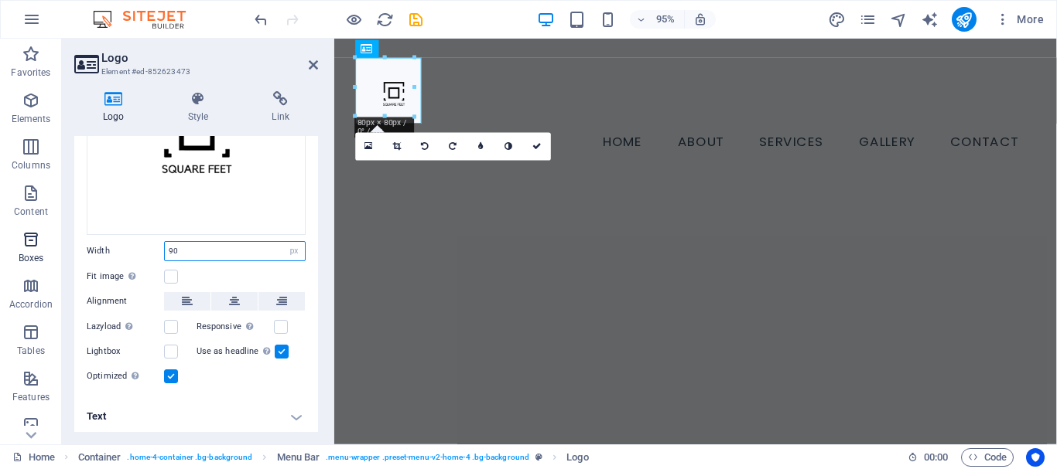
drag, startPoint x: 241, startPoint y: 248, endPoint x: 42, endPoint y: 258, distance: 199.8
click at [42, 258] on section "Favorites Elements Columns Content Boxes Accordion Tables Features Images Slide…" at bounding box center [528, 242] width 1057 height 406
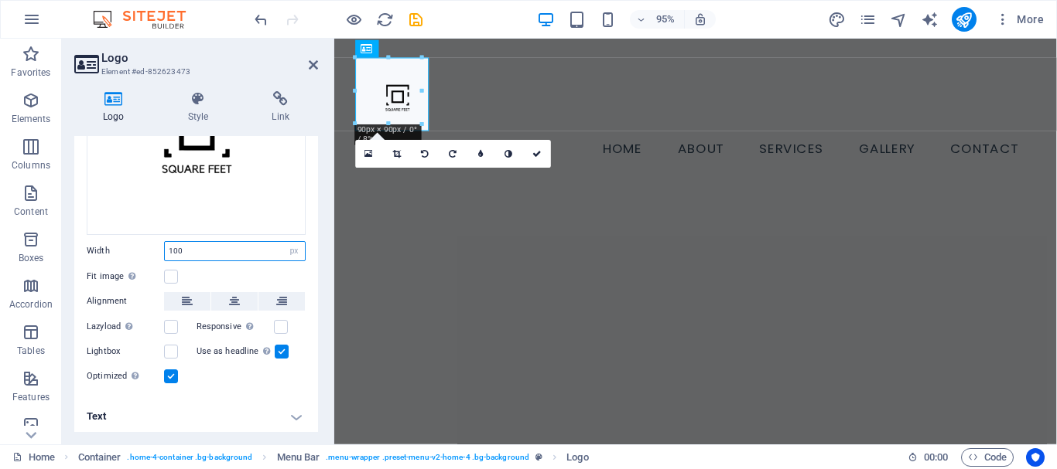
drag, startPoint x: 197, startPoint y: 250, endPoint x: 153, endPoint y: 253, distance: 44.2
click at [153, 253] on div "Width 100 Default auto px rem % em vh vw" at bounding box center [196, 251] width 219 height 20
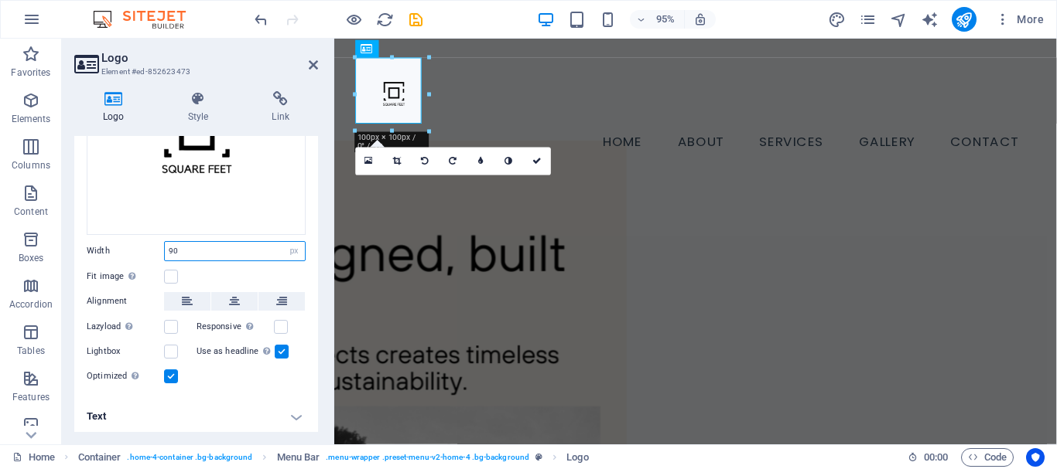
type input "9"
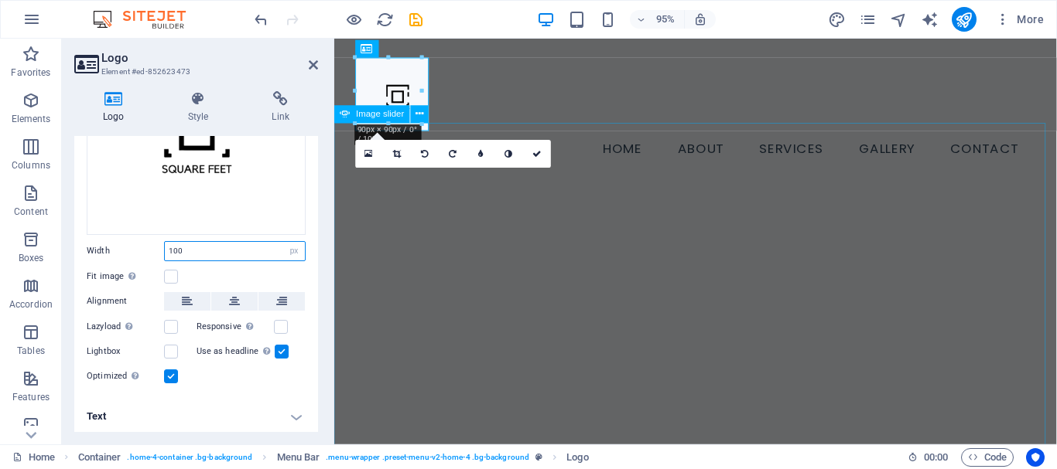
type input "100"
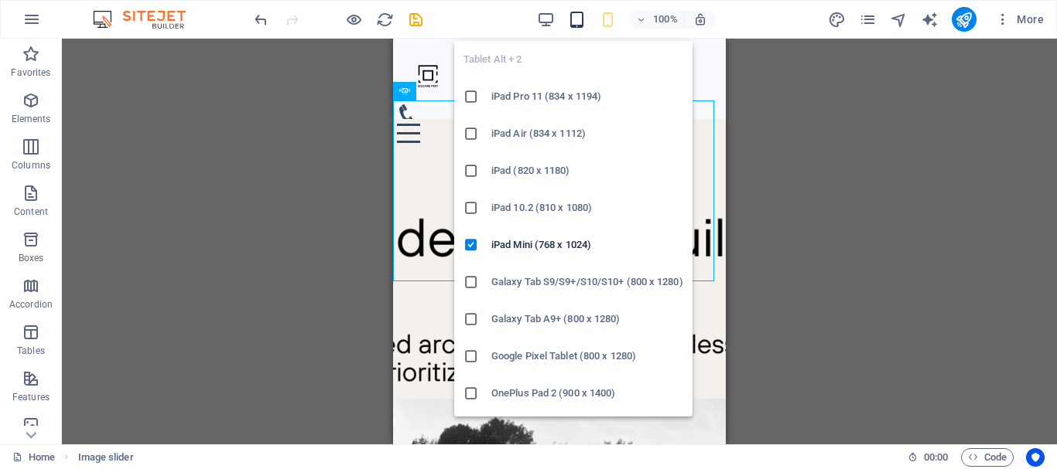
click at [0, 0] on icon "button" at bounding box center [0, 0] width 0 height 0
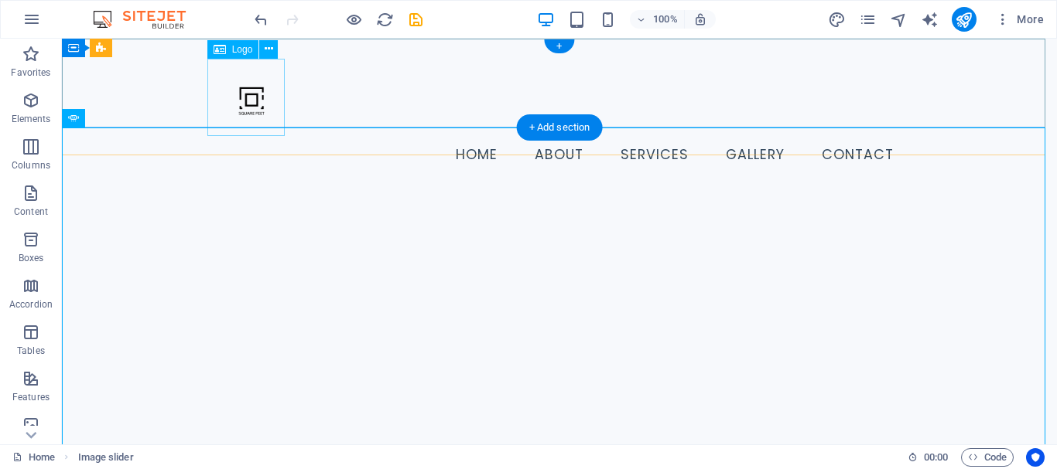
click at [264, 108] on div at bounding box center [559, 97] width 693 height 77
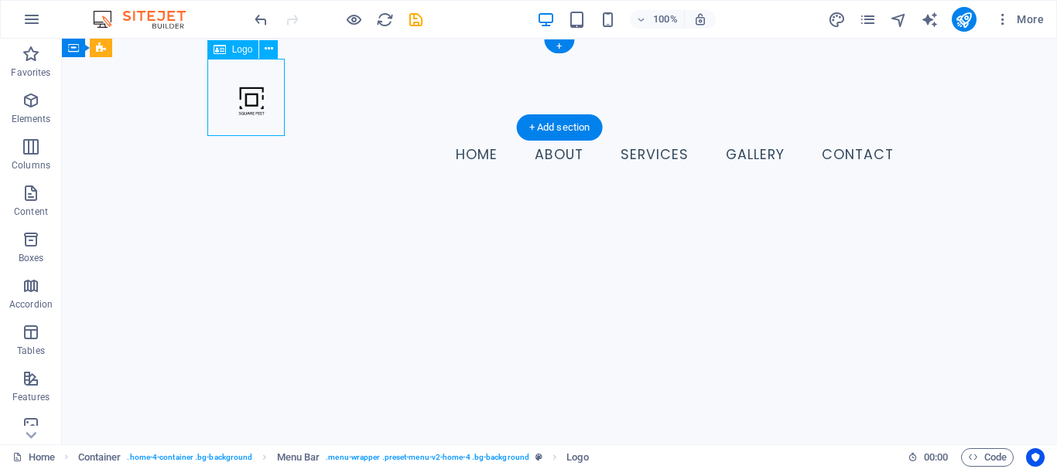
click at [264, 108] on div at bounding box center [559, 97] width 693 height 77
select select "px"
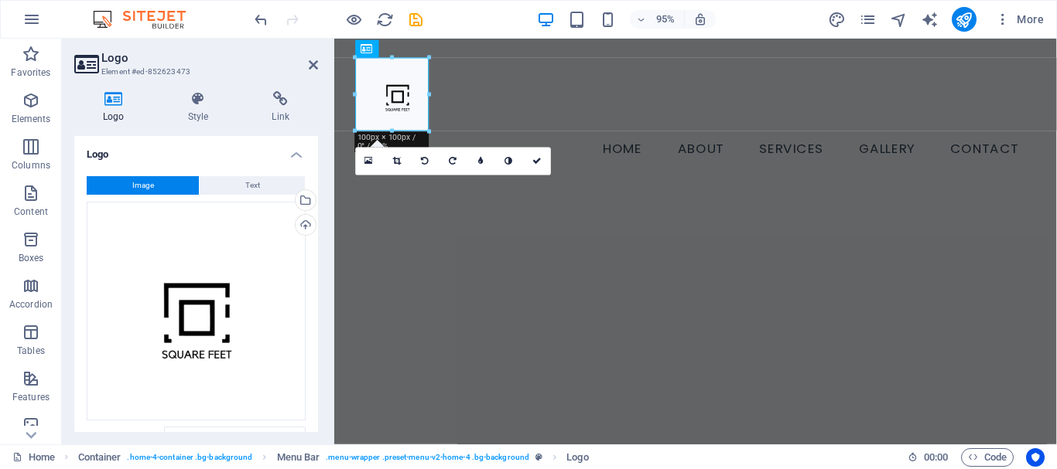
drag, startPoint x: 311, startPoint y: 265, endPoint x: 313, endPoint y: 387, distance: 121.5
click at [312, 389] on div "Image Text Drag files here, click to choose files or select files from Files or…" at bounding box center [196, 374] width 244 height 420
click at [313, 372] on div "Image Text Drag files here, click to choose files or select files from Files or…" at bounding box center [196, 374] width 244 height 420
click at [320, 360] on div "Logo Style Link Logo Image Text Drag files here, click to choose files or selec…" at bounding box center [196, 262] width 268 height 366
click at [318, 357] on div "Logo Style Link Logo Image Text Drag files here, click to choose files or selec…" at bounding box center [196, 262] width 268 height 366
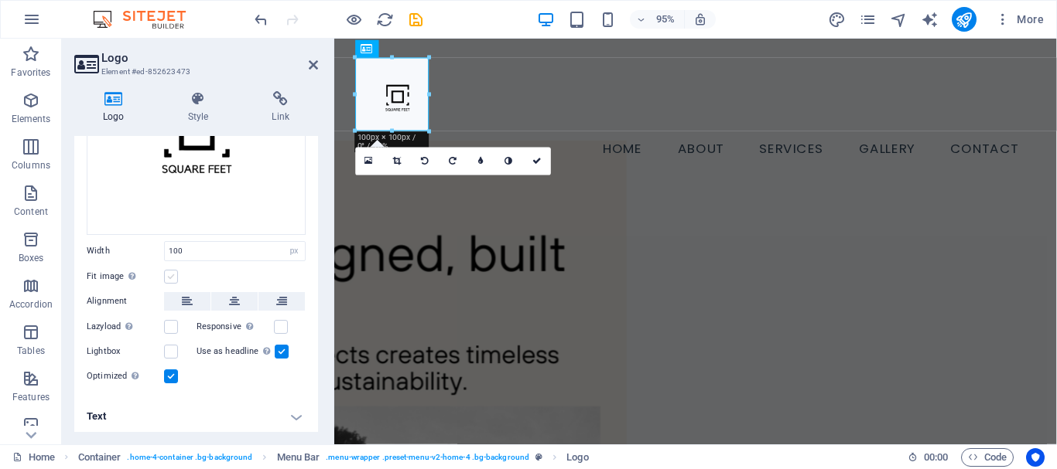
click at [172, 270] on label at bounding box center [171, 277] width 14 height 14
click at [0, 0] on input "Fit image Automatically fit image to a fixed width and height" at bounding box center [0, 0] width 0 height 0
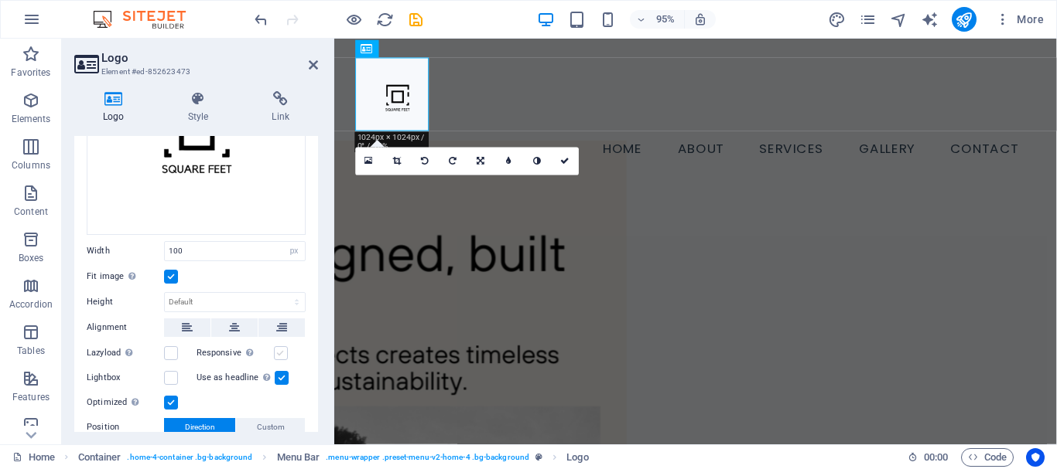
click at [278, 347] on label at bounding box center [281, 354] width 14 height 14
click at [0, 0] on input "Responsive Automatically load retina image and smartphone optimized sizes." at bounding box center [0, 0] width 0 height 0
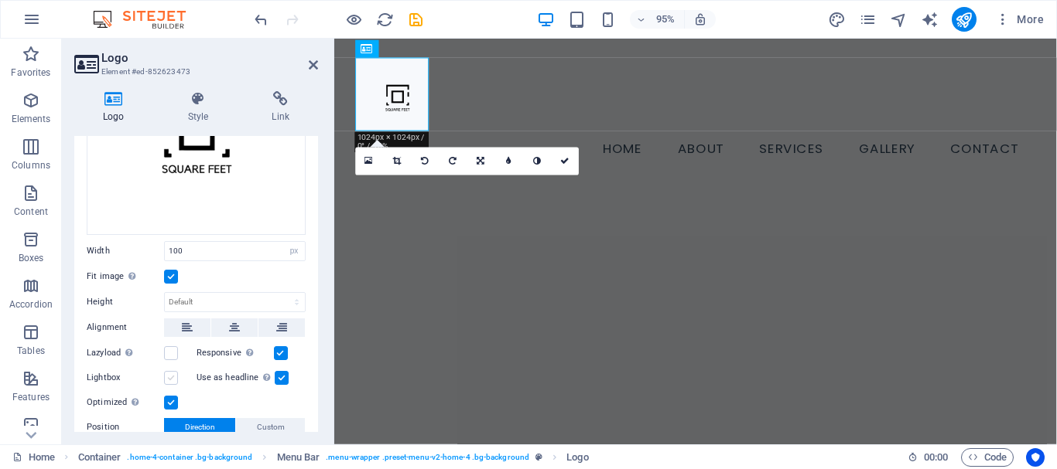
click at [169, 377] on label at bounding box center [171, 378] width 14 height 14
click at [0, 0] on input "Lightbox" at bounding box center [0, 0] width 0 height 0
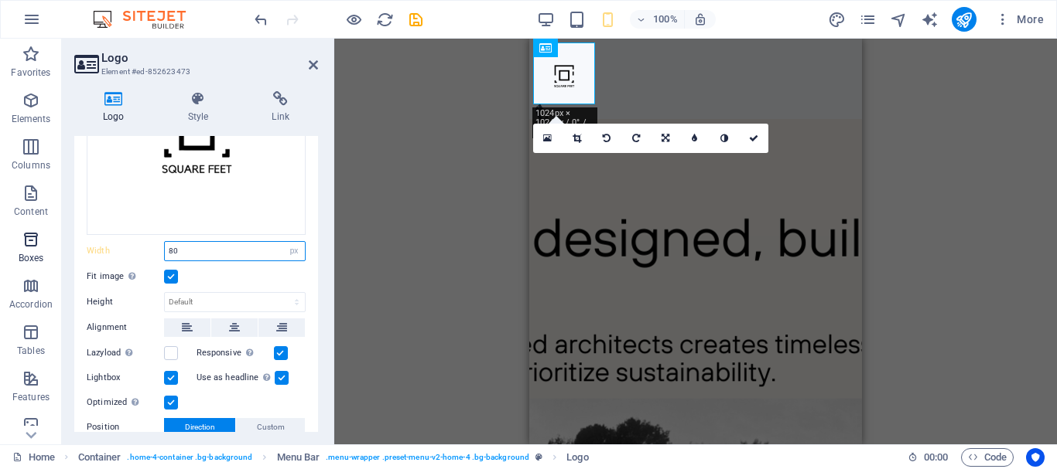
drag, startPoint x: 191, startPoint y: 244, endPoint x: 42, endPoint y: 251, distance: 149.4
click at [42, 254] on section "Favorites Elements Columns Content Boxes Accordion Tables Features Images Slide…" at bounding box center [528, 242] width 1057 height 406
type input "90"
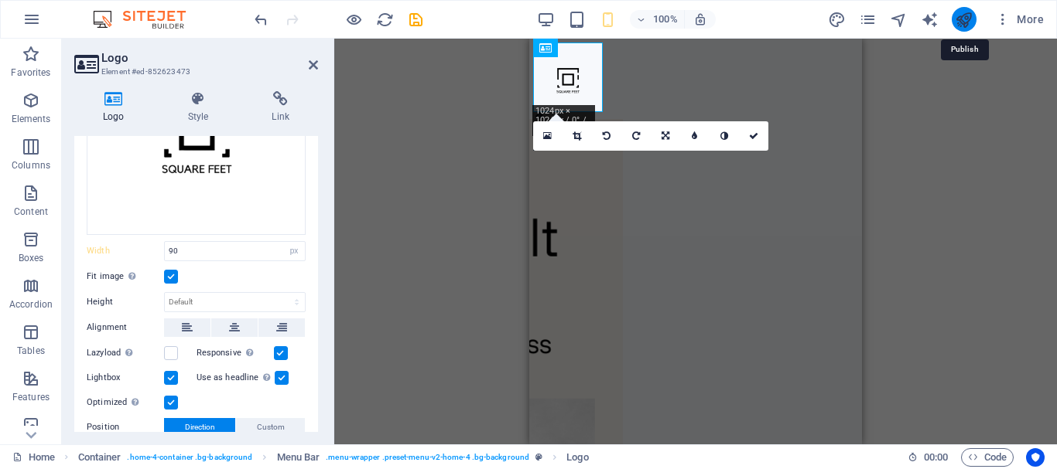
click at [0, 0] on icon "publish" at bounding box center [0, 0] width 0 height 0
